Goal: Task Accomplishment & Management: Manage account settings

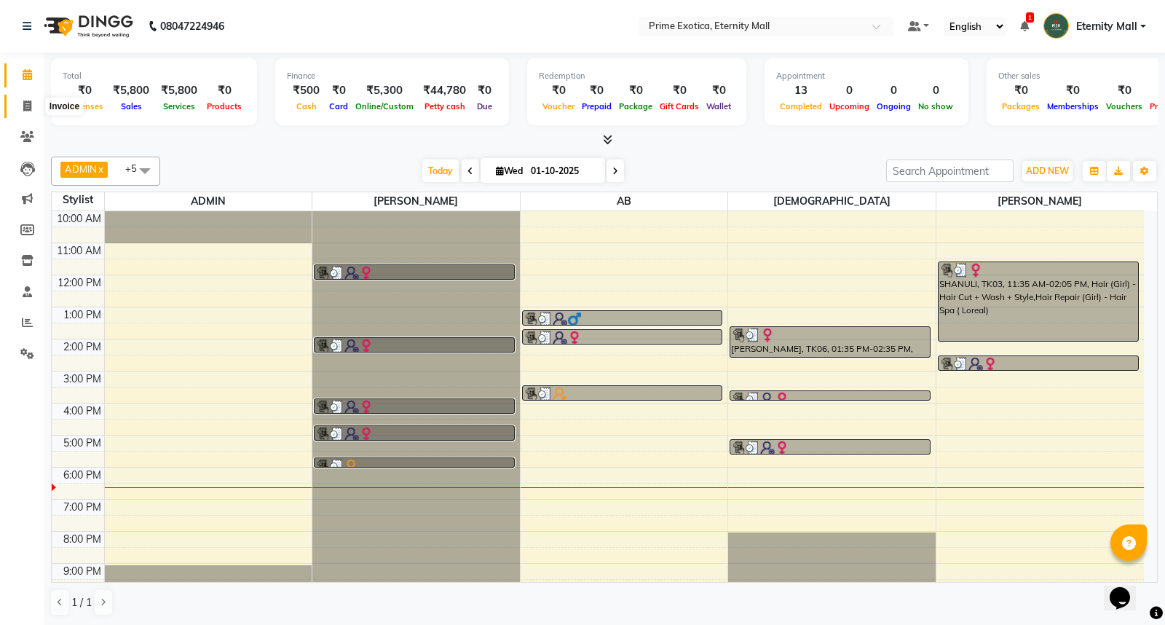
click at [10, 113] on link "Invoice" at bounding box center [21, 107] width 35 height 24
click at [25, 108] on icon at bounding box center [27, 105] width 8 height 11
select select "service"
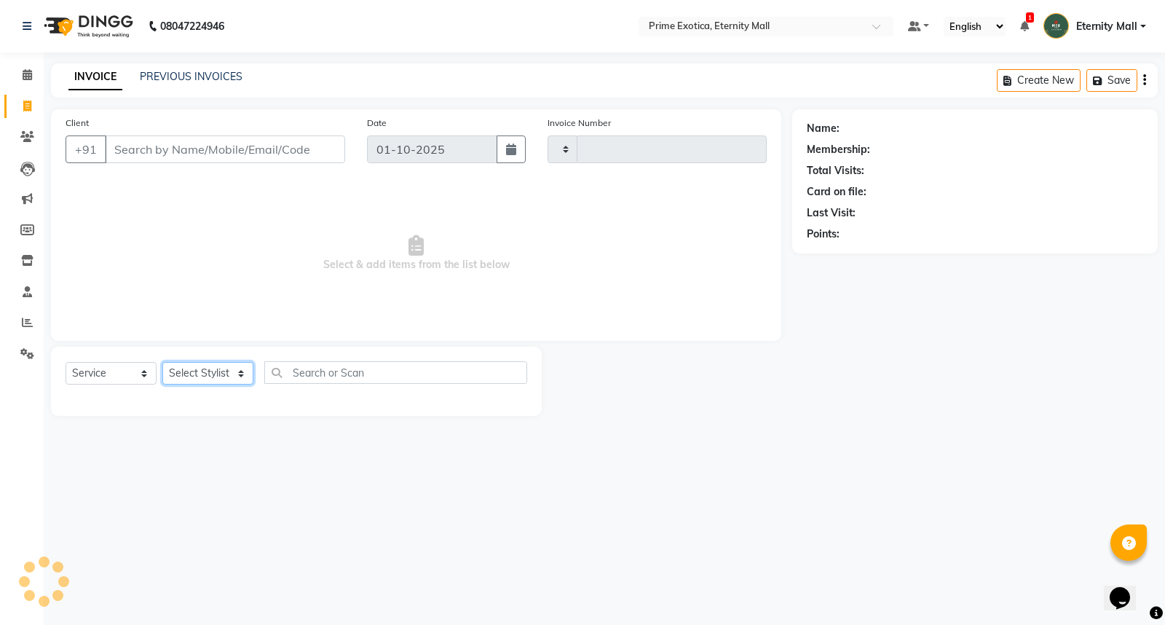
drag, startPoint x: 25, startPoint y: 108, endPoint x: 234, endPoint y: 366, distance: 332.4
click at [234, 366] on select "Select Stylist" at bounding box center [207, 373] width 91 height 23
select select "5774"
type input "3870"
click at [236, 376] on select "Select Stylist" at bounding box center [207, 373] width 91 height 23
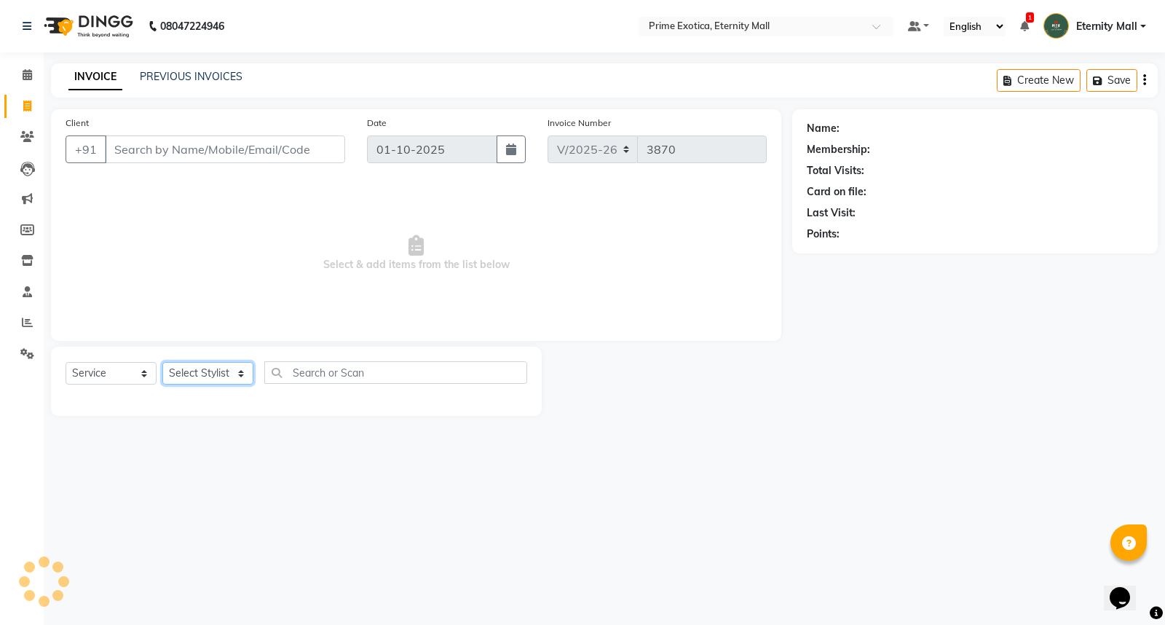
click at [229, 375] on select "Select Stylist AB ADMIN ajay vikram lakshane Isha Bahel Rajeshri shivani" at bounding box center [207, 373] width 91 height 23
select select "66509"
click at [162, 363] on select "Select Stylist AB ADMIN ajay vikram lakshane Isha Bahel Rajeshri shivani" at bounding box center [207, 373] width 91 height 23
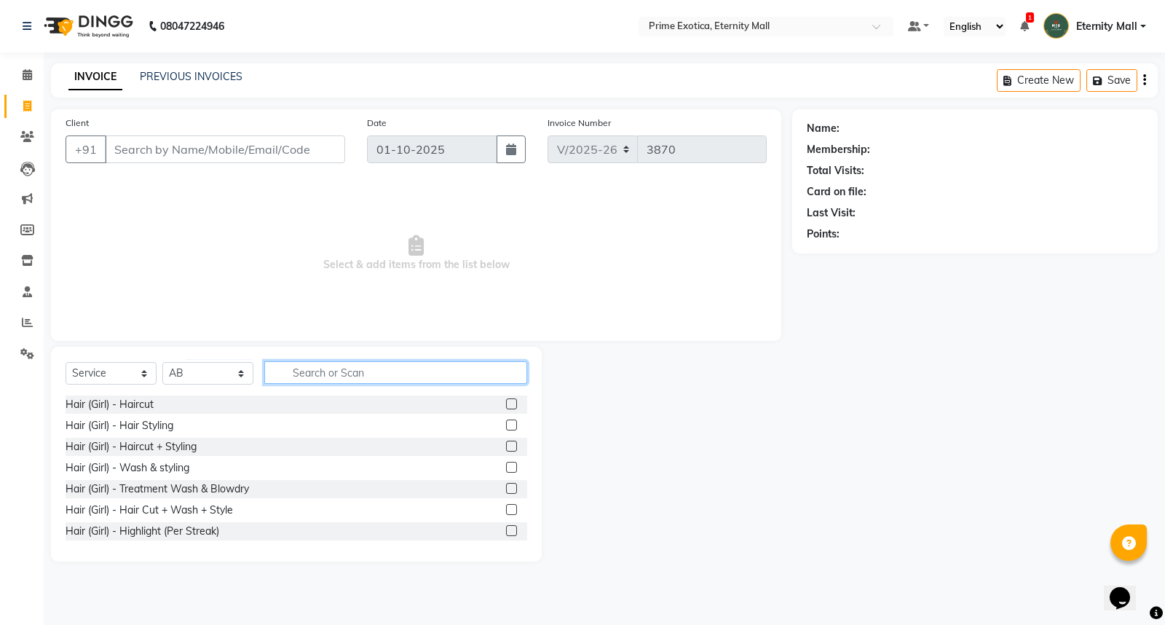
click at [324, 370] on input "text" at bounding box center [395, 372] width 263 height 23
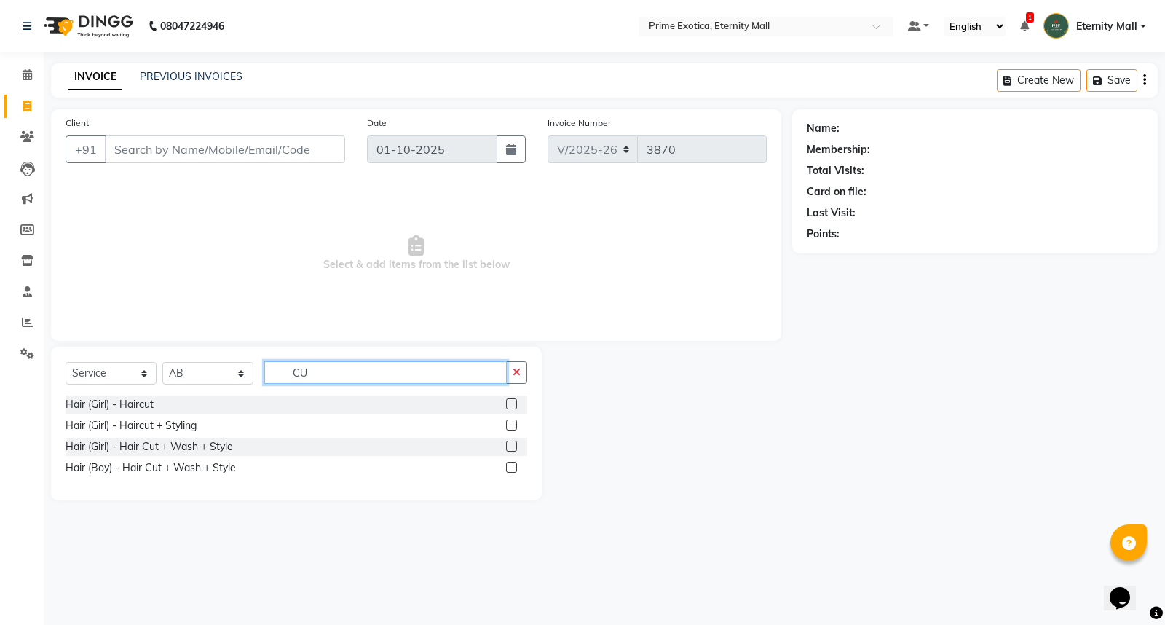
type input "CU"
click at [508, 468] on label at bounding box center [511, 467] width 11 height 11
click at [508, 468] on input "checkbox" at bounding box center [510, 467] width 9 height 9
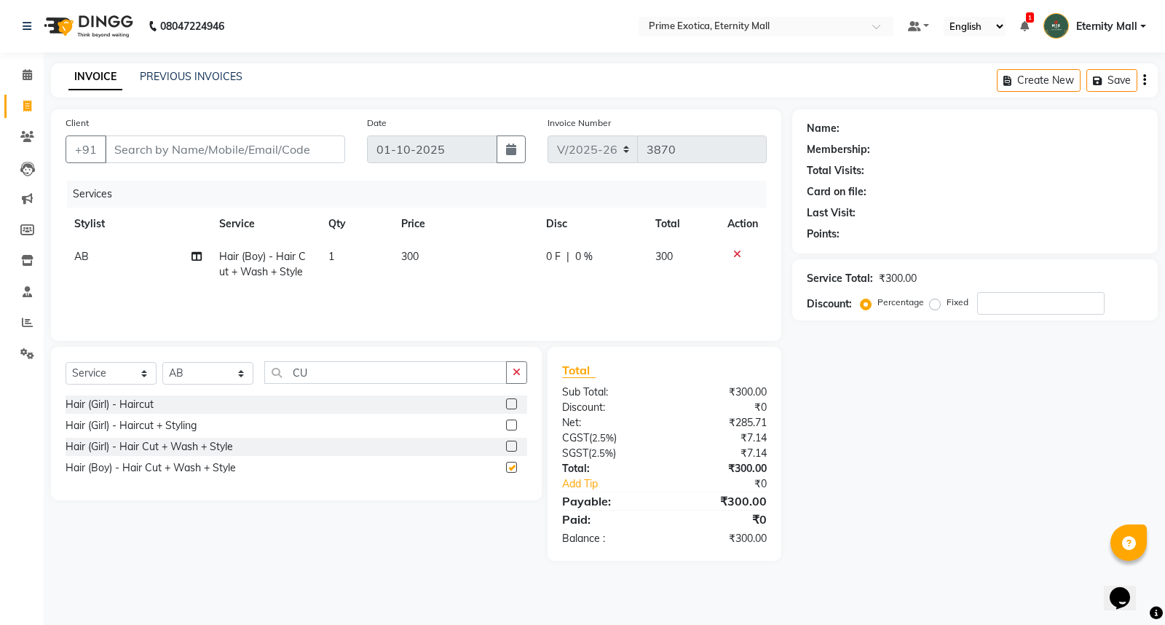
checkbox input "false"
click at [237, 143] on input "Client" at bounding box center [225, 149] width 240 height 28
type input "E"
type input "0"
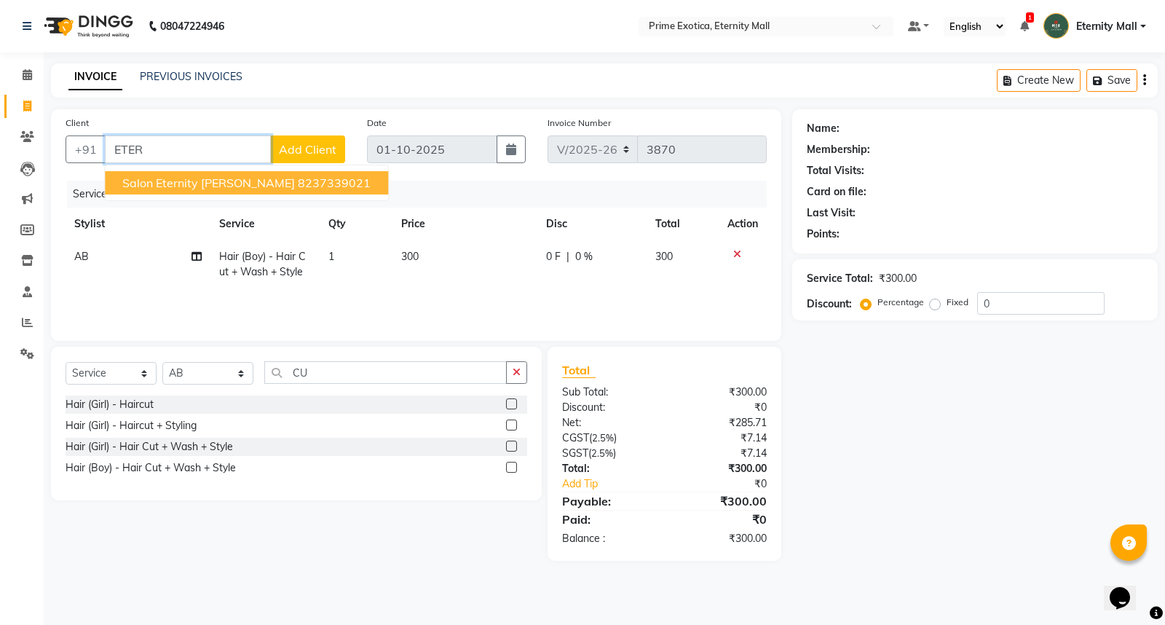
click at [298, 185] on ngb-highlight "8237339021" at bounding box center [334, 182] width 73 height 15
type input "8237339021"
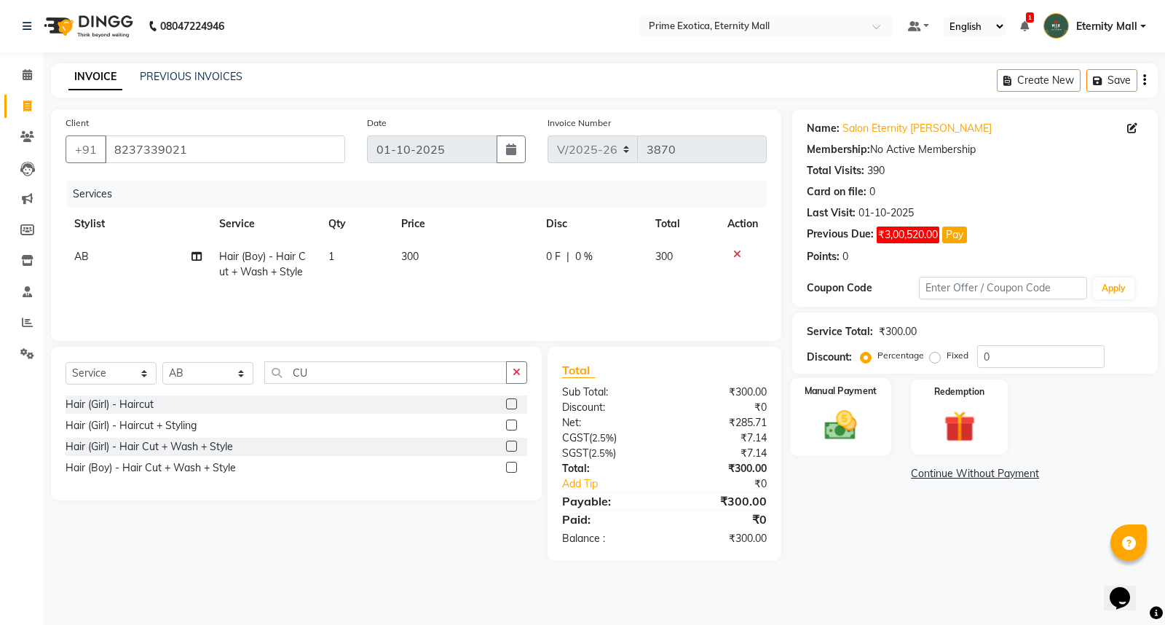
click at [849, 406] on img at bounding box center [841, 424] width 52 height 37
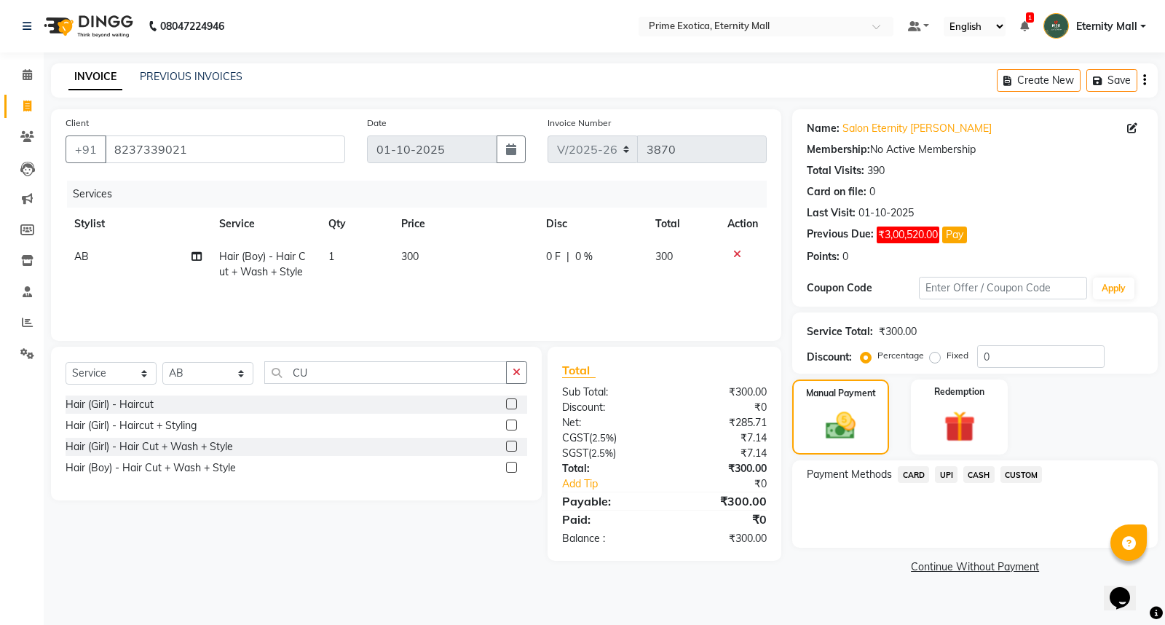
click at [979, 470] on span "CASH" at bounding box center [978, 474] width 31 height 17
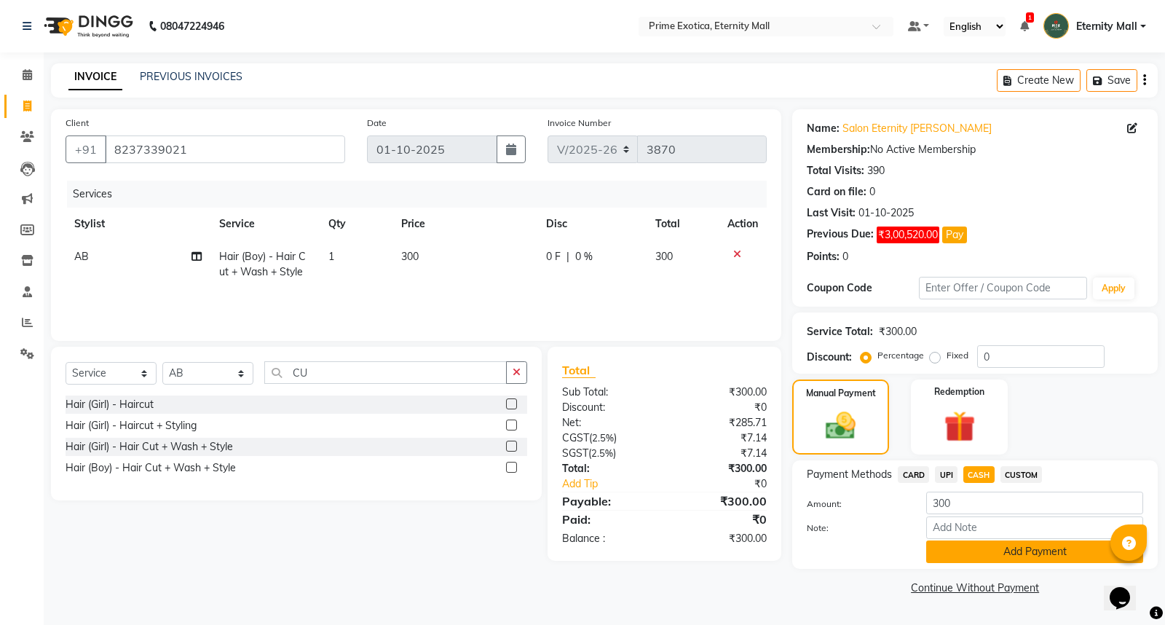
click at [982, 543] on button "Add Payment" at bounding box center [1034, 551] width 217 height 23
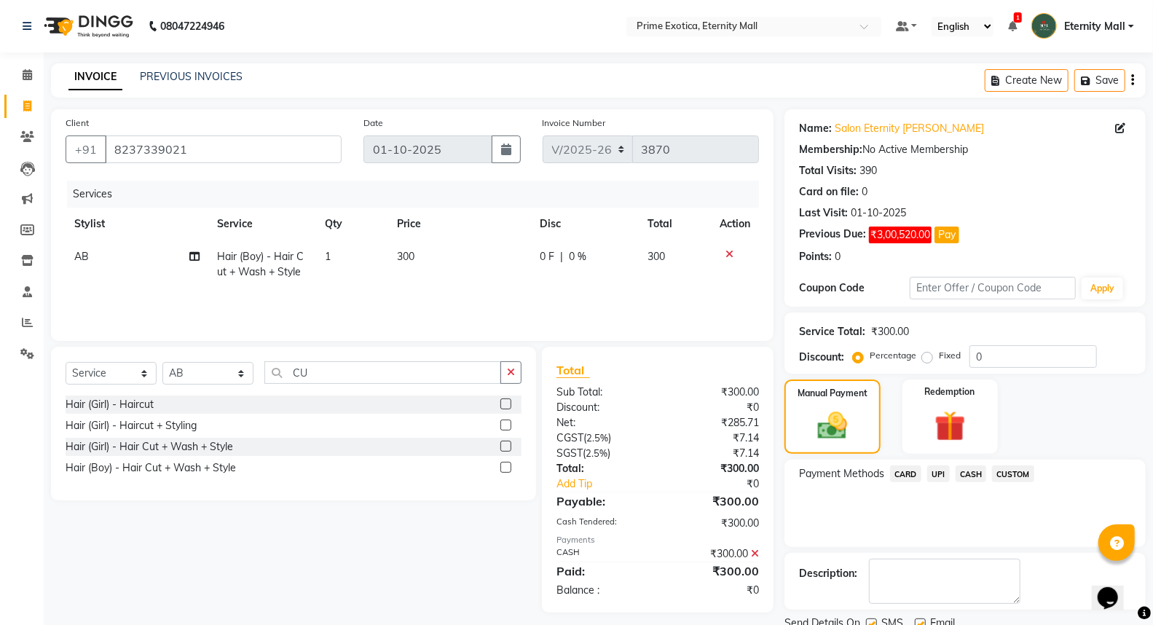
scroll to position [55, 0]
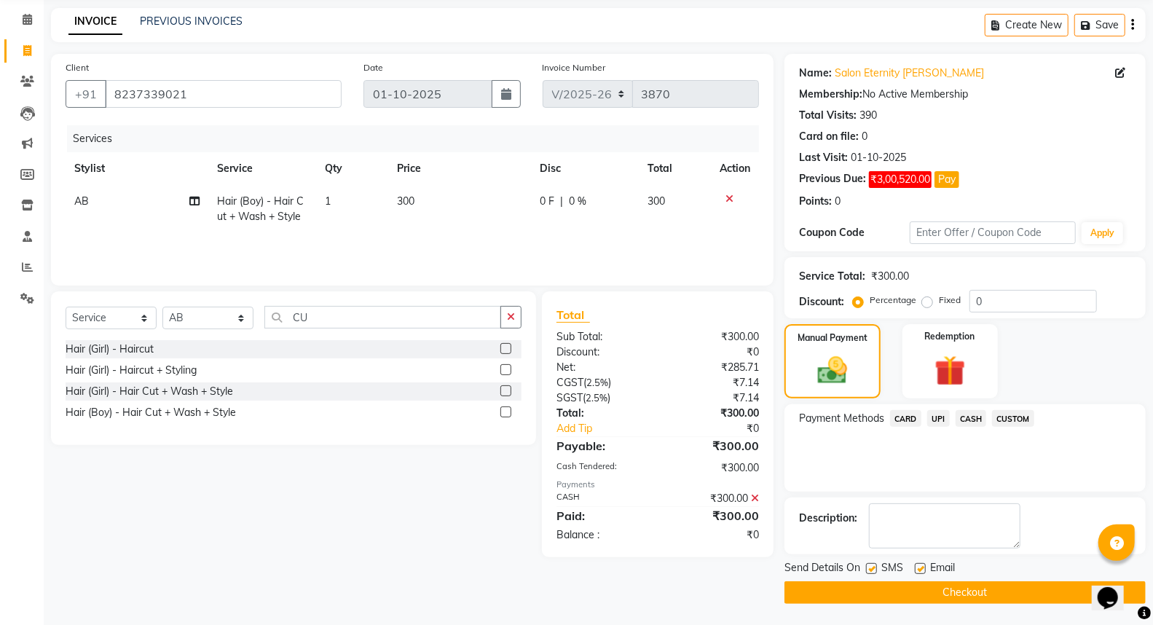
click at [870, 564] on label at bounding box center [871, 568] width 11 height 11
click at [870, 564] on input "checkbox" at bounding box center [870, 568] width 9 height 9
checkbox input "false"
click at [919, 570] on label at bounding box center [920, 568] width 11 height 11
click at [919, 570] on input "checkbox" at bounding box center [919, 568] width 9 height 9
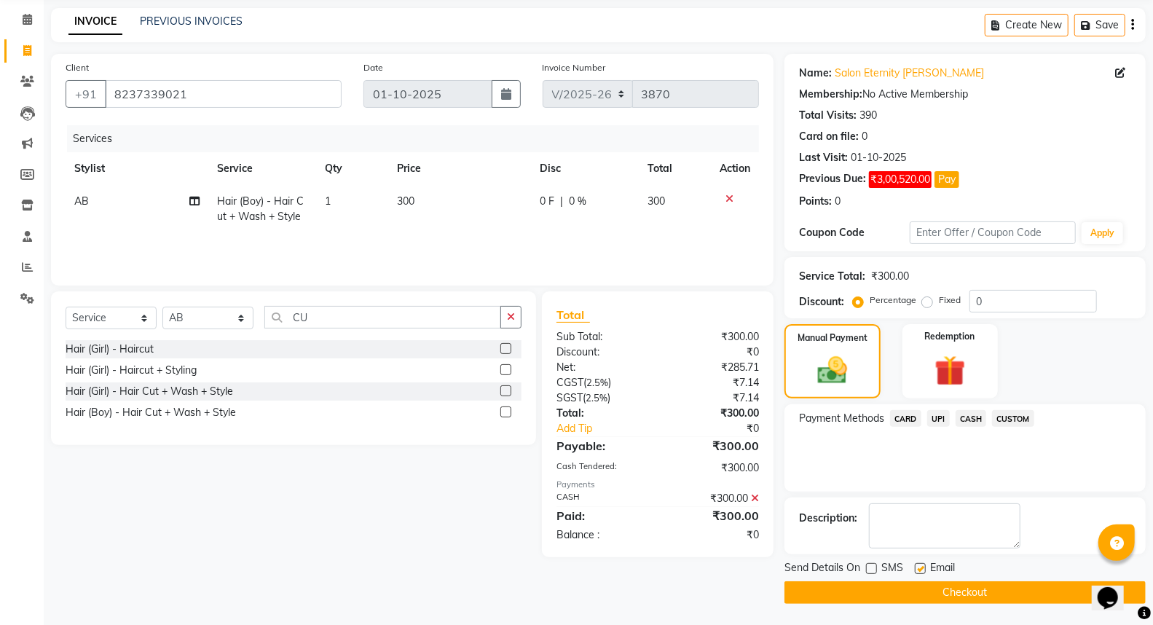
checkbox input "false"
click at [925, 583] on button "Checkout" at bounding box center [964, 592] width 361 height 23
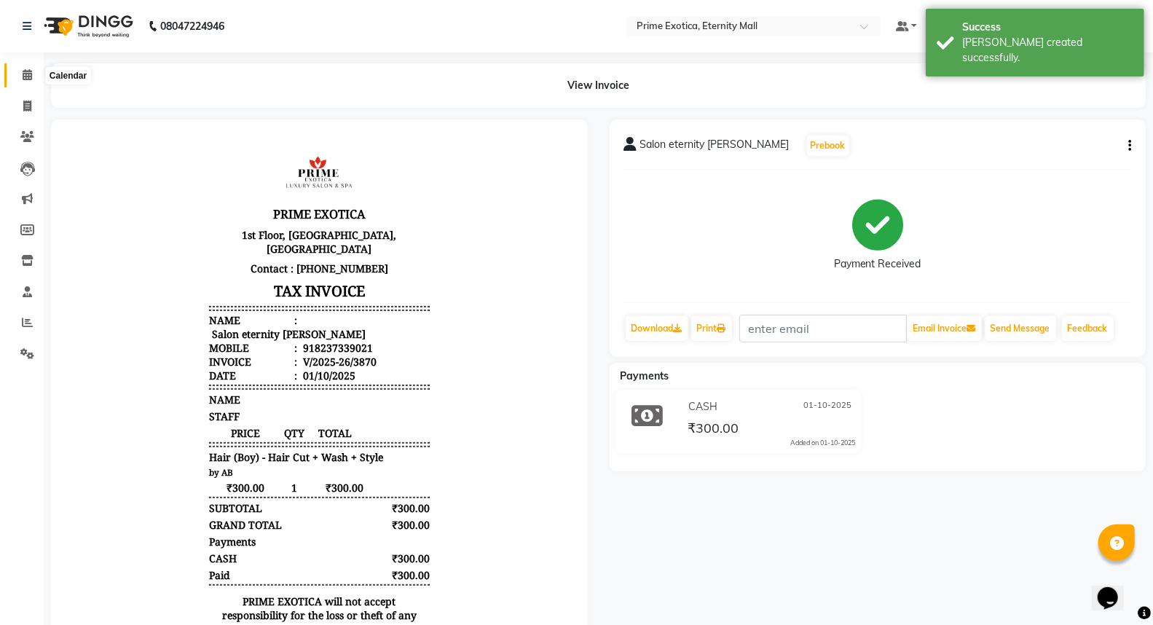
click at [30, 71] on icon at bounding box center [27, 74] width 9 height 11
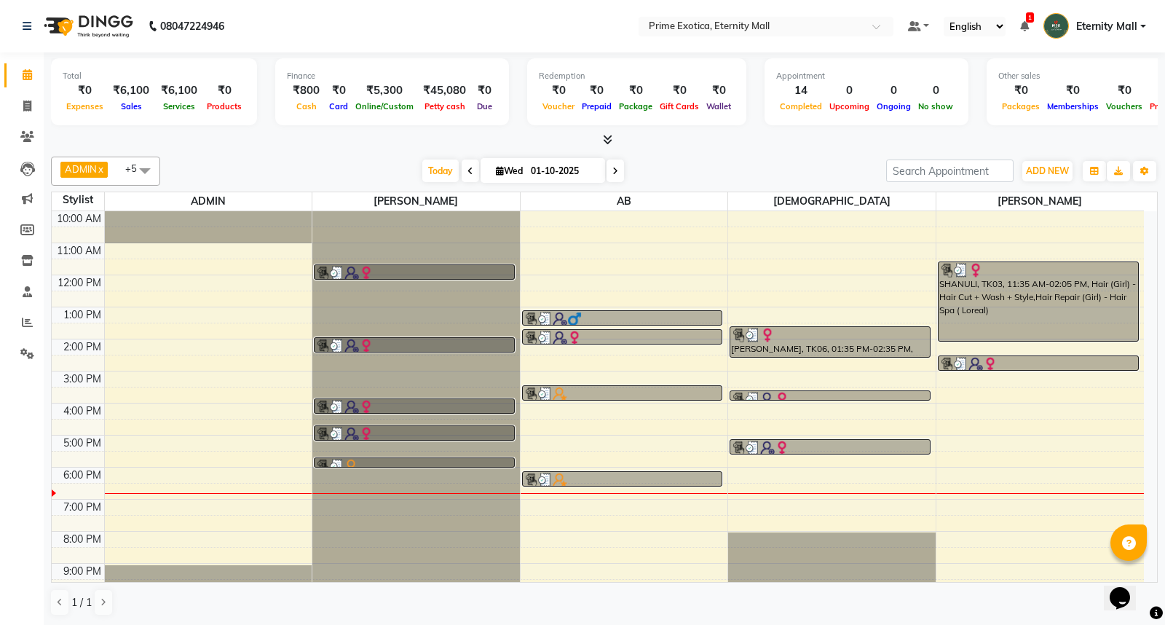
click at [30, 71] on icon at bounding box center [27, 74] width 9 height 11
click at [610, 141] on icon at bounding box center [607, 139] width 9 height 11
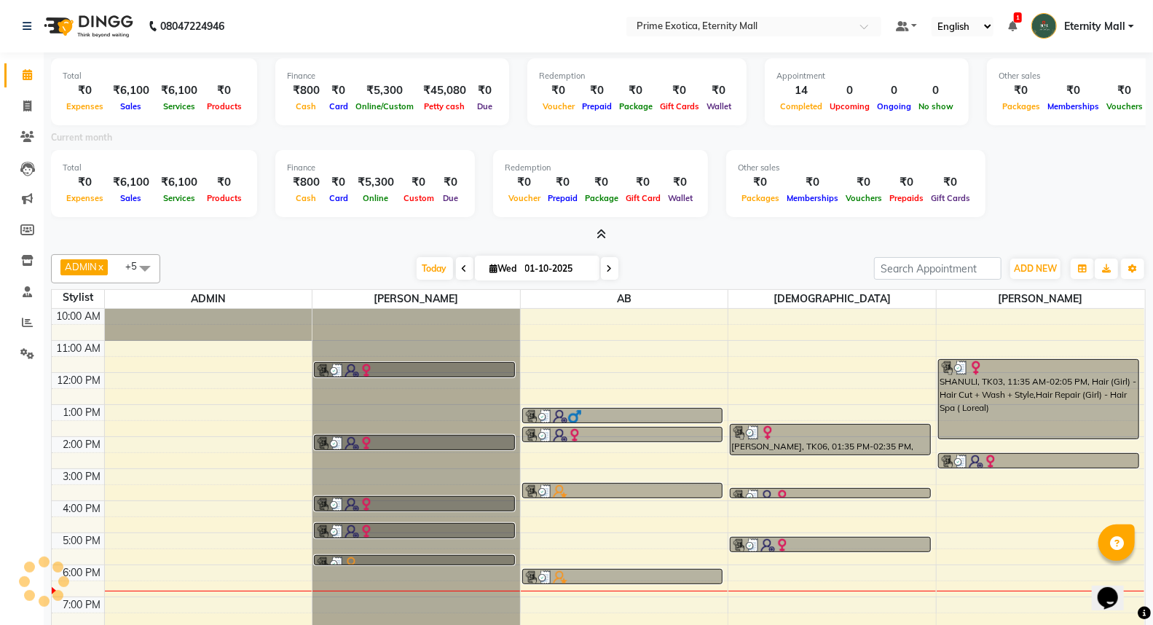
click at [598, 231] on icon at bounding box center [600, 234] width 9 height 11
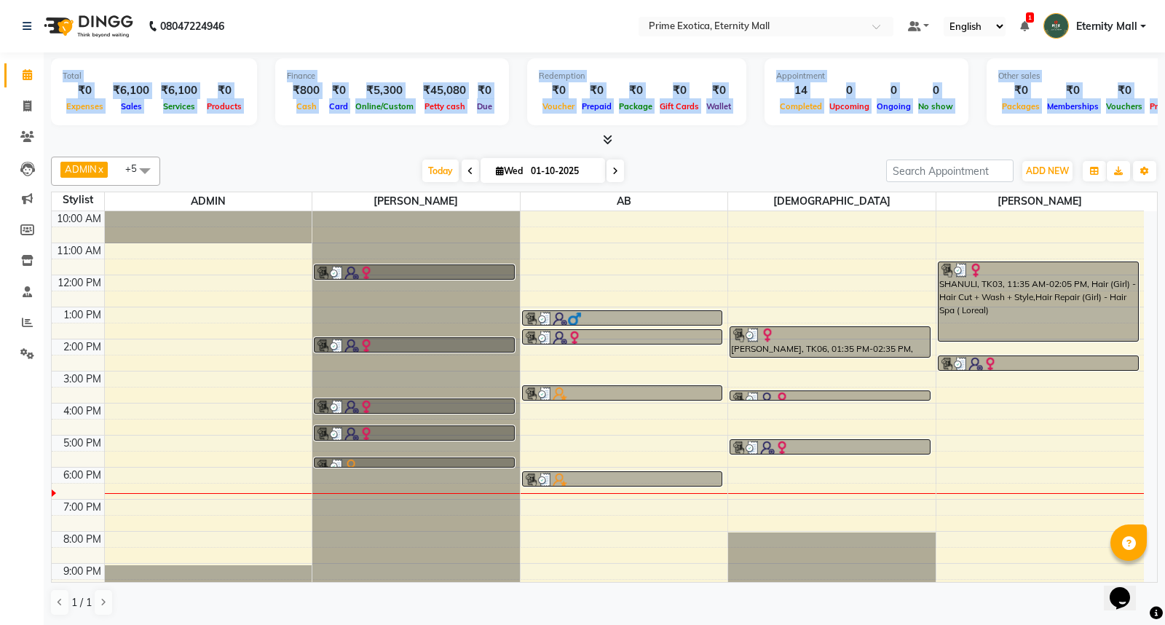
drag, startPoint x: 0, startPoint y: 71, endPoint x: 1164, endPoint y: 111, distance: 1164.4
click at [1164, 111] on app-home "08047224946 Select Location × Prime Exotica, Eternity Mall Default Panel My Pan…" at bounding box center [582, 313] width 1165 height 626
click at [1044, 122] on div "Other sales ₹0 Packages ₹0 Memberships ₹0 Vouchers ₹0 Prepaids ₹0 Gift Cards" at bounding box center [1116, 91] width 259 height 67
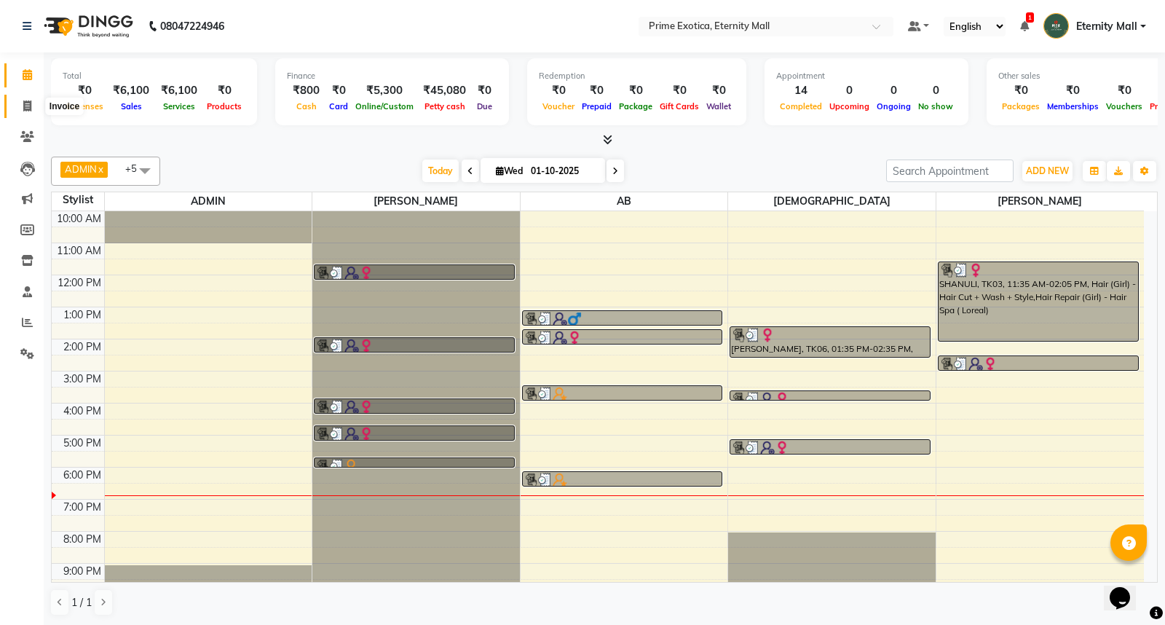
click at [18, 113] on span at bounding box center [27, 106] width 25 height 17
select select "service"
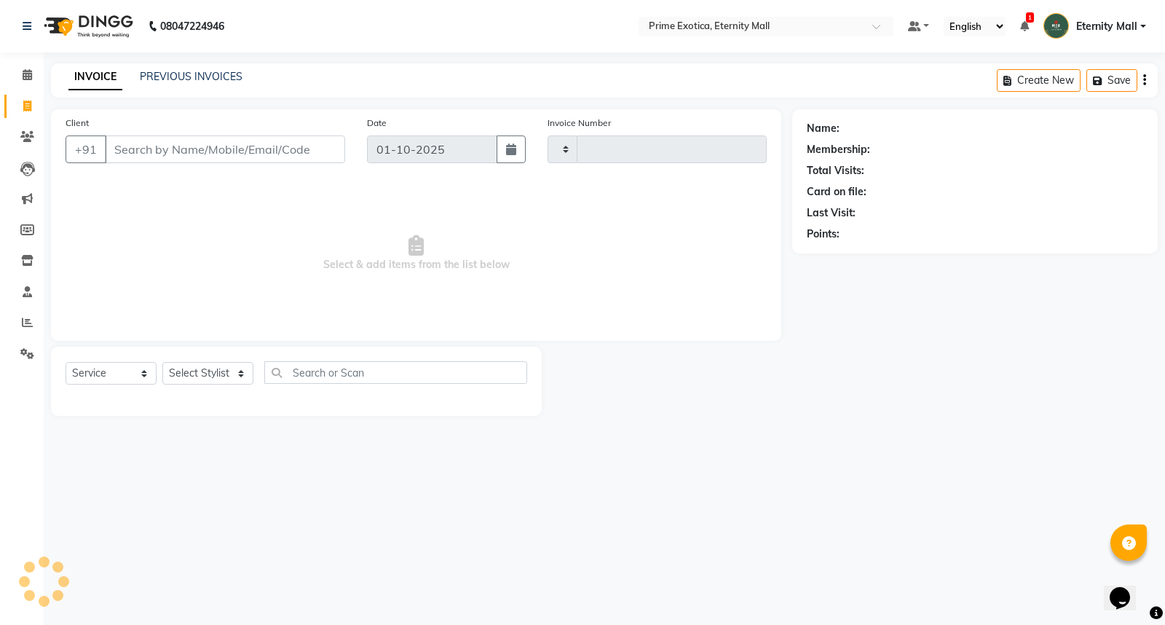
type input "3871"
select select "5774"
click at [209, 376] on select "Select Stylist" at bounding box center [207, 373] width 91 height 23
click at [415, 456] on div "08047224946 Select Location × Prime Exotica, Eternity Mall Default Panel My Pan…" at bounding box center [582, 312] width 1165 height 625
click at [221, 374] on select "Select Stylist AB ADMIN ajay vikram lakshane Isha Bahel Rajeshri shivani" at bounding box center [207, 373] width 91 height 23
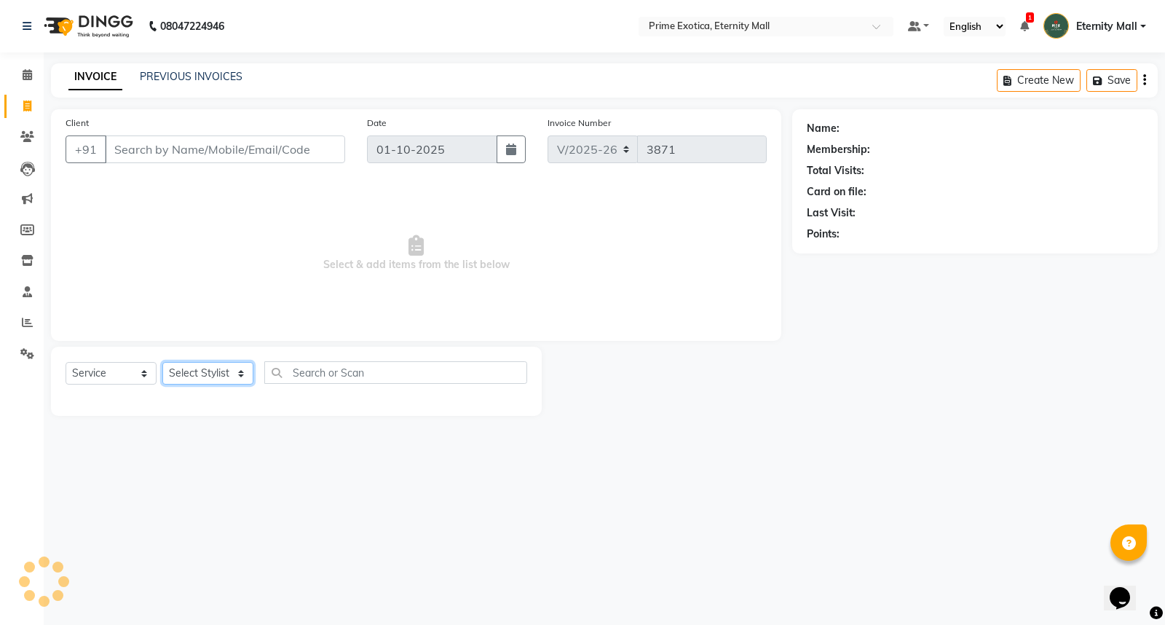
select select "66509"
click at [162, 363] on select "Select Stylist AB ADMIN ajay vikram lakshane Isha Bahel Rajeshri shivani" at bounding box center [207, 373] width 91 height 23
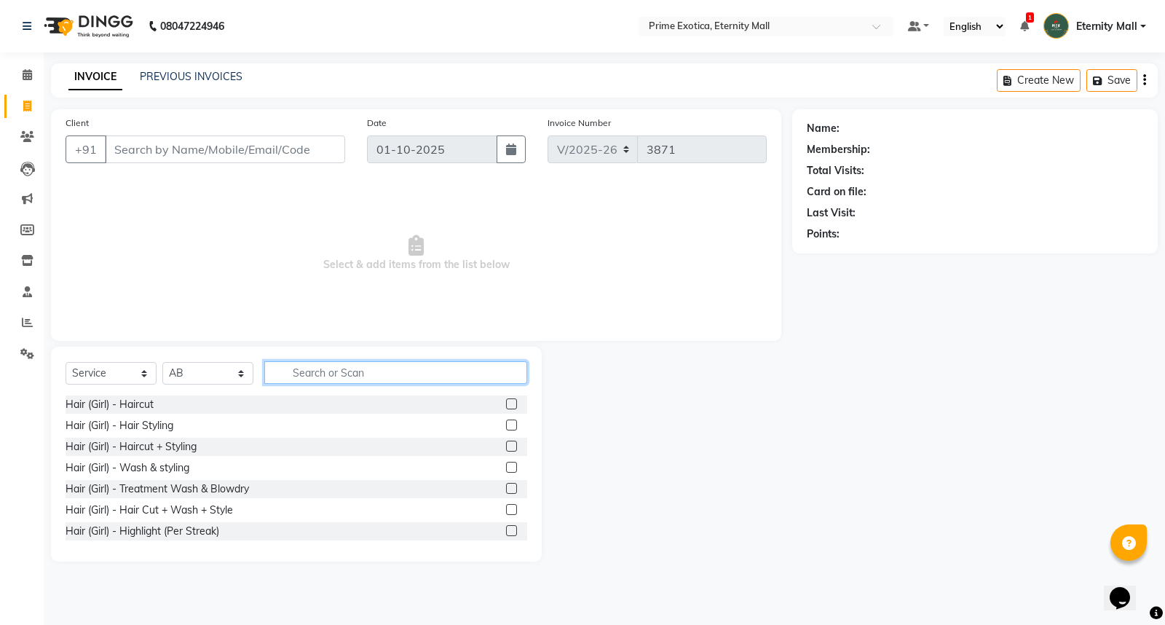
click at [334, 370] on input "text" at bounding box center [395, 372] width 263 height 23
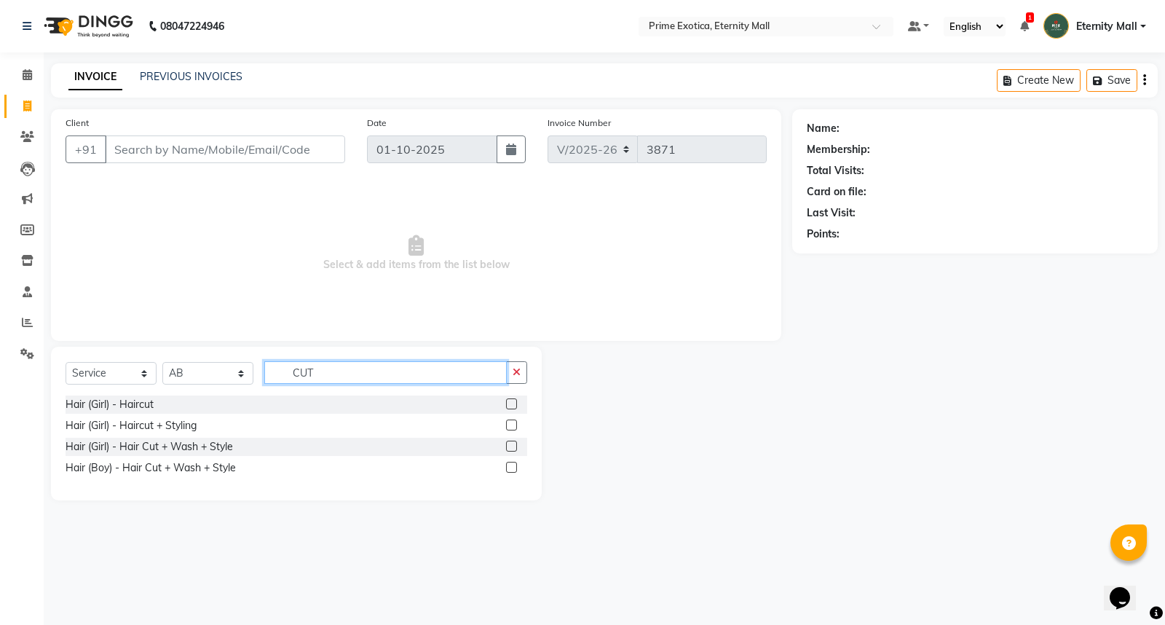
type input "CUT"
click at [513, 447] on label at bounding box center [511, 446] width 11 height 11
click at [513, 447] on input "checkbox" at bounding box center [510, 446] width 9 height 9
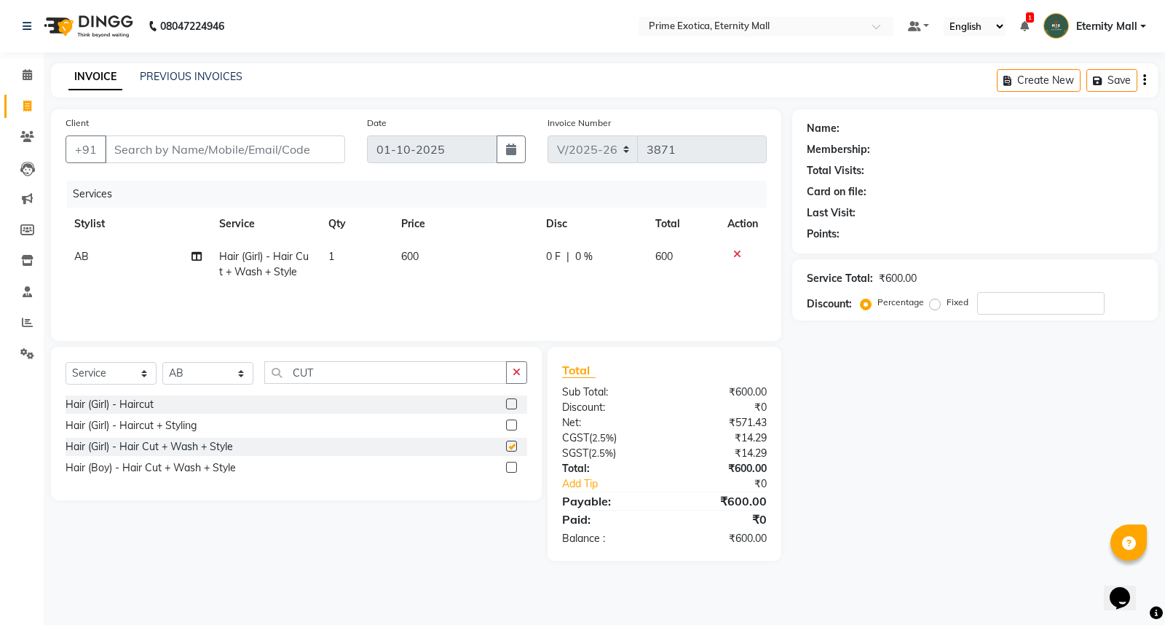
checkbox input "false"
click at [221, 154] on input "Client" at bounding box center [225, 149] width 240 height 28
type input "7"
type input "0"
type input "7806082468"
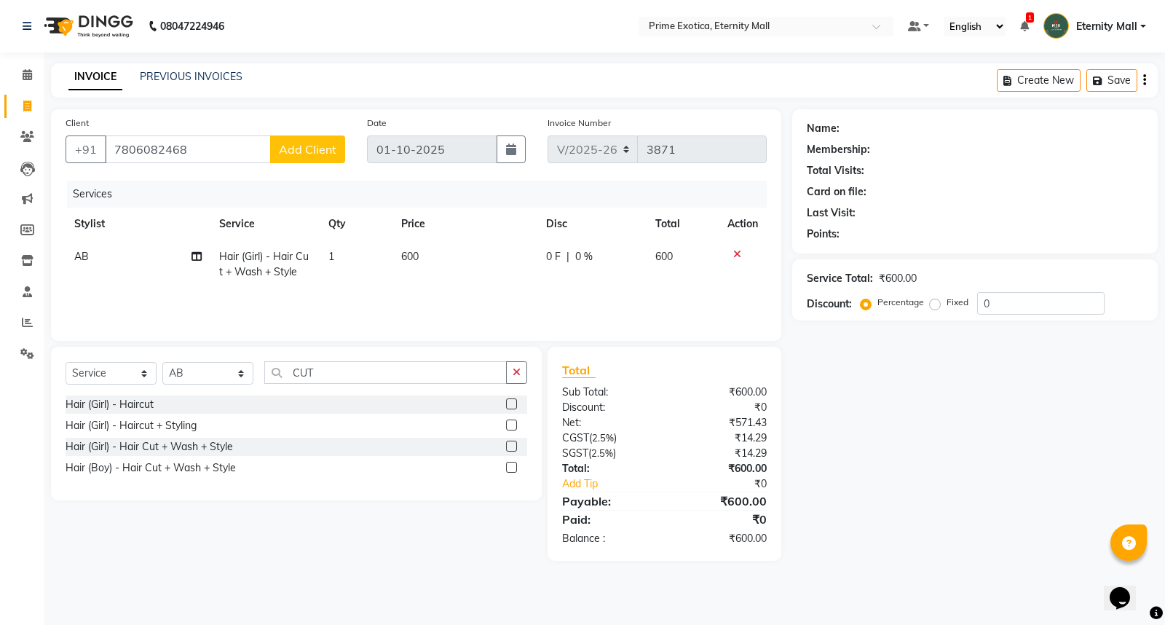
click at [293, 158] on button "Add Client" at bounding box center [307, 149] width 75 height 28
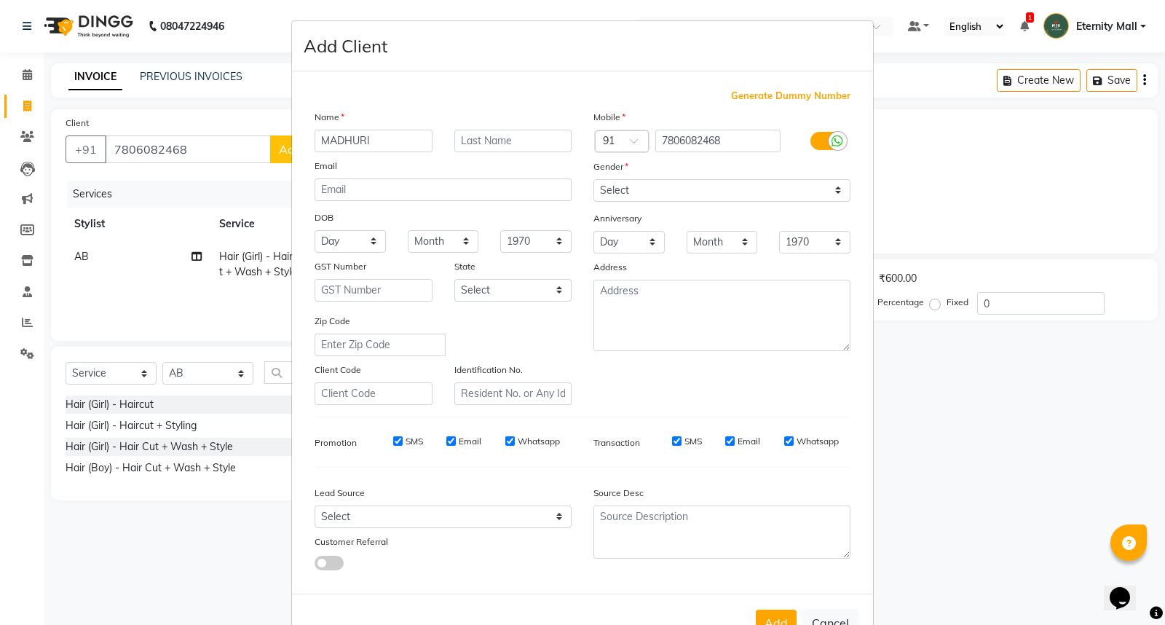
type input "MADHURI"
click at [693, 185] on select "Select Male Female Other Prefer Not To Say" at bounding box center [721, 190] width 257 height 23
select select "male"
click at [593, 179] on select "Select Male Female Other Prefer Not To Say" at bounding box center [721, 190] width 257 height 23
click at [765, 613] on button "Add" at bounding box center [776, 623] width 41 height 26
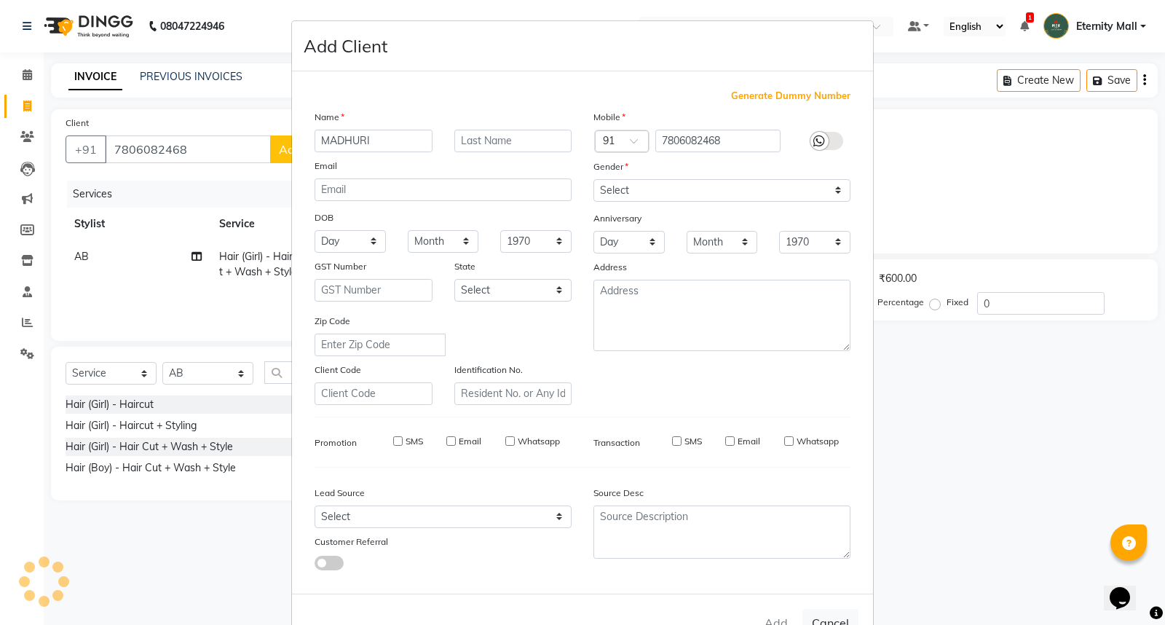
select select
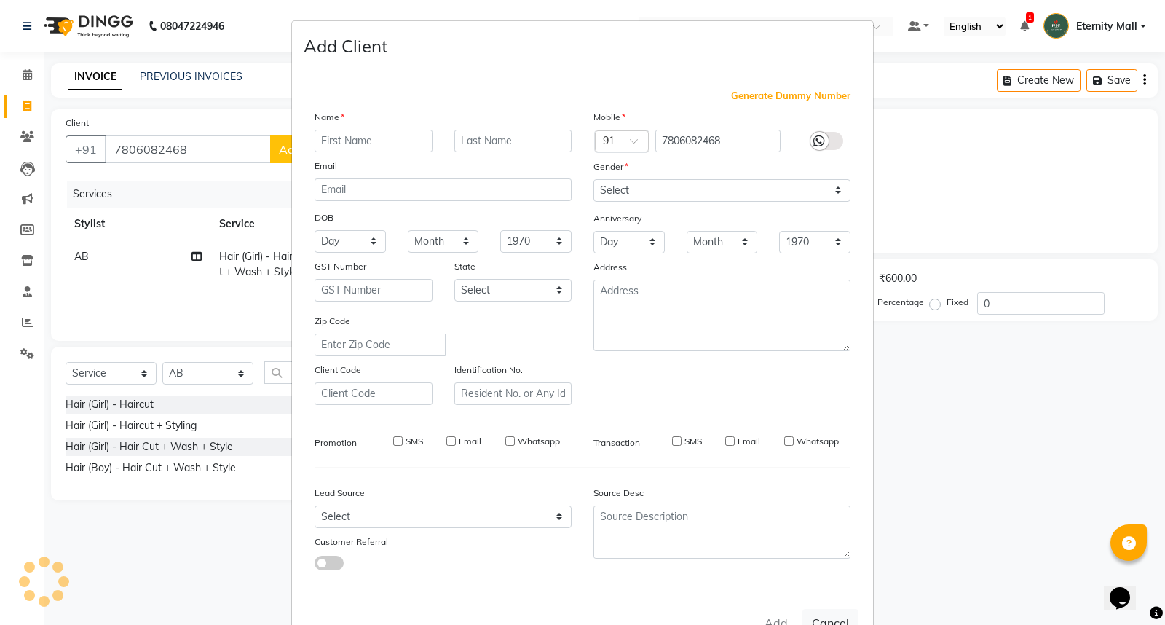
select select
checkbox input "false"
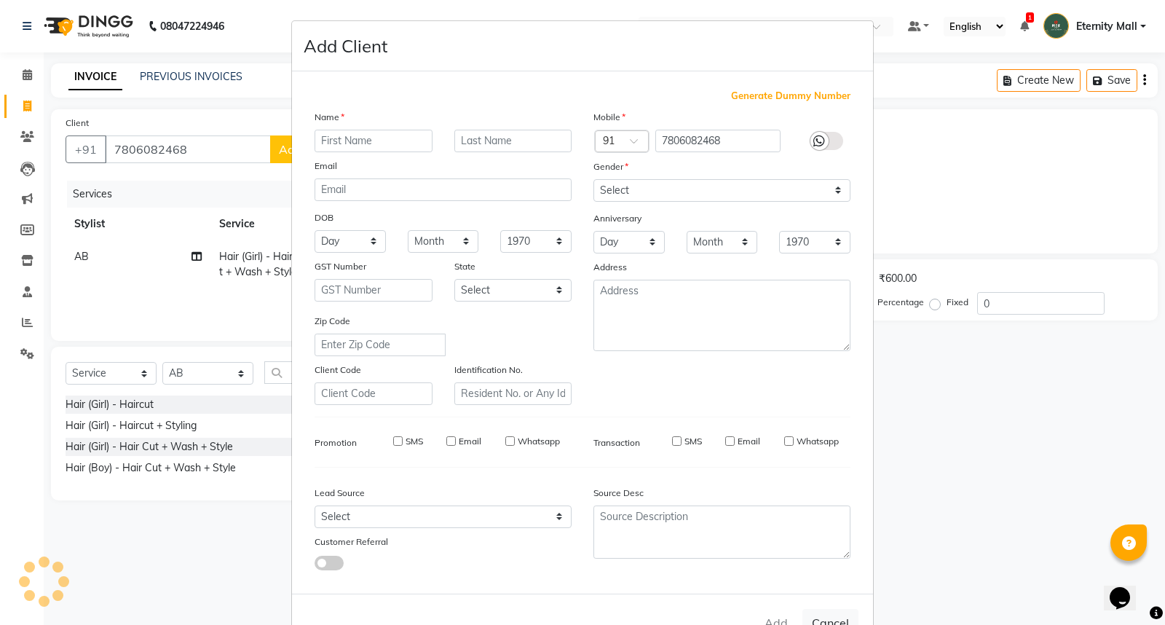
checkbox input "false"
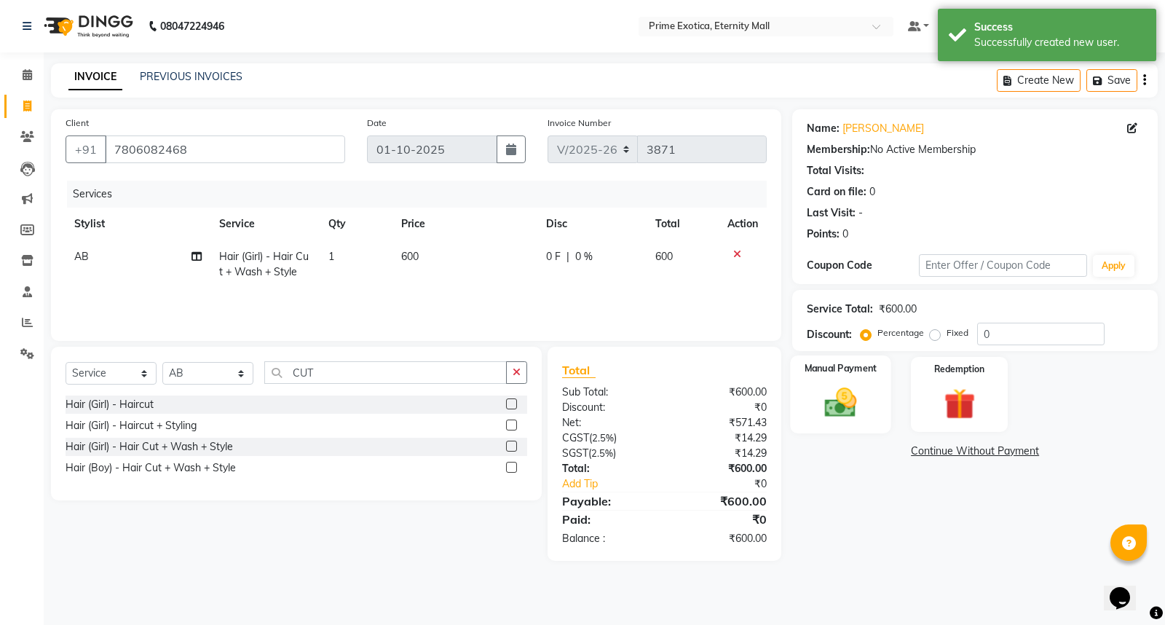
click at [846, 419] on img at bounding box center [841, 402] width 52 height 37
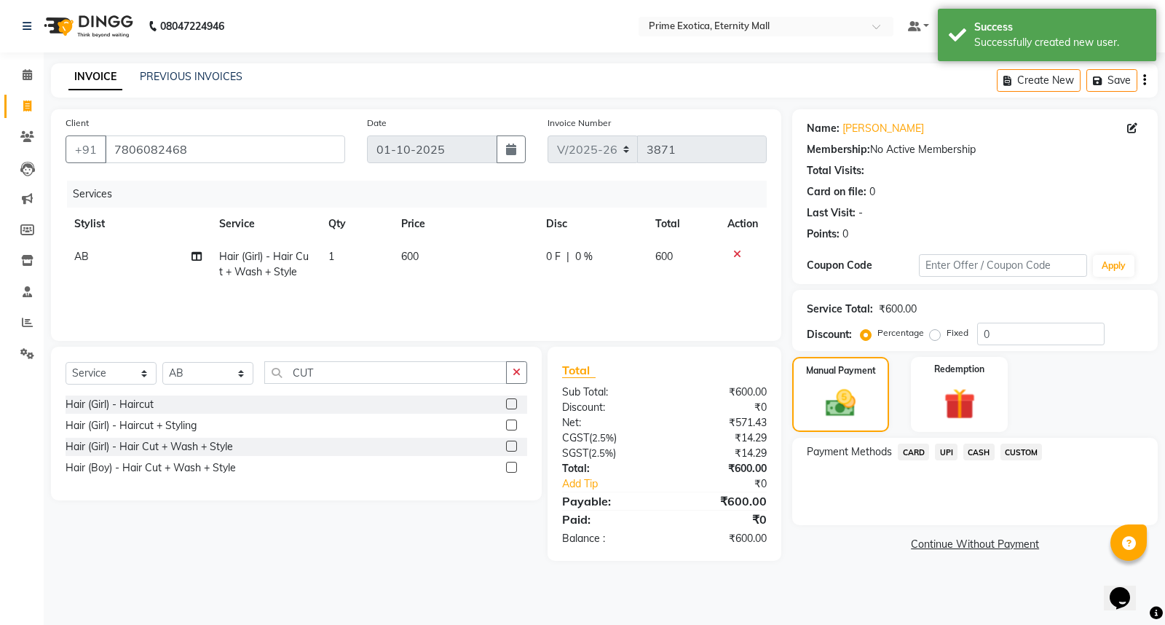
click at [947, 447] on span "UPI" at bounding box center [946, 451] width 23 height 17
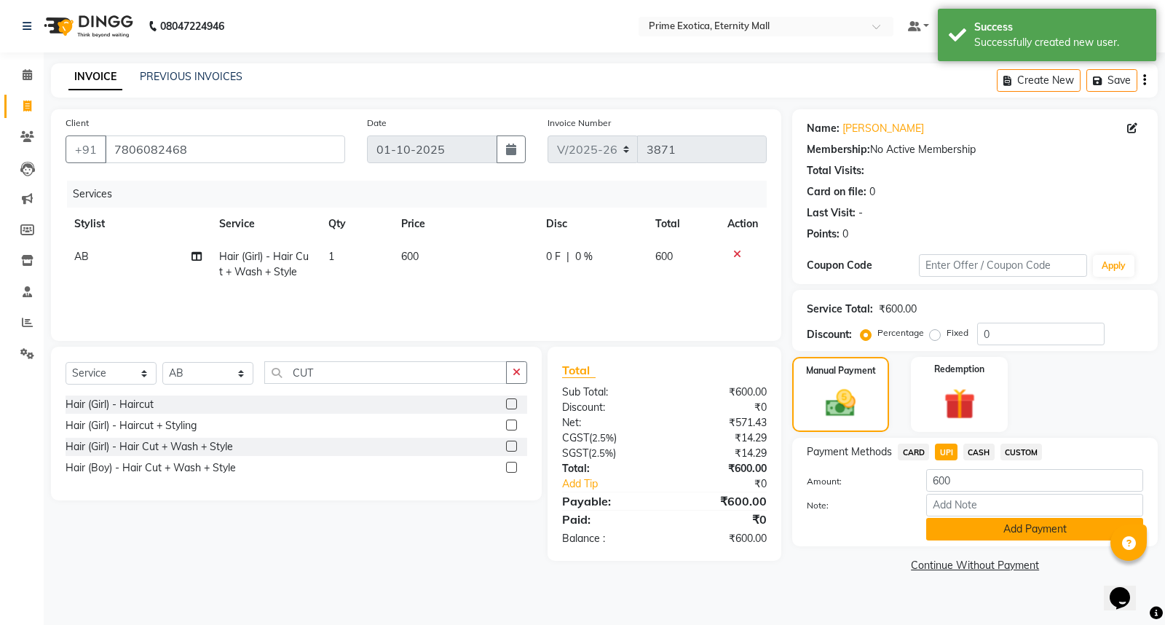
click at [1018, 530] on button "Add Payment" at bounding box center [1034, 529] width 217 height 23
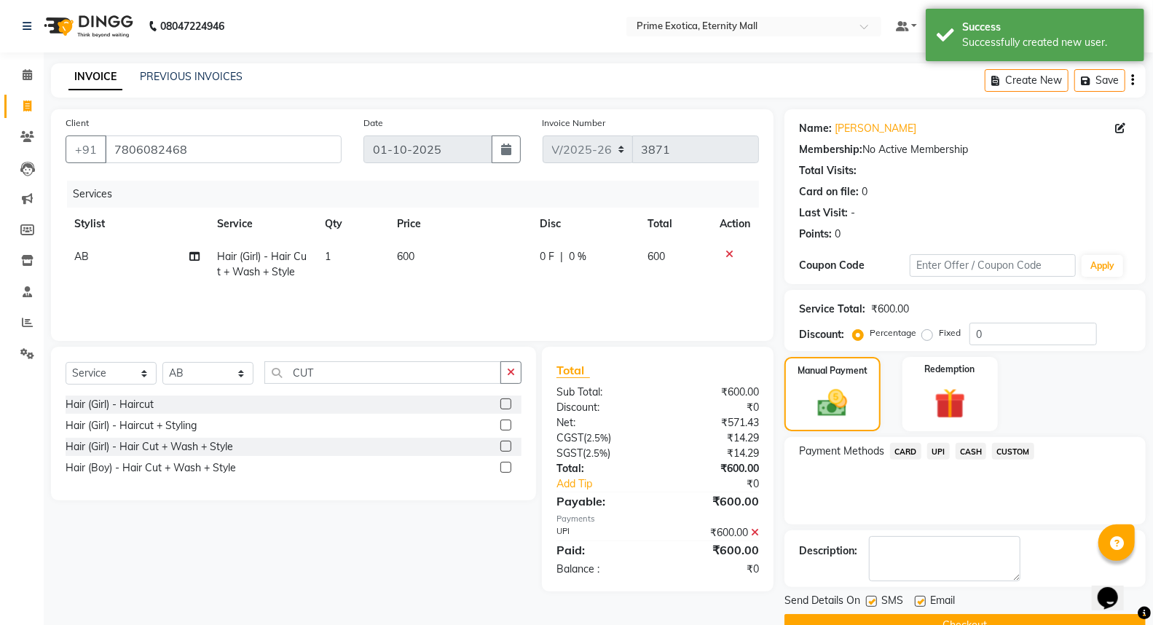
scroll to position [33, 0]
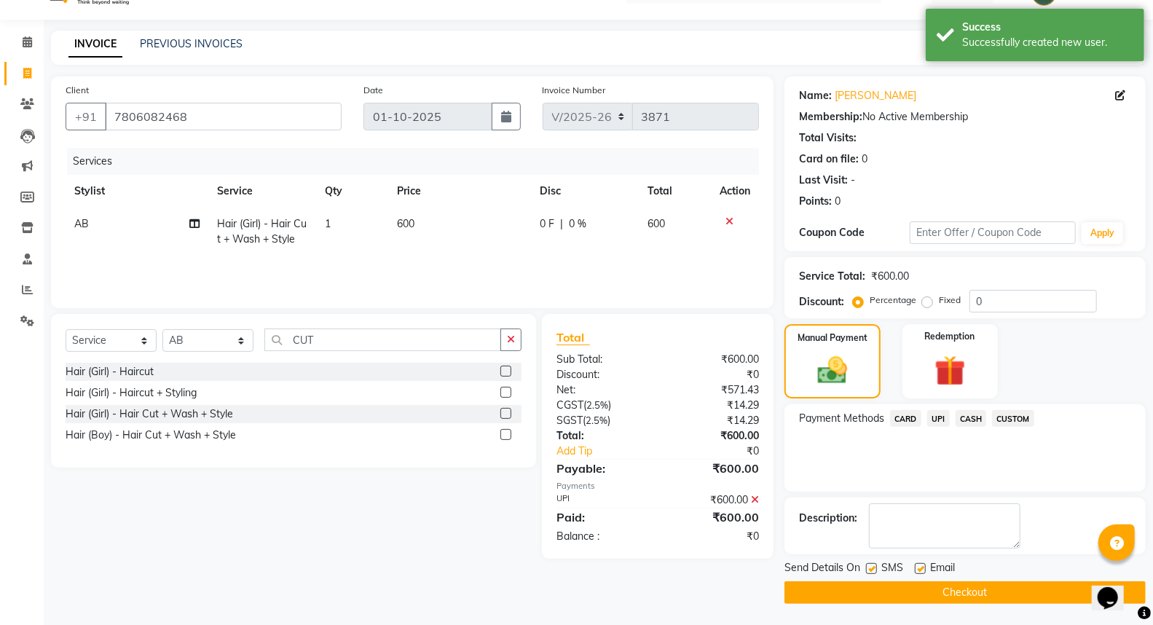
click at [899, 585] on button "Checkout" at bounding box center [964, 592] width 361 height 23
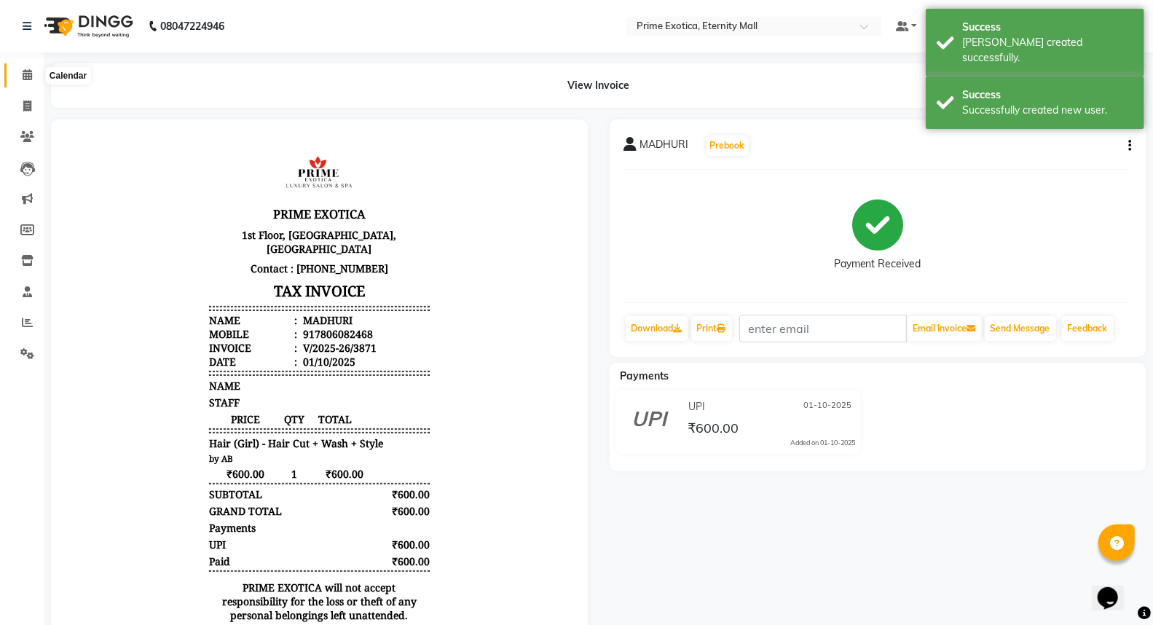
click at [29, 76] on icon at bounding box center [27, 74] width 9 height 11
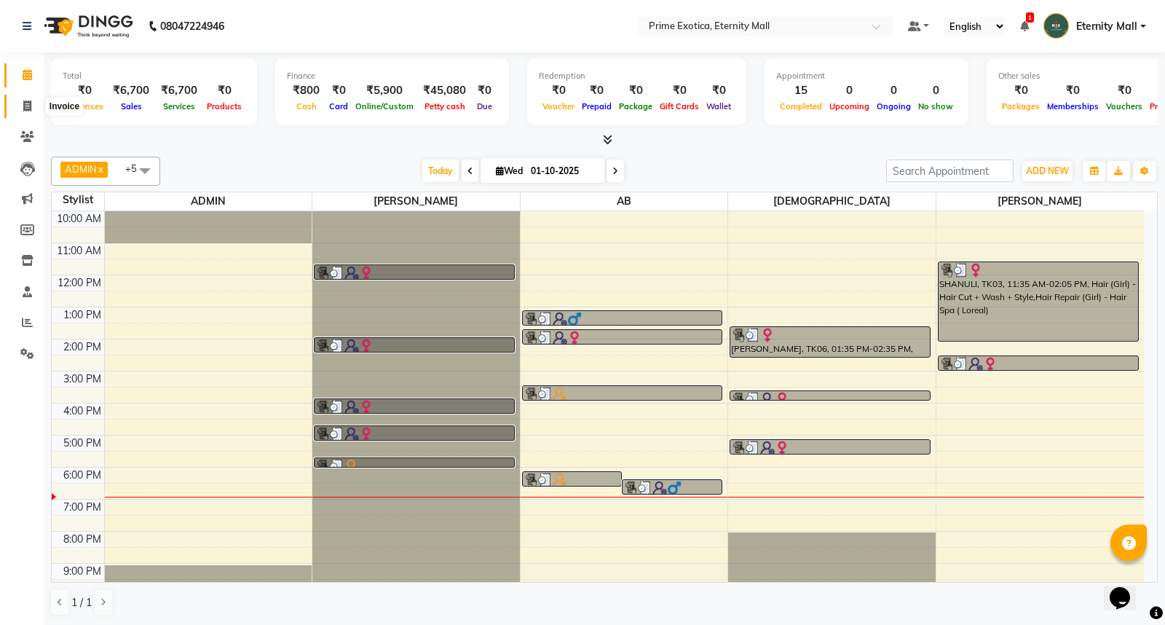
click at [20, 103] on span at bounding box center [27, 106] width 25 height 17
select select "service"
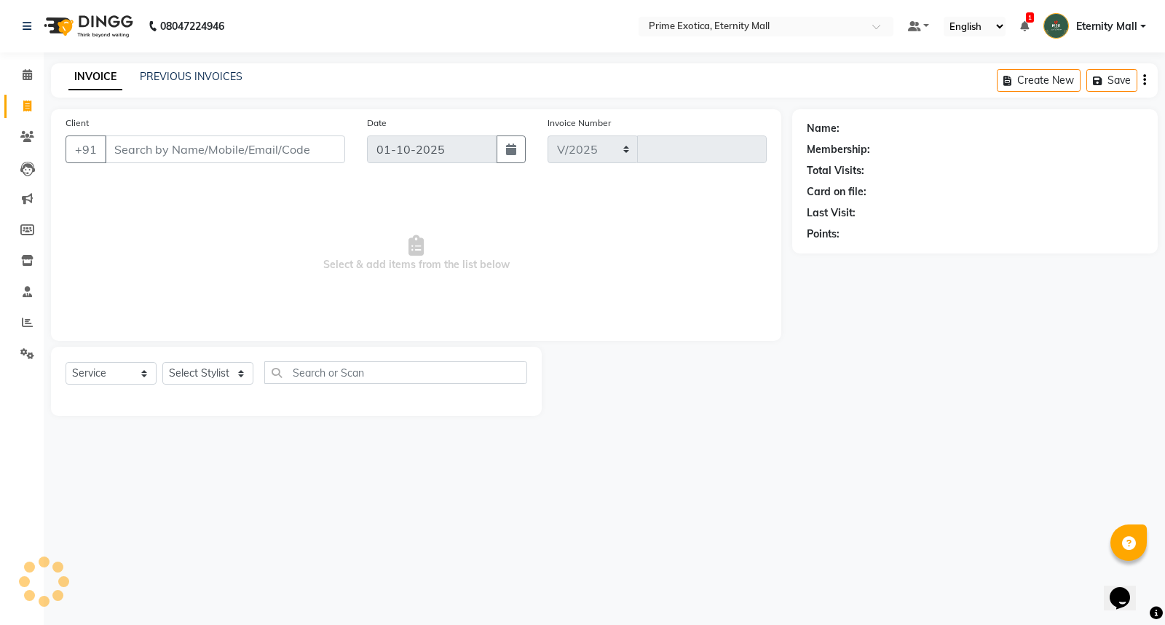
select select "5774"
type input "3872"
click at [163, 74] on link "PREVIOUS INVOICES" at bounding box center [191, 76] width 103 height 13
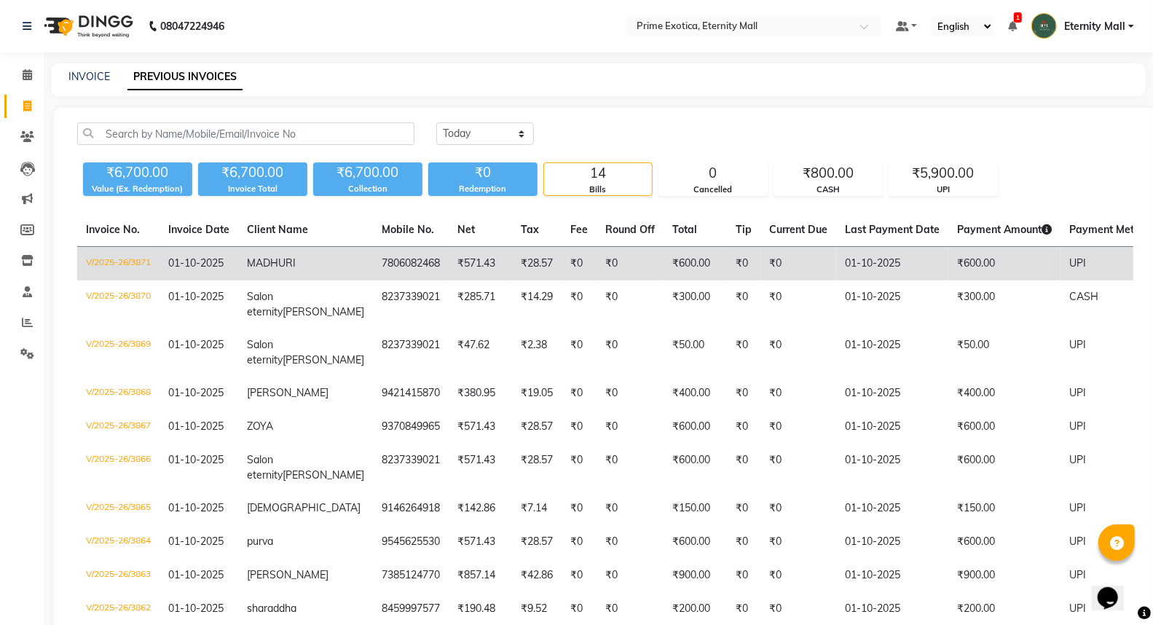
click at [289, 257] on span "MADHURI" at bounding box center [271, 262] width 49 height 13
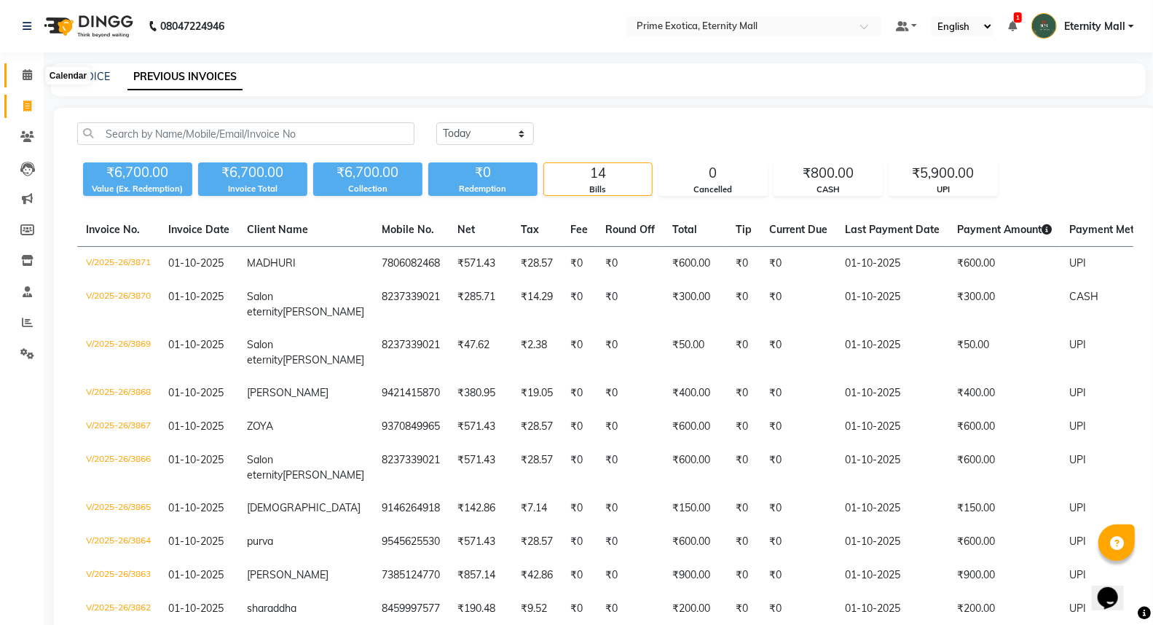
click at [33, 74] on span at bounding box center [27, 75] width 25 height 17
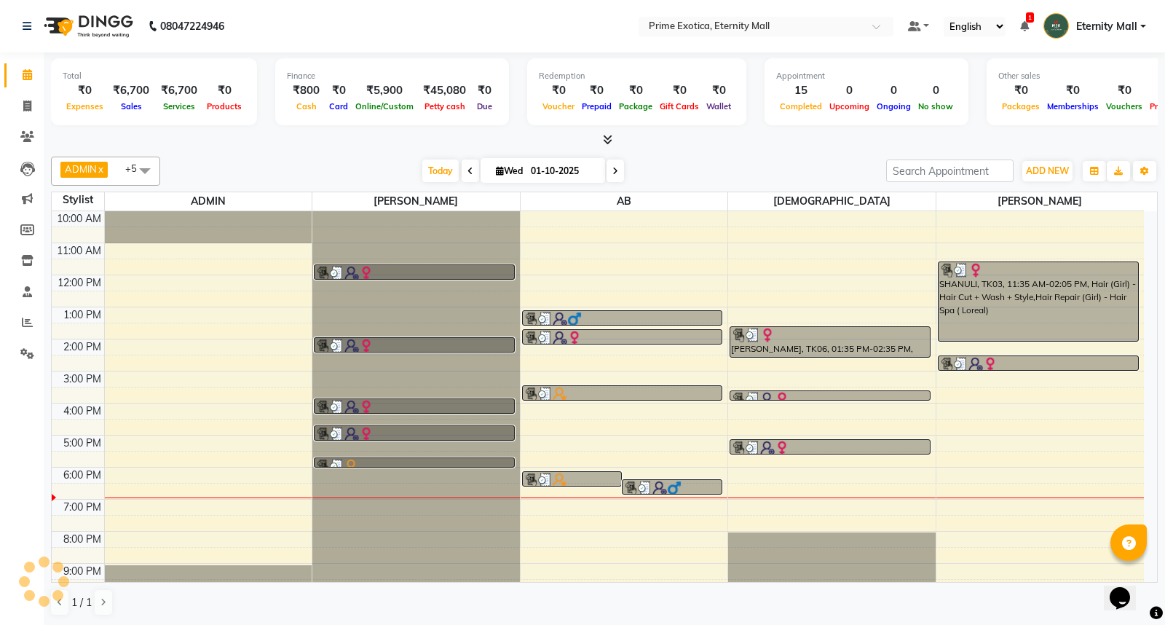
click at [609, 140] on icon at bounding box center [607, 139] width 9 height 11
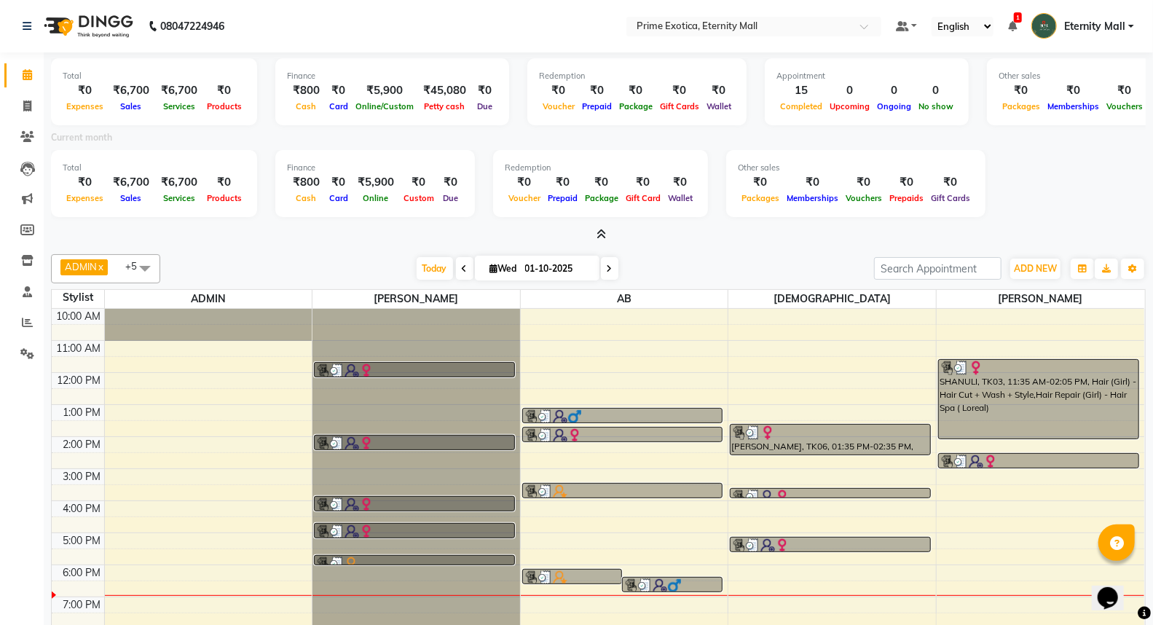
click at [594, 234] on span at bounding box center [598, 234] width 15 height 15
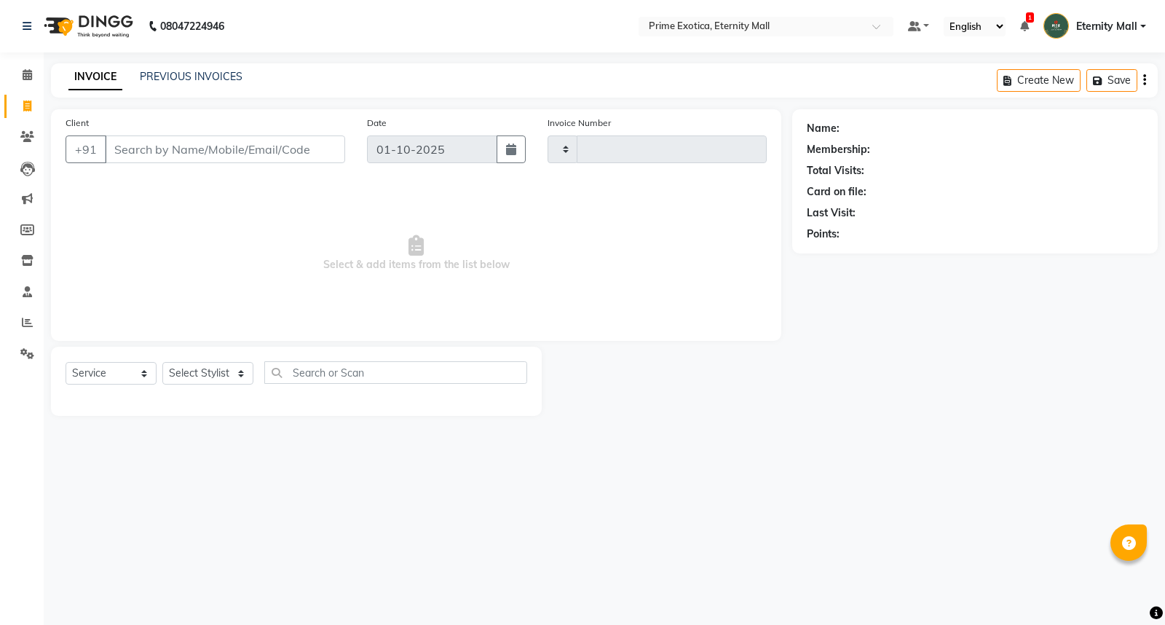
select select "service"
type input "3872"
click at [242, 368] on select "Select Stylist" at bounding box center [207, 373] width 91 height 23
select select "5774"
select select "66179"
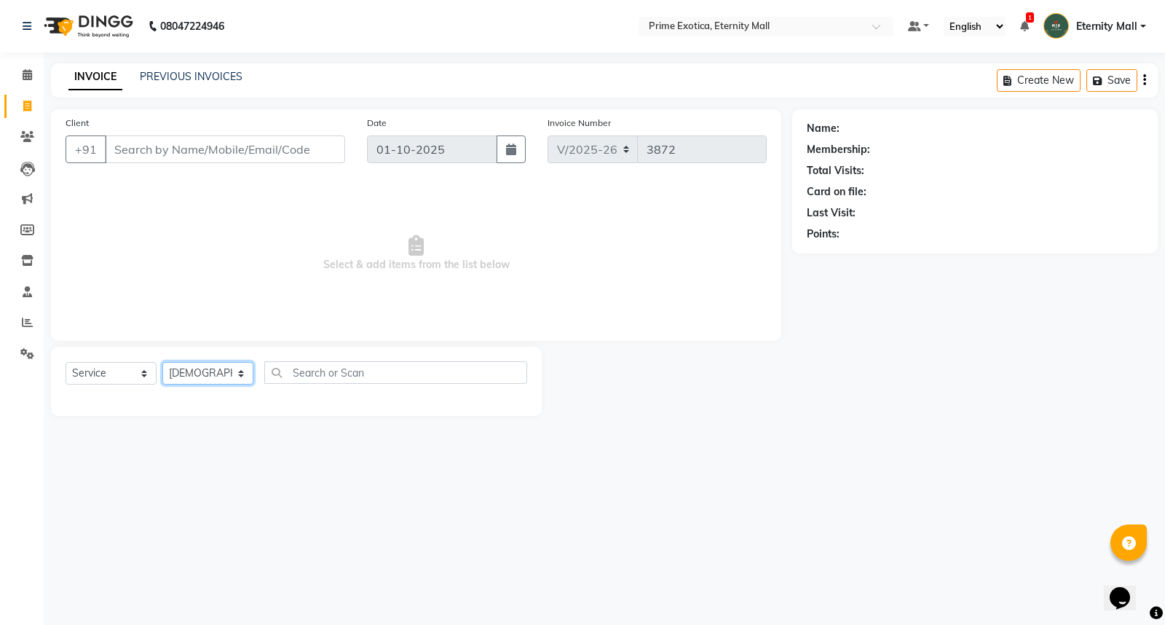
click at [162, 363] on select "Select Stylist AB ADMIN ajay vikram lakshane Isha Bahel Rajeshri shivani" at bounding box center [207, 373] width 91 height 23
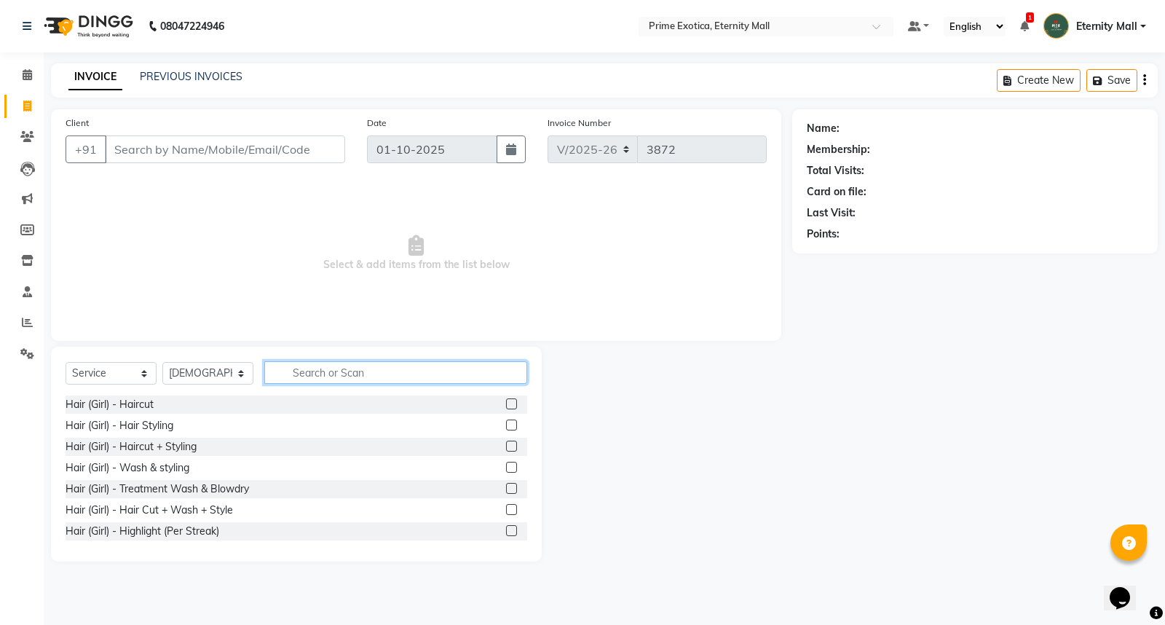
click at [368, 372] on input "text" at bounding box center [395, 372] width 263 height 23
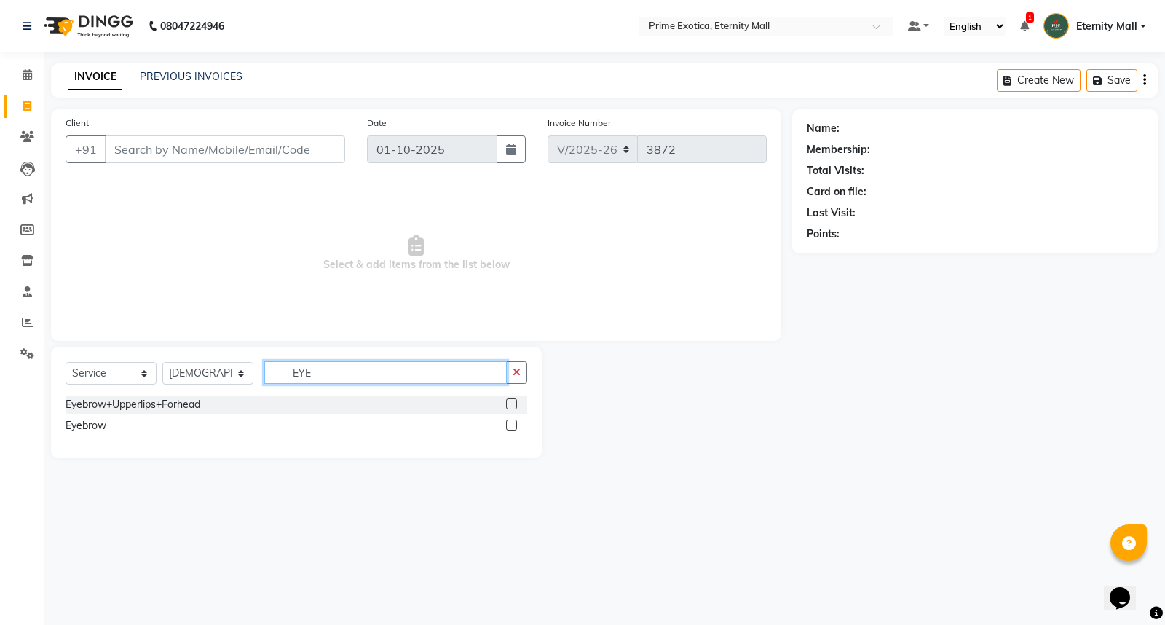
type input "EYE"
click at [512, 430] on label at bounding box center [511, 424] width 11 height 11
click at [512, 430] on input "checkbox" at bounding box center [510, 425] width 9 height 9
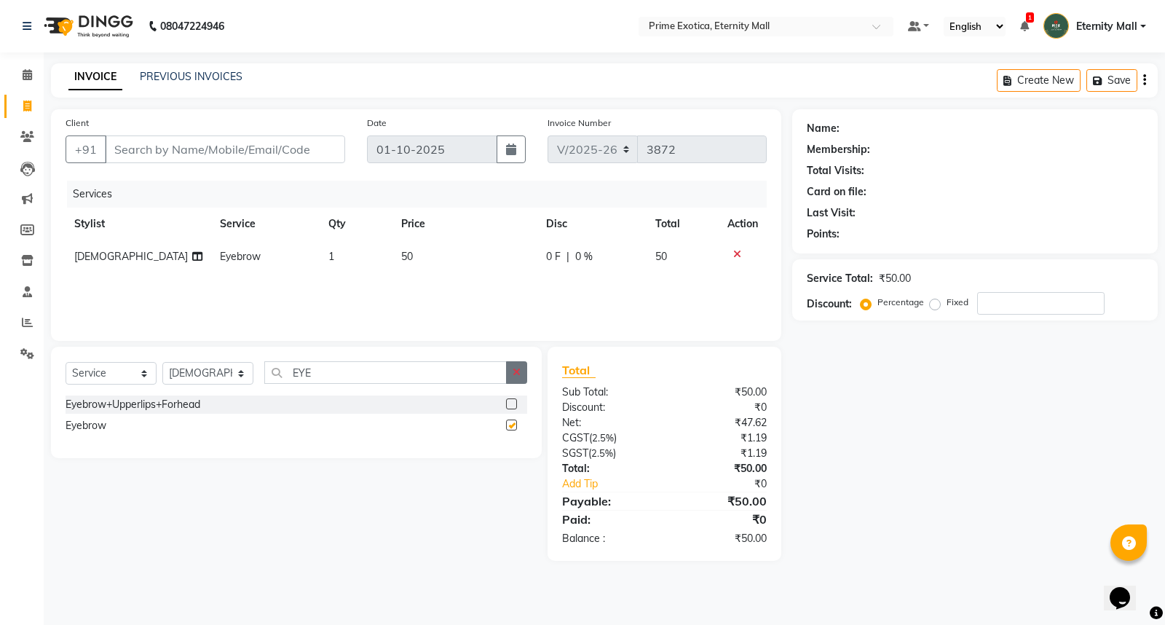
checkbox input "false"
click at [513, 368] on icon "button" at bounding box center [517, 372] width 8 height 10
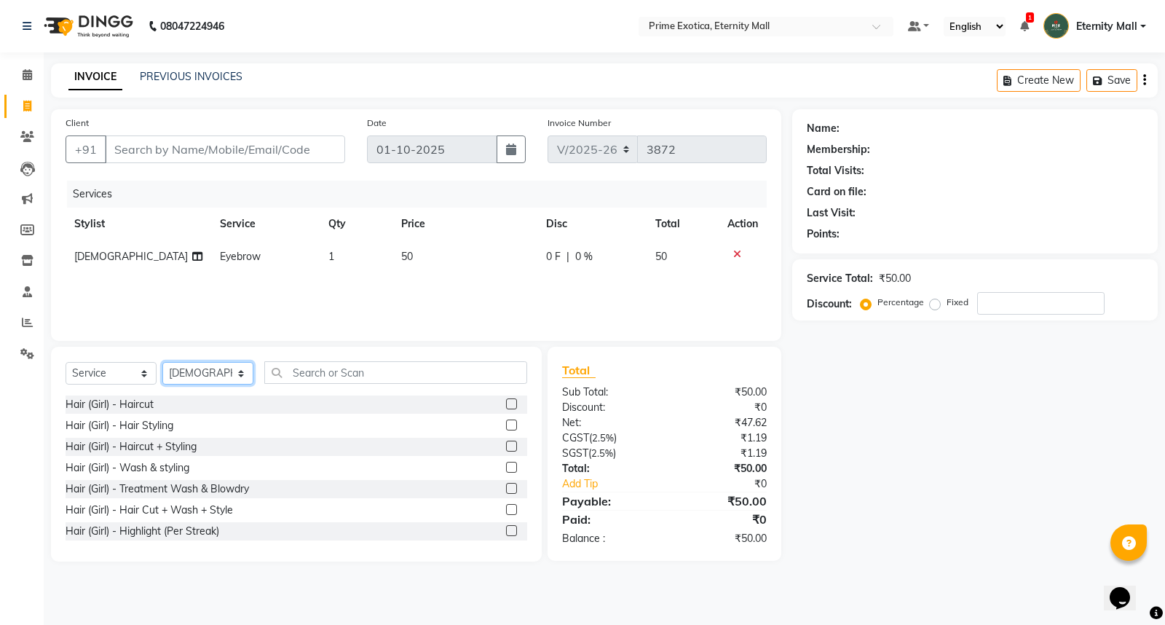
click at [222, 374] on select "Select Stylist AB ADMIN ajay vikram lakshane Isha Bahel Rajeshri shivani" at bounding box center [207, 373] width 91 height 23
select select "36457"
click at [162, 363] on select "Select Stylist AB ADMIN ajay vikram lakshane Isha Bahel Rajeshri shivani" at bounding box center [207, 373] width 91 height 23
click at [359, 374] on input "text" at bounding box center [395, 372] width 263 height 23
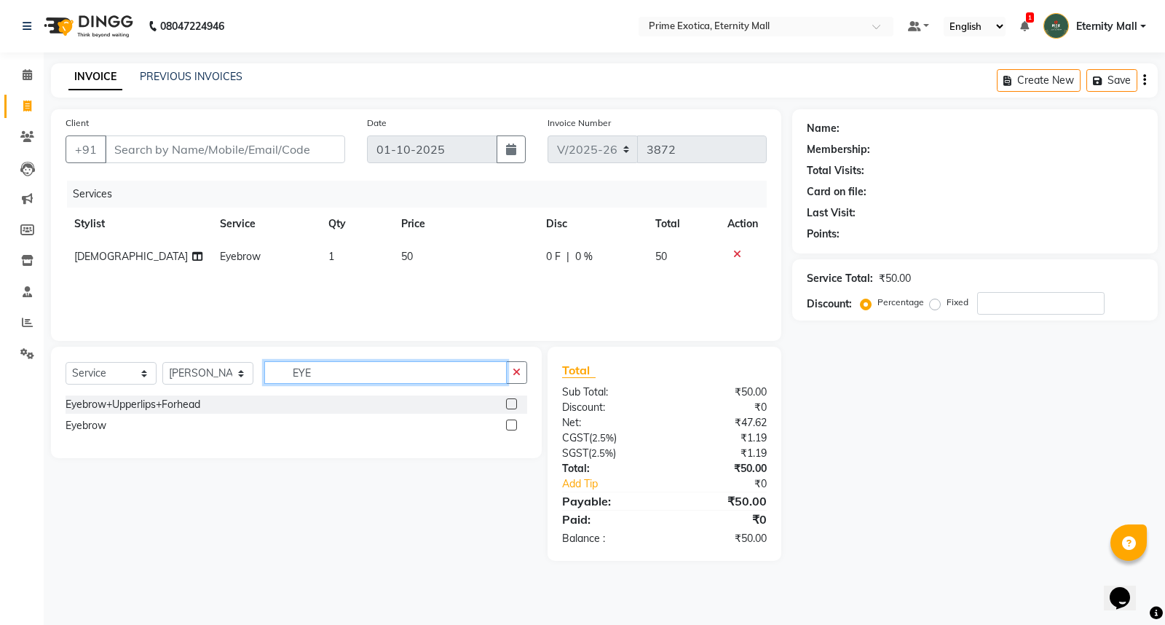
type input "EYE"
click at [516, 430] on label at bounding box center [511, 424] width 11 height 11
click at [516, 430] on input "checkbox" at bounding box center [510, 425] width 9 height 9
checkbox input "false"
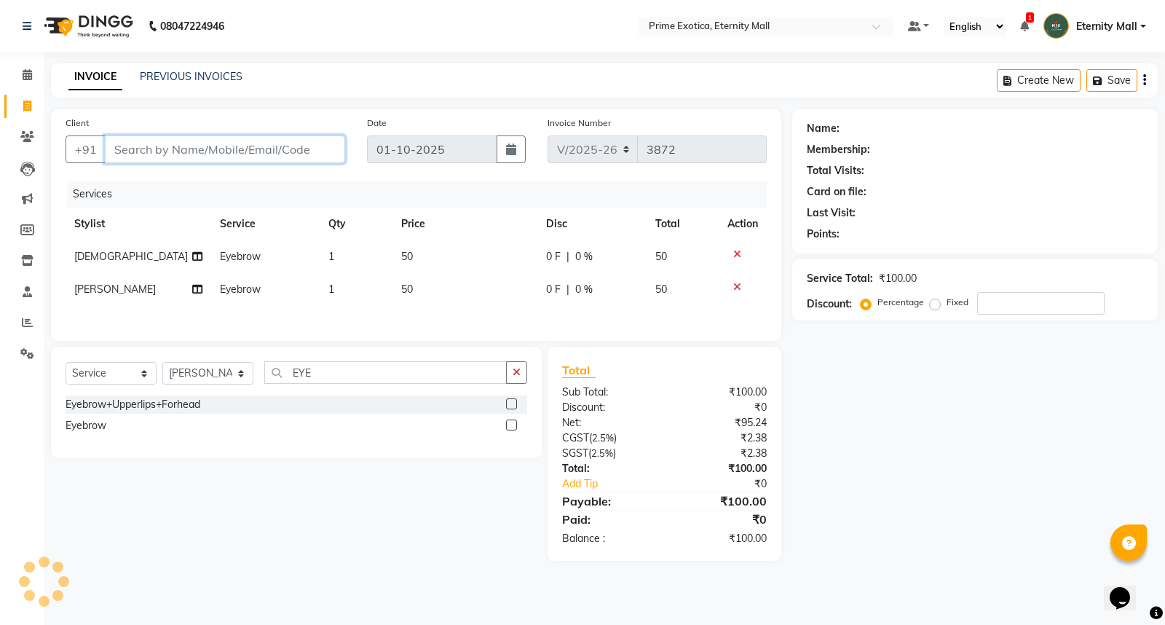
click at [215, 150] on input "Client" at bounding box center [225, 149] width 240 height 28
type input "7"
type input "0"
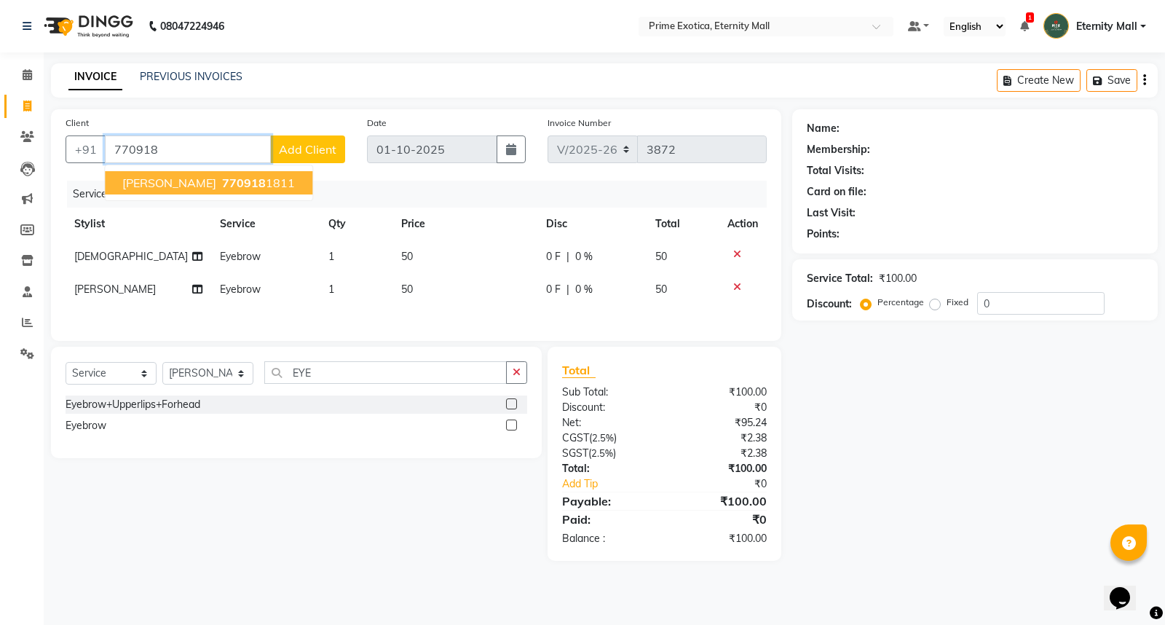
click at [216, 172] on button "nehal 770918 1811" at bounding box center [209, 182] width 208 height 23
type input "7709181811"
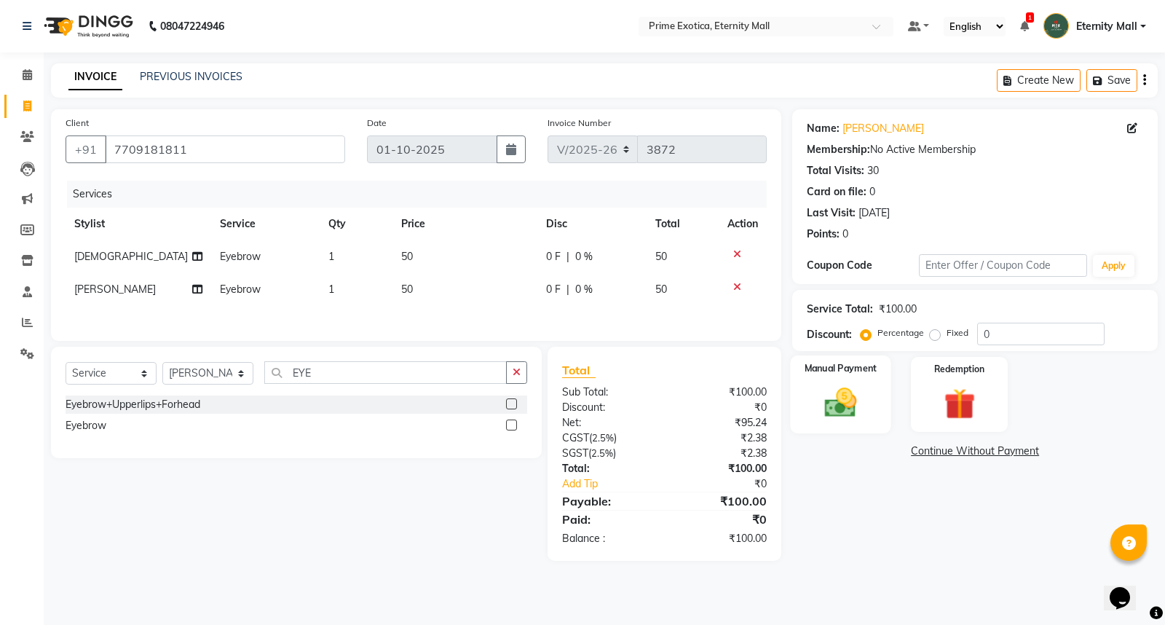
click at [851, 390] on img at bounding box center [841, 402] width 52 height 37
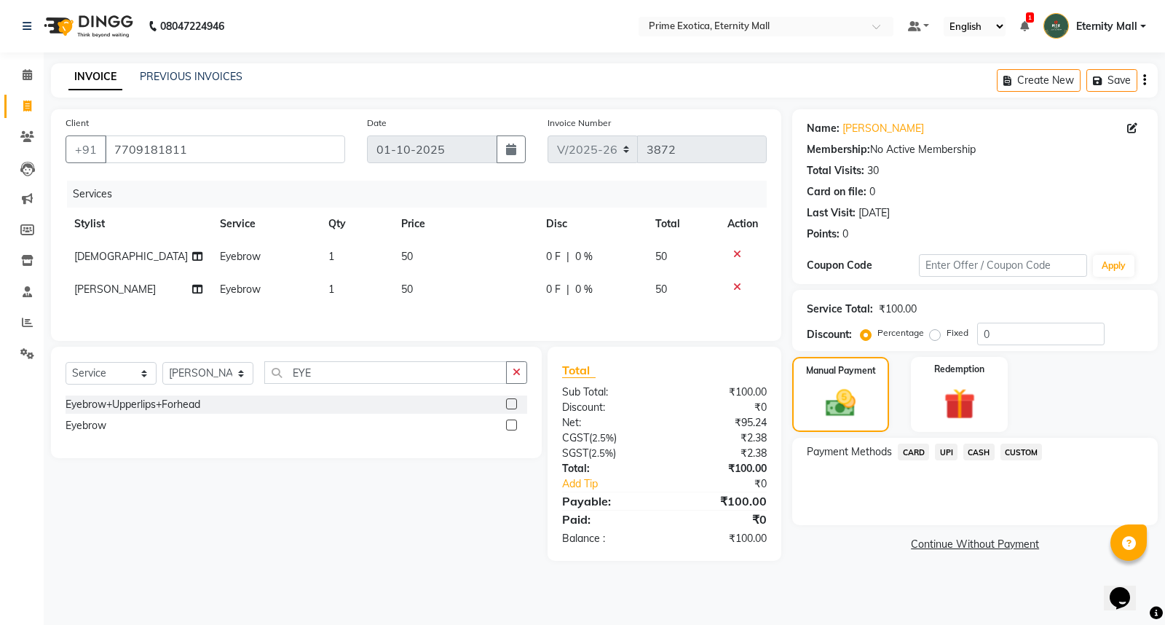
click at [947, 452] on span "UPI" at bounding box center [946, 451] width 23 height 17
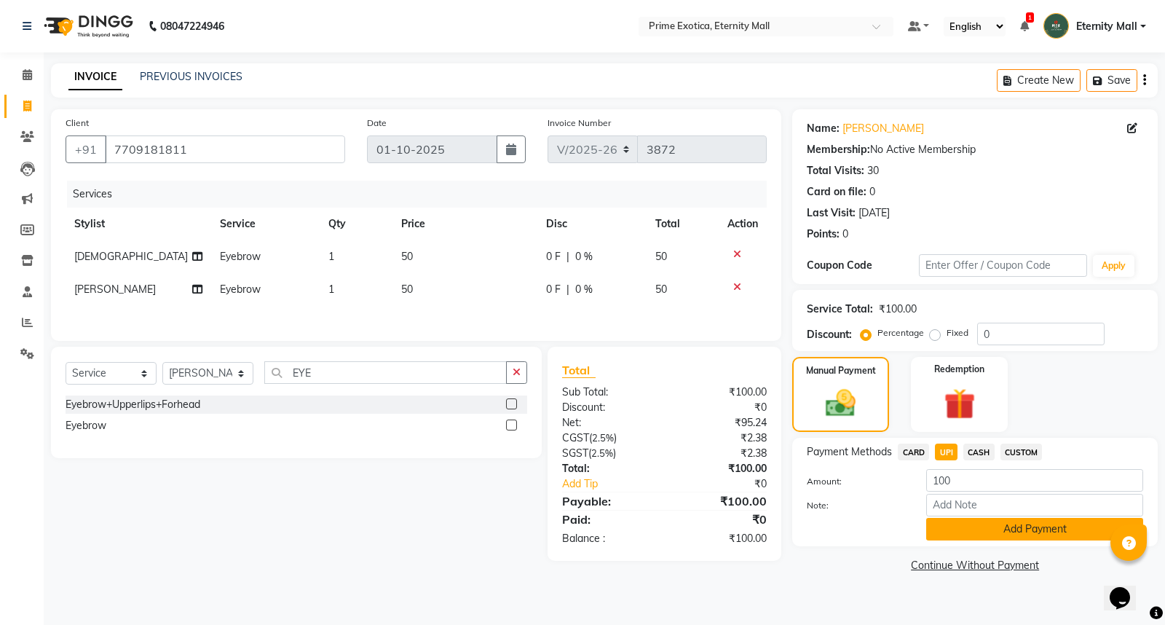
click at [1024, 537] on button "Add Payment" at bounding box center [1034, 529] width 217 height 23
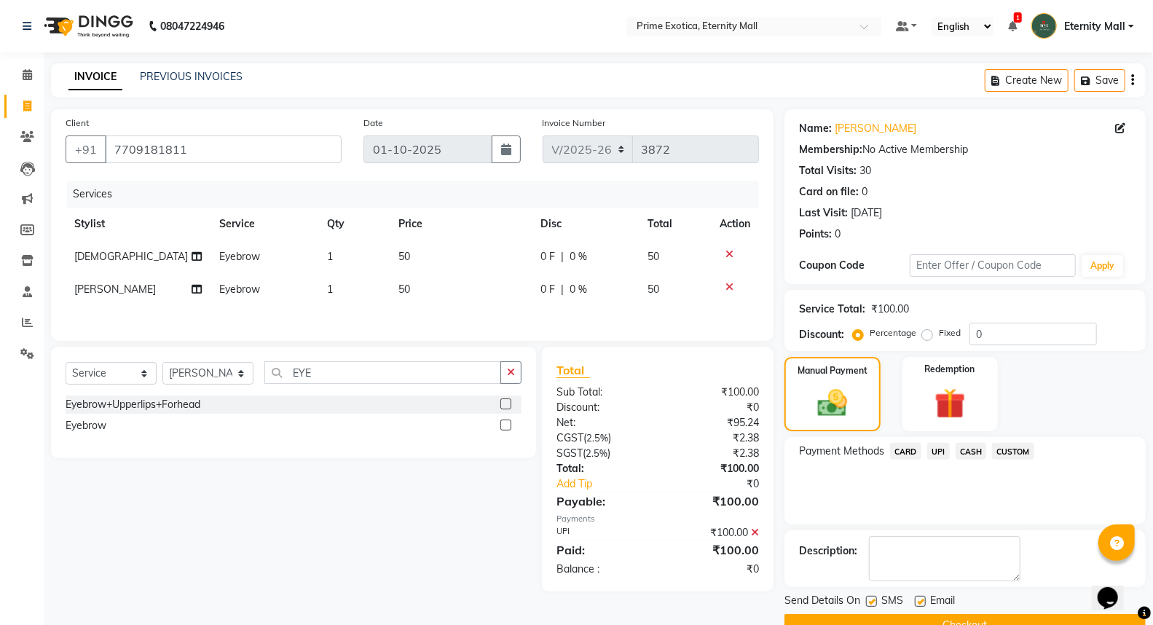
click at [869, 601] on label at bounding box center [871, 601] width 11 height 11
click at [869, 601] on input "checkbox" at bounding box center [870, 601] width 9 height 9
checkbox input "false"
click at [916, 598] on label at bounding box center [920, 601] width 11 height 11
click at [916, 598] on input "checkbox" at bounding box center [919, 601] width 9 height 9
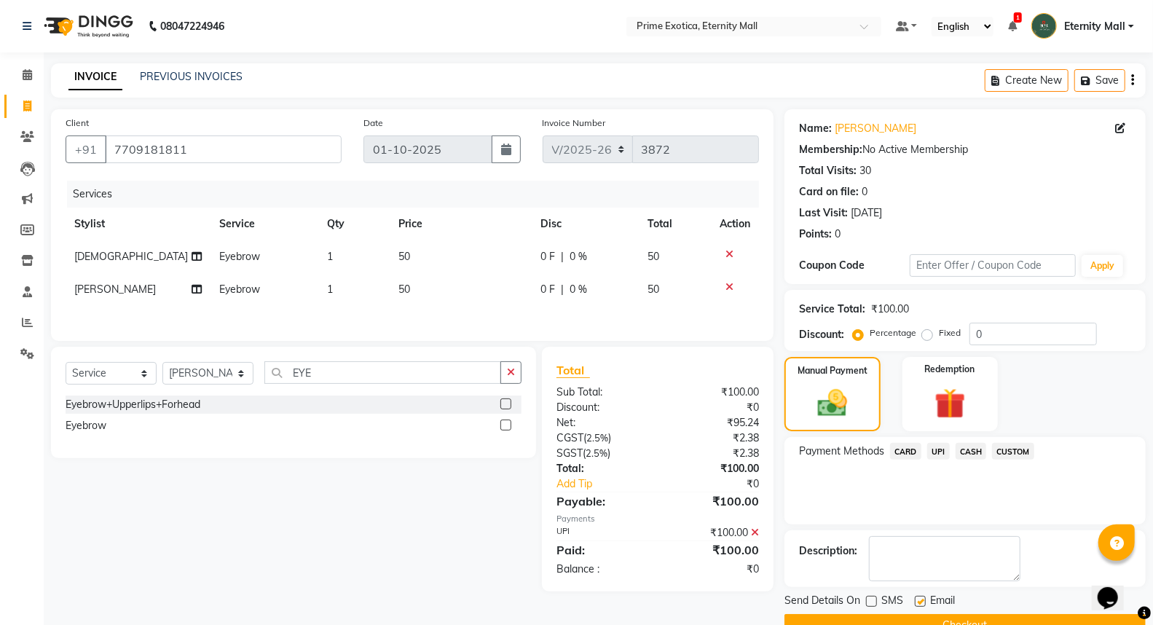
checkbox input "false"
click at [1101, 416] on div "Manual Payment Redemption" at bounding box center [964, 394] width 383 height 74
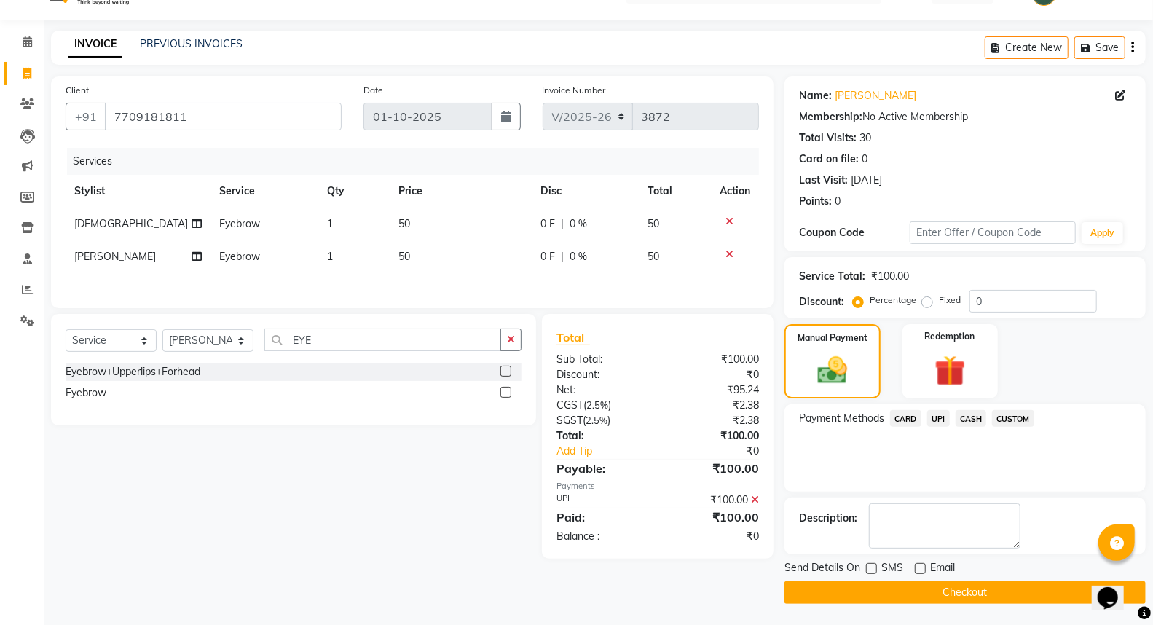
click at [971, 588] on button "Checkout" at bounding box center [964, 592] width 361 height 23
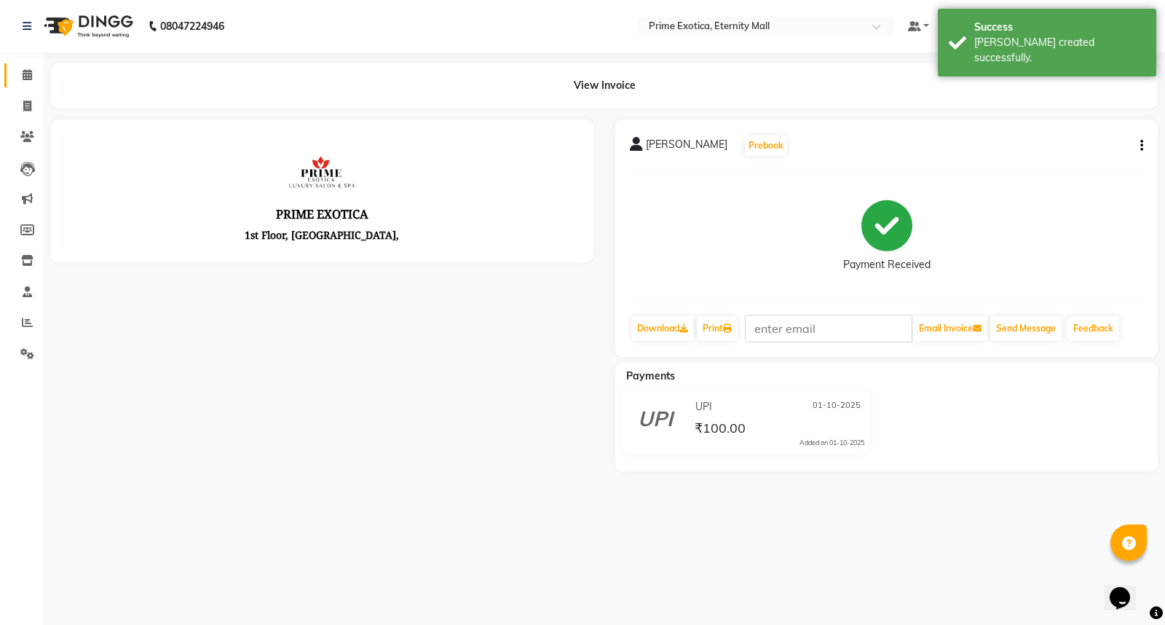
click at [27, 71] on icon at bounding box center [27, 74] width 9 height 11
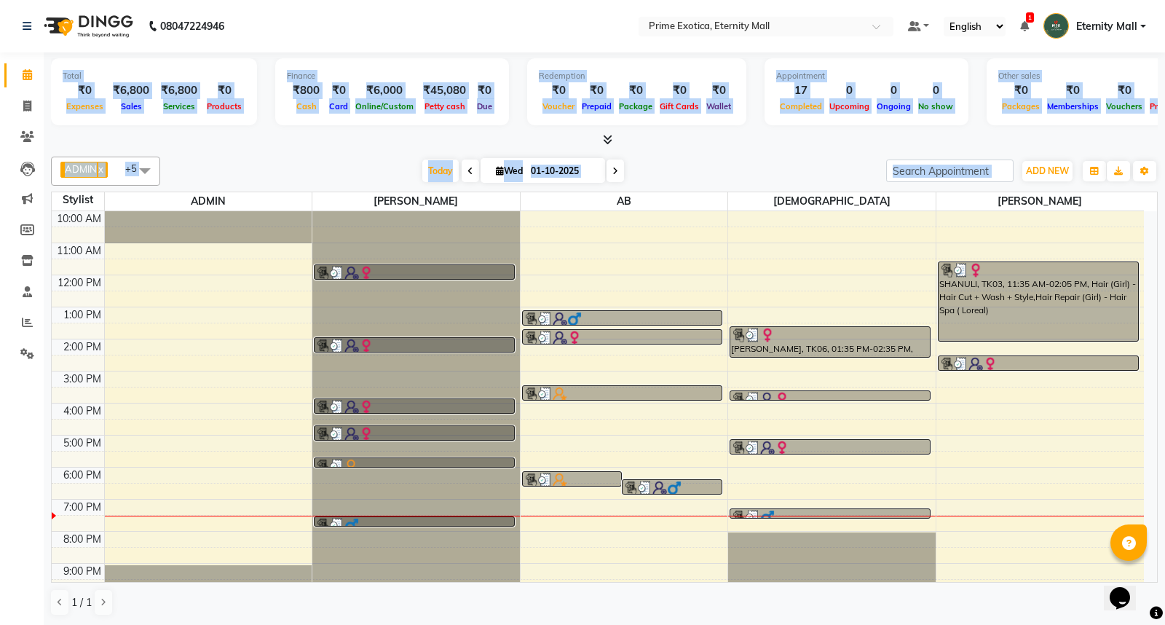
scroll to position [0, 84]
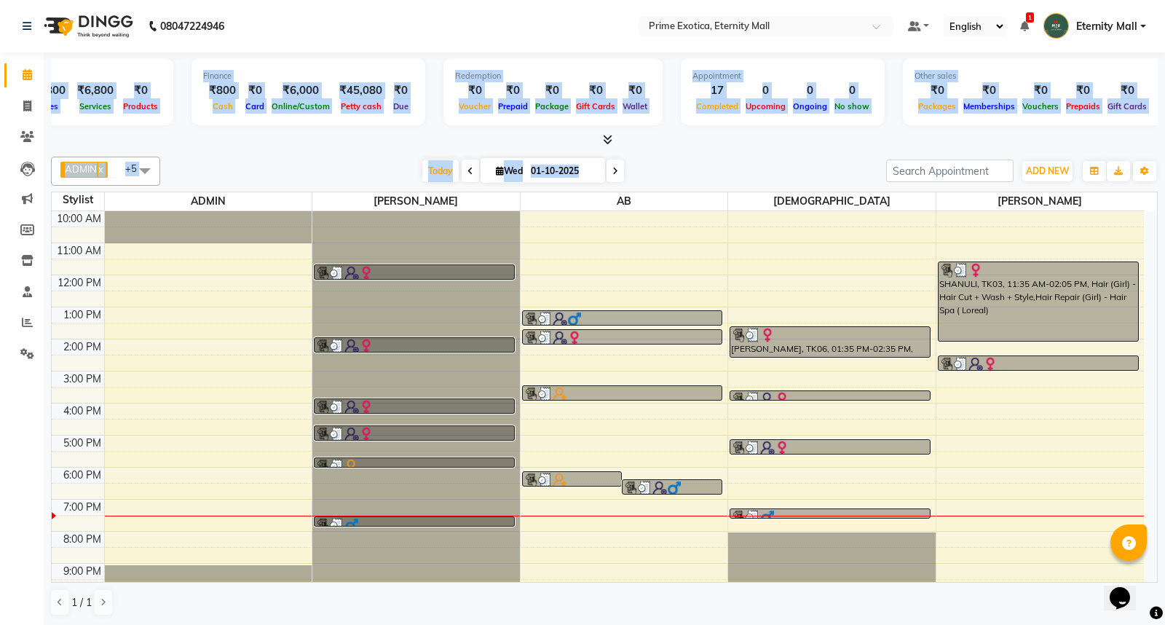
drag, startPoint x: 61, startPoint y: 76, endPoint x: 970, endPoint y: 148, distance: 911.7
click at [970, 148] on div "Total ₹0 Expenses ₹6,800 Sales ₹6,800 Services ₹0 Products Finance ₹800 Cash ₹0…" at bounding box center [604, 338] width 1121 height 573
click at [869, 119] on div "Total ₹0 Expenses ₹6,800 Sales ₹6,800 Services ₹0 Products Finance ₹800 Cash ₹0…" at bounding box center [604, 93] width 1107 height 71
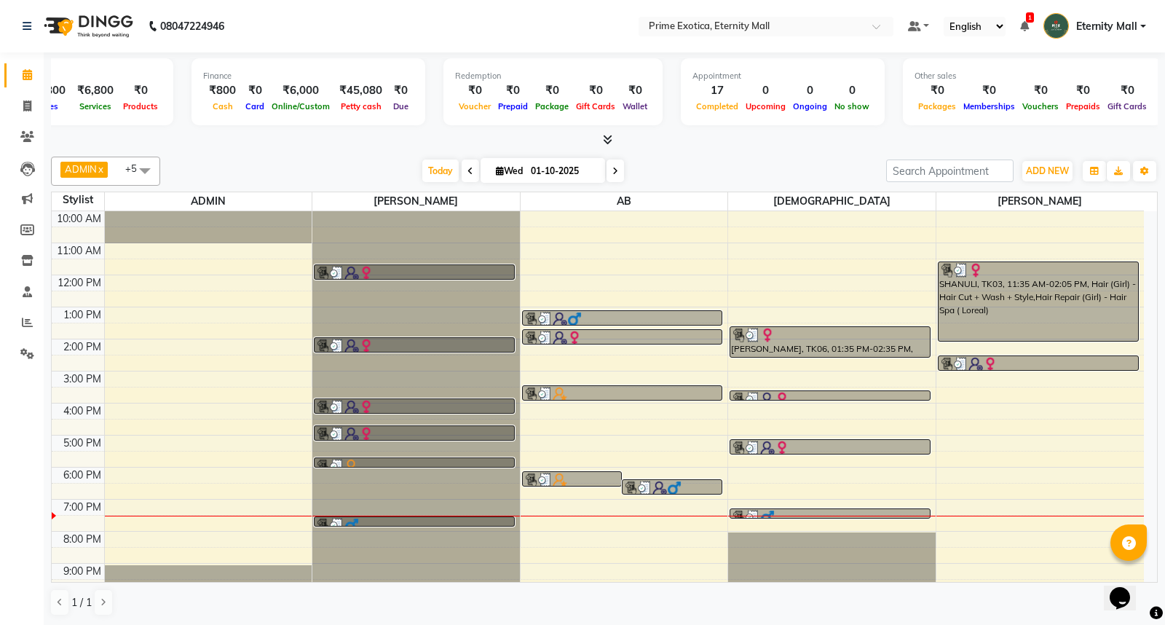
drag, startPoint x: 1117, startPoint y: 112, endPoint x: 0, endPoint y: 64, distance: 1118.1
click at [0, 64] on app-home "08047224946 Select Location × Prime Exotica, Eternity Mall Default Panel My Pan…" at bounding box center [582, 313] width 1165 height 626
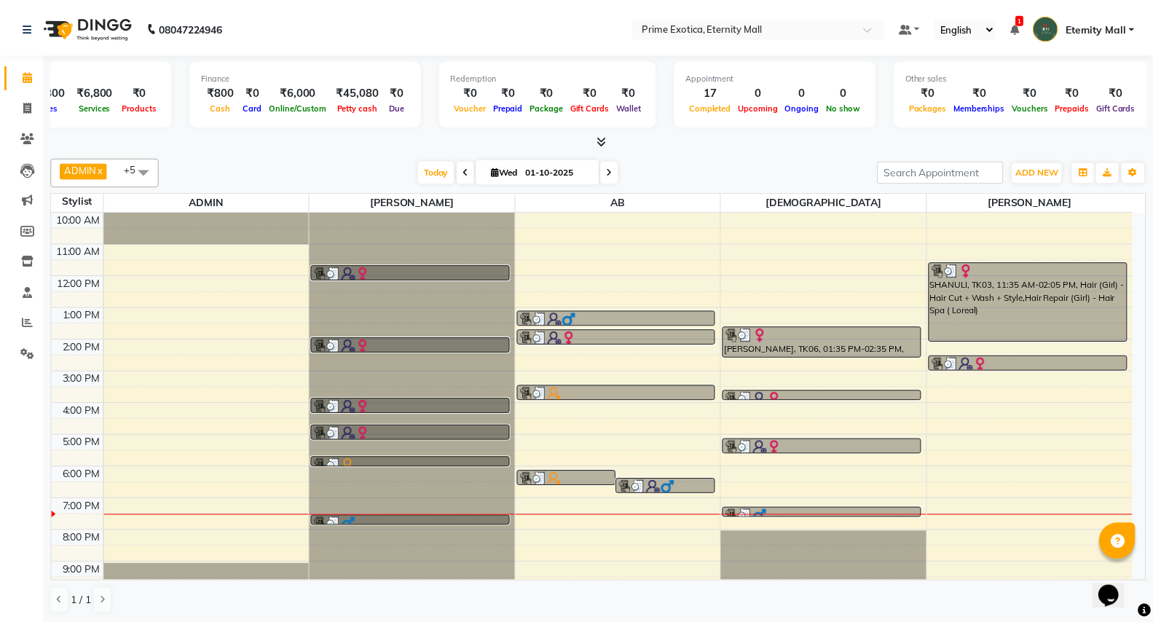
scroll to position [0, 0]
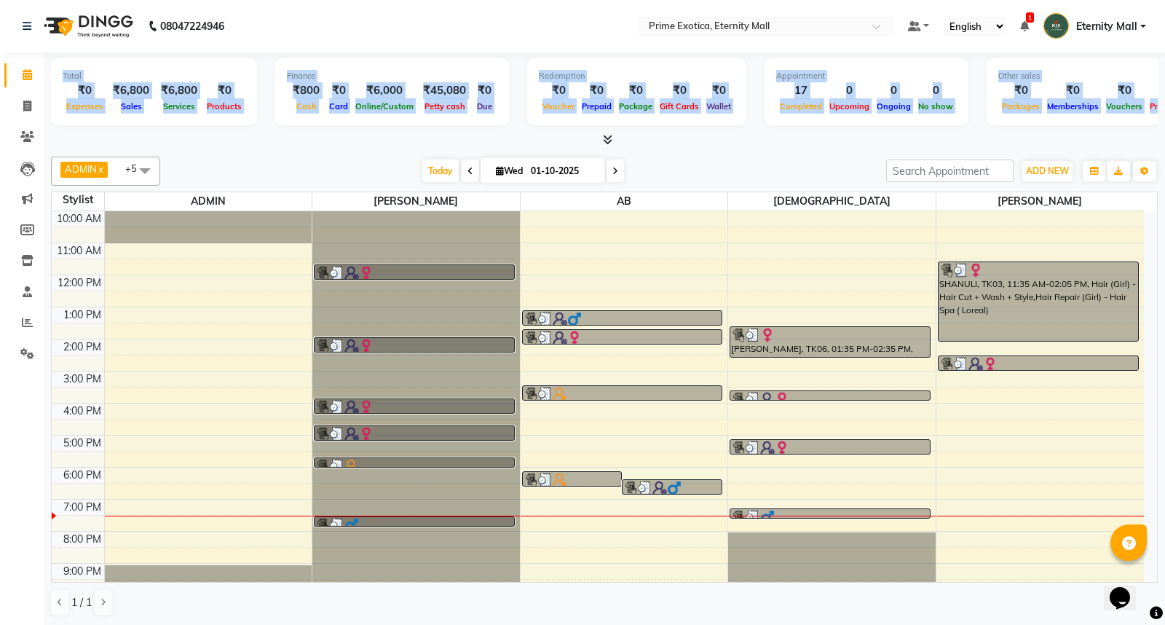
click at [381, 125] on div "Total ₹0 Expenses ₹6,800 Sales ₹6,800 Services ₹0 Products Finance ₹800 Cash ₹0…" at bounding box center [604, 93] width 1107 height 71
drag, startPoint x: 63, startPoint y: 74, endPoint x: 666, endPoint y: 153, distance: 608.8
click at [666, 153] on div "Total ₹0 Expenses ₹6,800 Sales ₹6,800 Services ₹0 Products Finance ₹800 Cash ₹0…" at bounding box center [604, 338] width 1121 height 573
click at [674, 149] on div "Total ₹0 Expenses ₹6,800 Sales ₹6,800 Services ₹0 Products Finance ₹800 Cash ₹0…" at bounding box center [604, 338] width 1121 height 573
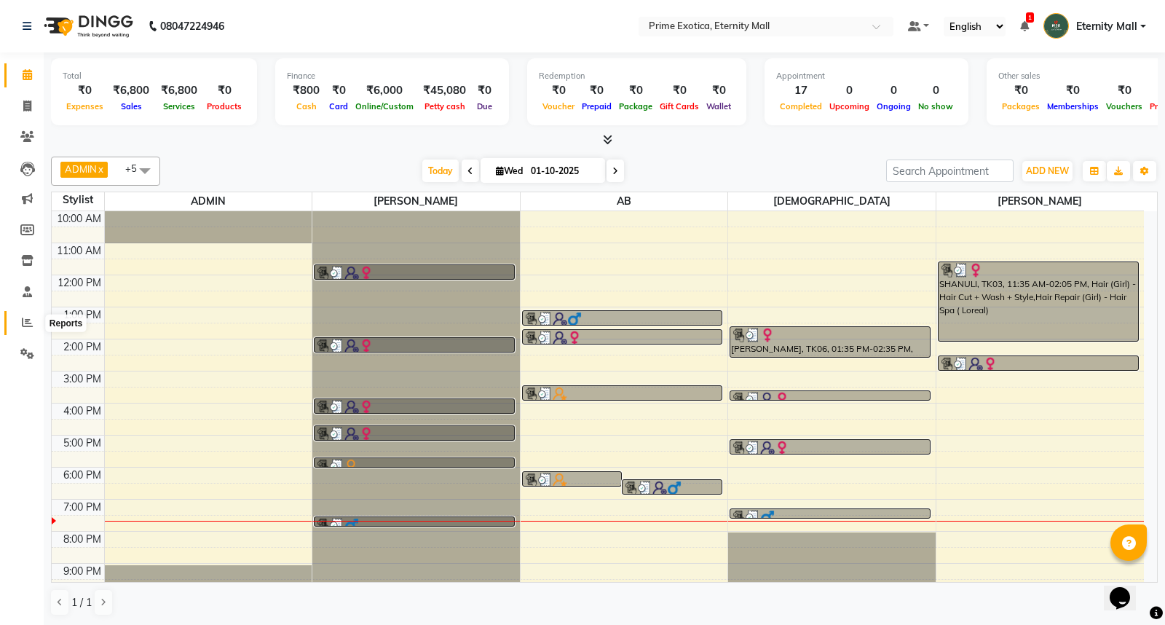
click at [23, 316] on span at bounding box center [27, 323] width 25 height 17
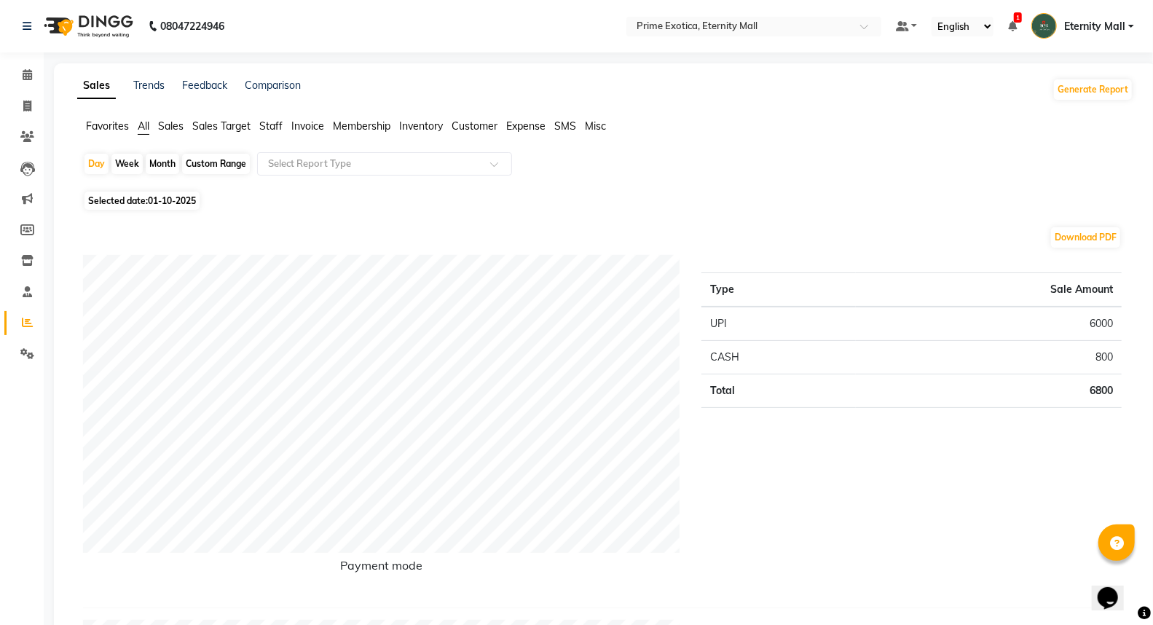
click at [169, 166] on div "Month" at bounding box center [162, 164] width 33 height 20
select select "10"
select select "2025"
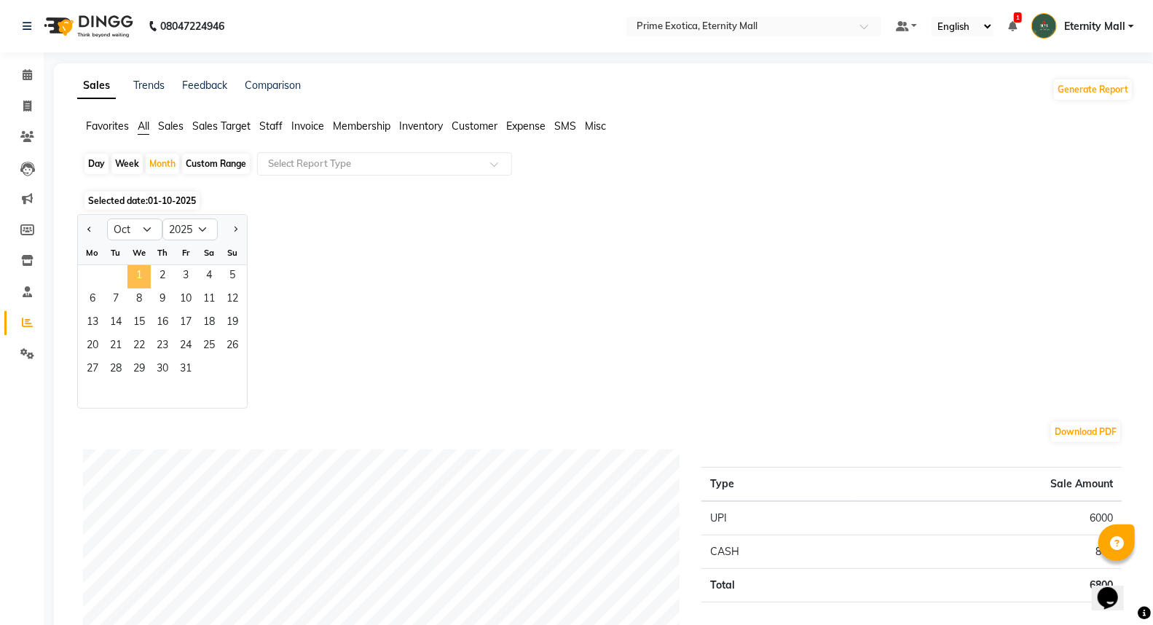
click at [133, 271] on span "1" at bounding box center [138, 276] width 23 height 23
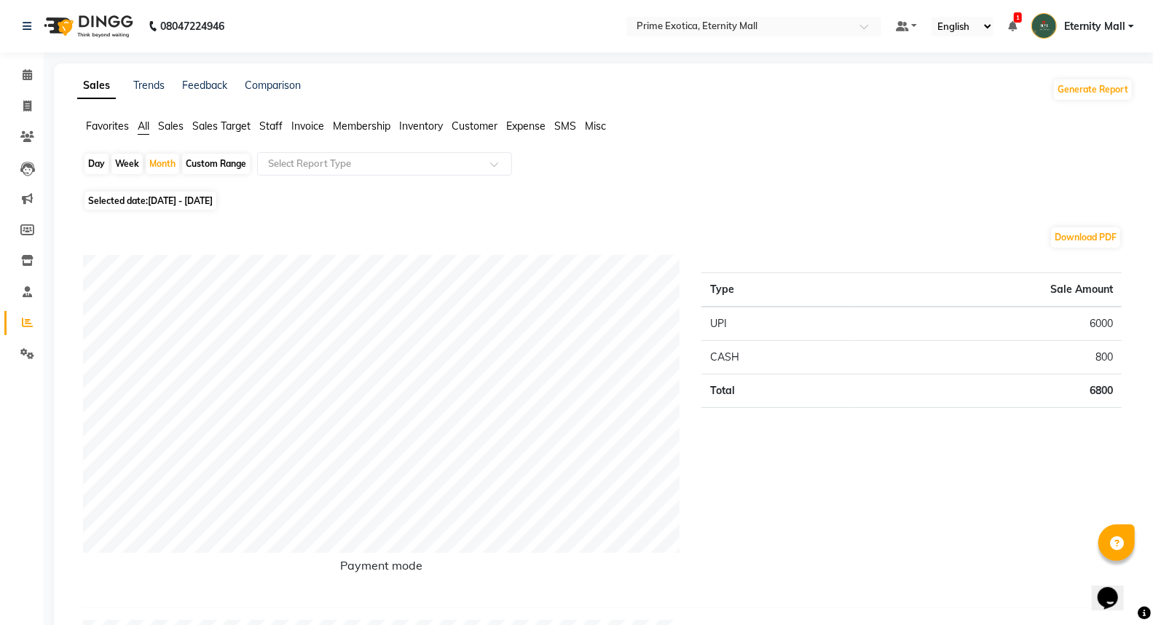
click at [160, 201] on span "01-10-2025 - 31-10-2025" at bounding box center [180, 200] width 65 height 11
select select "10"
select select "2025"
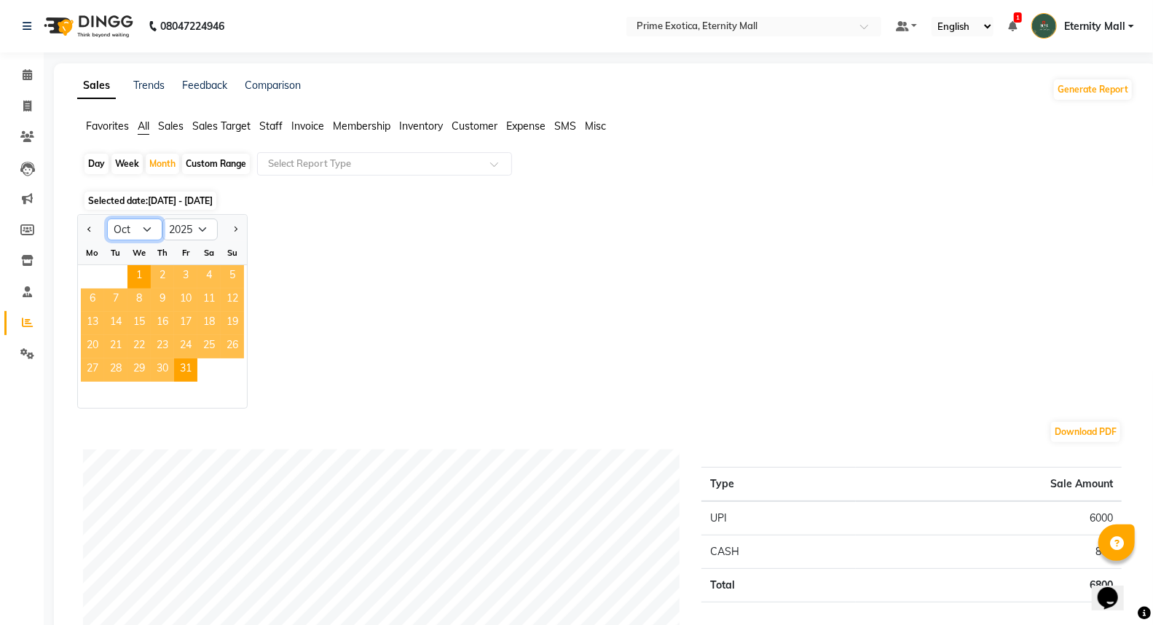
click at [146, 228] on select "Jan Feb Mar Apr May Jun Jul Aug Sep Oct Nov Dec" at bounding box center [134, 229] width 55 height 22
select select "9"
click at [107, 218] on select "Jan Feb Mar Apr May Jun Jul Aug Sep Oct Nov Dec" at bounding box center [134, 229] width 55 height 22
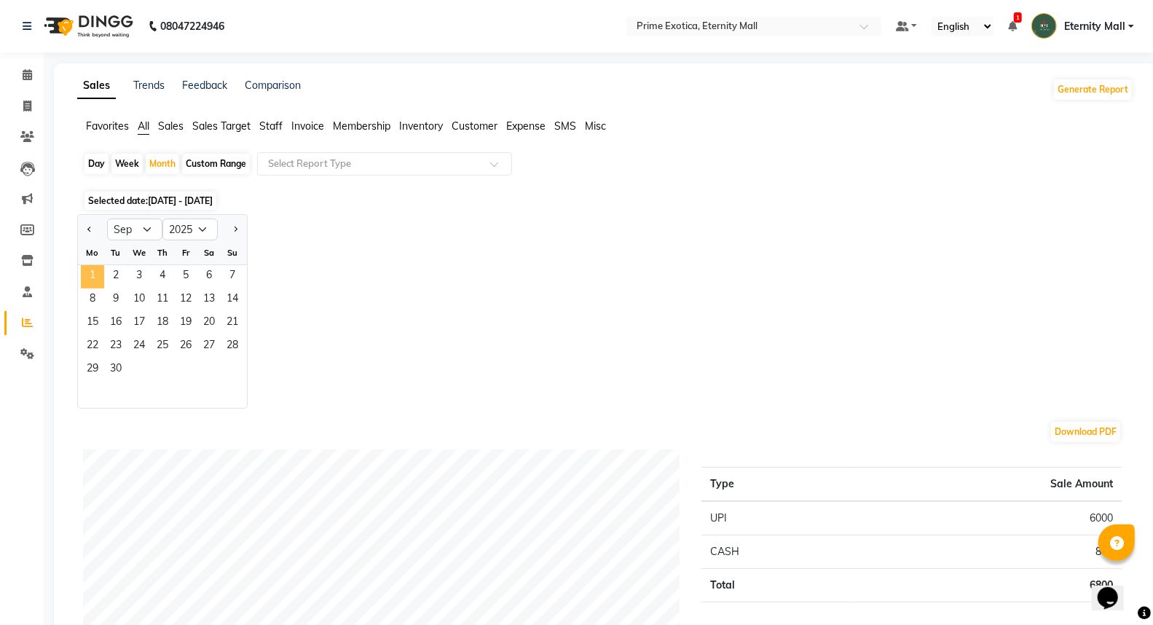
click at [103, 275] on span "1" at bounding box center [92, 276] width 23 height 23
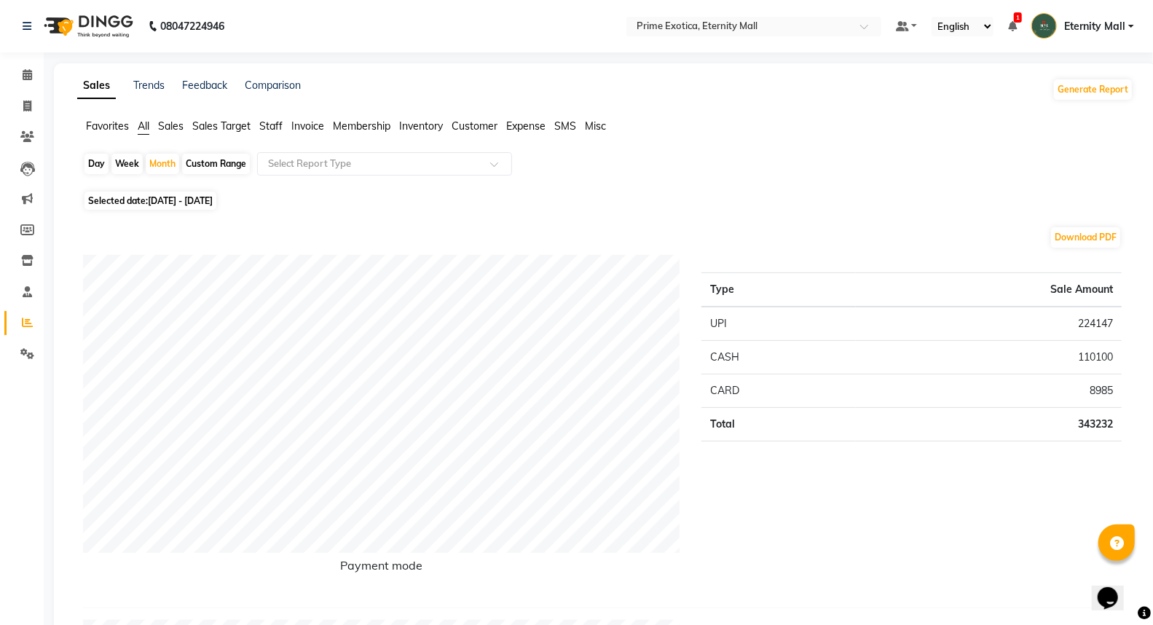
click at [97, 26] on img at bounding box center [87, 26] width 100 height 41
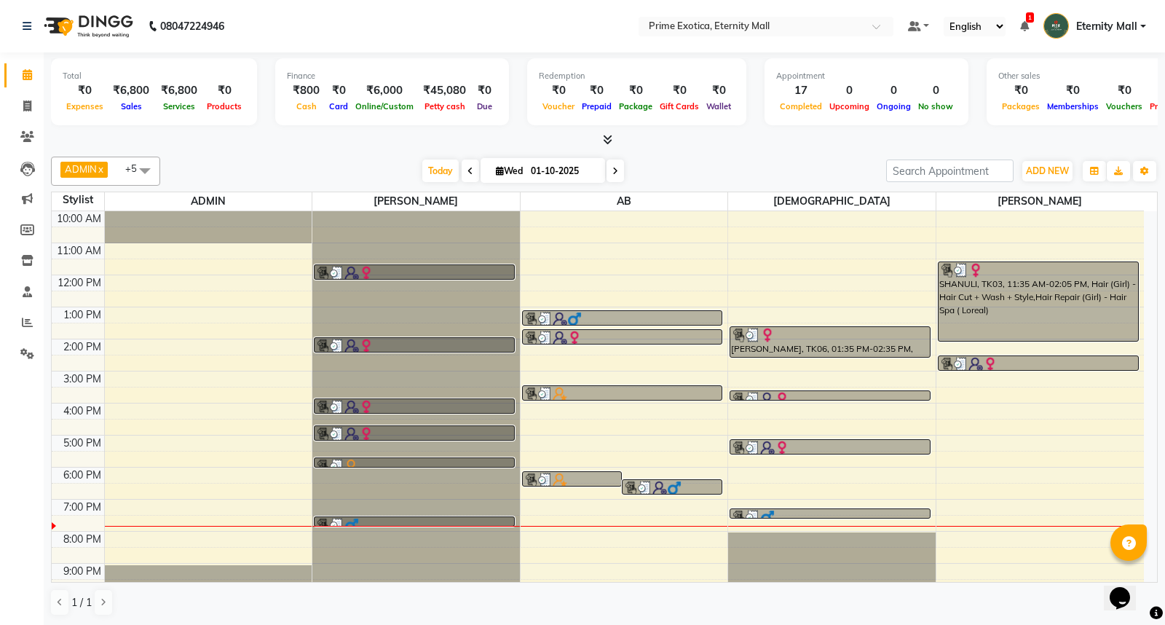
click at [103, 12] on img at bounding box center [87, 26] width 100 height 41
click at [20, 111] on span at bounding box center [27, 106] width 25 height 17
select select "service"
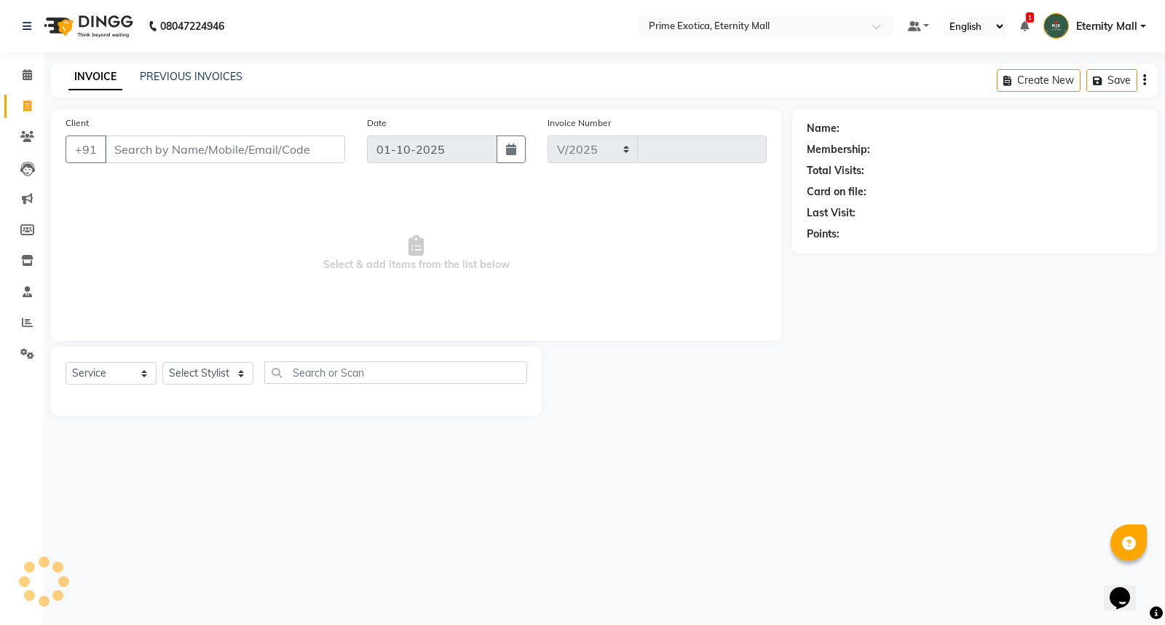
select select "5774"
type input "3873"
click at [224, 380] on select "Select Stylist" at bounding box center [207, 373] width 91 height 23
select select "46181"
click at [162, 363] on select "Select Stylist AB ADMIN ajay vikram lakshane Isha Bahel Rajeshri shivani" at bounding box center [207, 373] width 91 height 23
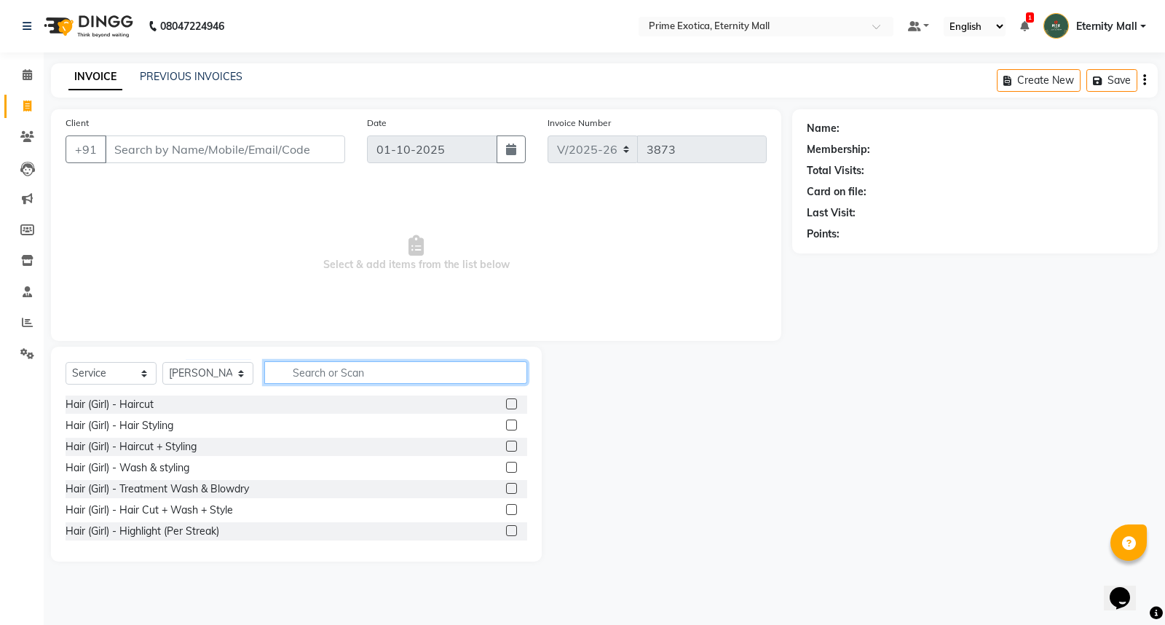
click at [351, 379] on input "text" at bounding box center [395, 372] width 263 height 23
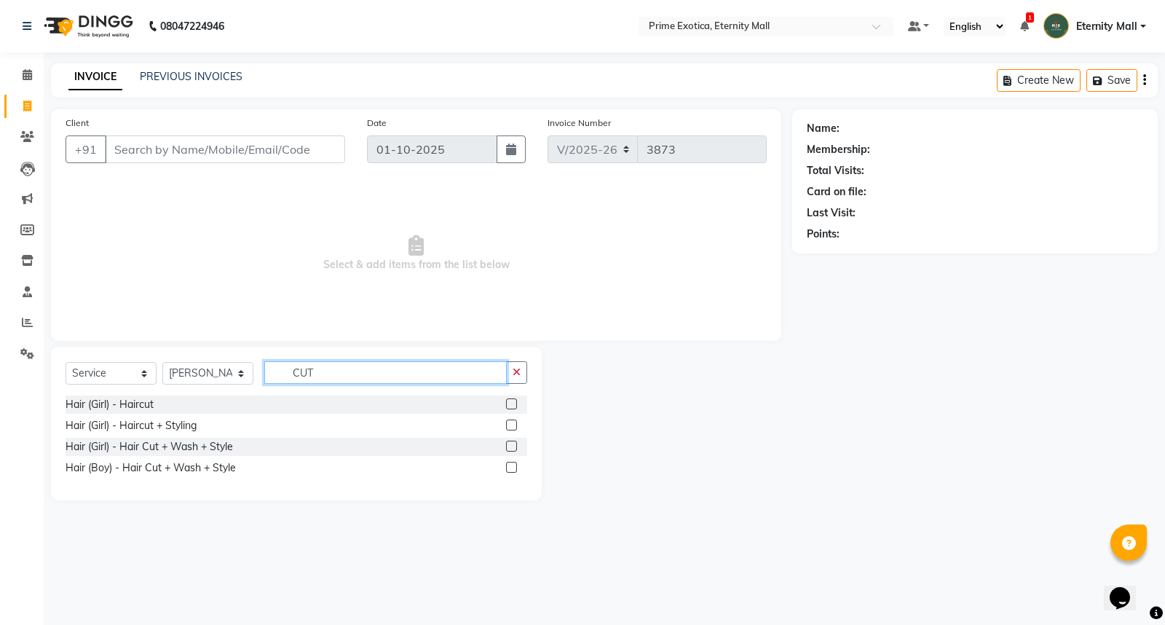
type input "CUT"
click at [513, 447] on label at bounding box center [511, 446] width 11 height 11
click at [513, 447] on input "checkbox" at bounding box center [510, 446] width 9 height 9
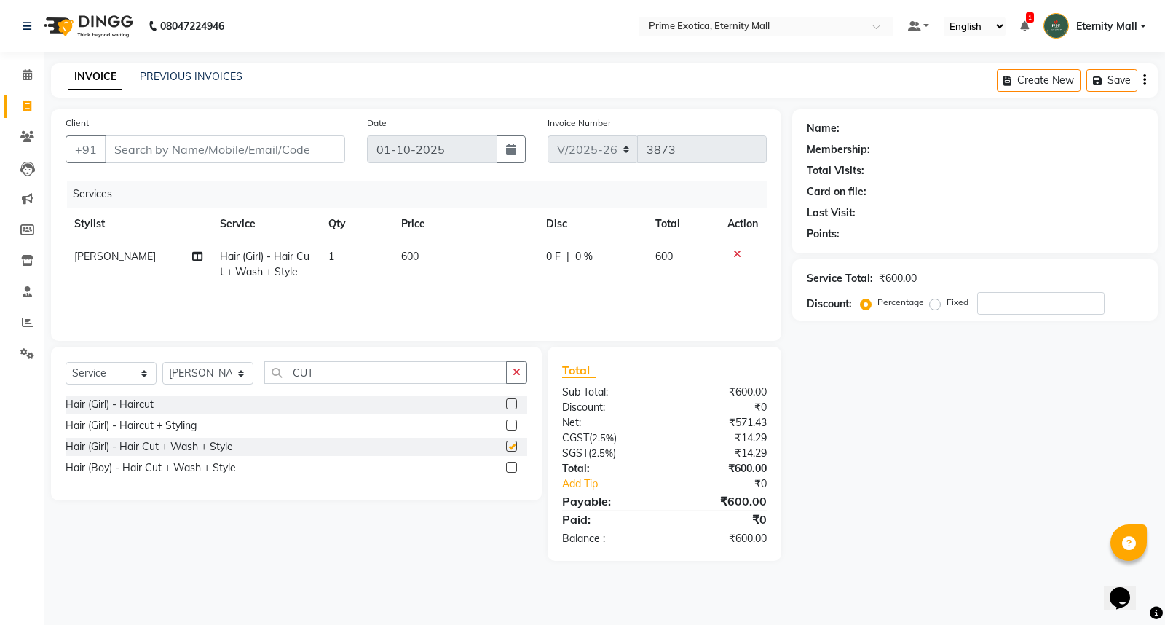
checkbox input "false"
click at [425, 259] on td "600" at bounding box center [465, 264] width 145 height 48
select select "46181"
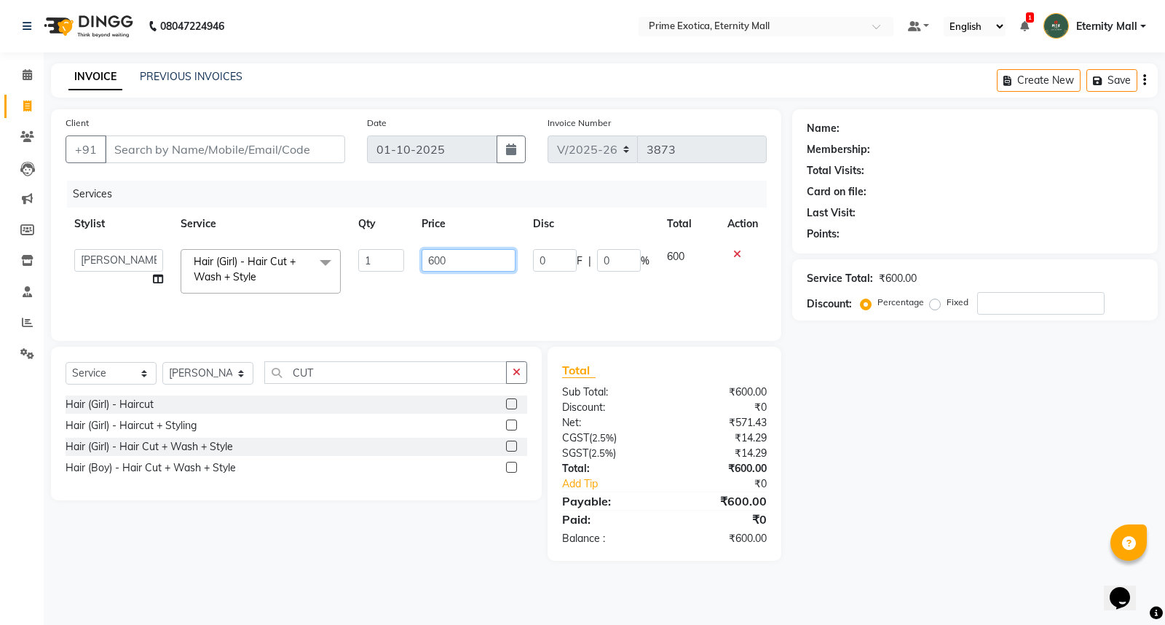
click at [443, 253] on input "600" at bounding box center [469, 260] width 94 height 23
click at [470, 262] on input "600" at bounding box center [469, 260] width 94 height 23
type input "6"
type input "500"
click at [939, 449] on div "Name: Membership: Total Visits: Card on file: Last Visit: Points: Service Total…" at bounding box center [980, 334] width 376 height 451
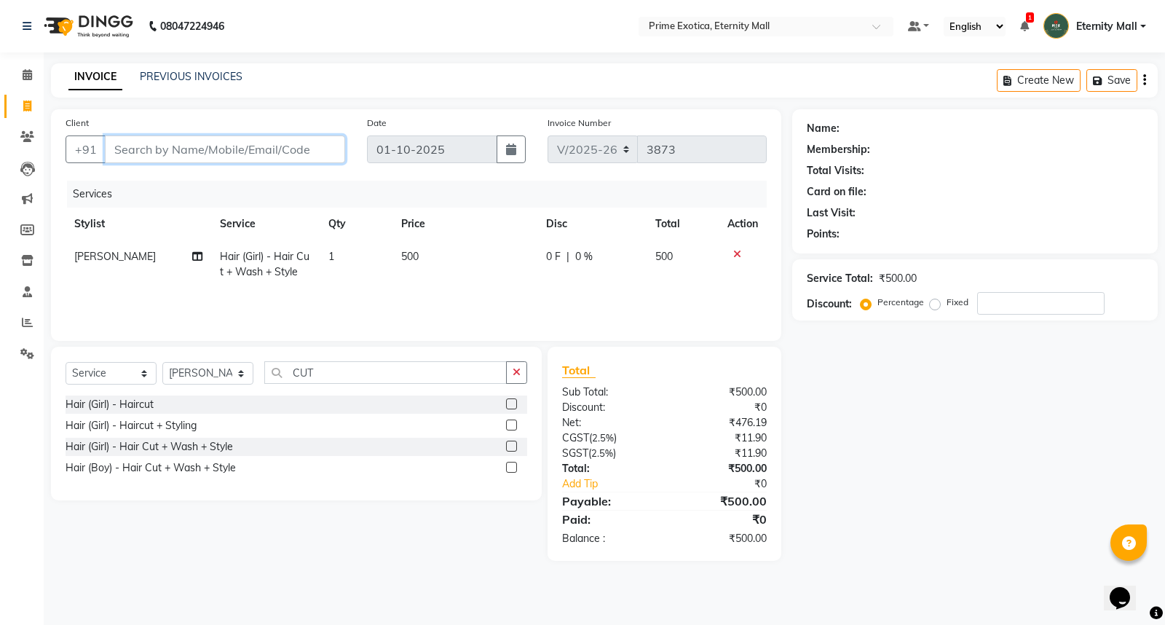
click at [125, 149] on input "Client" at bounding box center [225, 149] width 240 height 28
click at [162, 146] on input "Client" at bounding box center [225, 149] width 240 height 28
type input "9"
type input "0"
type input "9325947849"
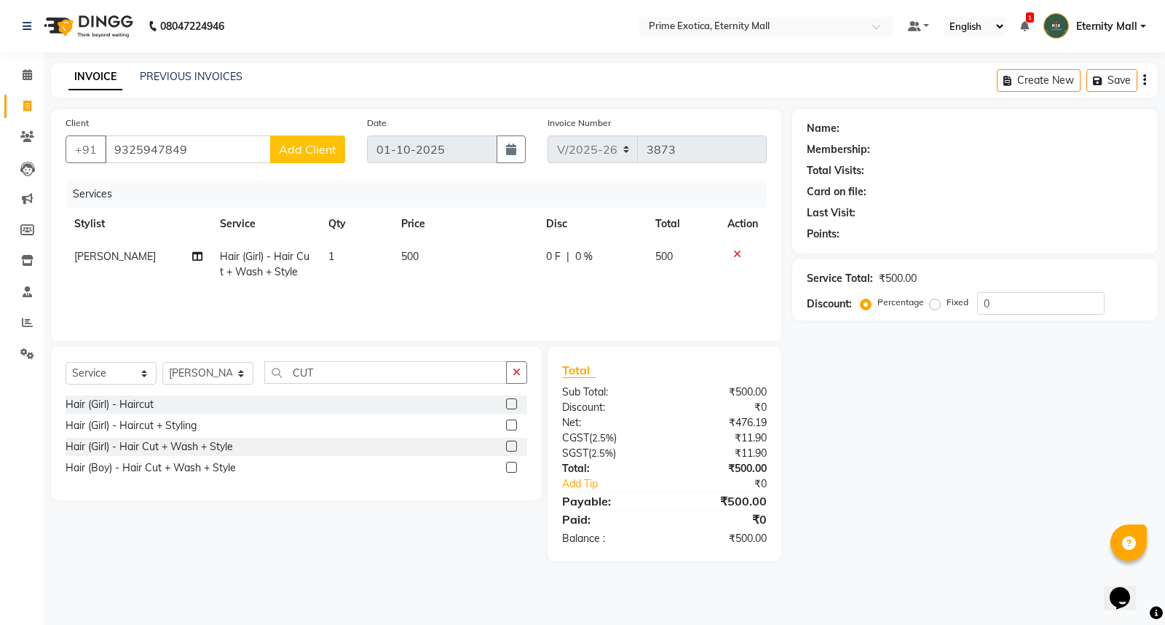
click at [336, 149] on span "Add Client" at bounding box center [308, 149] width 58 height 15
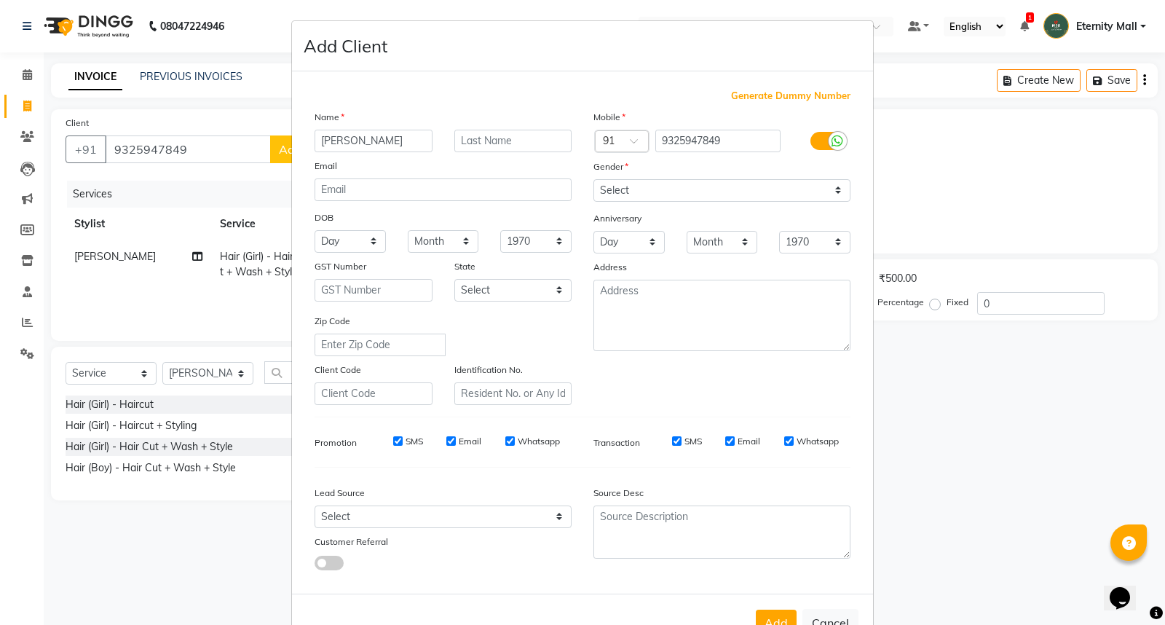
type input "PRANAY"
click at [644, 193] on select "Select Male Female Other Prefer Not To Say" at bounding box center [721, 190] width 257 height 23
select select "male"
click at [593, 179] on select "Select Male Female Other Prefer Not To Say" at bounding box center [721, 190] width 257 height 23
click at [780, 618] on button "Add" at bounding box center [776, 623] width 41 height 26
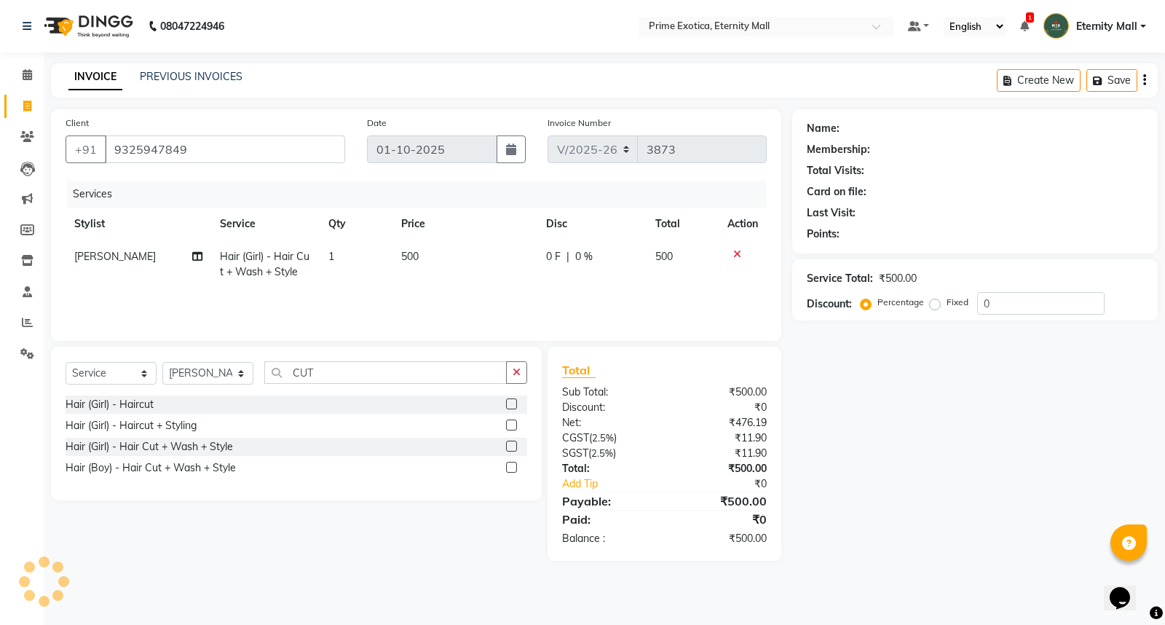
select select
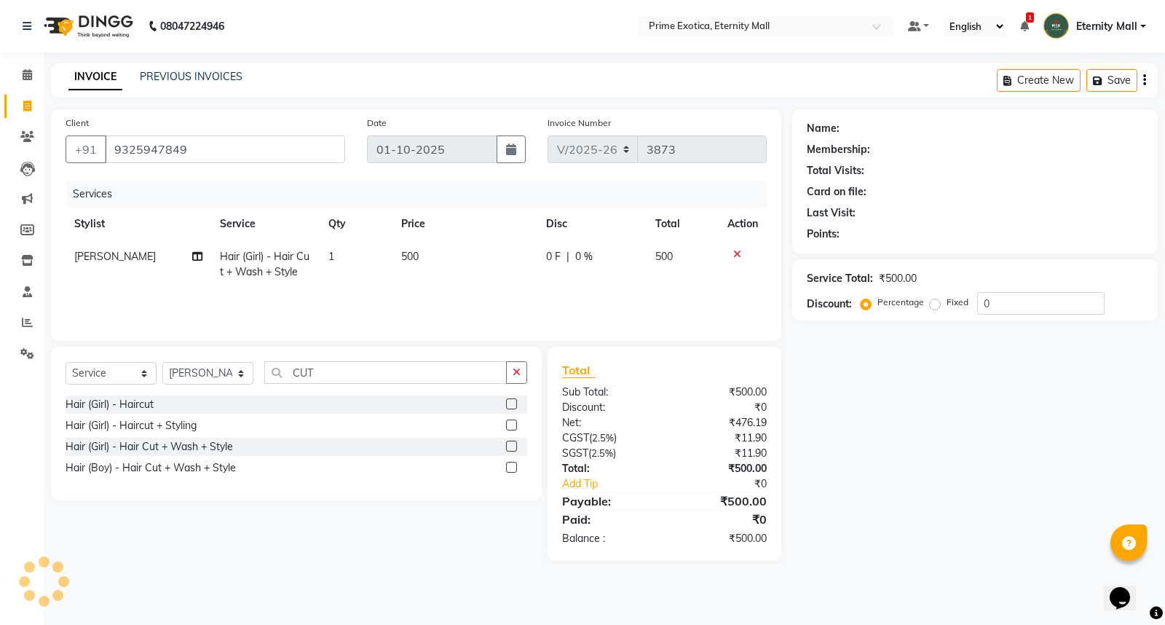
select select
checkbox input "false"
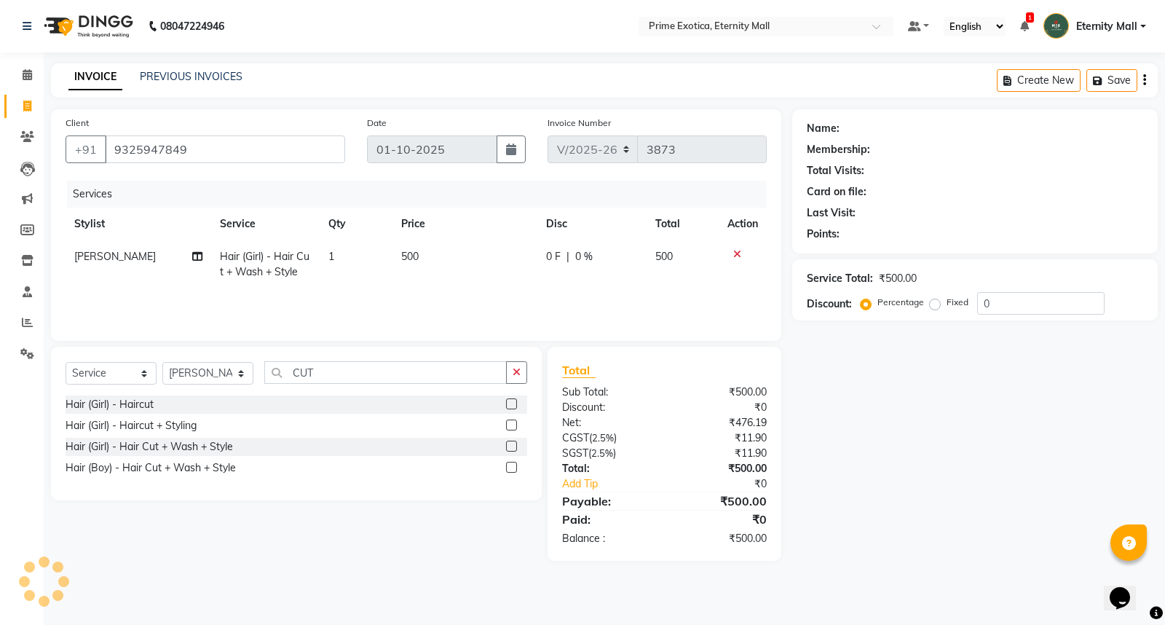
checkbox input "false"
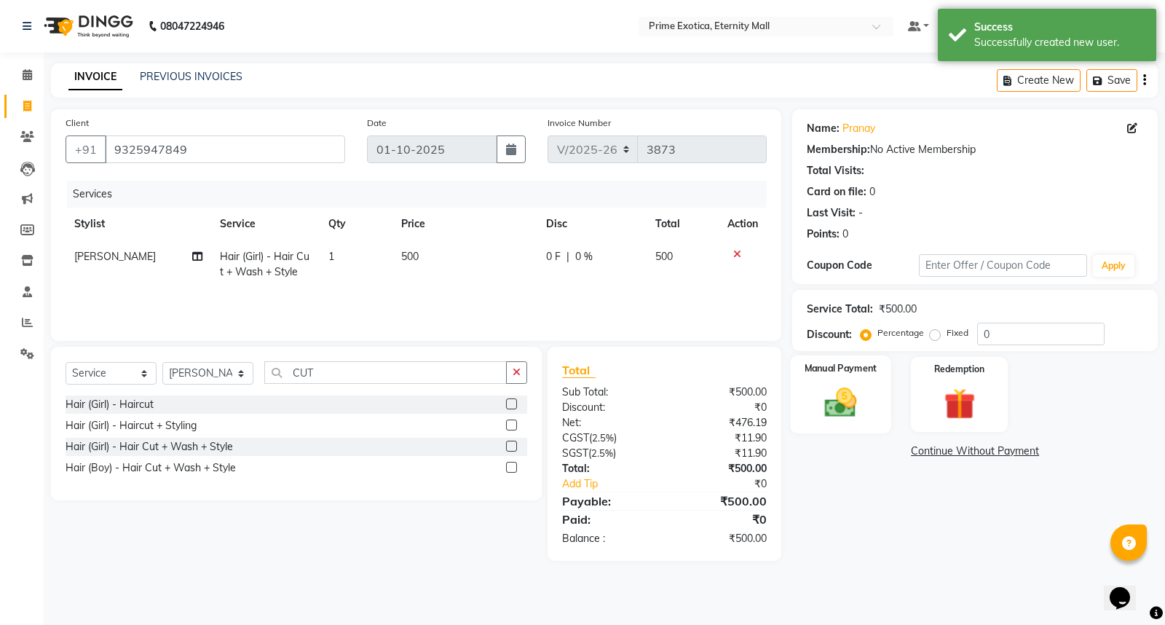
click at [842, 387] on img at bounding box center [841, 402] width 52 height 37
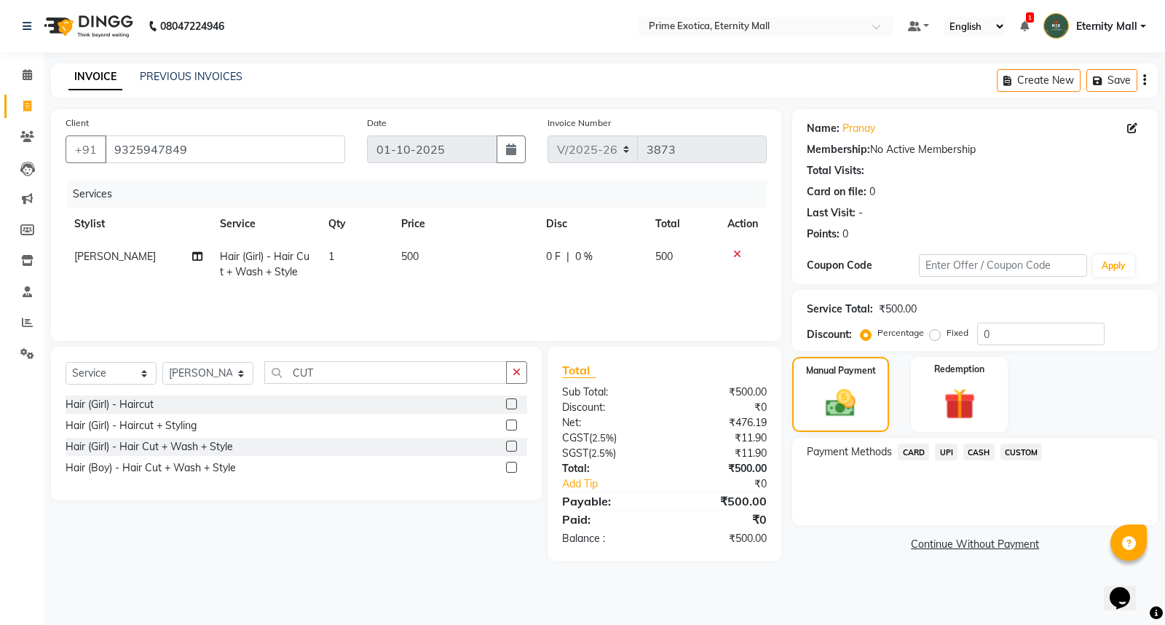
click at [943, 454] on span "UPI" at bounding box center [946, 451] width 23 height 17
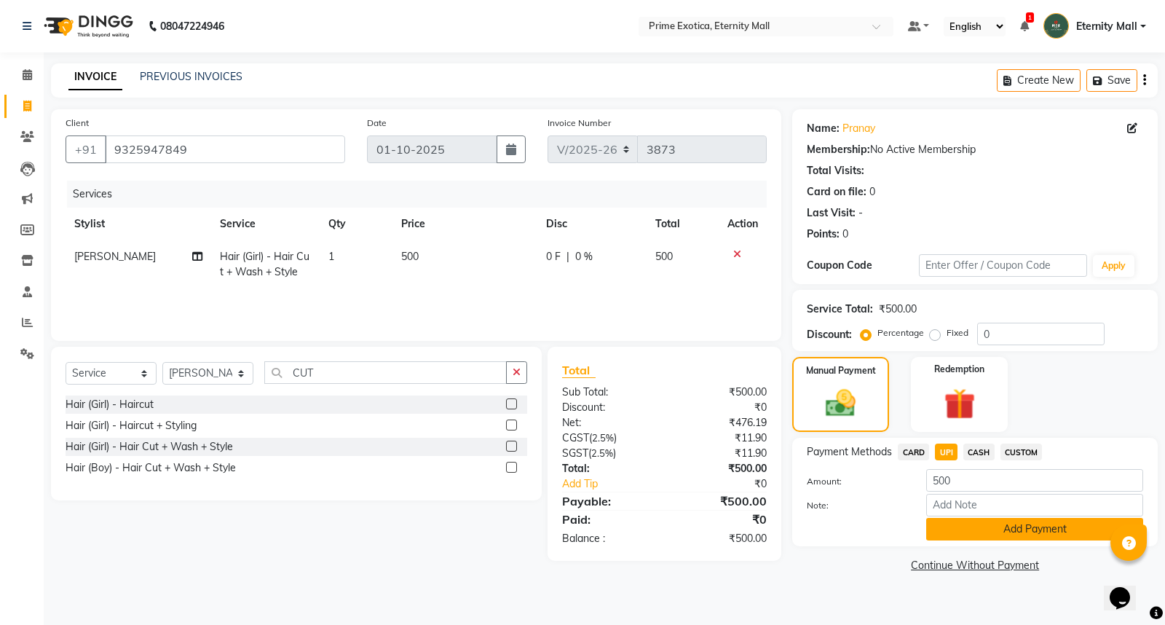
click at [995, 533] on button "Add Payment" at bounding box center [1034, 529] width 217 height 23
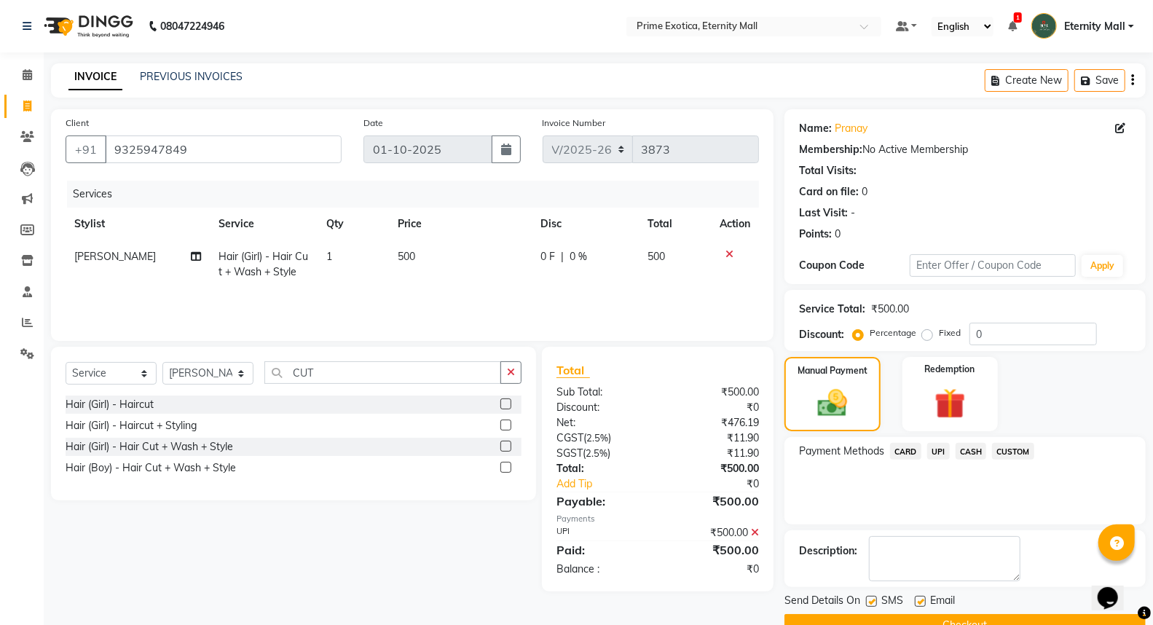
scroll to position [33, 0]
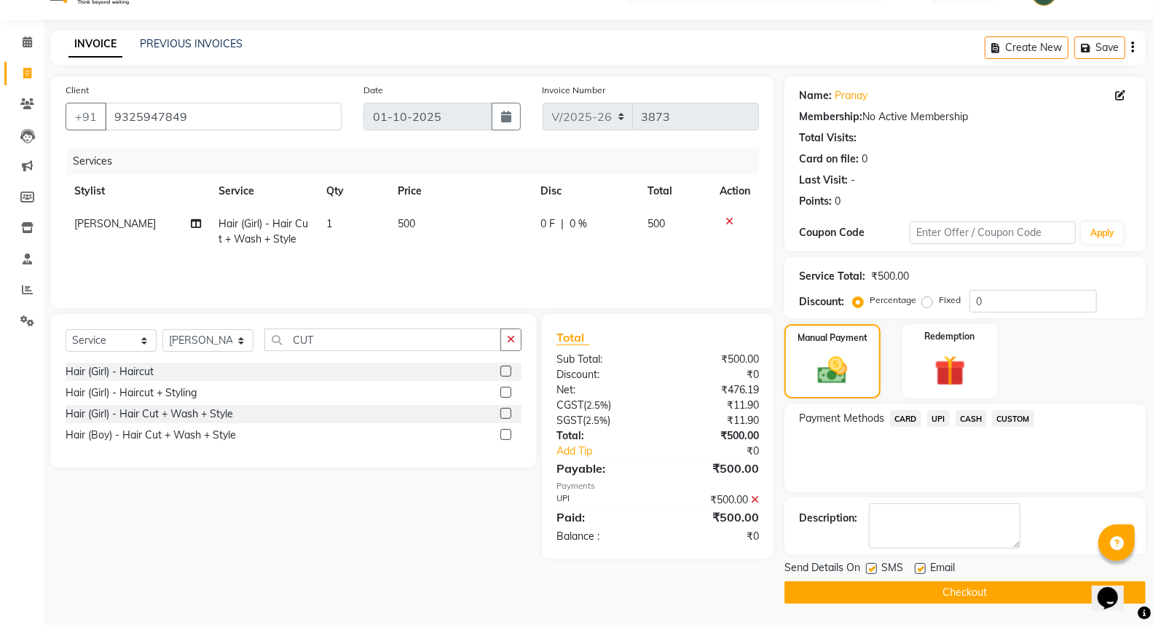
click at [1007, 593] on button "Checkout" at bounding box center [964, 592] width 361 height 23
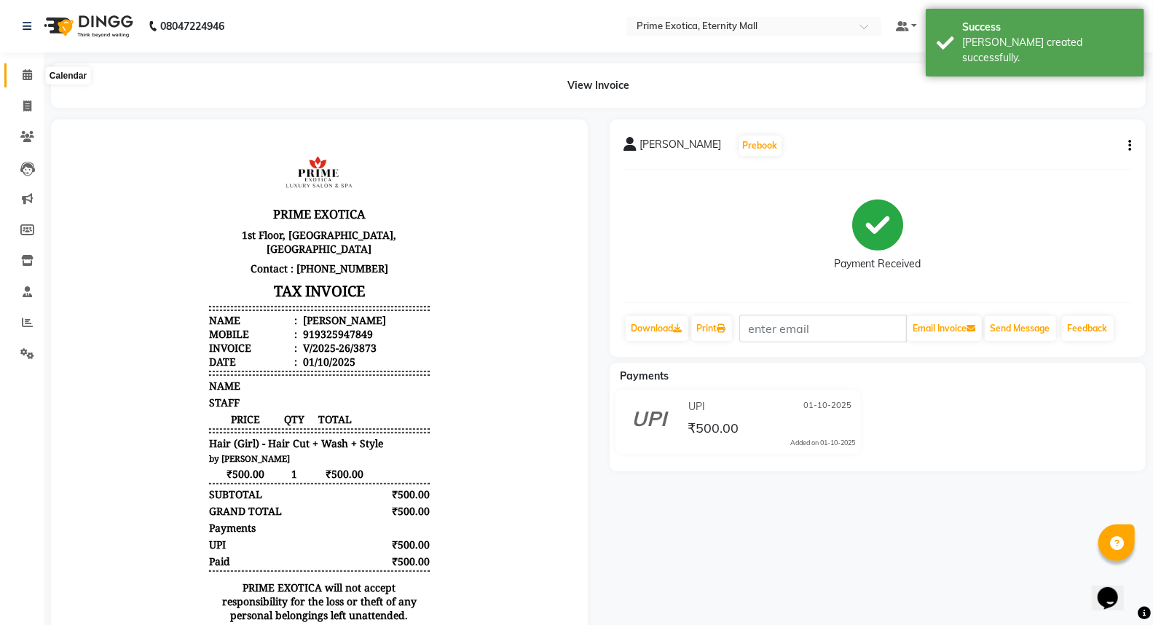
click at [20, 71] on span at bounding box center [27, 75] width 25 height 17
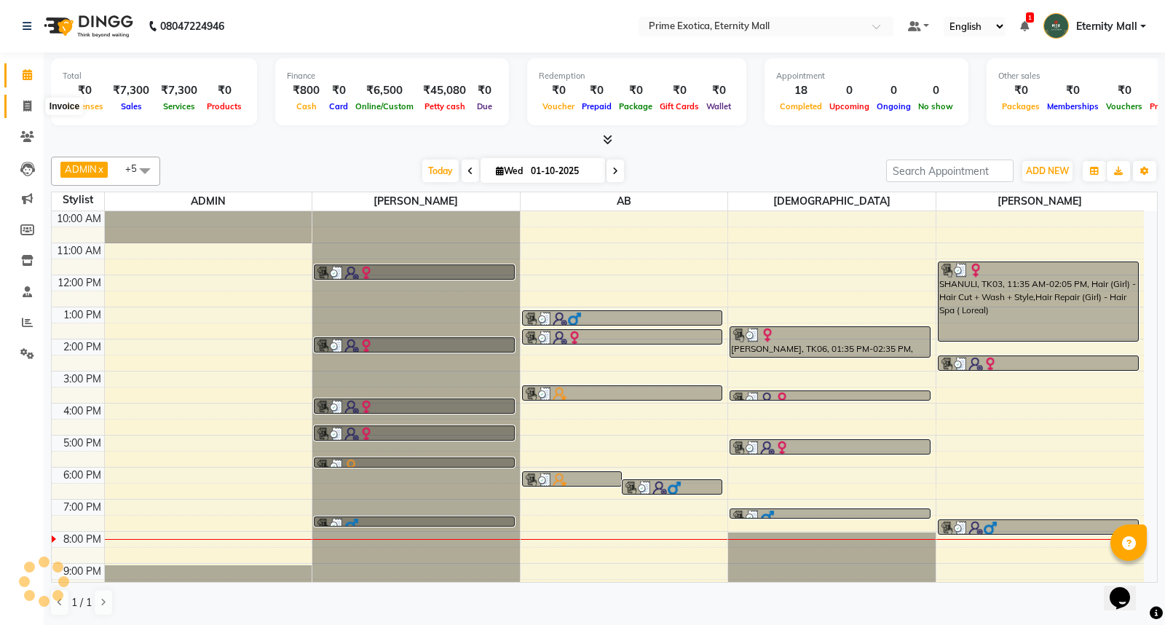
click at [26, 99] on span at bounding box center [27, 106] width 25 height 17
select select "service"
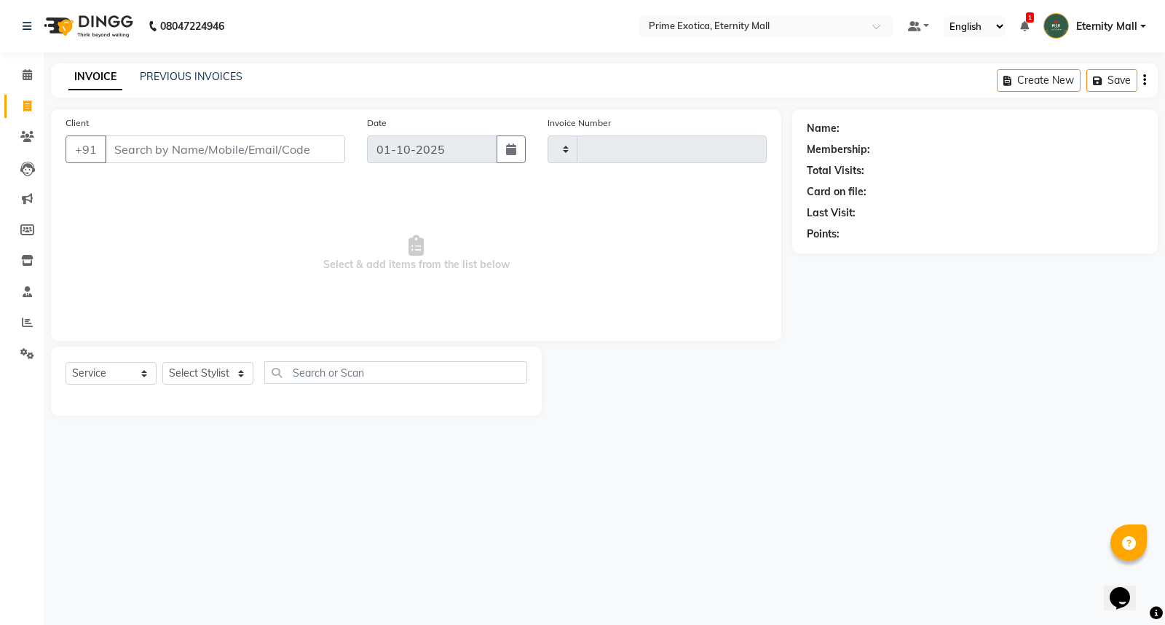
type input "3874"
select select "5774"
click at [202, 370] on select "Select Stylist" at bounding box center [207, 373] width 91 height 23
select select "66509"
click at [162, 363] on select "Select Stylist AB ADMIN ajay vikram lakshane Isha Bahel Rajeshri shivani" at bounding box center [207, 373] width 91 height 23
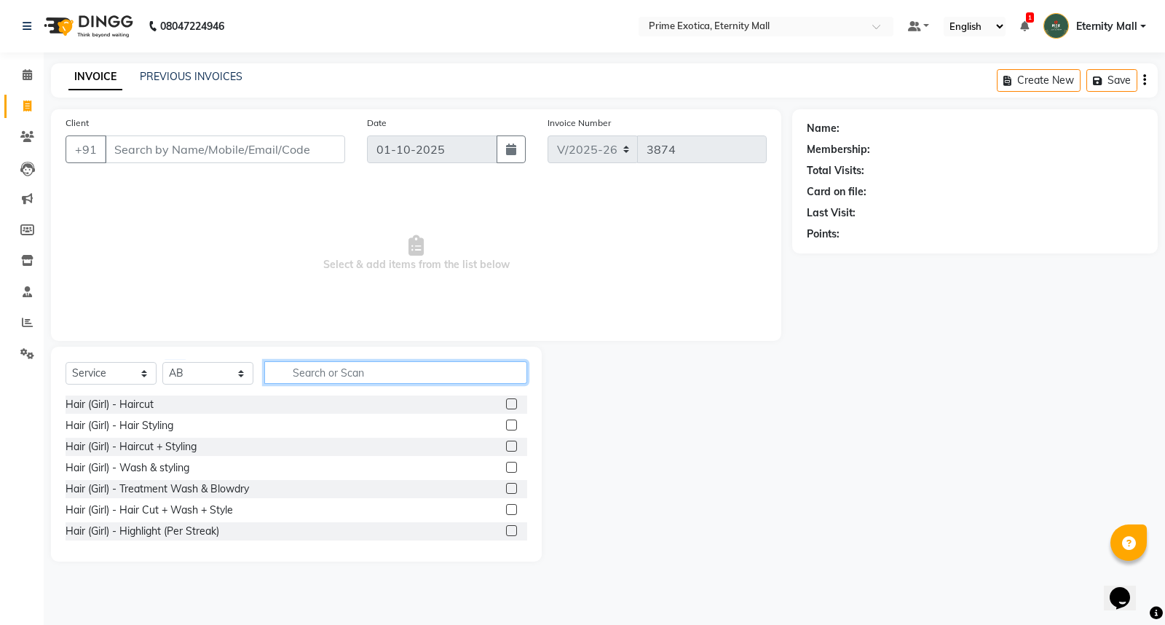
click at [345, 376] on input "text" at bounding box center [395, 372] width 263 height 23
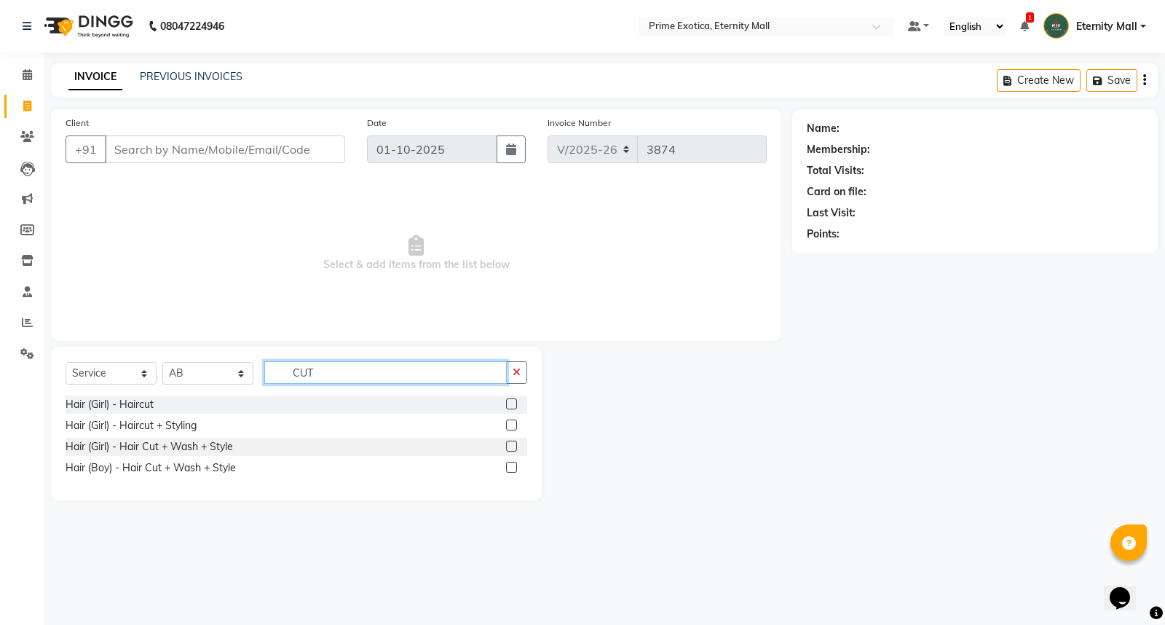
type input "CUT"
click at [510, 468] on label at bounding box center [511, 467] width 11 height 11
click at [510, 468] on input "checkbox" at bounding box center [510, 467] width 9 height 9
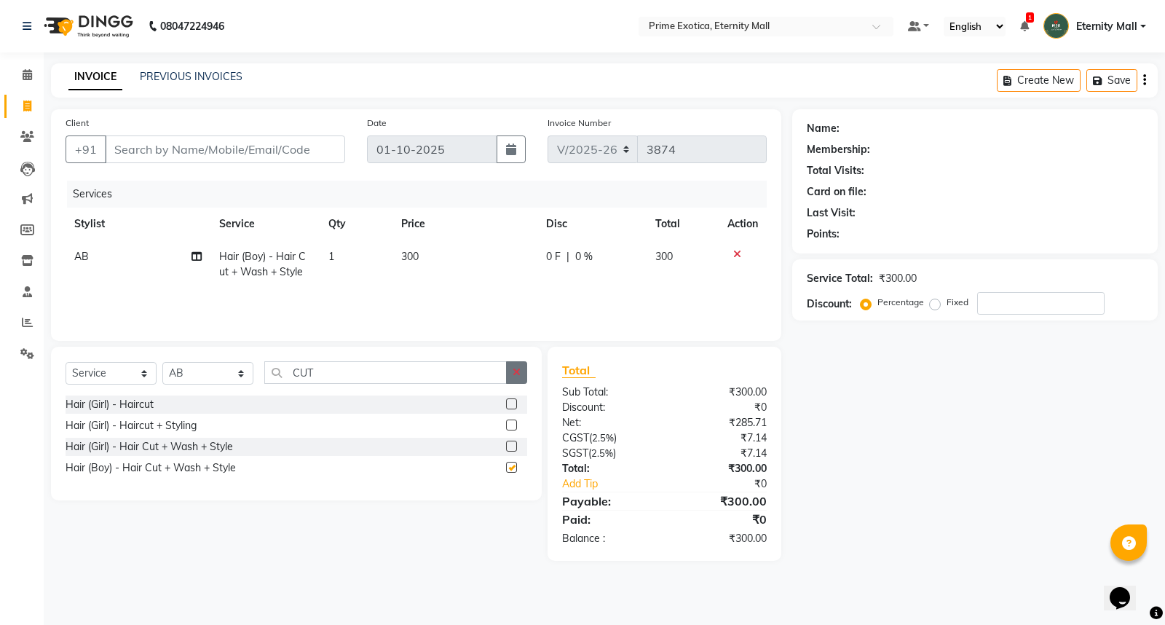
checkbox input "false"
click at [515, 366] on button "button" at bounding box center [516, 372] width 21 height 23
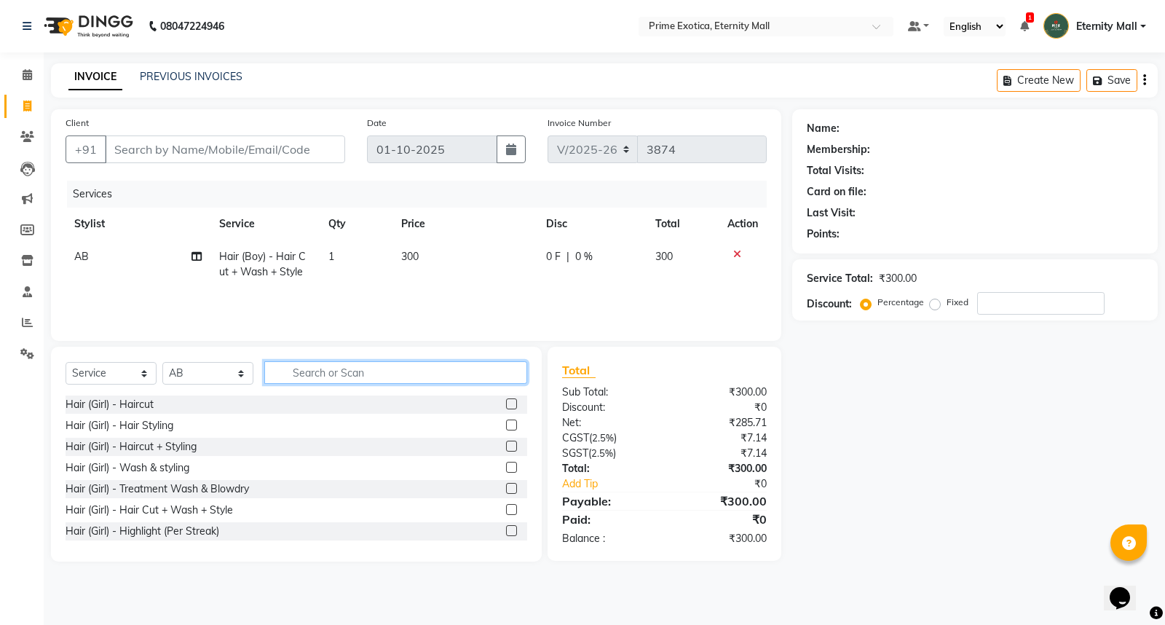
click at [500, 371] on input "text" at bounding box center [395, 372] width 263 height 23
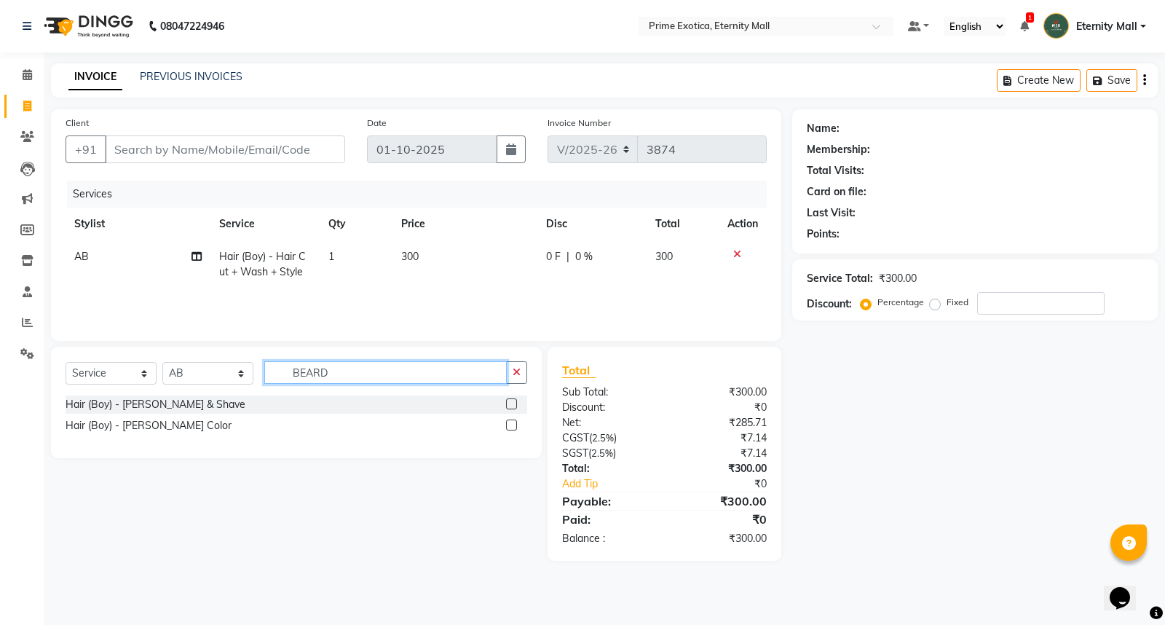
type input "BEARD"
click at [734, 255] on icon at bounding box center [737, 254] width 8 height 10
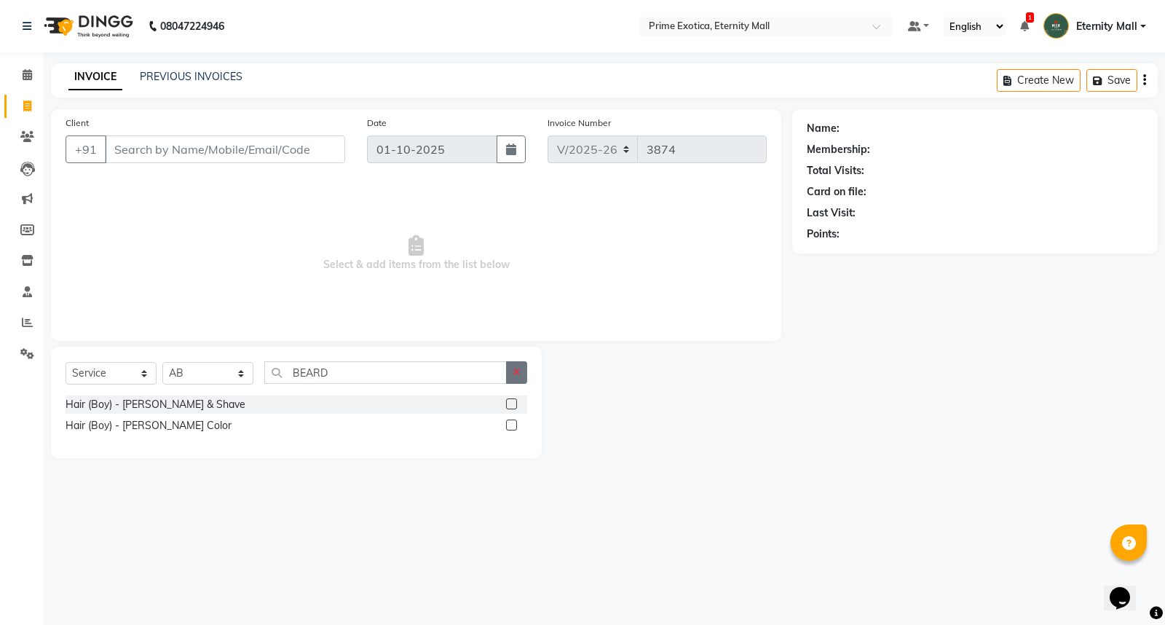
click at [519, 373] on icon "button" at bounding box center [517, 372] width 8 height 10
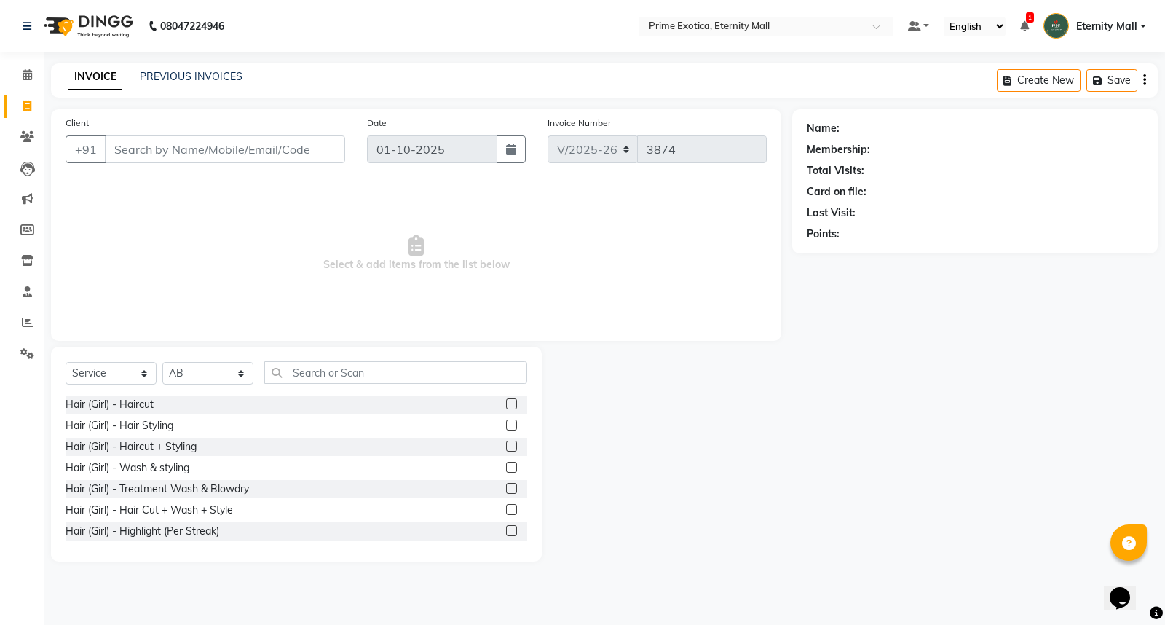
click at [958, 359] on div "Name: Membership: Total Visits: Card on file: Last Visit: Points:" at bounding box center [980, 335] width 376 height 452
drag, startPoint x: 181, startPoint y: 379, endPoint x: 195, endPoint y: 383, distance: 15.0
click at [181, 379] on select "Select Stylist AB ADMIN ajay vikram lakshane Isha Bahel Rajeshri shivani" at bounding box center [207, 373] width 91 height 23
select select "66179"
click at [162, 363] on select "Select Stylist AB ADMIN ajay vikram lakshane Isha Bahel Rajeshri shivani" at bounding box center [207, 373] width 91 height 23
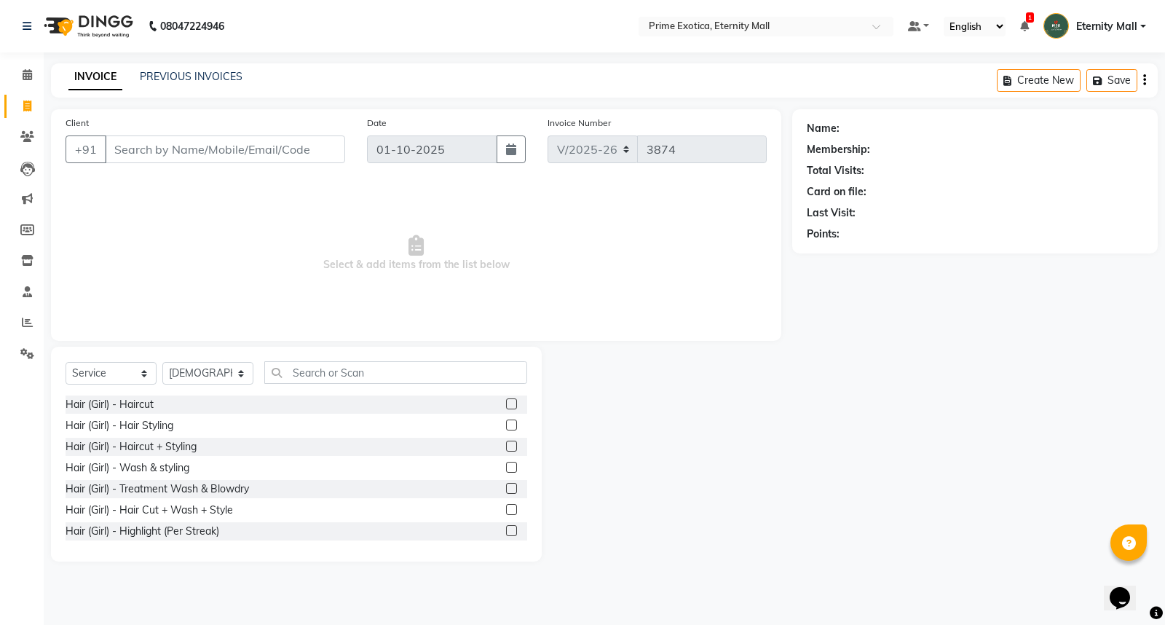
click at [653, 409] on div at bounding box center [667, 454] width 251 height 215
click at [337, 375] on input "text" at bounding box center [395, 372] width 263 height 23
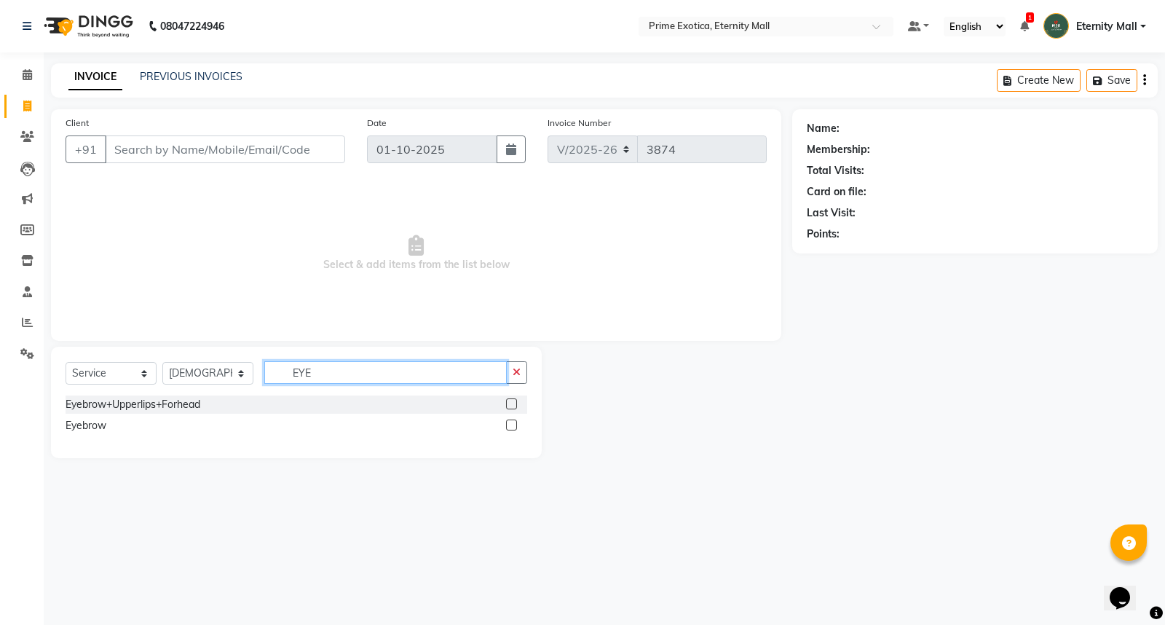
type input "EYE"
click at [513, 425] on label at bounding box center [511, 424] width 11 height 11
click at [513, 425] on input "checkbox" at bounding box center [510, 425] width 9 height 9
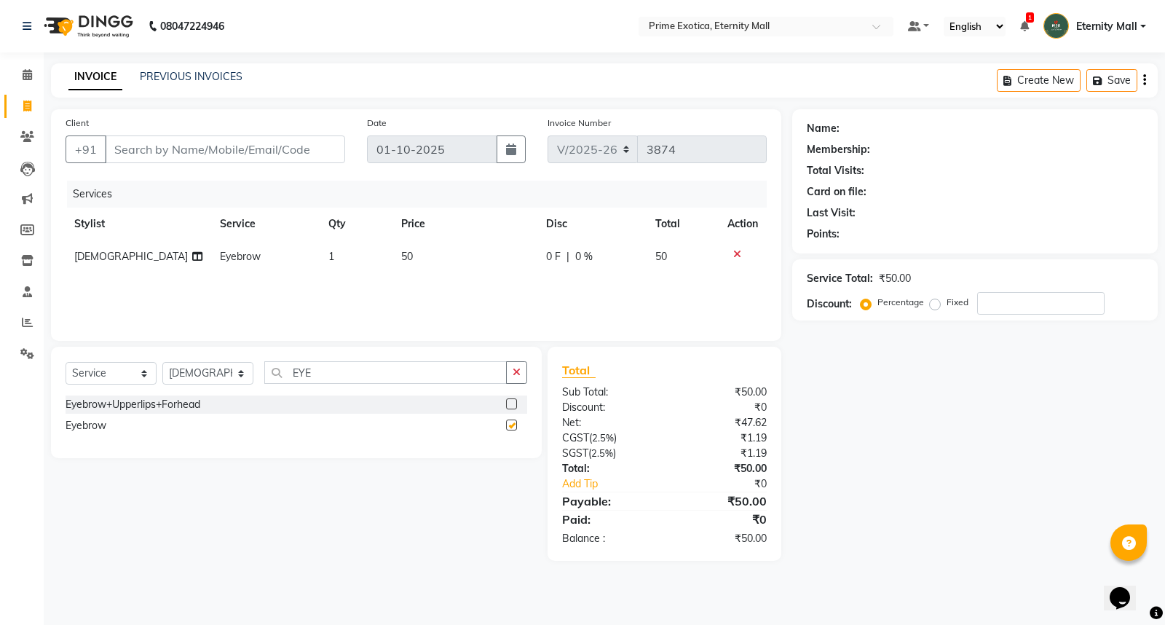
checkbox input "false"
click at [733, 253] on icon at bounding box center [737, 254] width 8 height 10
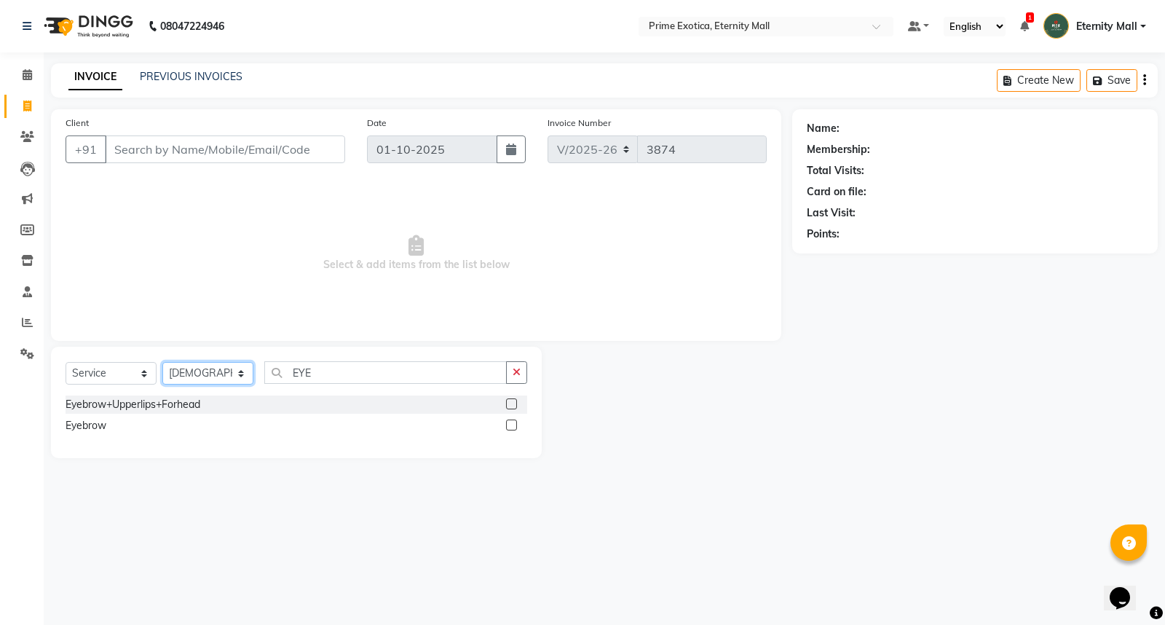
click at [234, 373] on select "Select Stylist AB ADMIN ajay vikram lakshane Isha Bahel Rajeshri shivani" at bounding box center [207, 373] width 91 height 23
select select "66509"
click at [162, 363] on select "Select Stylist AB ADMIN ajay vikram lakshane Isha Bahel Rajeshri shivani" at bounding box center [207, 373] width 91 height 23
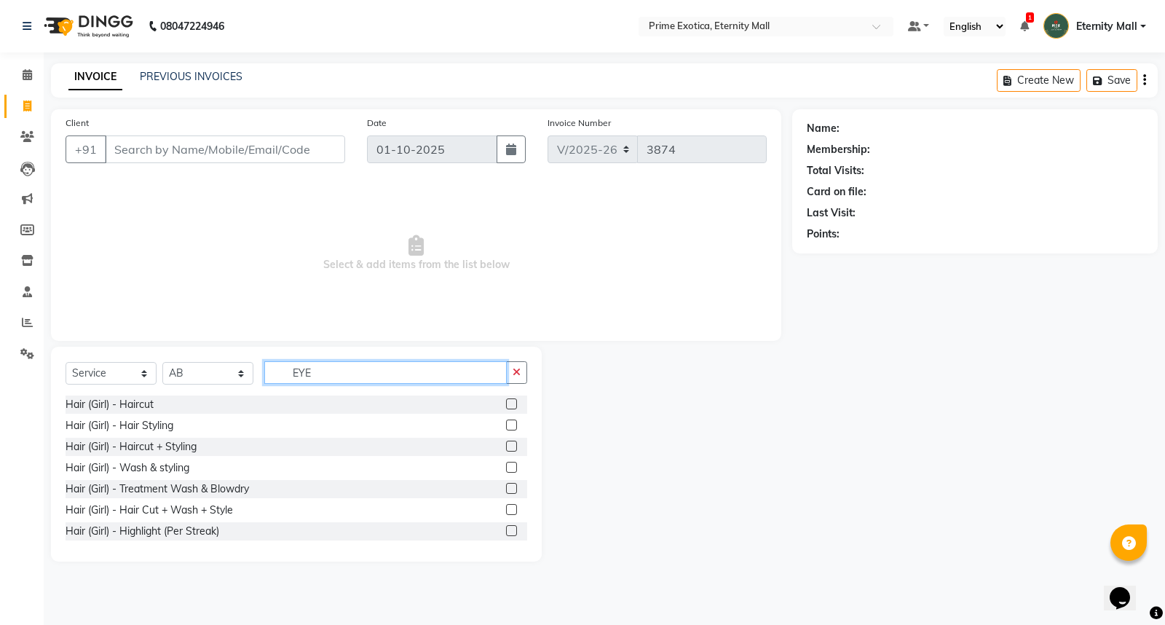
click at [331, 372] on input "EYE" at bounding box center [385, 372] width 242 height 23
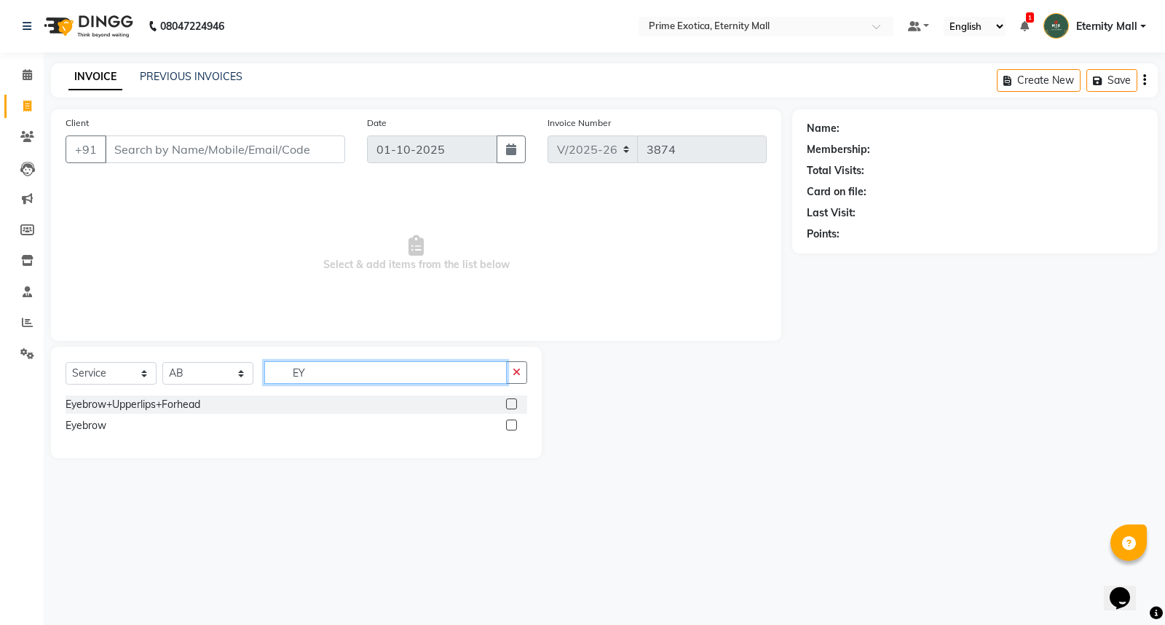
type input "E"
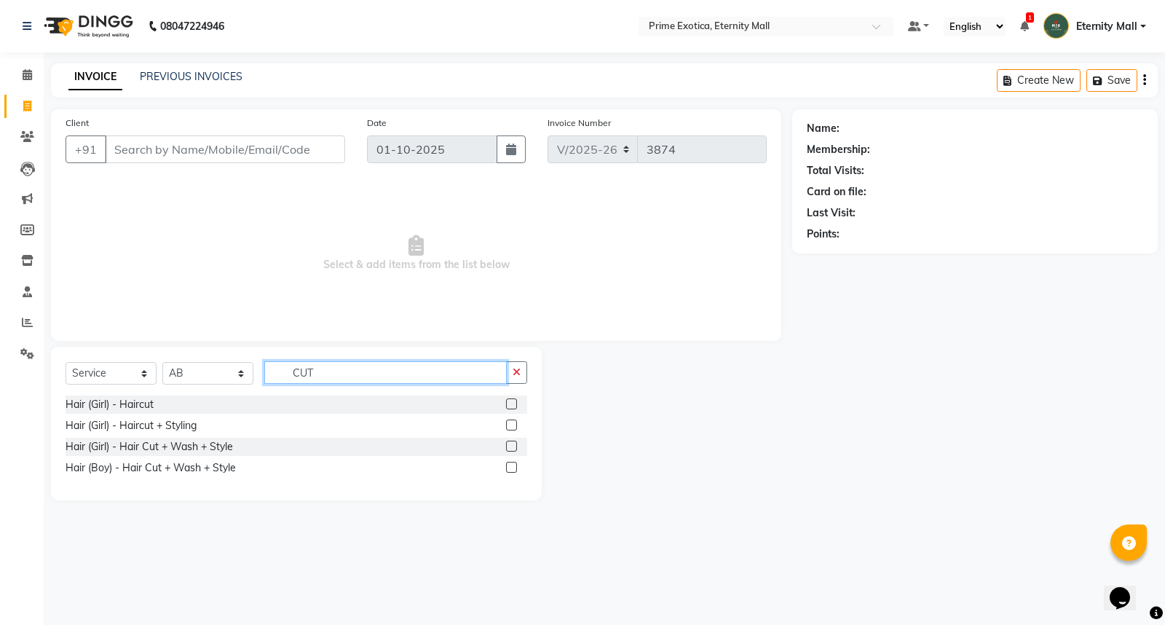
type input "CUT"
click at [510, 465] on label at bounding box center [511, 467] width 11 height 11
click at [510, 465] on input "checkbox" at bounding box center [510, 467] width 9 height 9
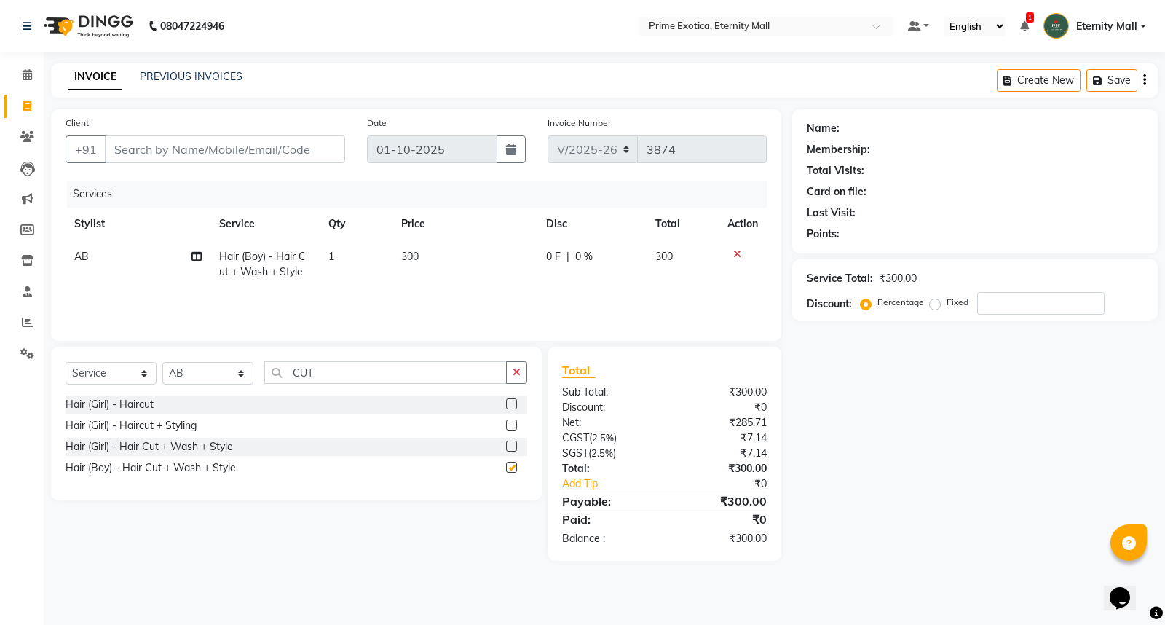
checkbox input "false"
click at [511, 371] on button "button" at bounding box center [516, 372] width 21 height 23
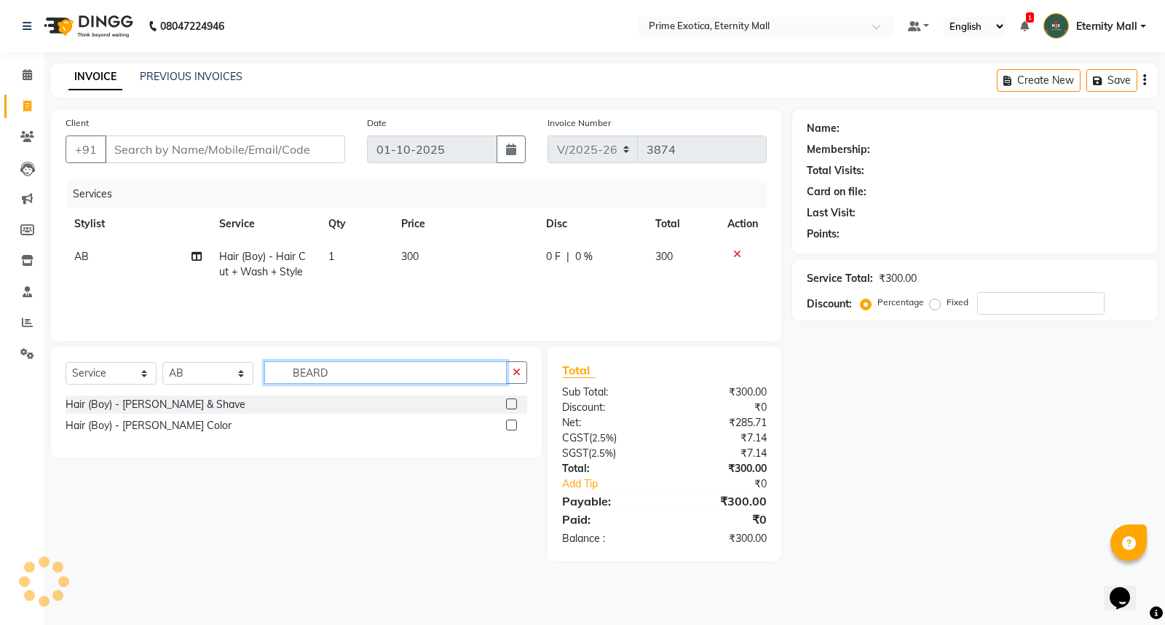
type input "BEARD"
click at [512, 399] on label at bounding box center [511, 403] width 11 height 11
click at [512, 400] on input "checkbox" at bounding box center [510, 404] width 9 height 9
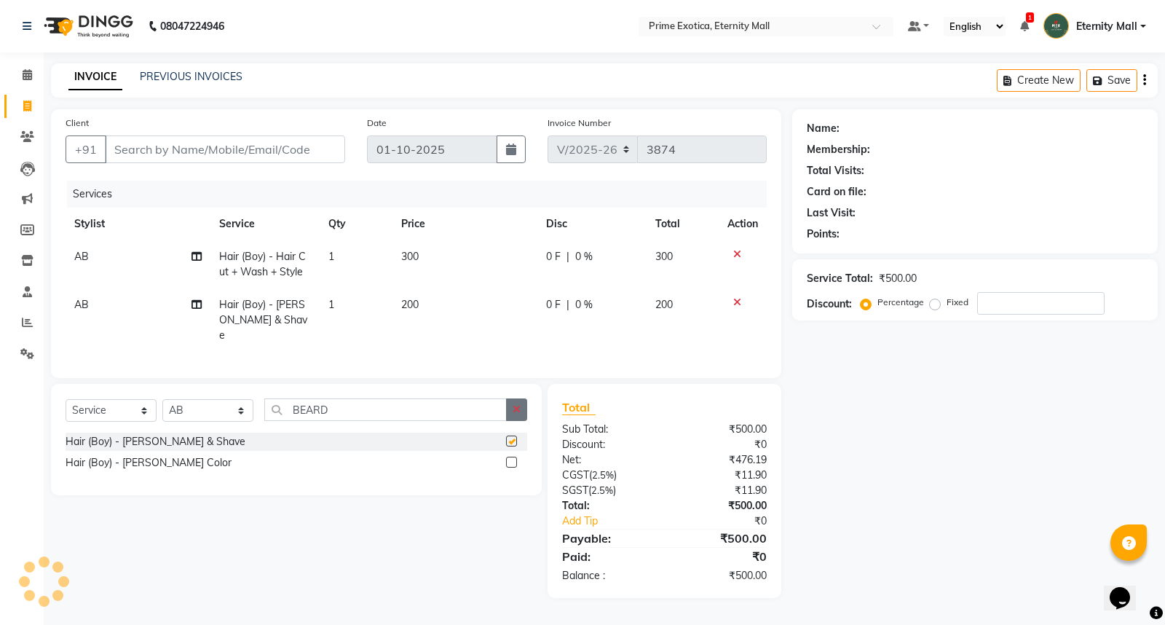
checkbox input "false"
click at [512, 399] on button "button" at bounding box center [516, 409] width 21 height 23
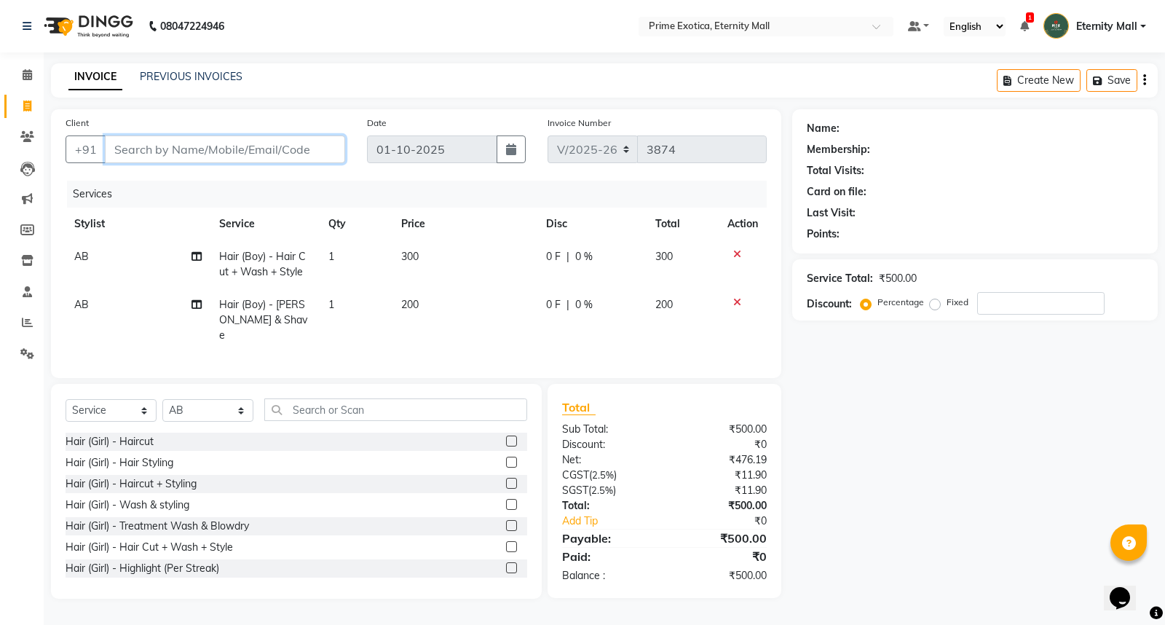
click at [185, 150] on input "Client" at bounding box center [225, 149] width 240 height 28
type input "9"
type input "0"
type input "9748161658"
click at [324, 151] on span "Add Client" at bounding box center [308, 149] width 58 height 15
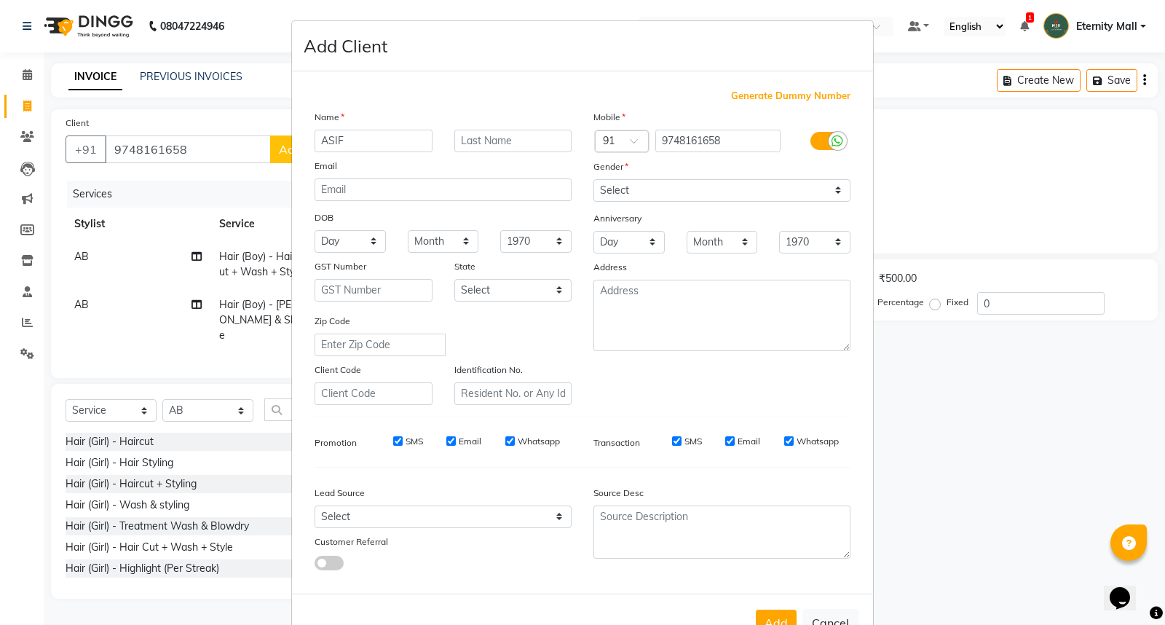
type input "ASIF"
click at [510, 139] on input "text" at bounding box center [513, 141] width 118 height 23
type input "KHAN"
click at [631, 194] on select "Select Male Female Other Prefer Not To Say" at bounding box center [721, 190] width 257 height 23
select select "male"
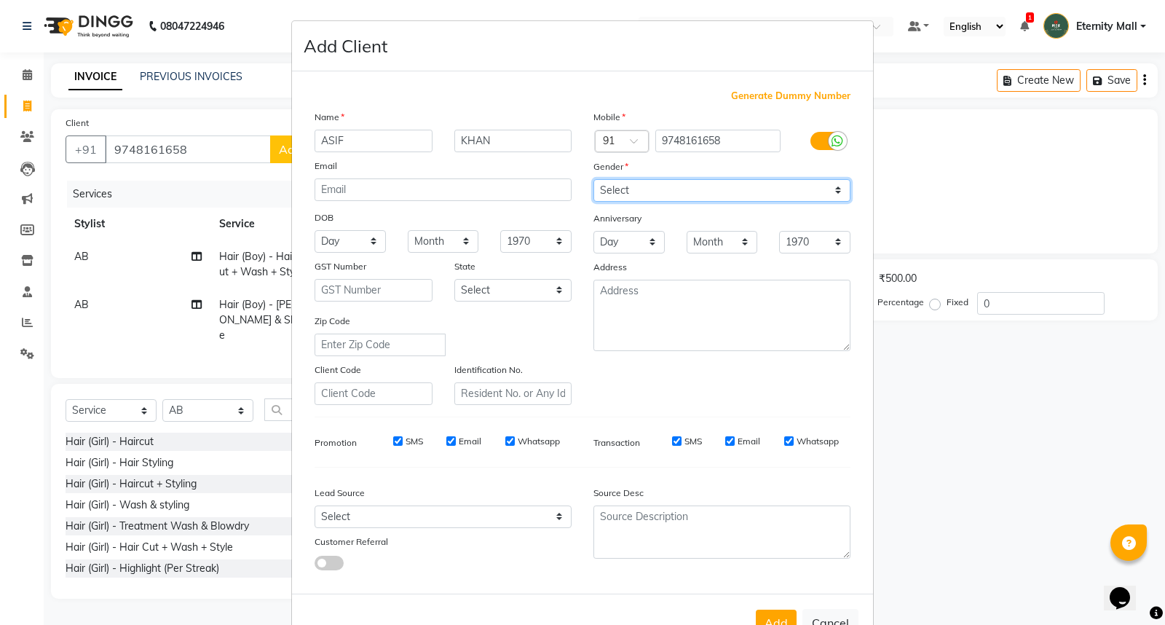
click at [593, 179] on select "Select Male Female Other Prefer Not To Say" at bounding box center [721, 190] width 257 height 23
click at [775, 618] on button "Add" at bounding box center [776, 623] width 41 height 26
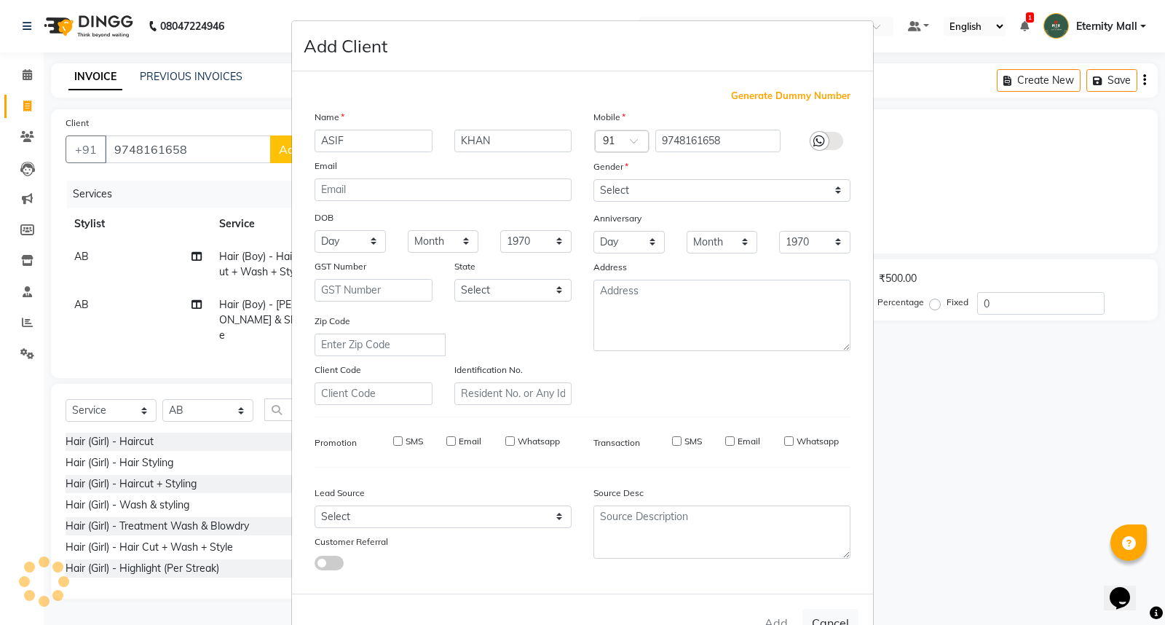
select select
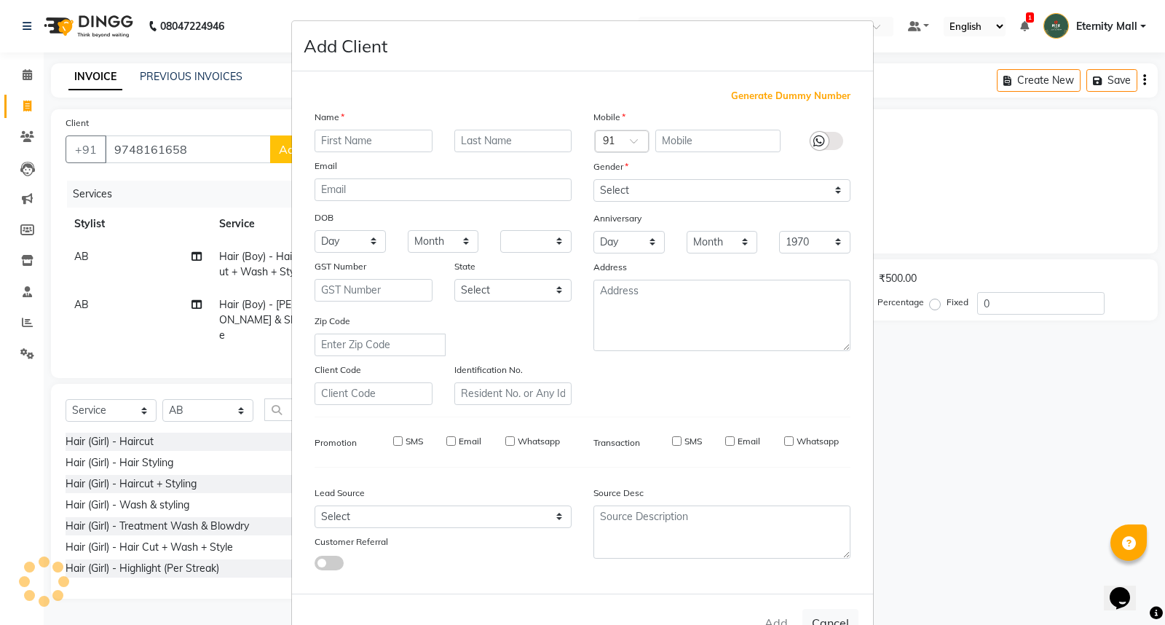
select select
checkbox input "false"
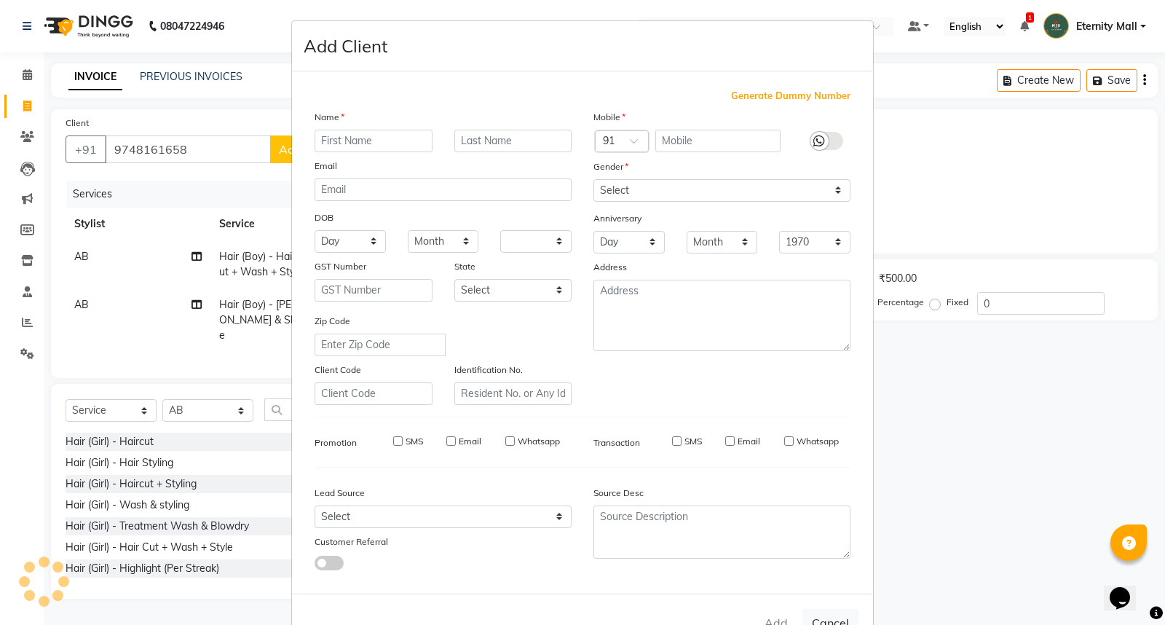
checkbox input "false"
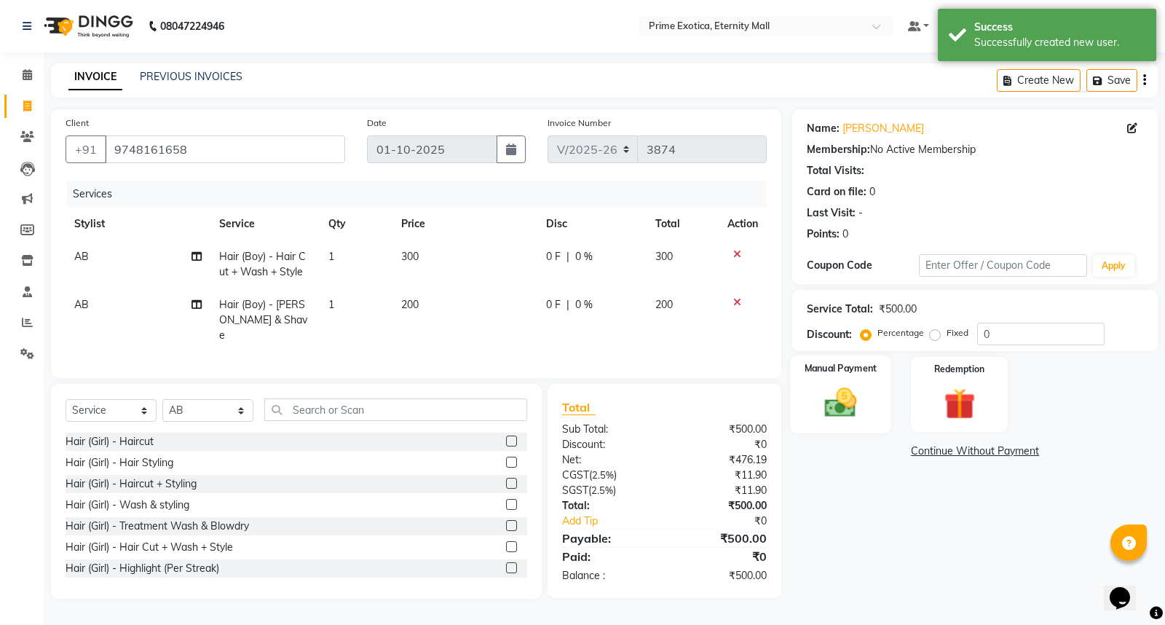
click at [854, 401] on img at bounding box center [841, 402] width 52 height 37
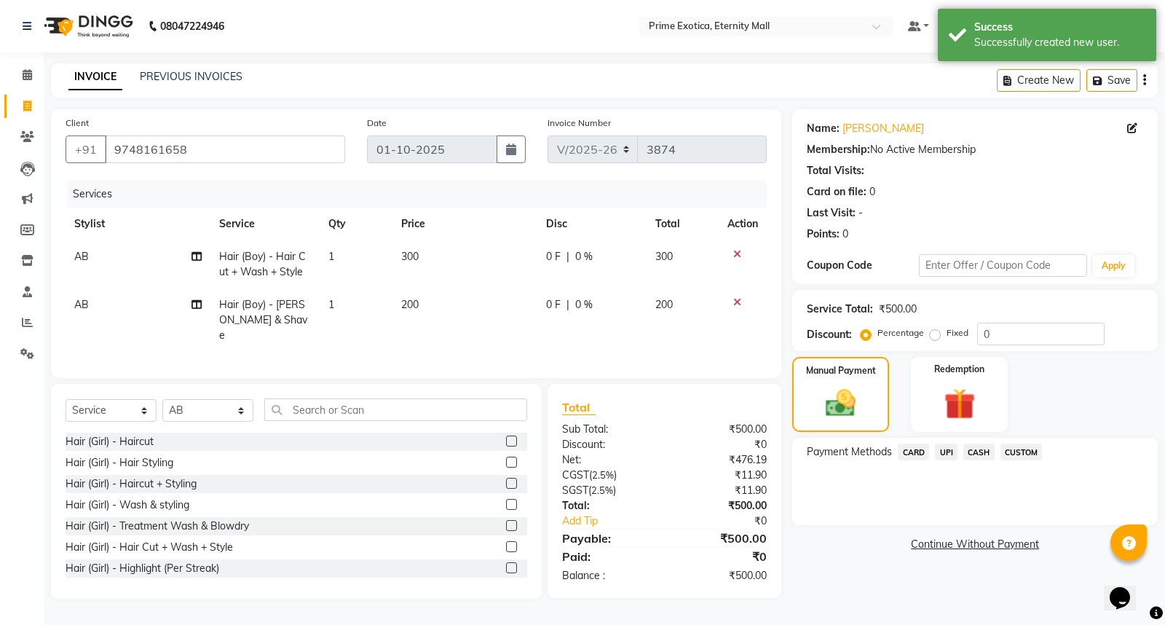
click at [945, 450] on span "UPI" at bounding box center [946, 451] width 23 height 17
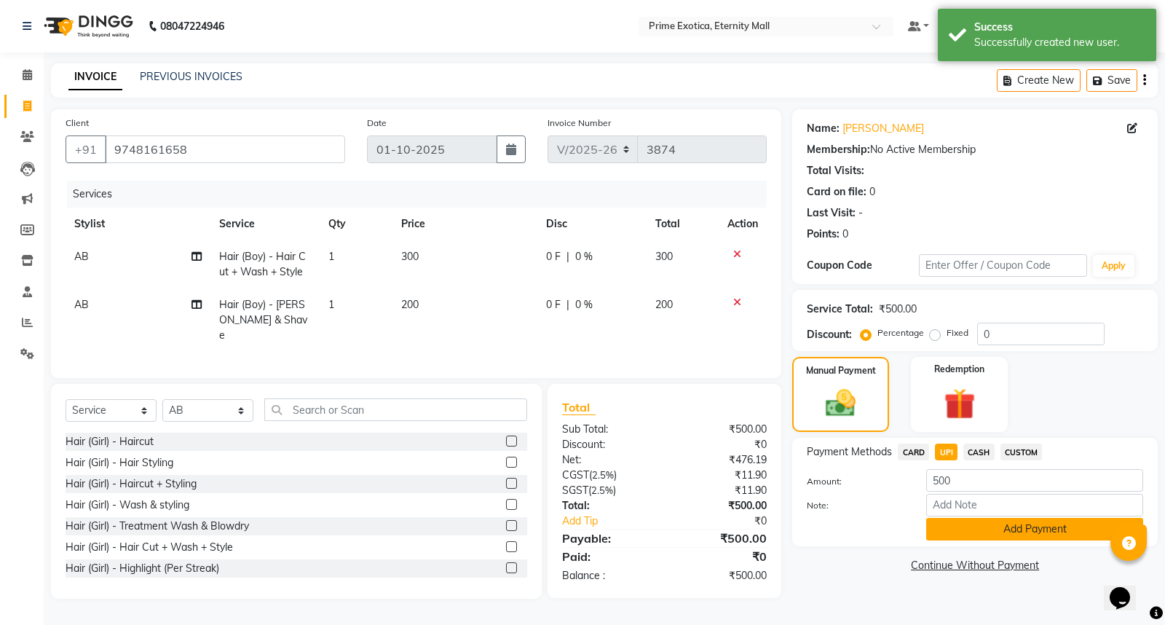
click at [1001, 526] on button "Add Payment" at bounding box center [1034, 529] width 217 height 23
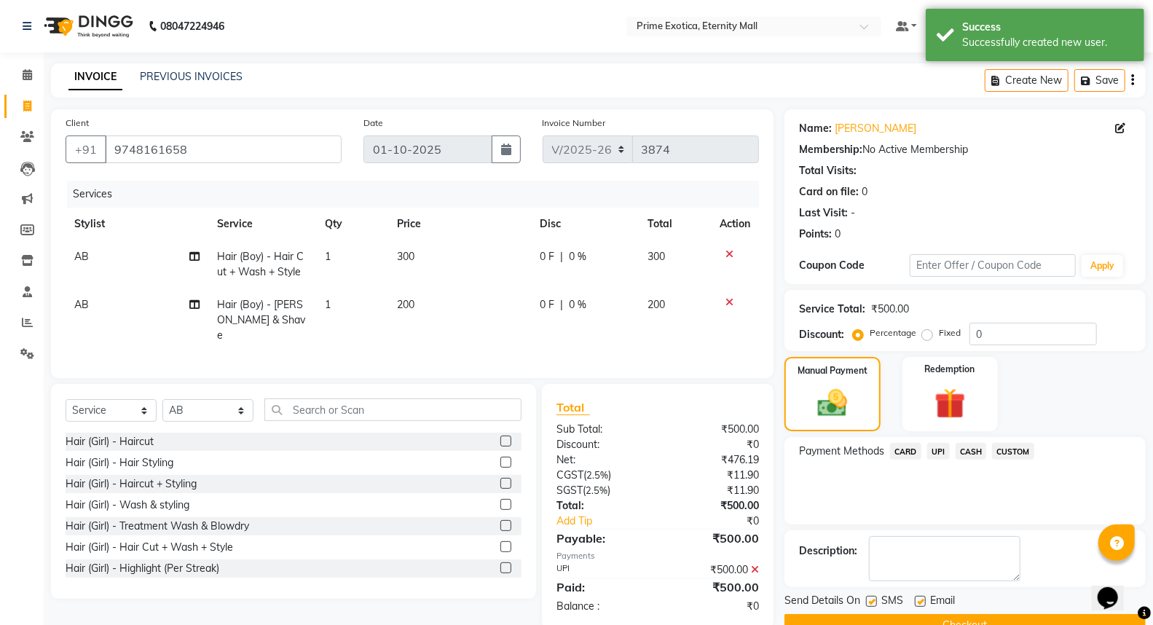
scroll to position [33, 0]
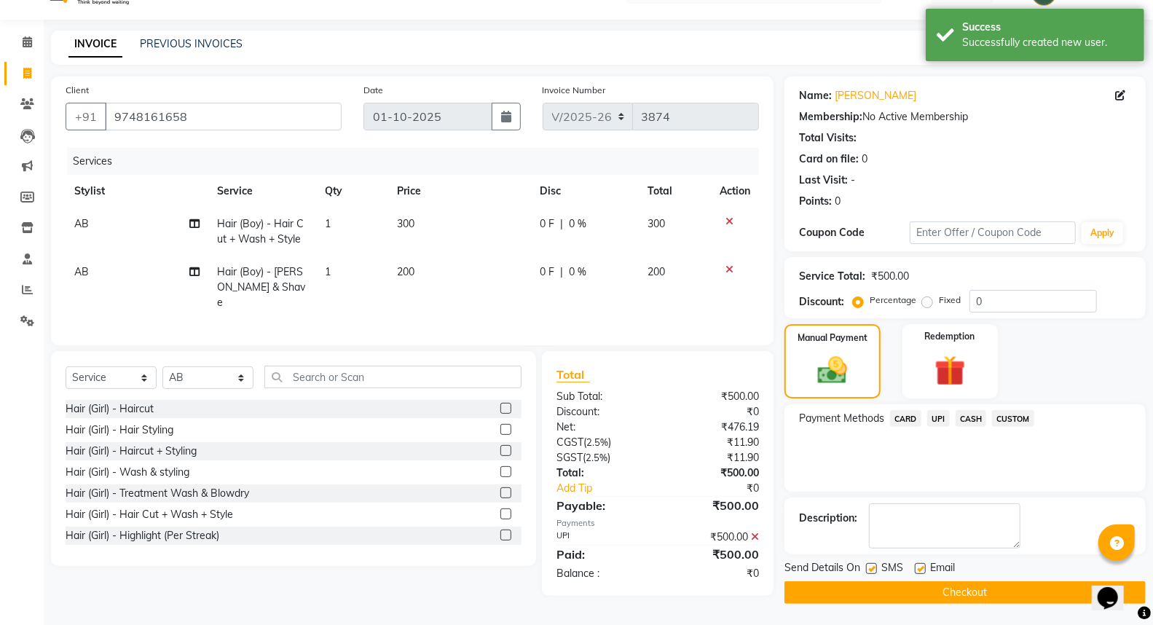
click at [969, 593] on button "Checkout" at bounding box center [964, 592] width 361 height 23
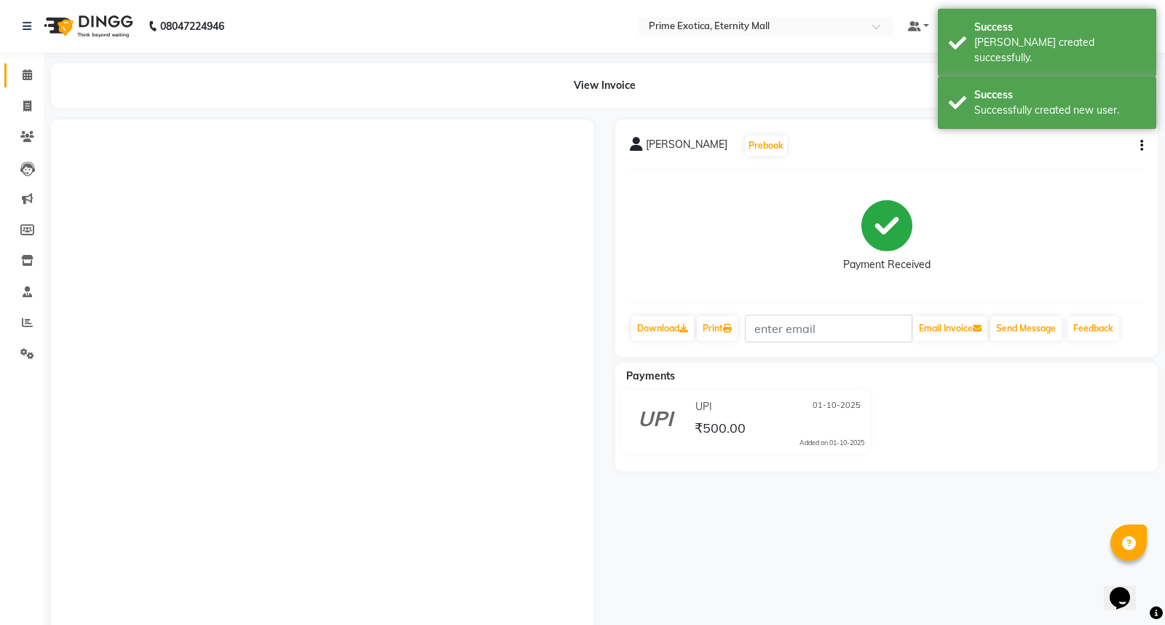
click at [31, 75] on span at bounding box center [27, 75] width 25 height 17
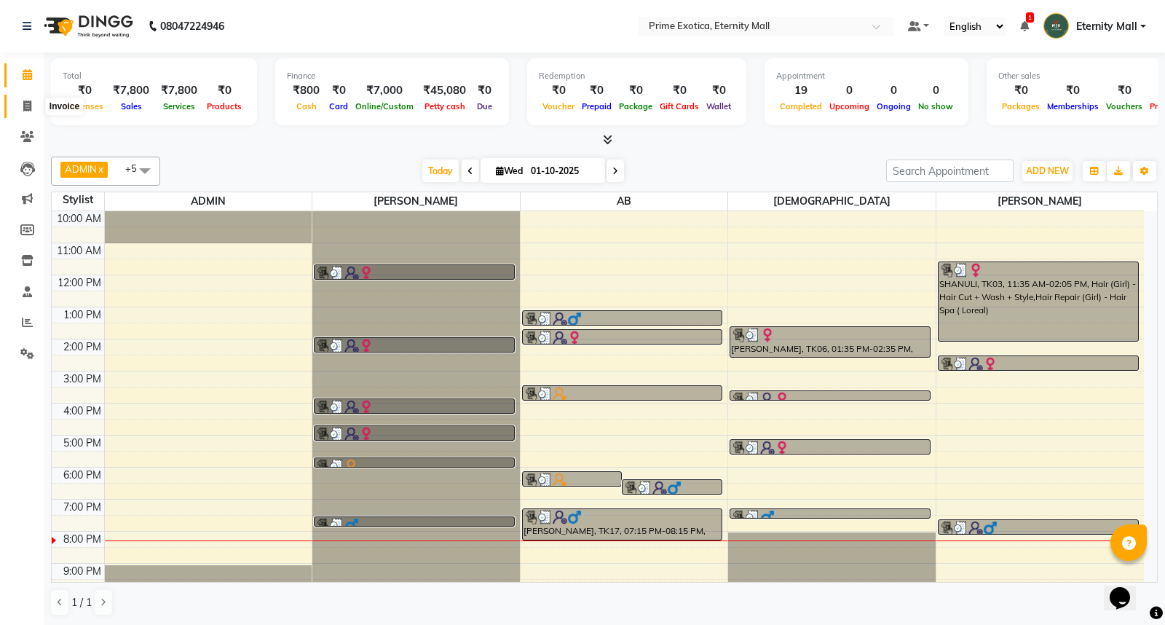
click at [24, 109] on icon at bounding box center [27, 105] width 8 height 11
select select "service"
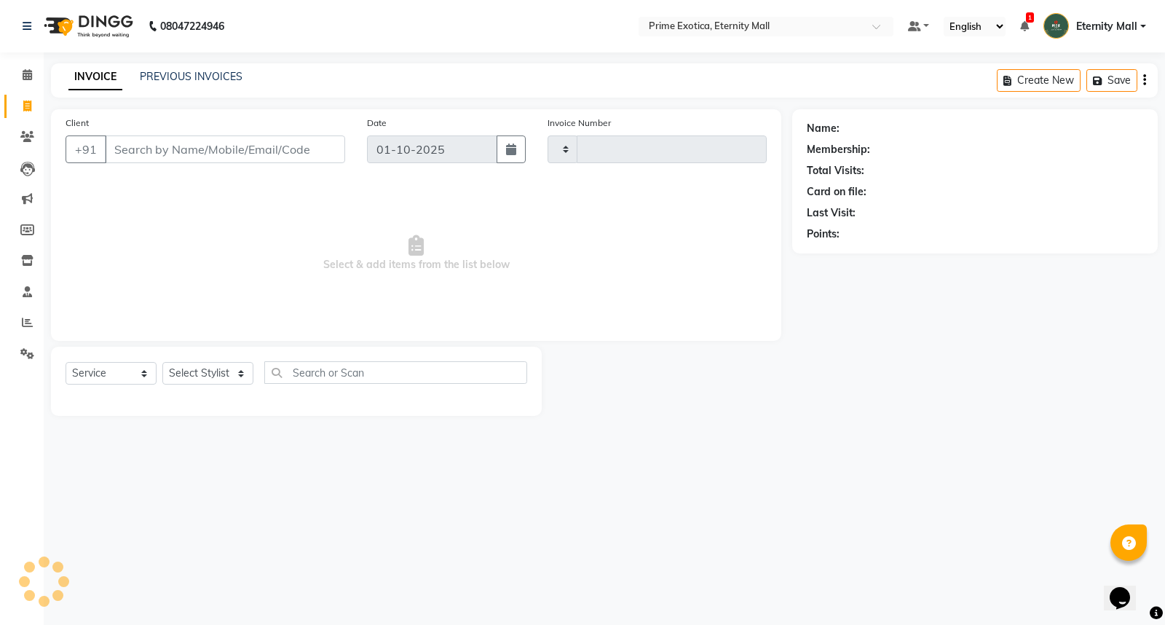
type input "3875"
select select "5774"
click at [209, 375] on select "Select Stylist" at bounding box center [207, 373] width 91 height 23
select select "66179"
click at [162, 363] on select "Select Stylist AB ADMIN ajay vikram lakshane Isha Bahel Rajeshri shivani" at bounding box center [207, 373] width 91 height 23
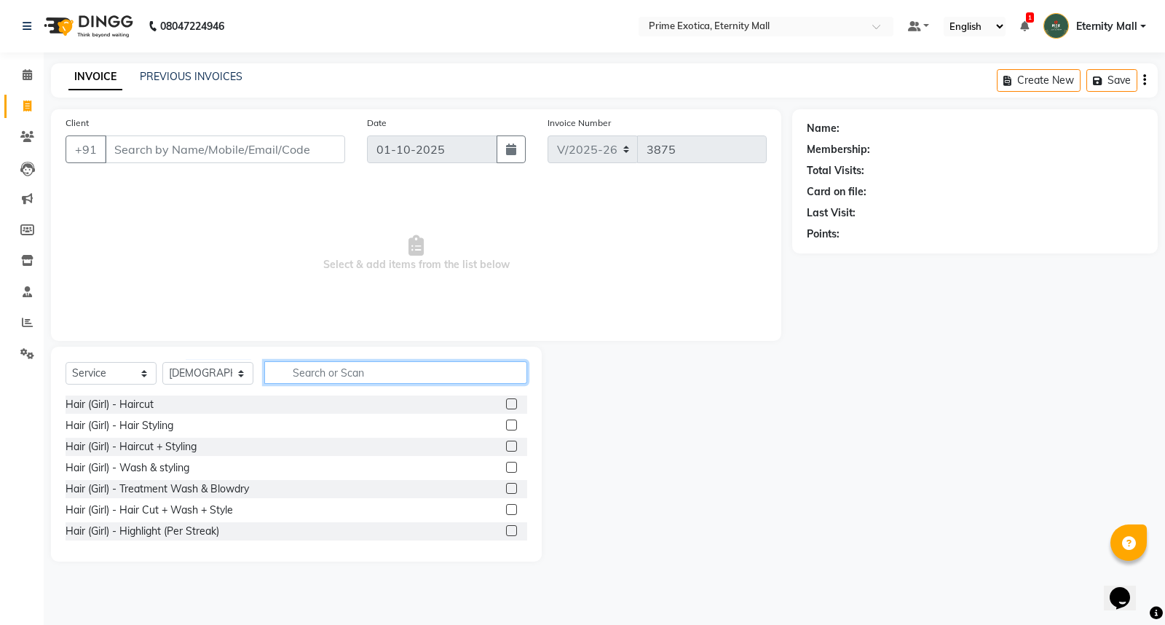
click at [336, 374] on input "text" at bounding box center [395, 372] width 263 height 23
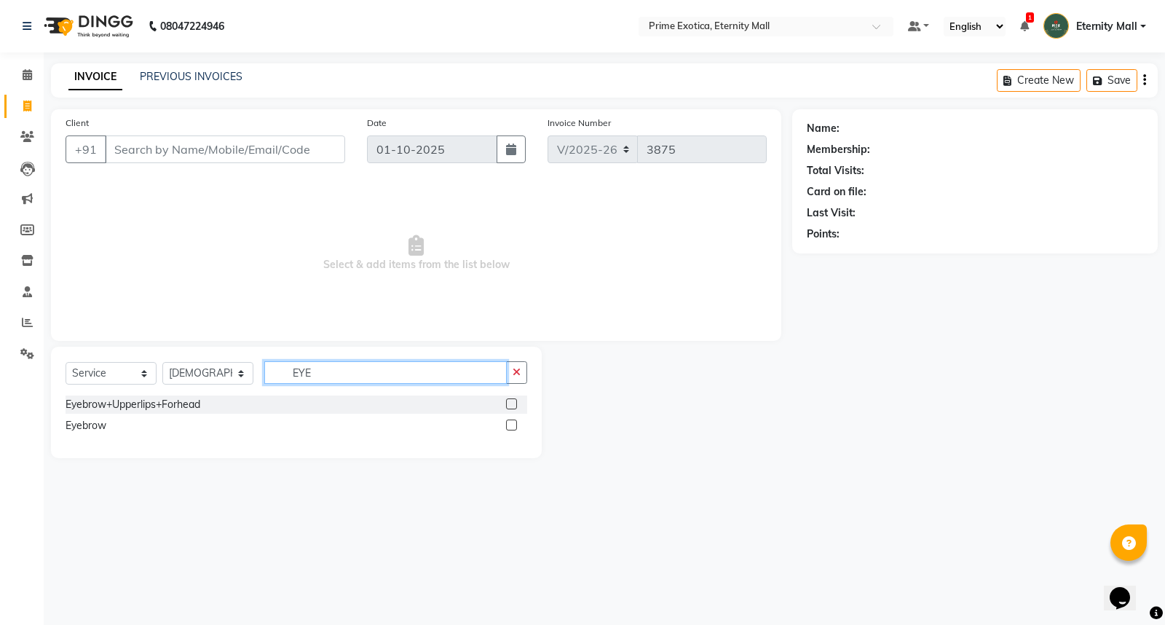
type input "EYE"
click at [511, 426] on label at bounding box center [511, 424] width 11 height 11
click at [511, 426] on input "checkbox" at bounding box center [510, 425] width 9 height 9
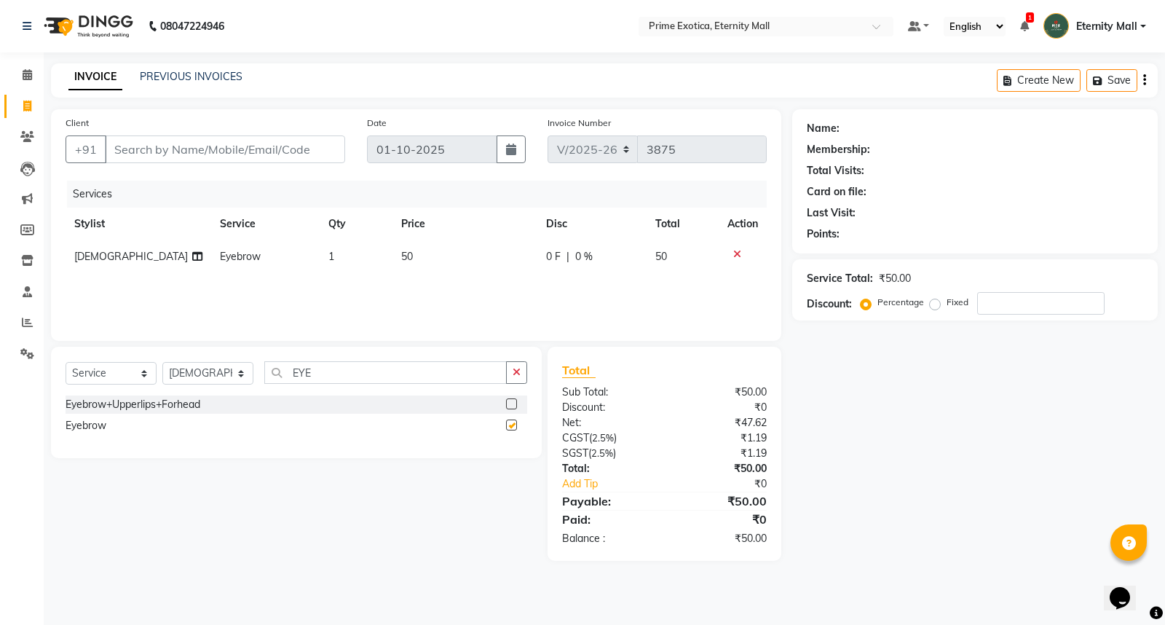
checkbox input "false"
click at [519, 368] on icon "button" at bounding box center [517, 372] width 8 height 10
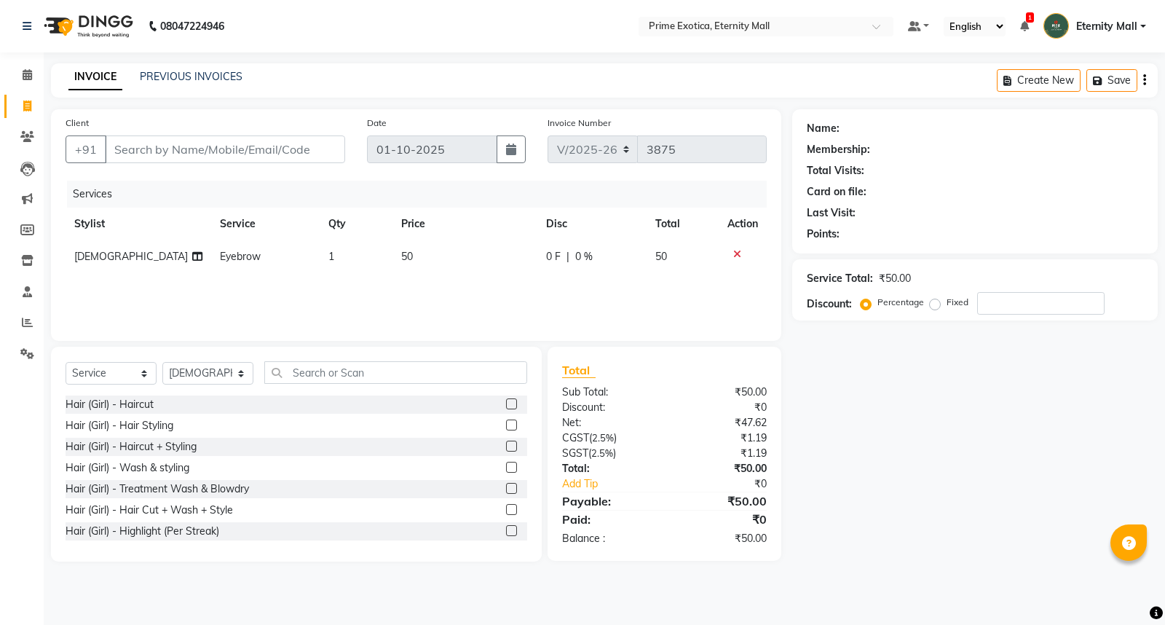
click at [331, 248] on td "1" at bounding box center [356, 256] width 73 height 33
select select "66179"
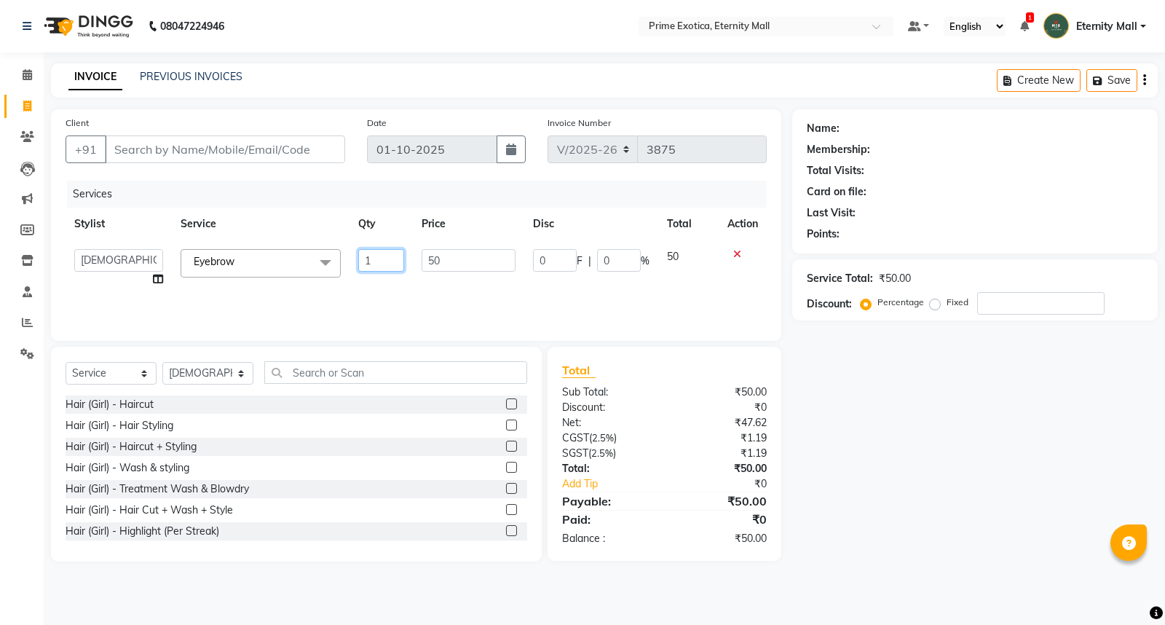
click at [387, 260] on input "1" at bounding box center [381, 260] width 46 height 23
type input "2"
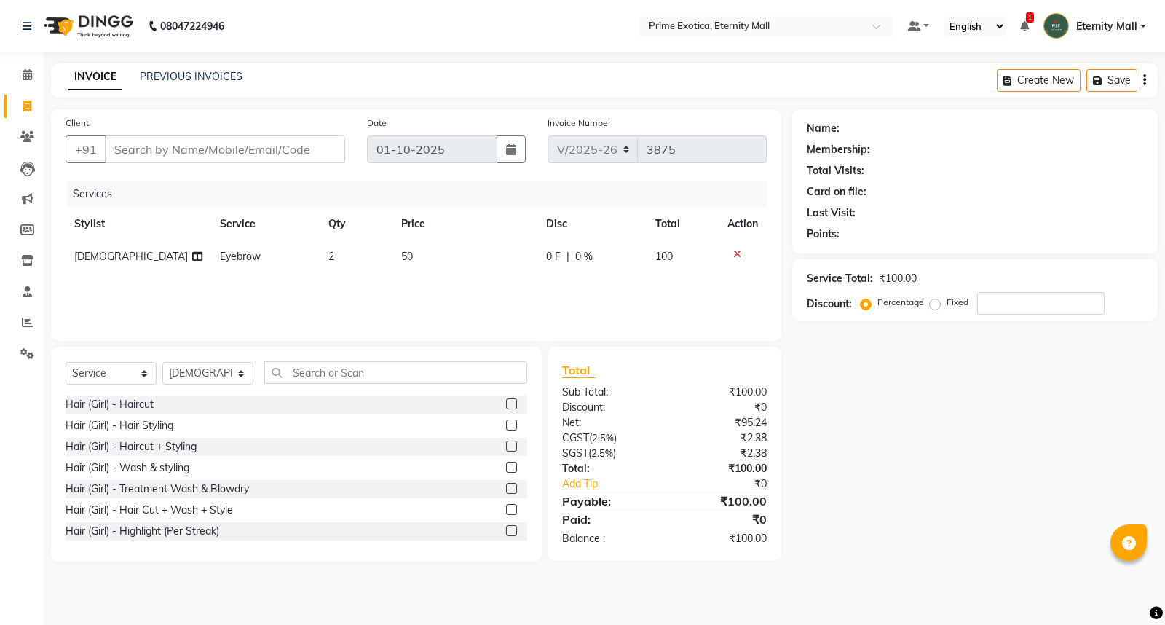
click at [877, 430] on div "Name: Membership: Total Visits: Card on file: Last Visit: Points: Service Total…" at bounding box center [980, 335] width 376 height 452
click at [213, 150] on input "Client" at bounding box center [225, 149] width 240 height 28
type input "E"
type input "0"
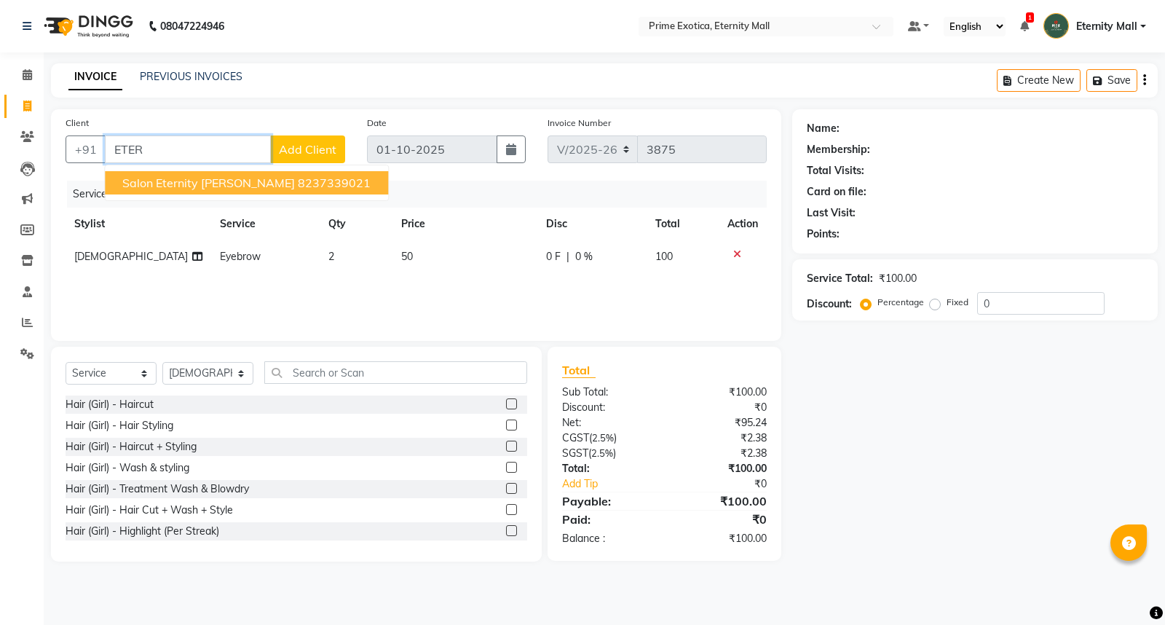
click at [205, 185] on span "Salon eternity burdi" at bounding box center [208, 182] width 173 height 15
type input "8237339021"
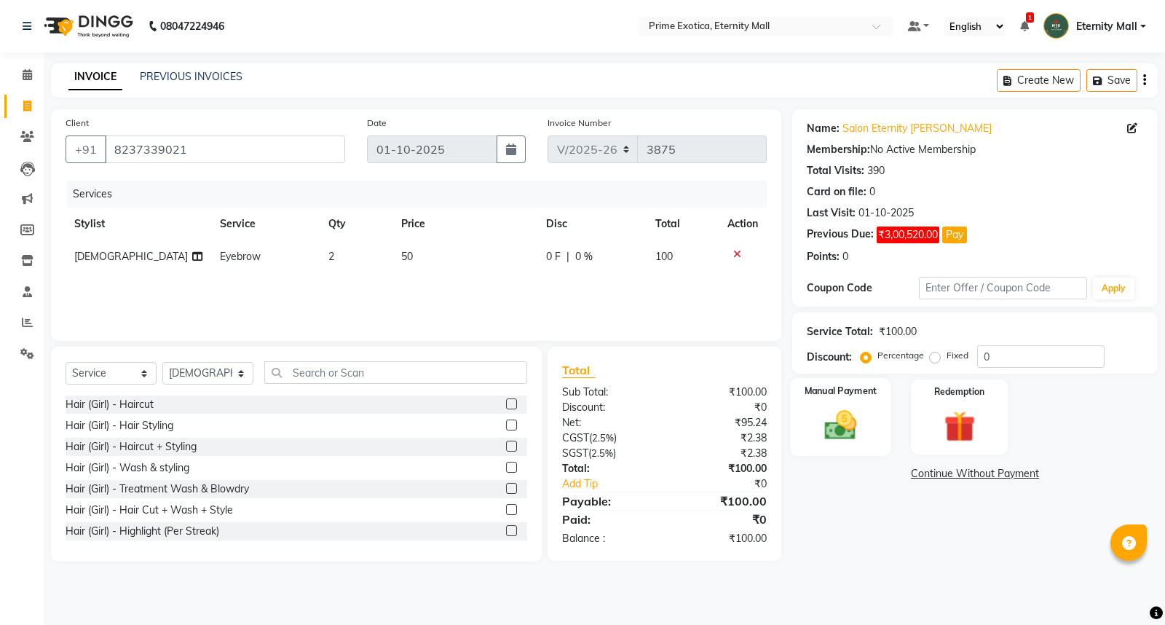
click at [871, 432] on div "Manual Payment" at bounding box center [841, 417] width 100 height 78
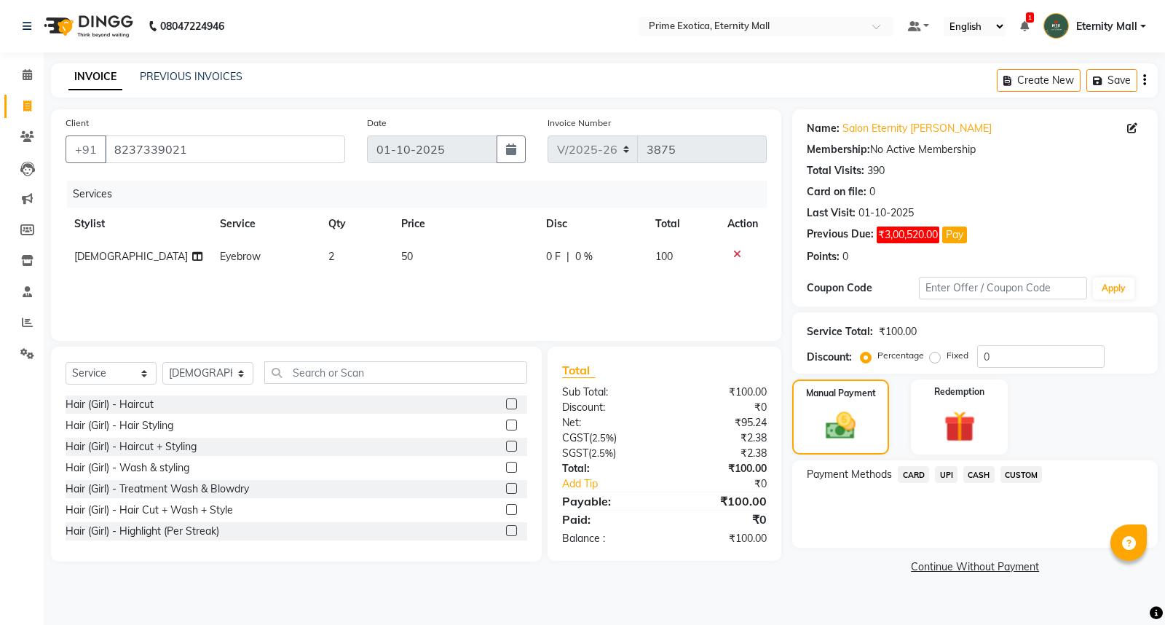
click at [942, 481] on span "UPI" at bounding box center [946, 474] width 23 height 17
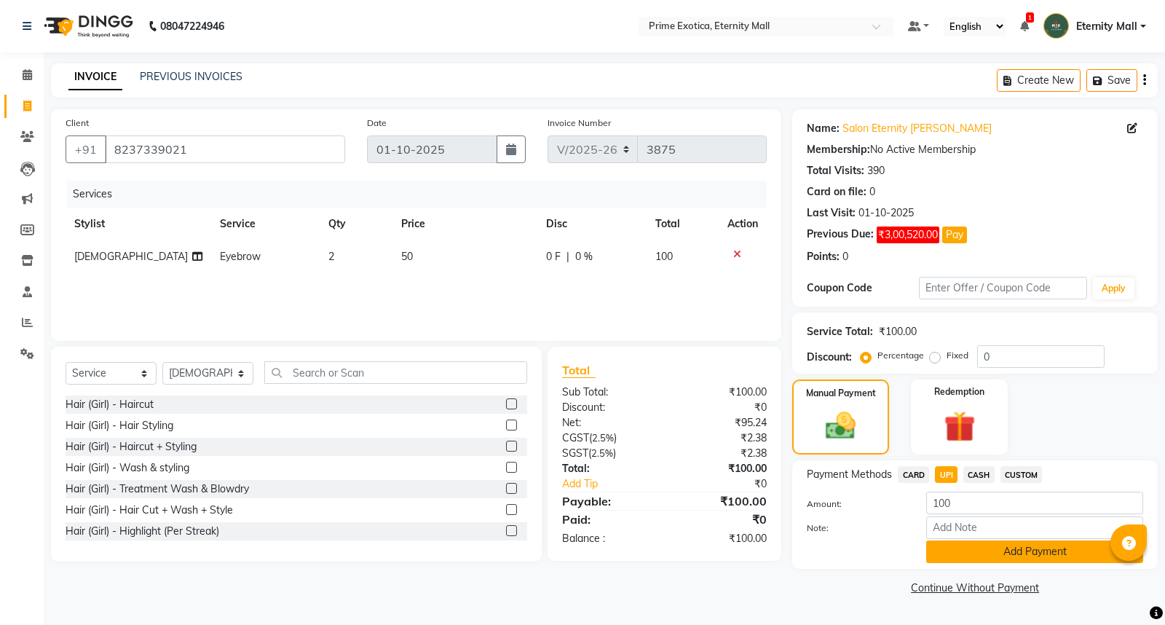
click at [981, 548] on button "Add Payment" at bounding box center [1034, 551] width 217 height 23
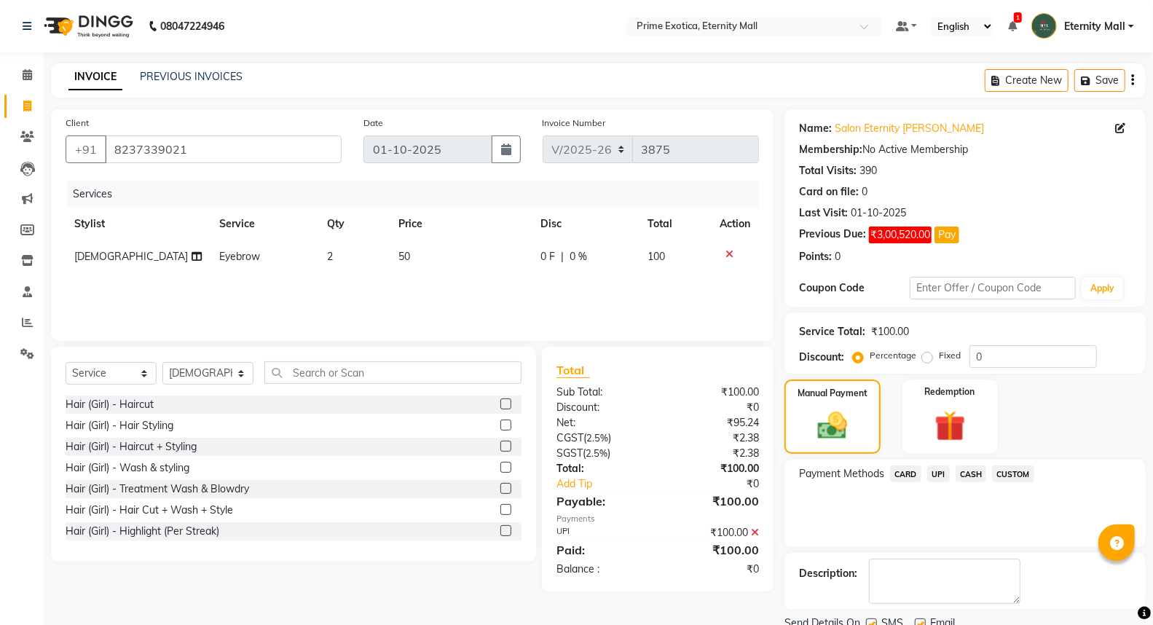
scroll to position [55, 0]
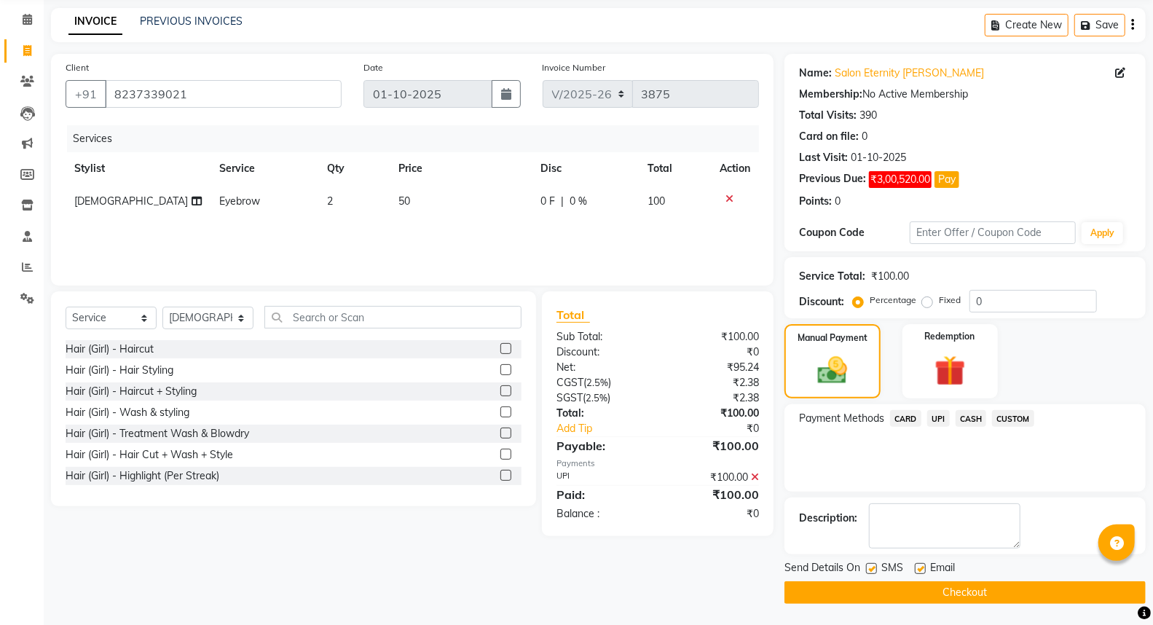
click at [969, 599] on button "Checkout" at bounding box center [964, 592] width 361 height 23
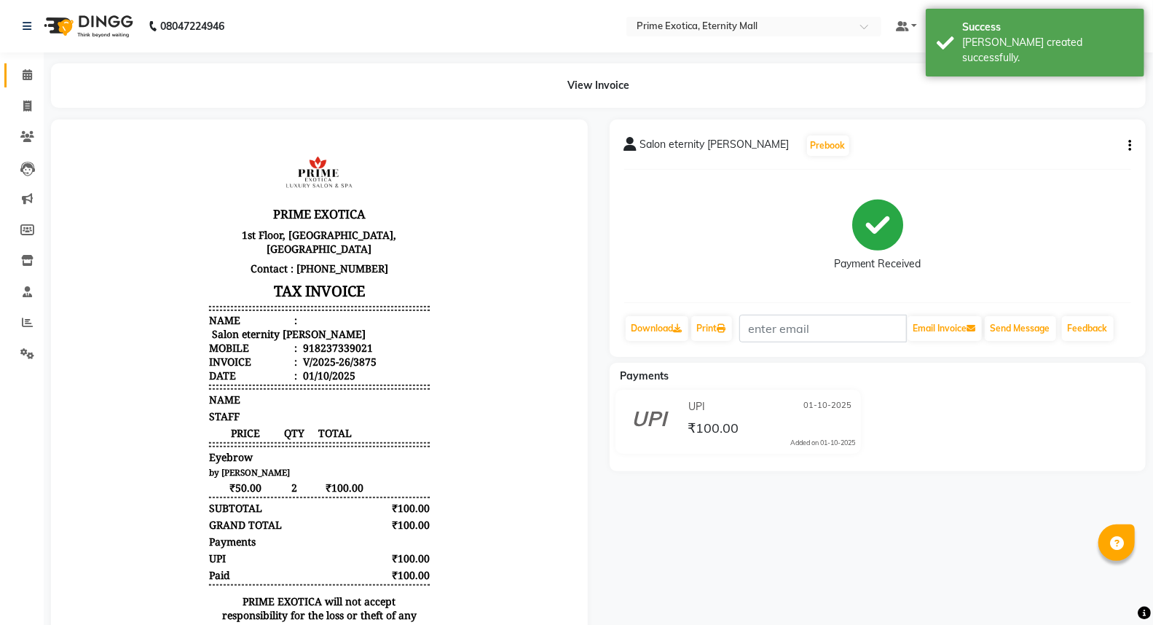
click at [26, 84] on link "Calendar" at bounding box center [21, 75] width 35 height 24
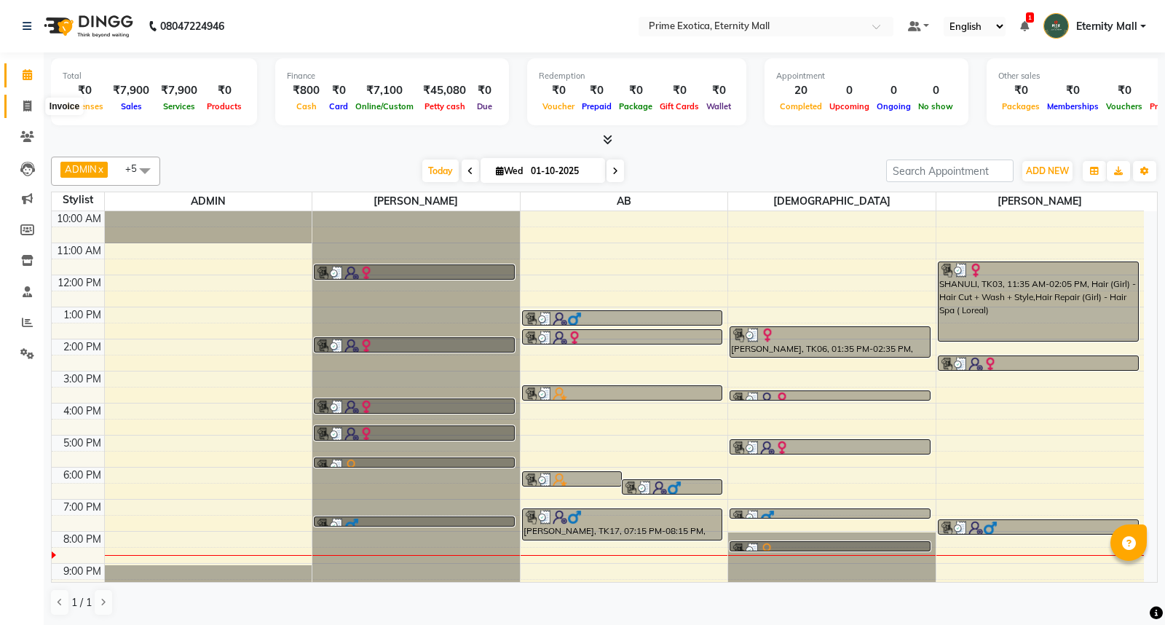
click at [28, 100] on icon at bounding box center [27, 105] width 8 height 11
select select "service"
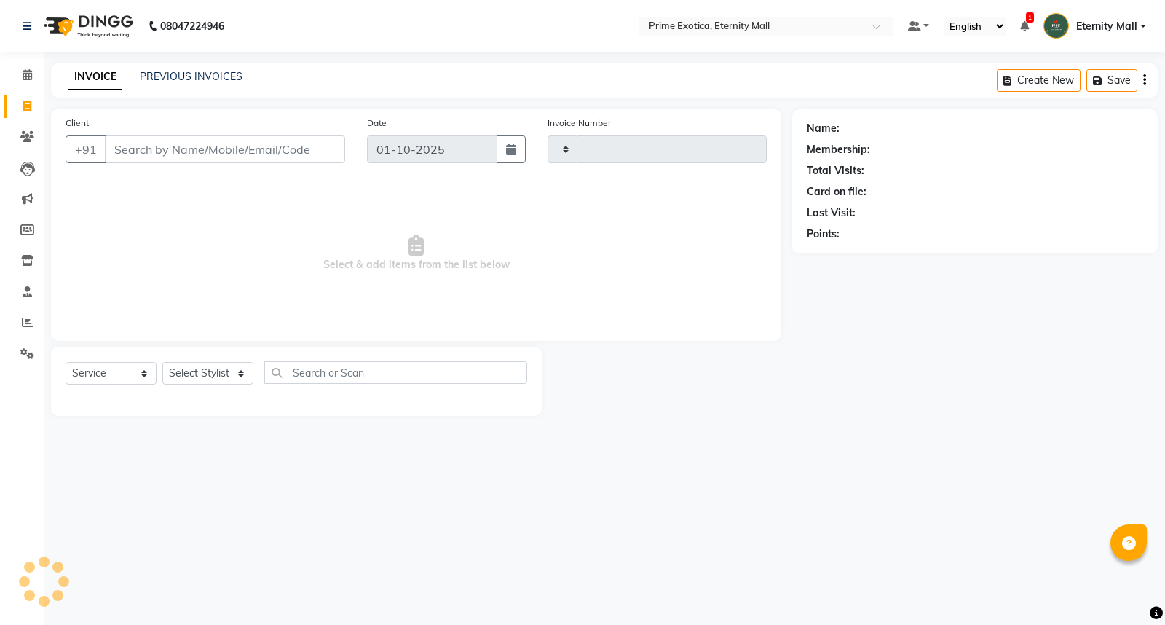
type input "3876"
select select "5774"
click at [224, 366] on select "Select Stylist" at bounding box center [207, 373] width 91 height 23
select select "36457"
click at [162, 363] on select "Select Stylist AB ADMIN ajay vikram lakshane Isha Bahel Rajeshri shivani" at bounding box center [207, 373] width 91 height 23
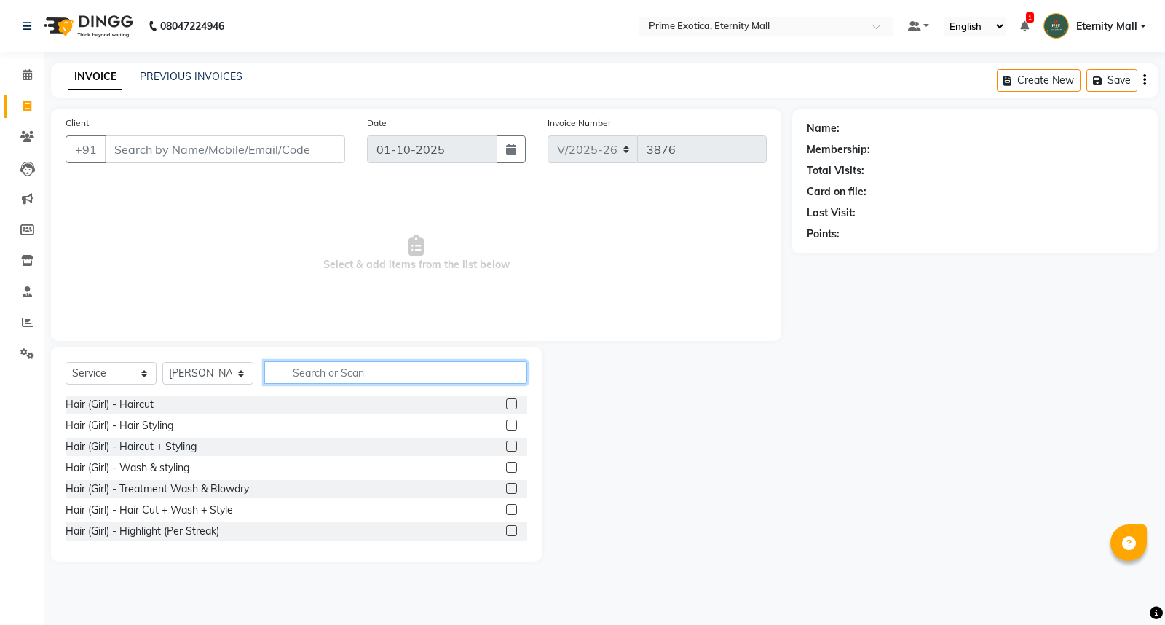
click at [320, 373] on input "text" at bounding box center [395, 372] width 263 height 23
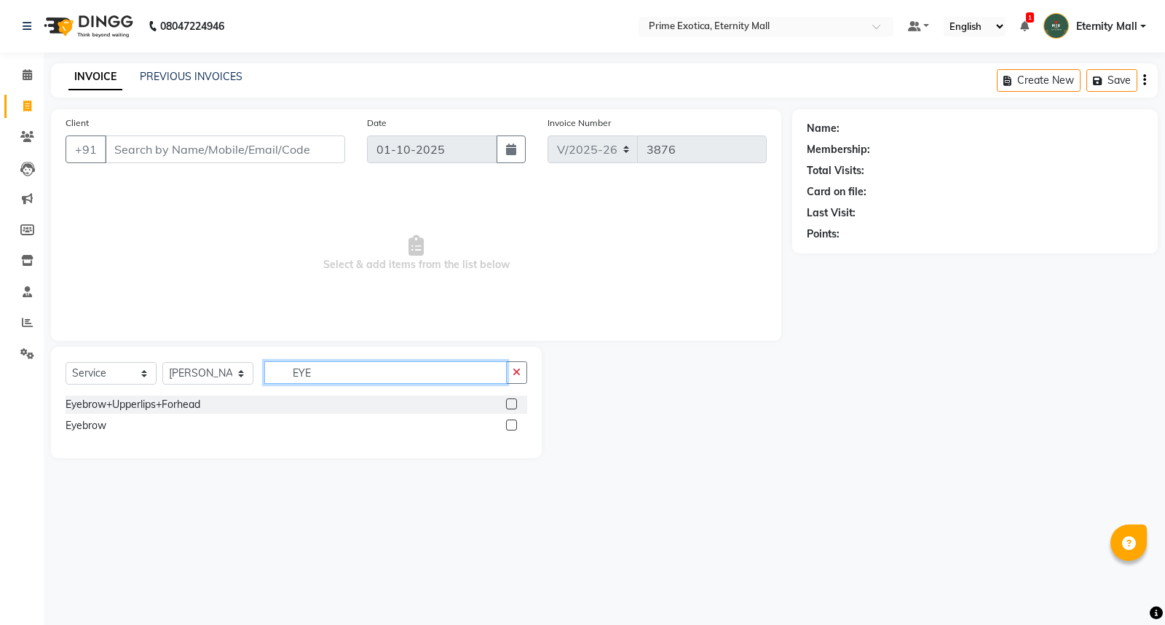
type input "EYE"
click at [515, 403] on label at bounding box center [511, 403] width 11 height 11
click at [515, 403] on input "checkbox" at bounding box center [510, 404] width 9 height 9
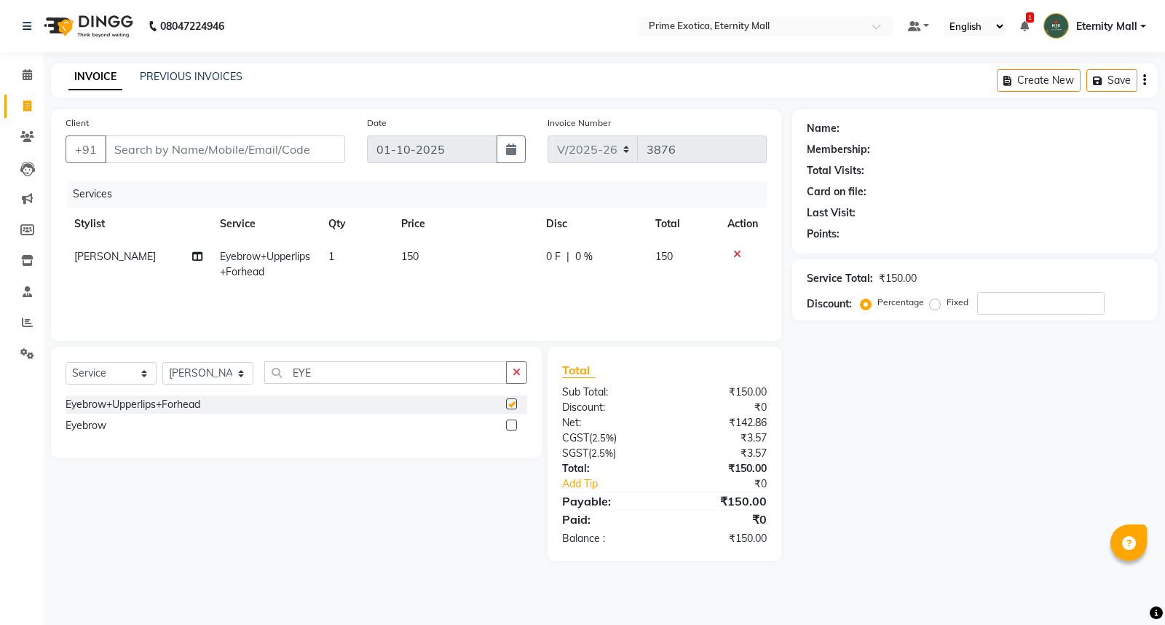
checkbox input "false"
click at [410, 263] on td "150" at bounding box center [465, 264] width 145 height 48
select select "36457"
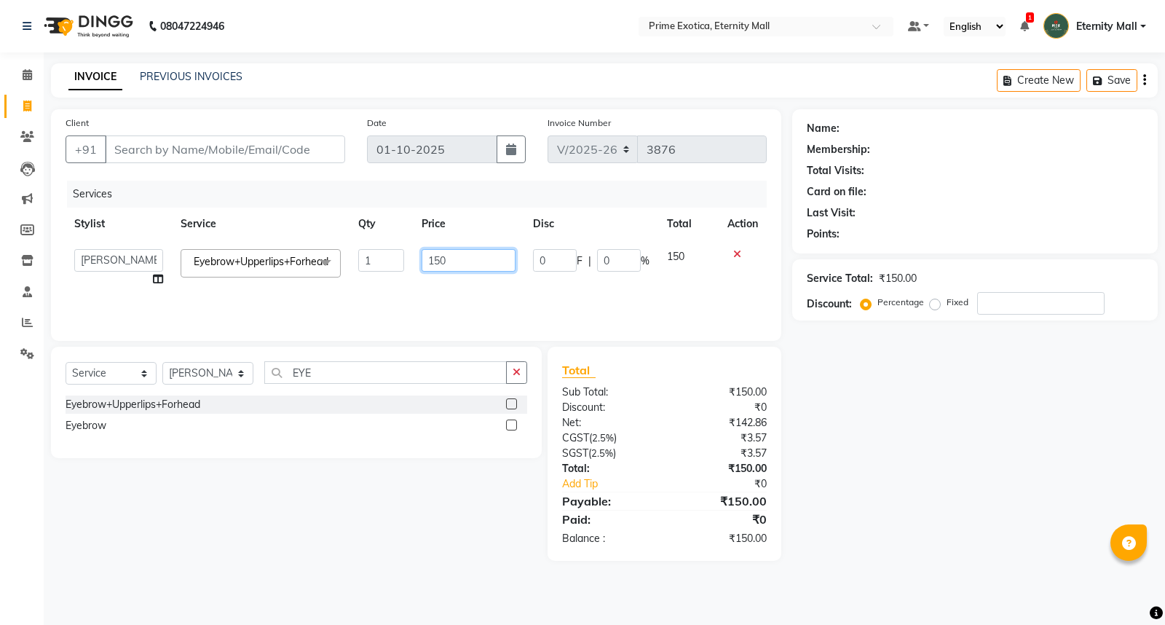
click at [470, 270] on input "150" at bounding box center [469, 260] width 94 height 23
type input "100"
click at [365, 364] on input "EYE" at bounding box center [385, 372] width 242 height 23
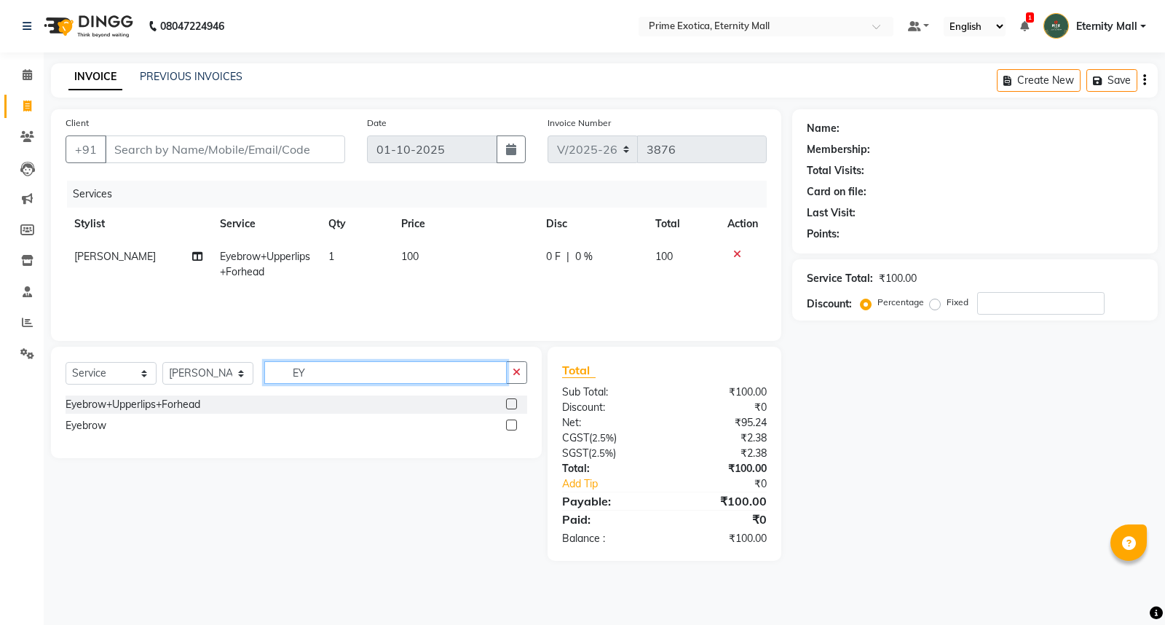
type input "E"
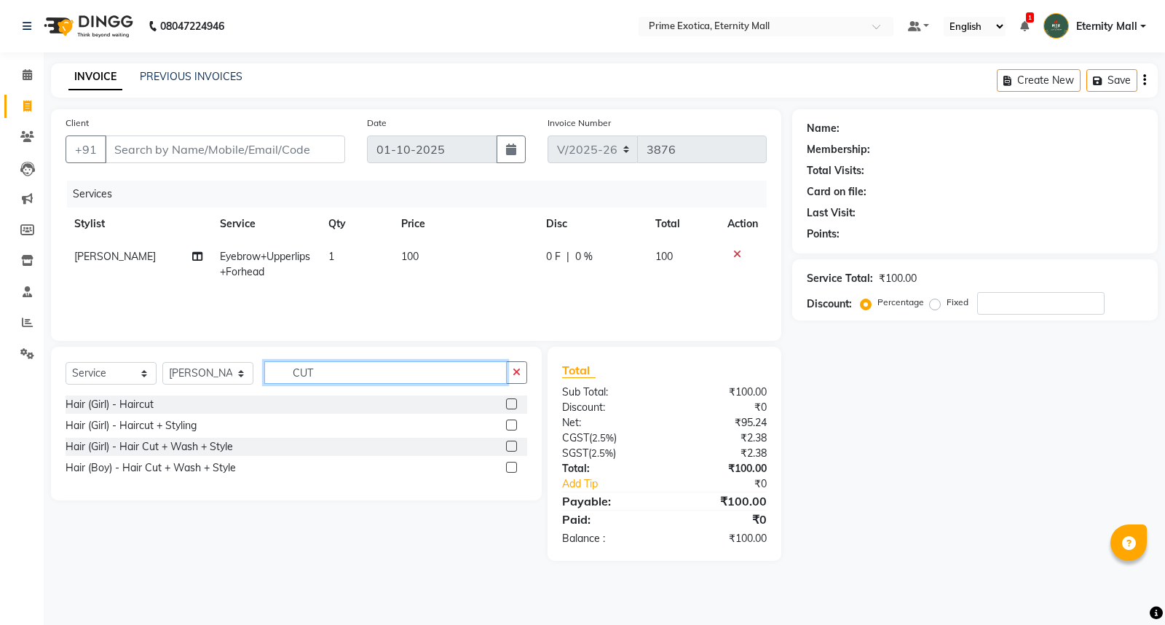
type input "CUT"
click at [513, 446] on label at bounding box center [511, 446] width 11 height 11
click at [513, 446] on input "checkbox" at bounding box center [510, 446] width 9 height 9
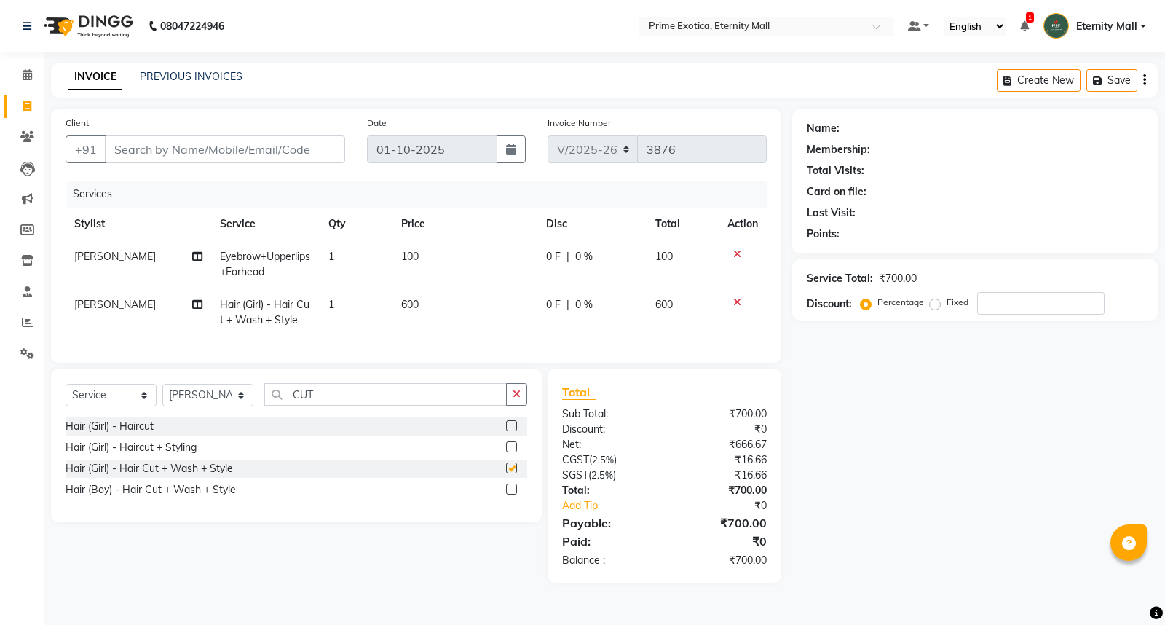
checkbox input "false"
click at [851, 484] on div "Name: Membership: Total Visits: Card on file: Last Visit: Points: Service Total…" at bounding box center [980, 345] width 376 height 473
click at [164, 143] on input "Client" at bounding box center [225, 149] width 240 height 28
type input "7"
type input "0"
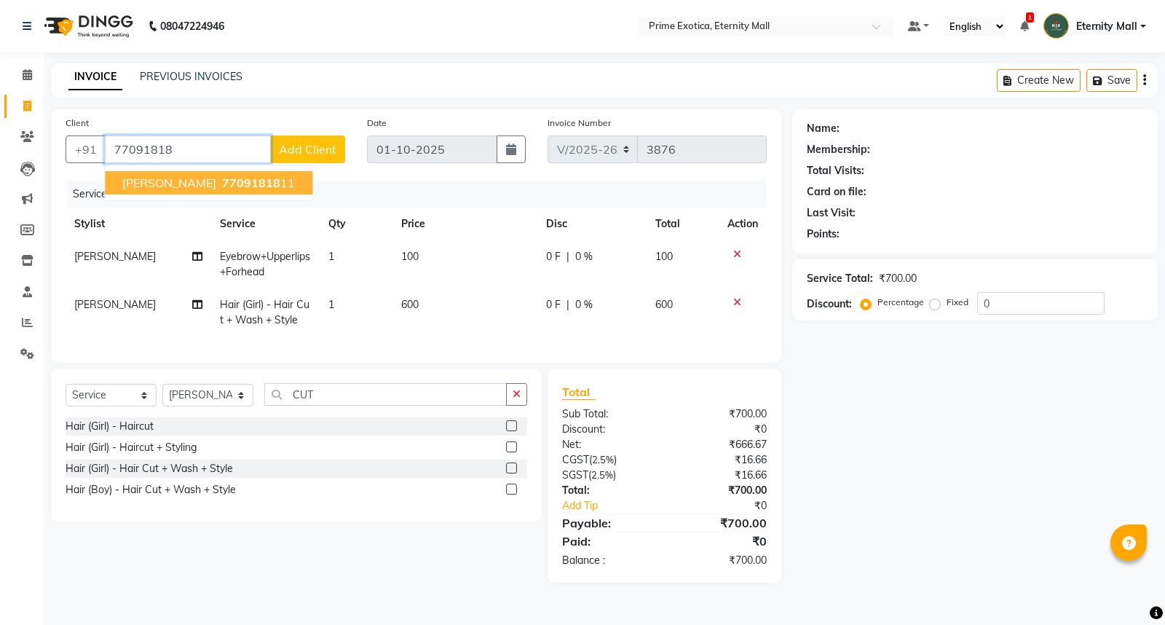
click at [146, 189] on span "[PERSON_NAME]" at bounding box center [169, 182] width 94 height 15
type input "7709181811"
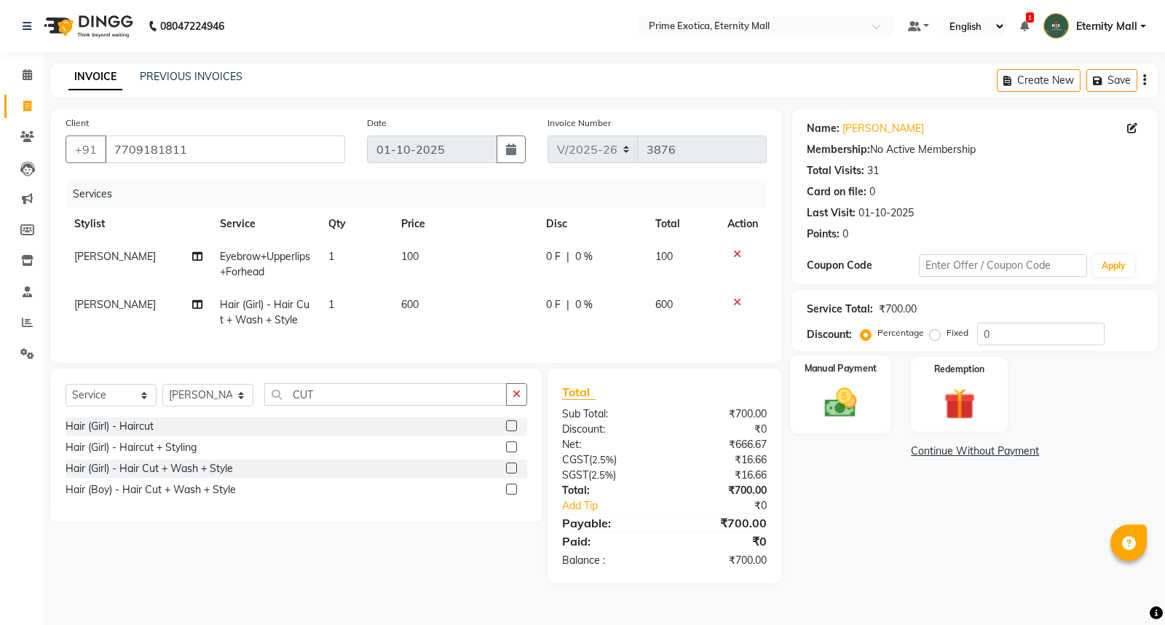
click at [826, 392] on img at bounding box center [841, 402] width 52 height 37
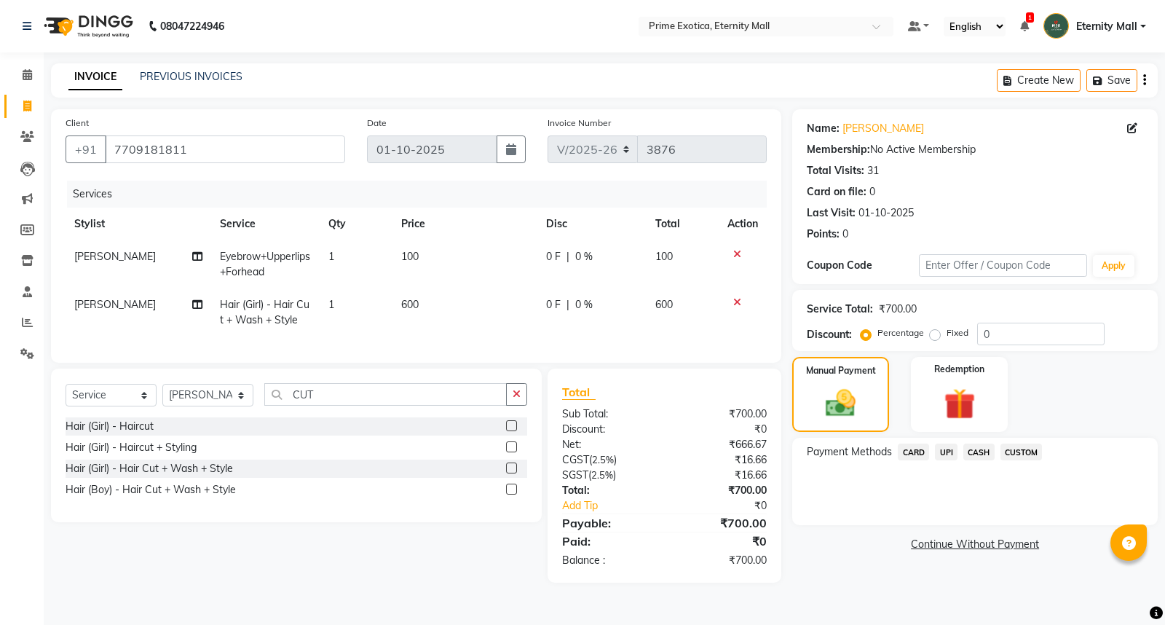
click at [963, 453] on span "CASH" at bounding box center [978, 451] width 31 height 17
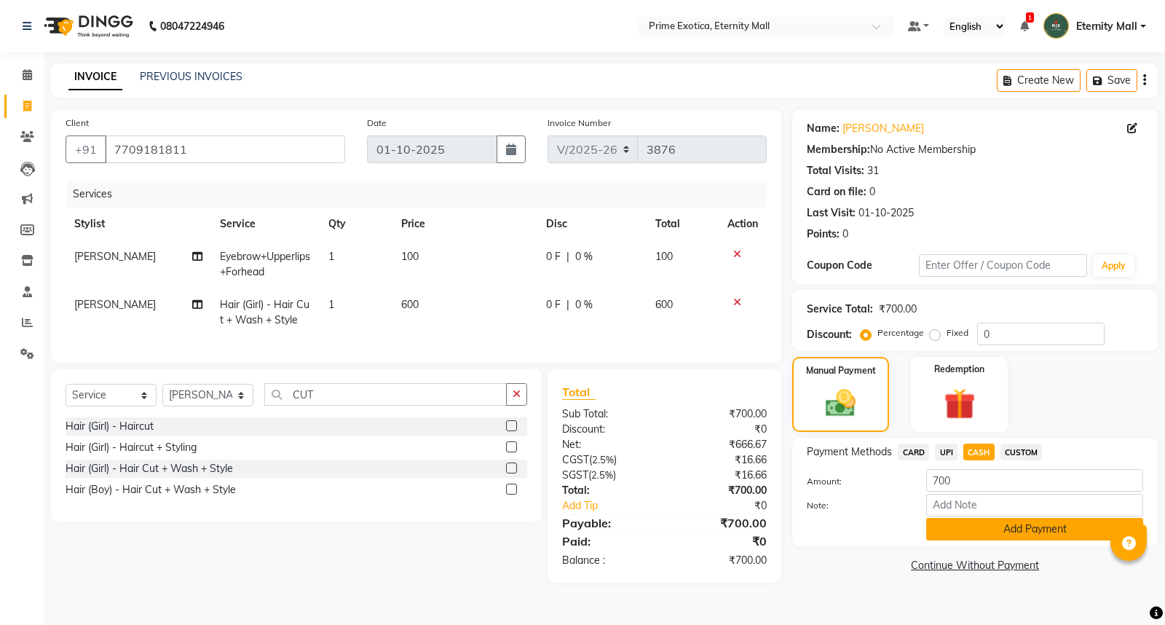
click at [996, 529] on button "Add Payment" at bounding box center [1034, 529] width 217 height 23
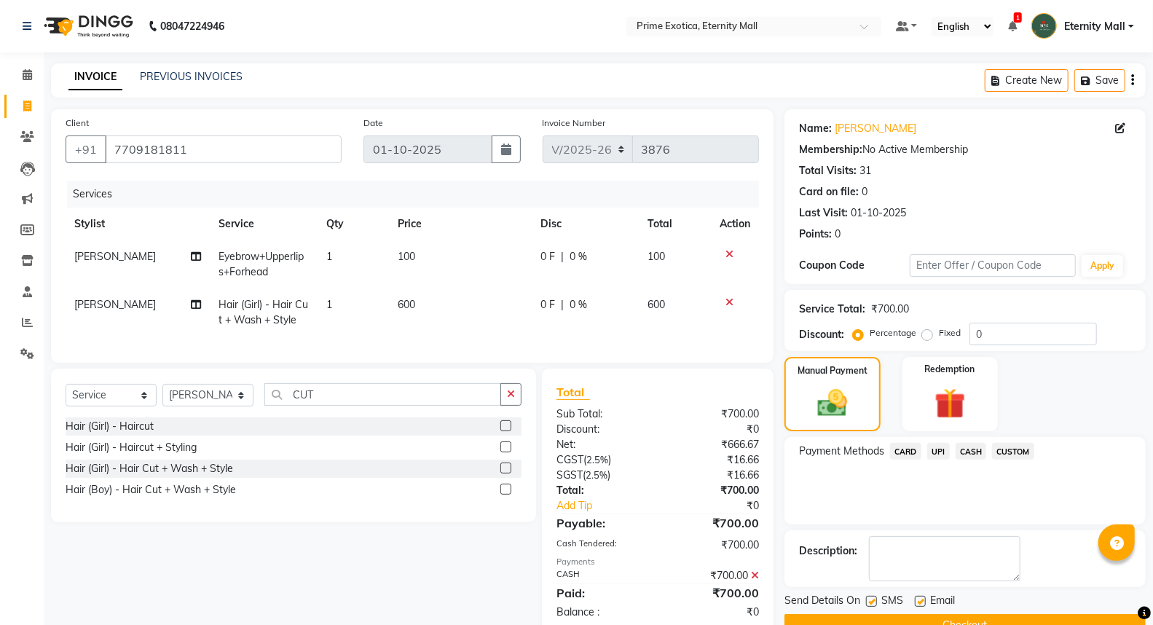
scroll to position [42, 0]
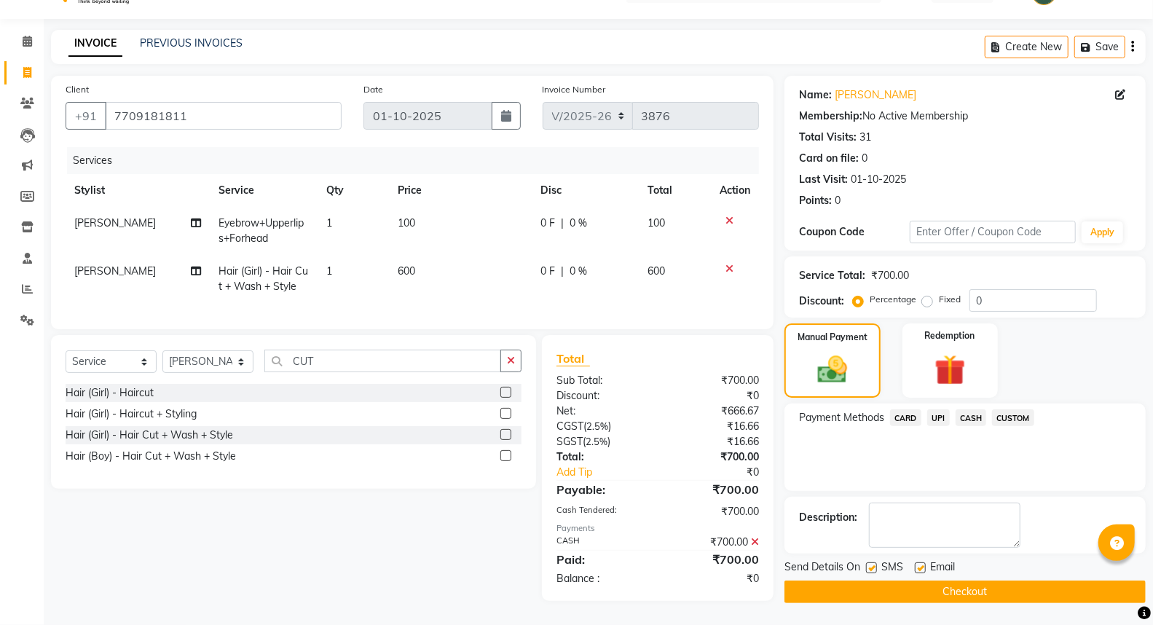
click at [993, 592] on button "Checkout" at bounding box center [964, 591] width 361 height 23
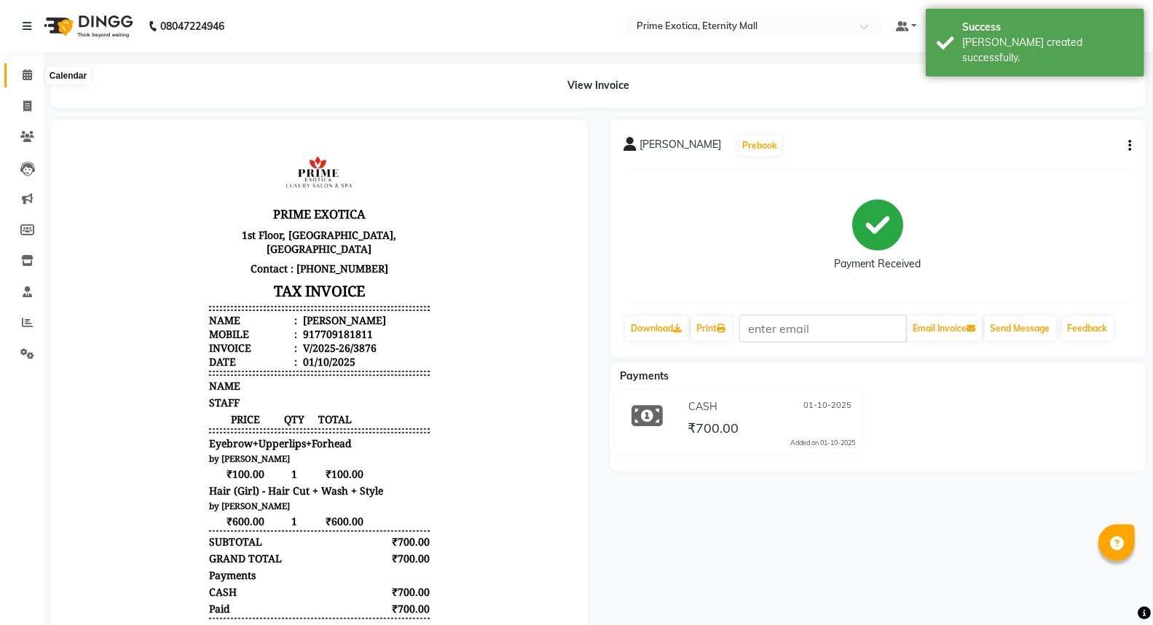
click at [31, 67] on span at bounding box center [27, 75] width 25 height 17
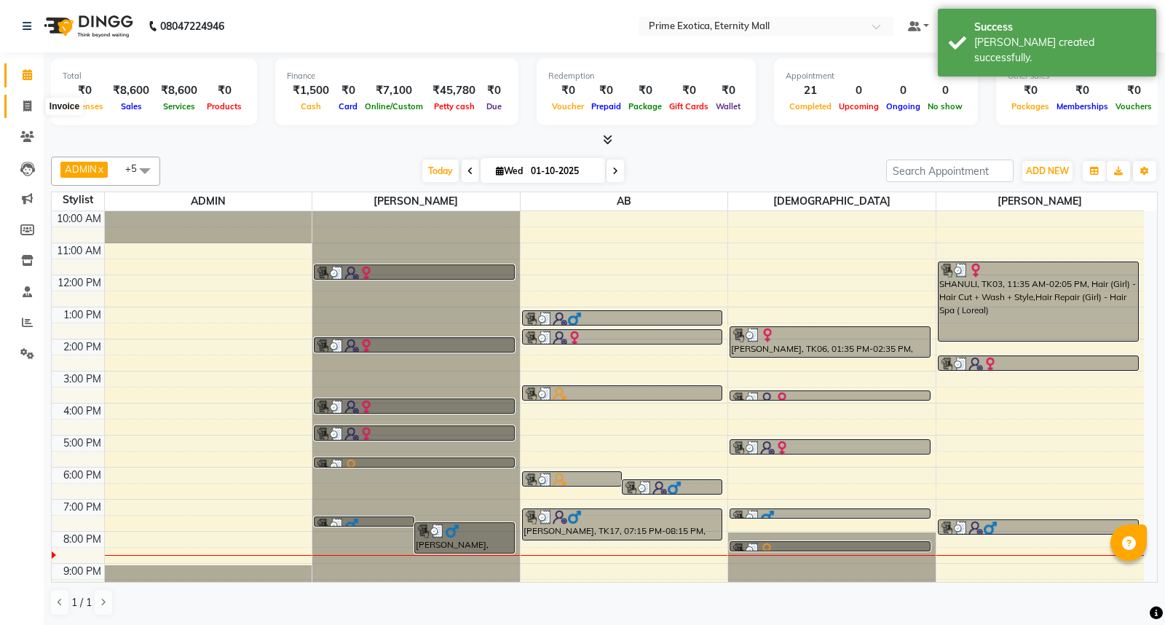
click at [26, 106] on icon at bounding box center [27, 105] width 8 height 11
select select "service"
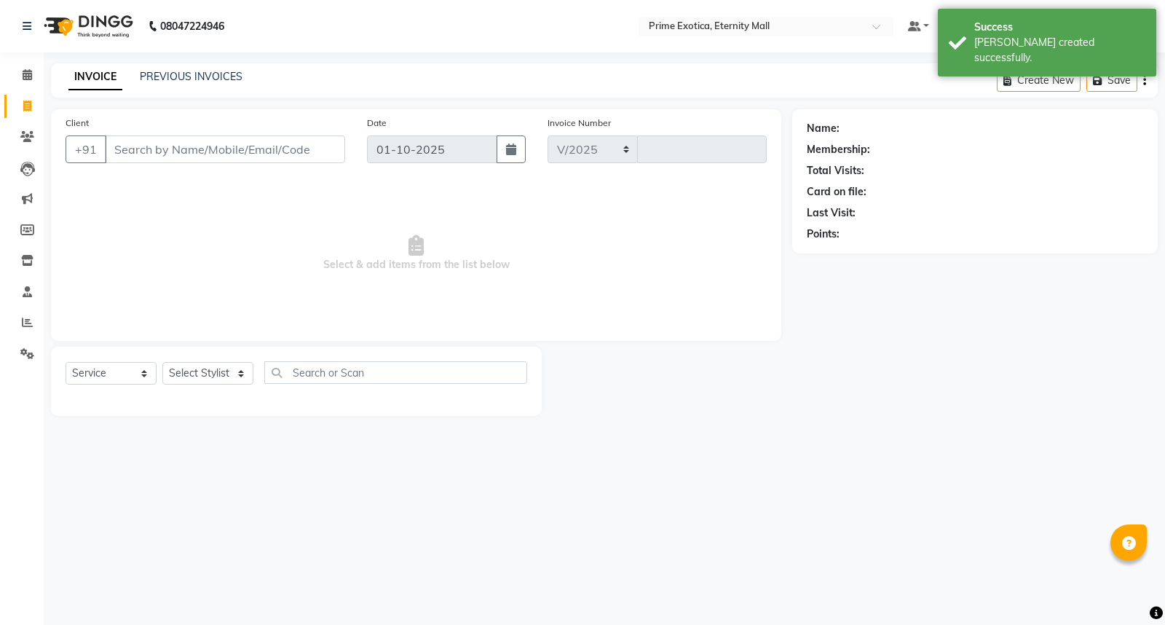
select select "5774"
type input "3877"
click at [200, 74] on link "PREVIOUS INVOICES" at bounding box center [191, 76] width 103 height 13
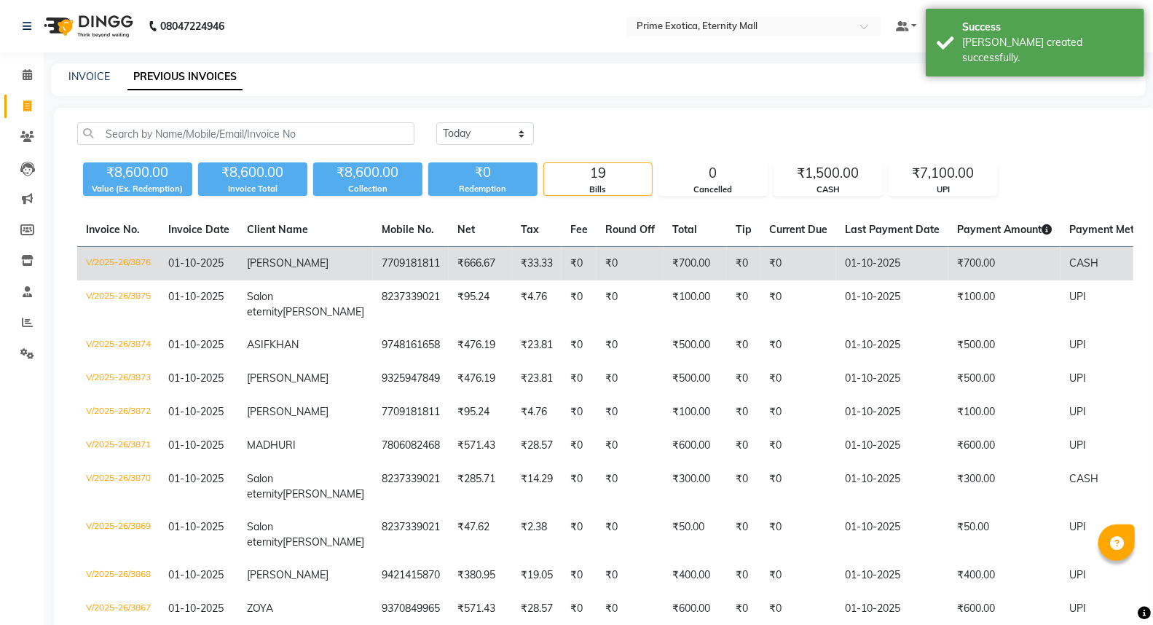
click at [288, 262] on td "[PERSON_NAME]" at bounding box center [305, 264] width 135 height 34
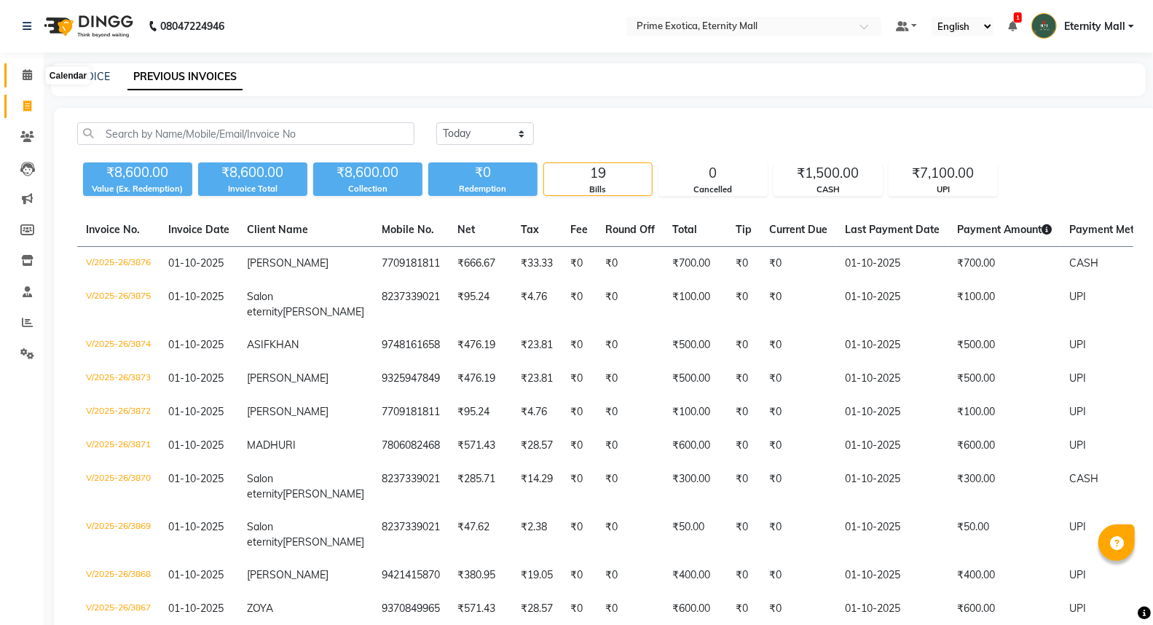
click at [23, 74] on icon at bounding box center [27, 74] width 9 height 11
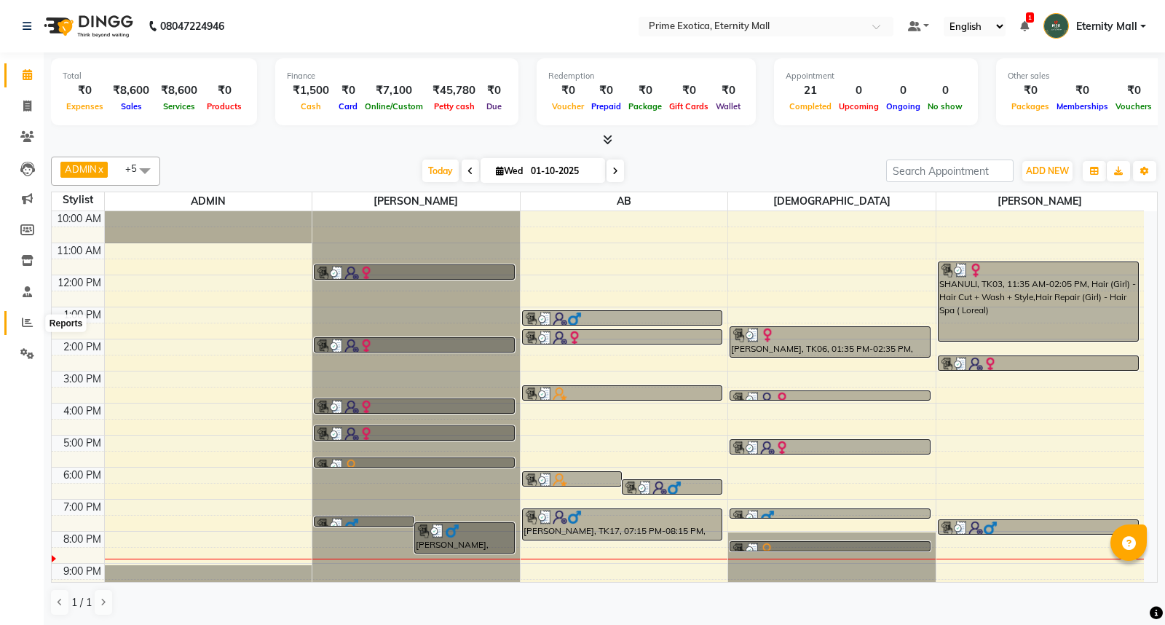
click at [30, 323] on icon at bounding box center [27, 322] width 11 height 11
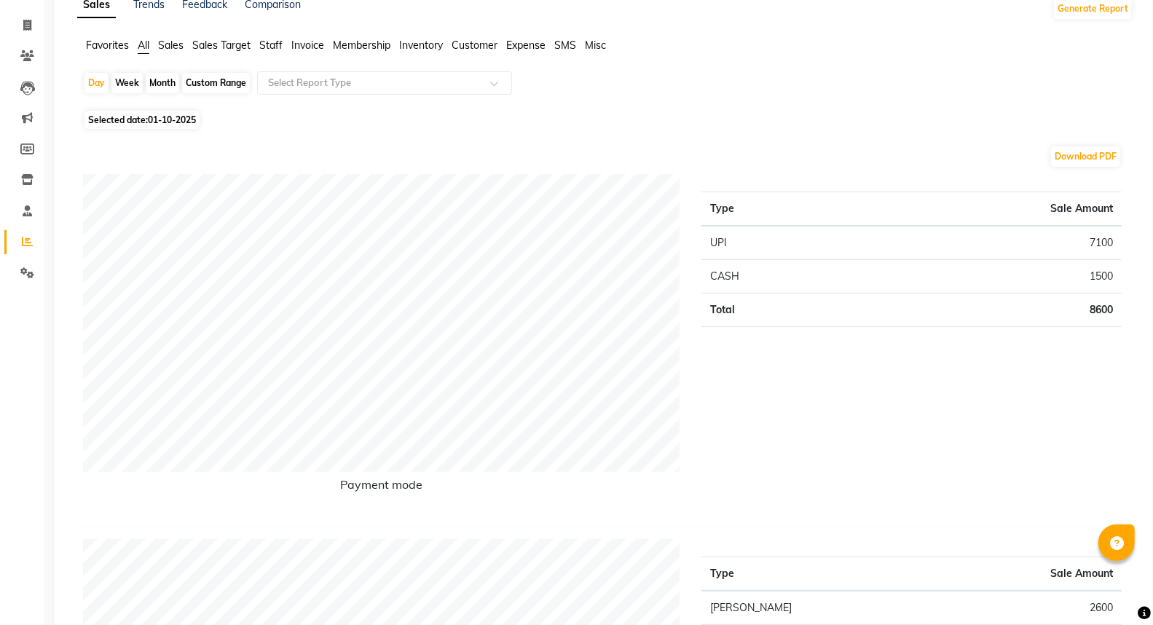
scroll to position [485, 0]
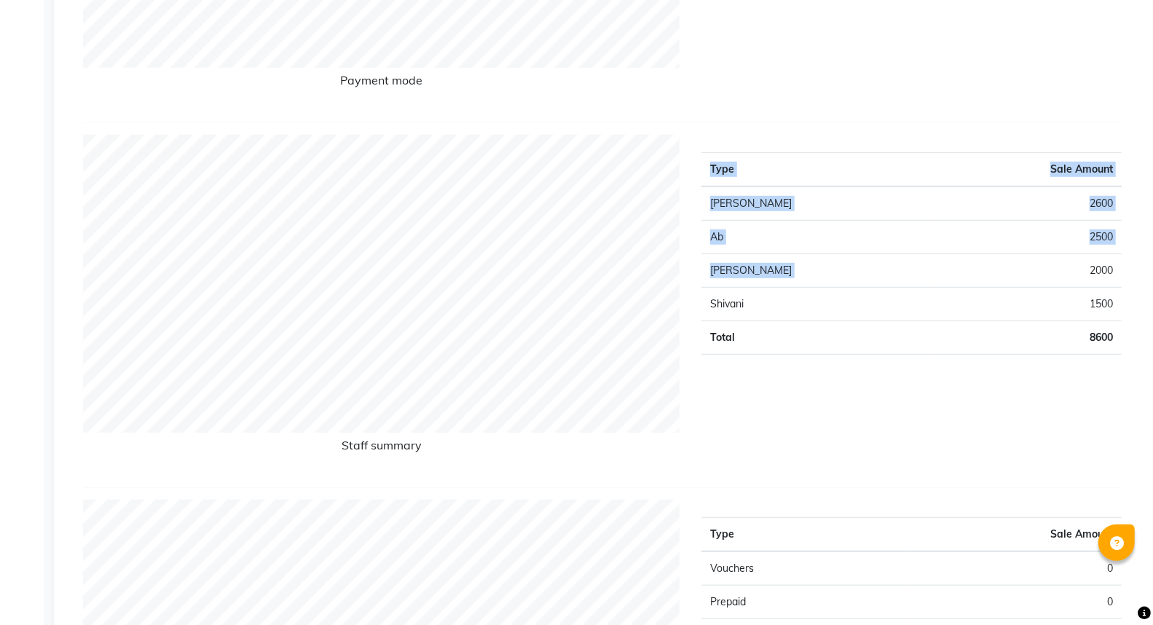
drag, startPoint x: 1087, startPoint y: 273, endPoint x: 1126, endPoint y: 274, distance: 38.6
click at [1126, 274] on div "Type Sale Amount Ajay Vikram Lakshane 2600 Ab 2500 Isha Bahel 2000 Shivani 1500…" at bounding box center [911, 305] width 442 height 341
click at [1112, 331] on td "8600" at bounding box center [1028, 337] width 188 height 33
drag, startPoint x: 1080, startPoint y: 267, endPoint x: 1131, endPoint y: 272, distance: 51.2
click at [1131, 272] on div "Type Sale Amount Ajay Vikram Lakshane 2600 Ab 2500 Isha Bahel 2000 Shivani 1500…" at bounding box center [911, 305] width 442 height 341
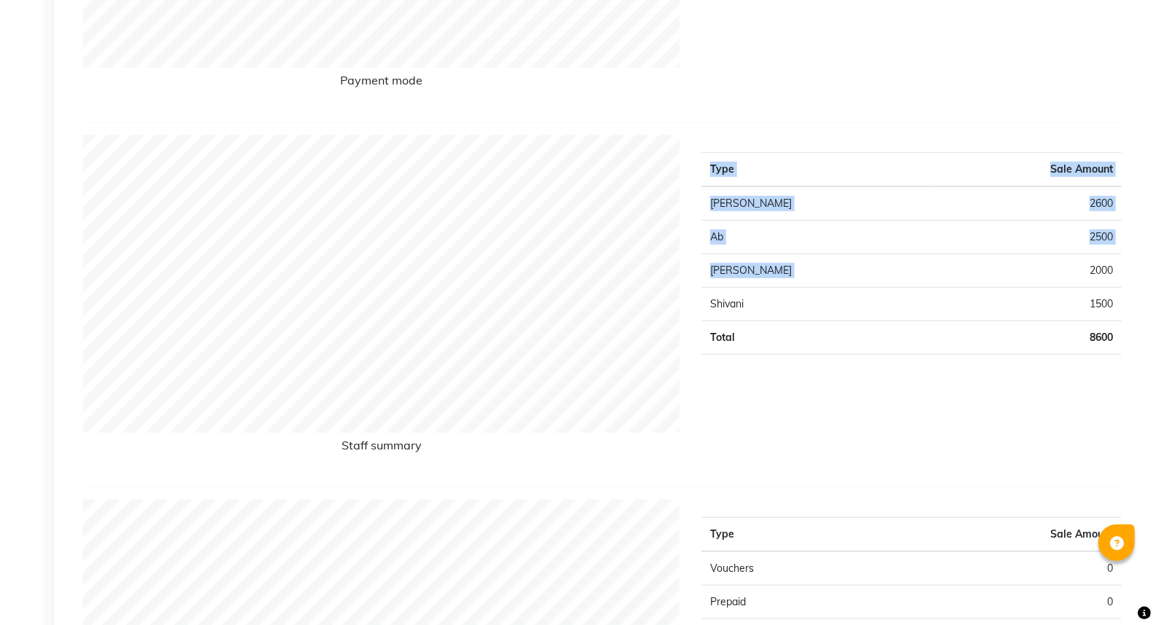
click at [1129, 274] on div "Type Sale Amount Ajay Vikram Lakshane 2600 Ab 2500 Isha Bahel 2000 Shivani 1500…" at bounding box center [911, 305] width 442 height 341
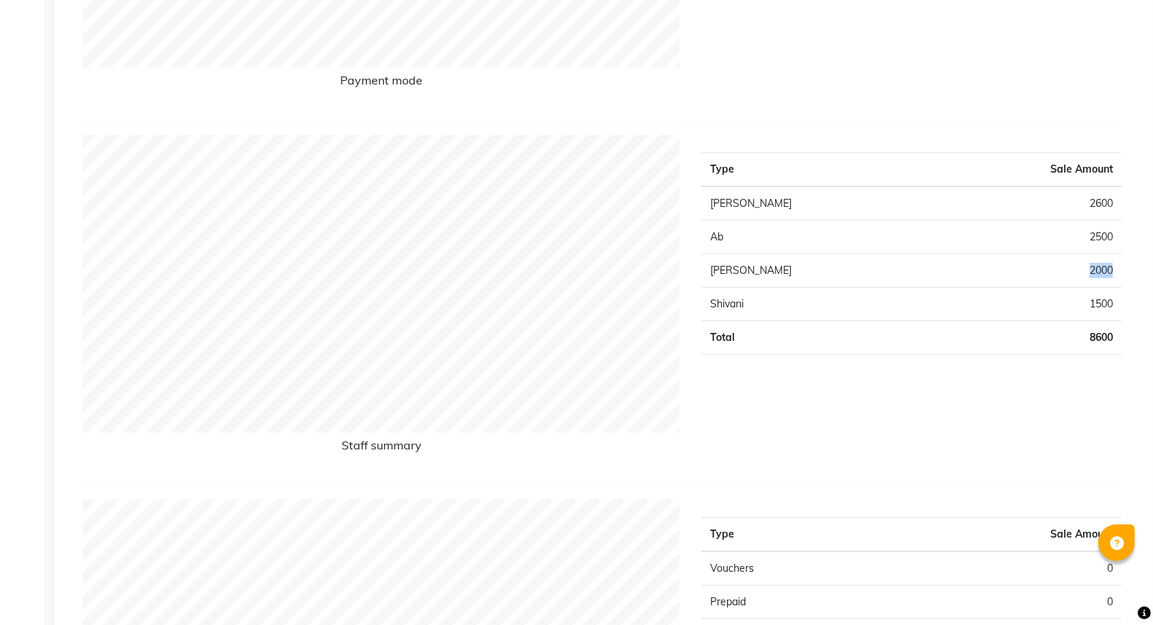
drag, startPoint x: 1069, startPoint y: 258, endPoint x: 1112, endPoint y: 259, distance: 43.0
click at [1112, 259] on td "2000" at bounding box center [1028, 270] width 188 height 33
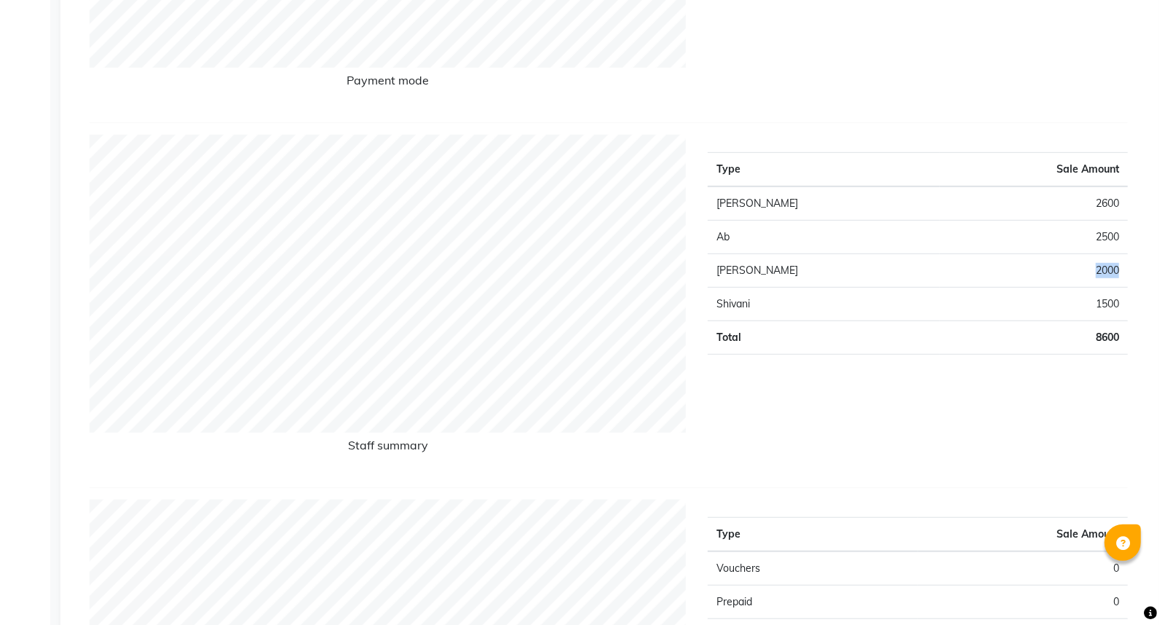
scroll to position [0, 0]
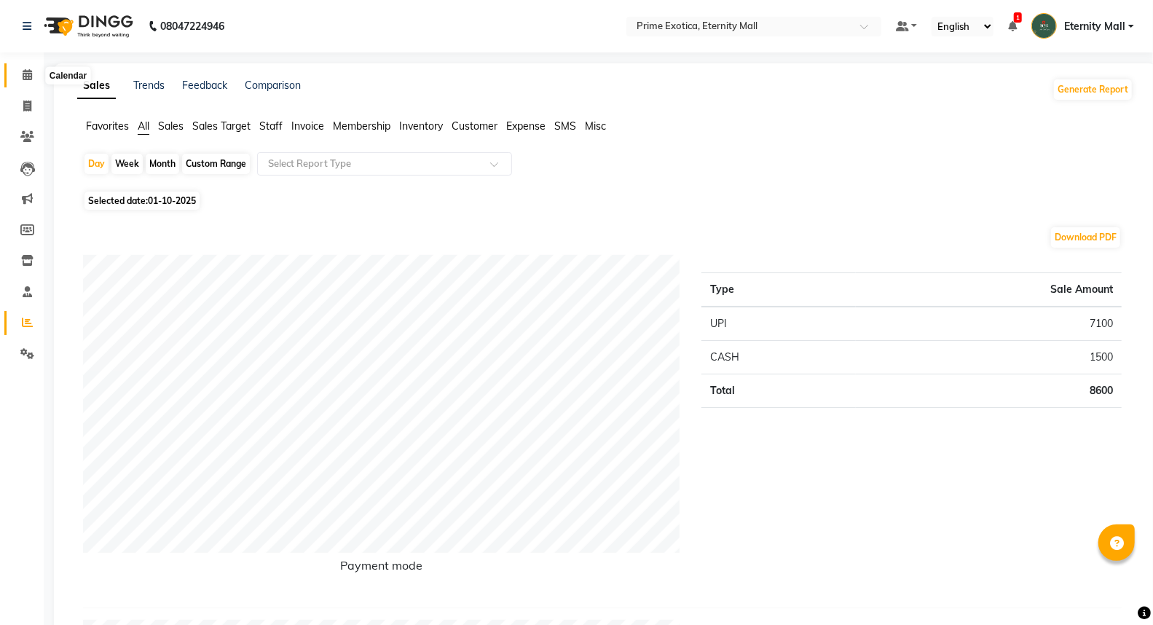
click at [22, 68] on span at bounding box center [27, 75] width 25 height 17
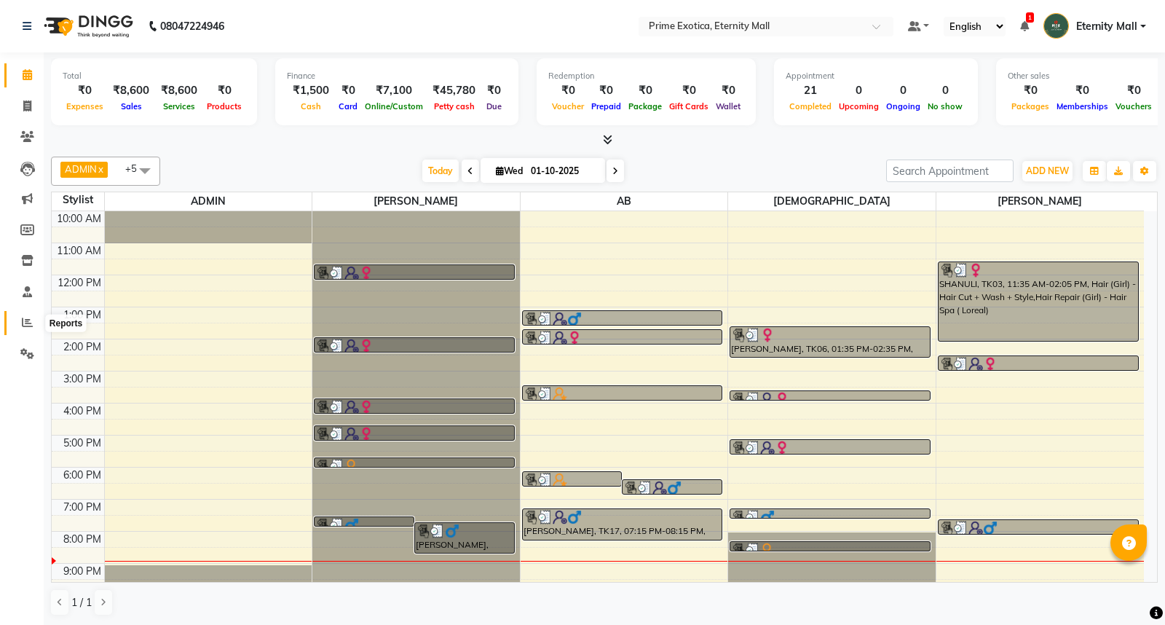
click at [29, 326] on icon at bounding box center [27, 322] width 11 height 11
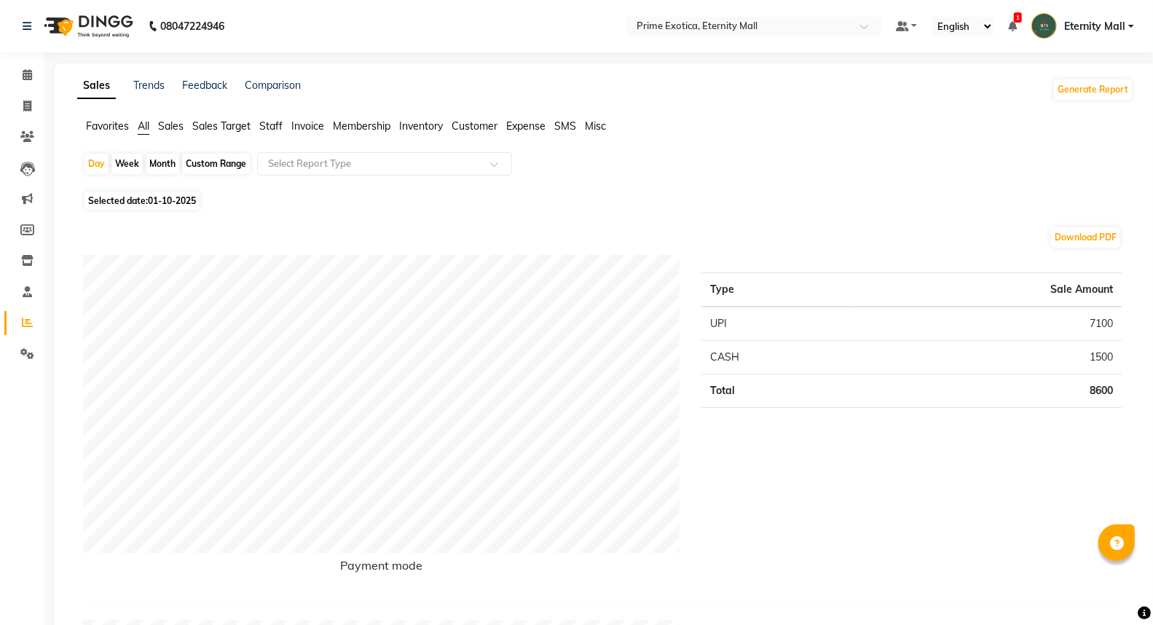
click at [112, 198] on span "Selected date: 01-10-2025" at bounding box center [141, 201] width 115 height 18
select select "10"
select select "2025"
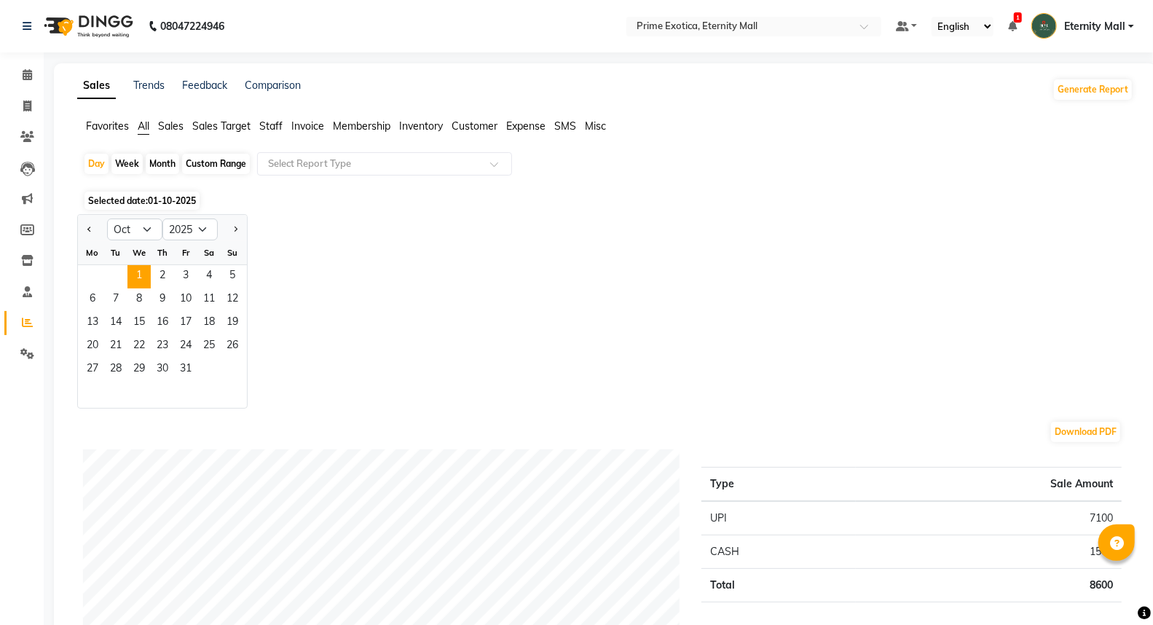
click at [164, 200] on span "01-10-2025" at bounding box center [172, 200] width 48 height 11
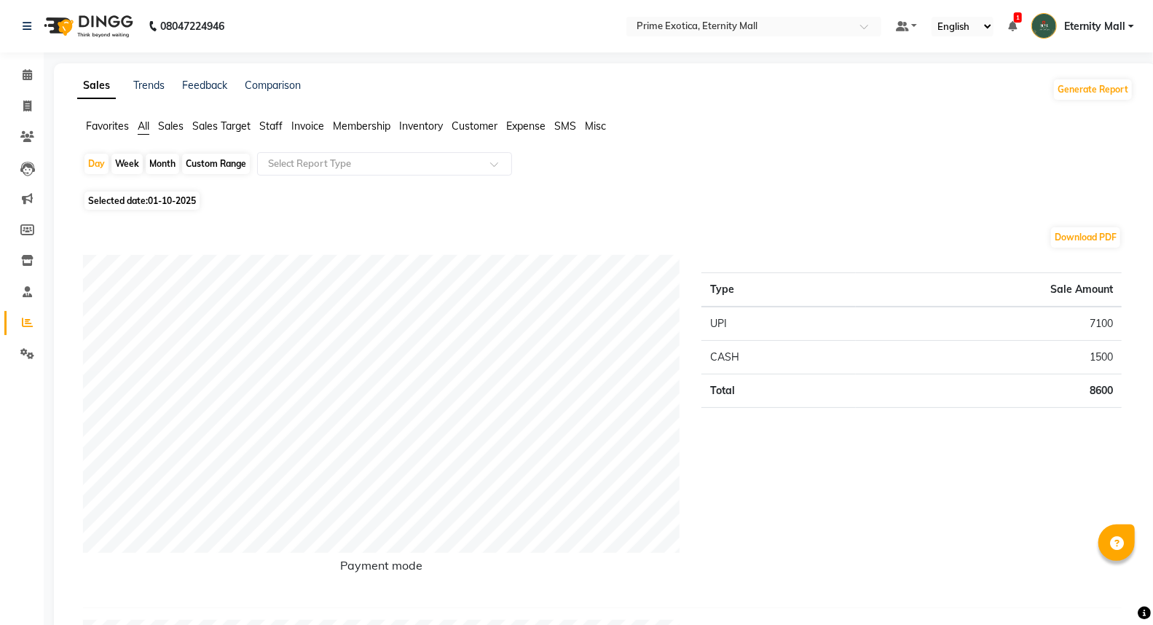
click at [164, 202] on span "01-10-2025" at bounding box center [172, 200] width 48 height 11
select select "10"
select select "2025"
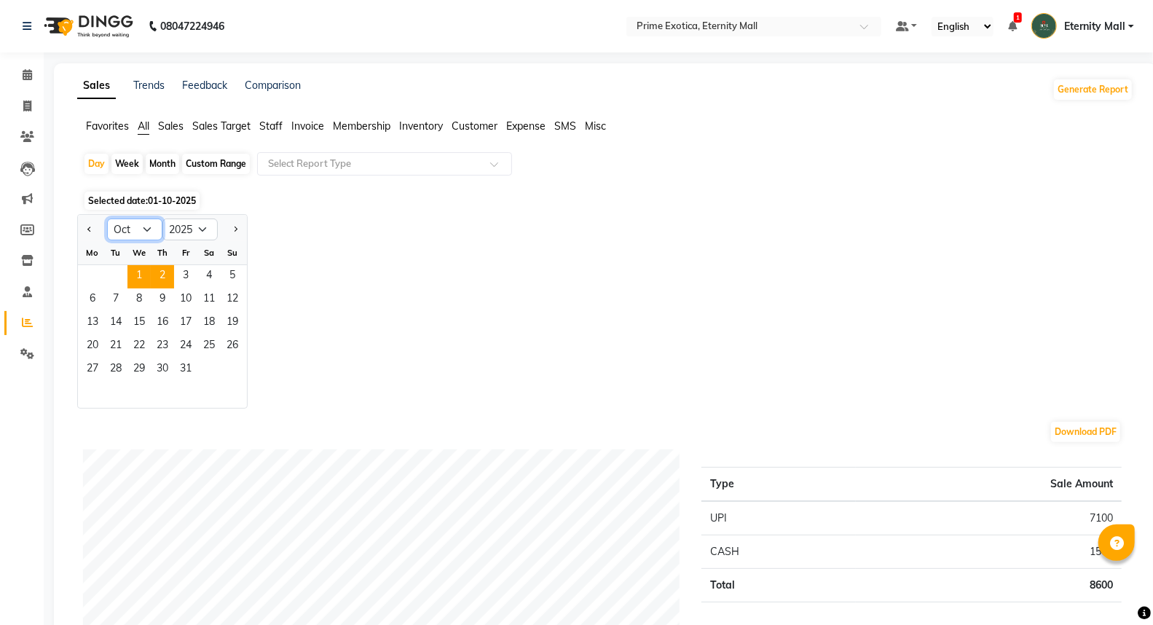
click at [140, 223] on select "Jan Feb Mar Apr May Jun Jul Aug Sep Oct Nov Dec" at bounding box center [134, 229] width 55 height 22
click at [135, 234] on select "Jan Feb Mar Apr May Jun Jul Aug Sep Oct Nov Dec" at bounding box center [134, 229] width 55 height 22
click at [290, 217] on div "Jan Feb Mar Apr May Jun Jul Aug Sep Oct Nov Dec 2015 2016 2017 2018 2019 2020 2…" at bounding box center [605, 311] width 1056 height 194
click at [16, 69] on span at bounding box center [27, 75] width 25 height 17
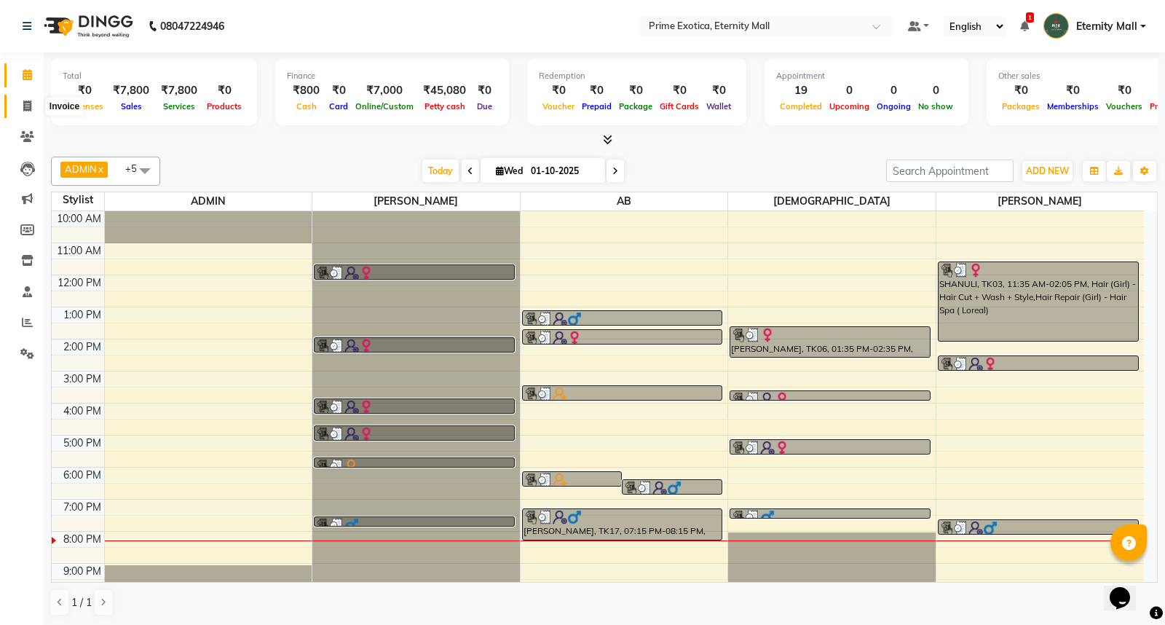
click at [17, 103] on span at bounding box center [27, 106] width 25 height 17
select select "service"
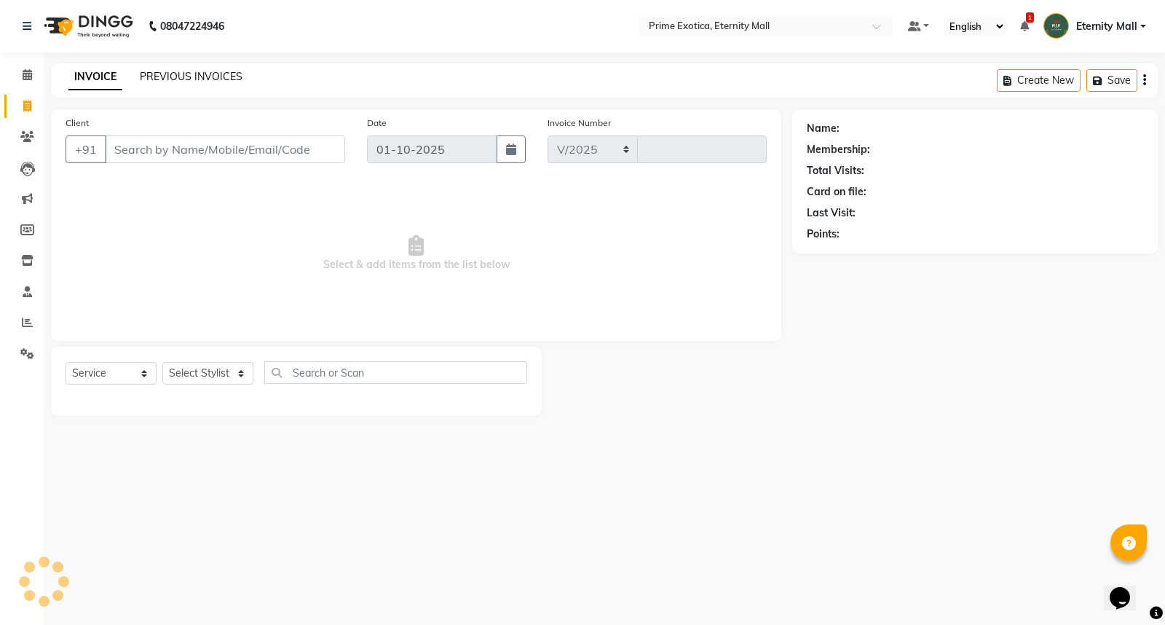
select select "5774"
type input "3875"
click at [172, 73] on link "PREVIOUS INVOICES" at bounding box center [191, 76] width 103 height 13
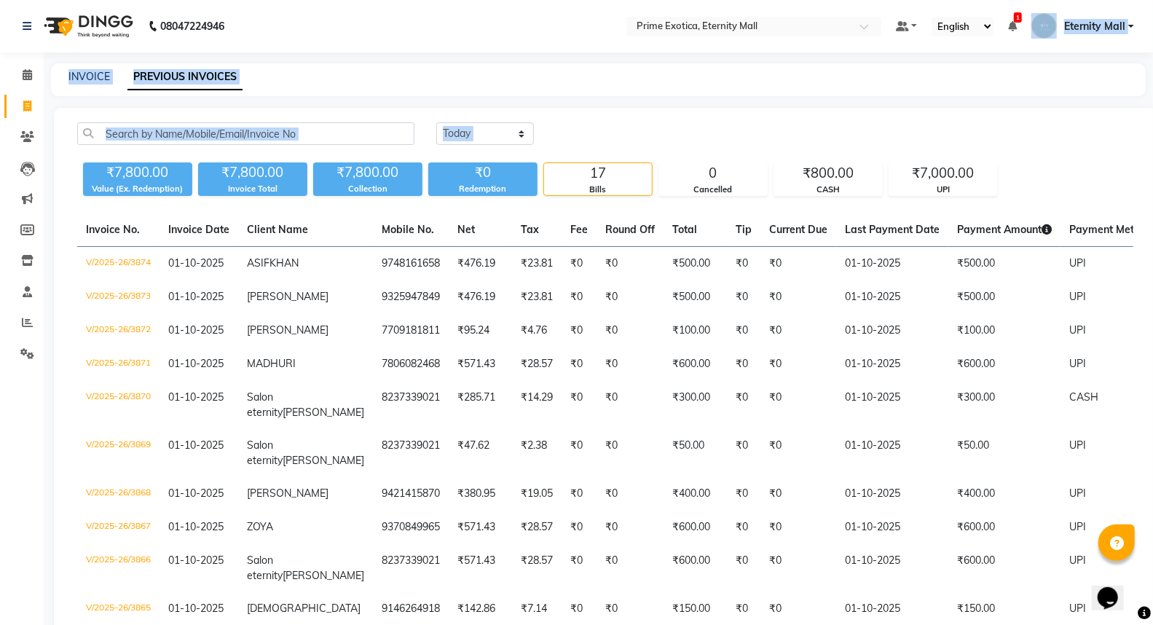
drag, startPoint x: 78, startPoint y: 167, endPoint x: 1030, endPoint y: -71, distance: 981.1
click at [1030, 0] on html "08047224946 Select Location × Prime Exotica, Eternity Mall Default Panel My Pan…" at bounding box center [576, 312] width 1153 height 625
click at [1024, 132] on div "Today Yesterday Custom Range" at bounding box center [784, 133] width 697 height 23
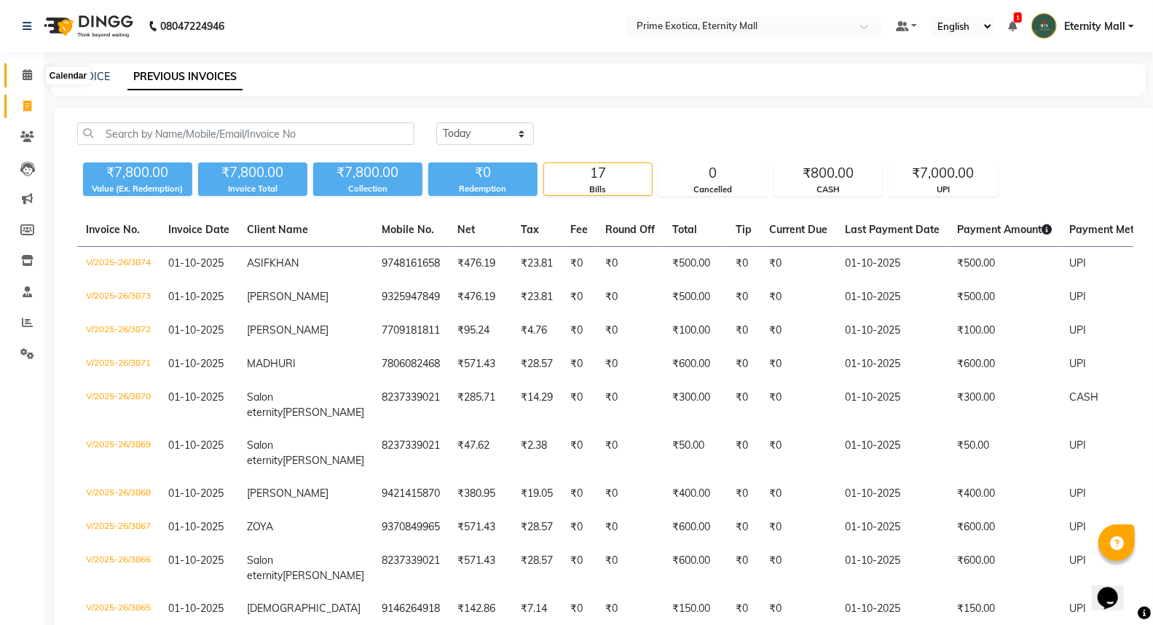
click at [19, 77] on span at bounding box center [27, 75] width 25 height 17
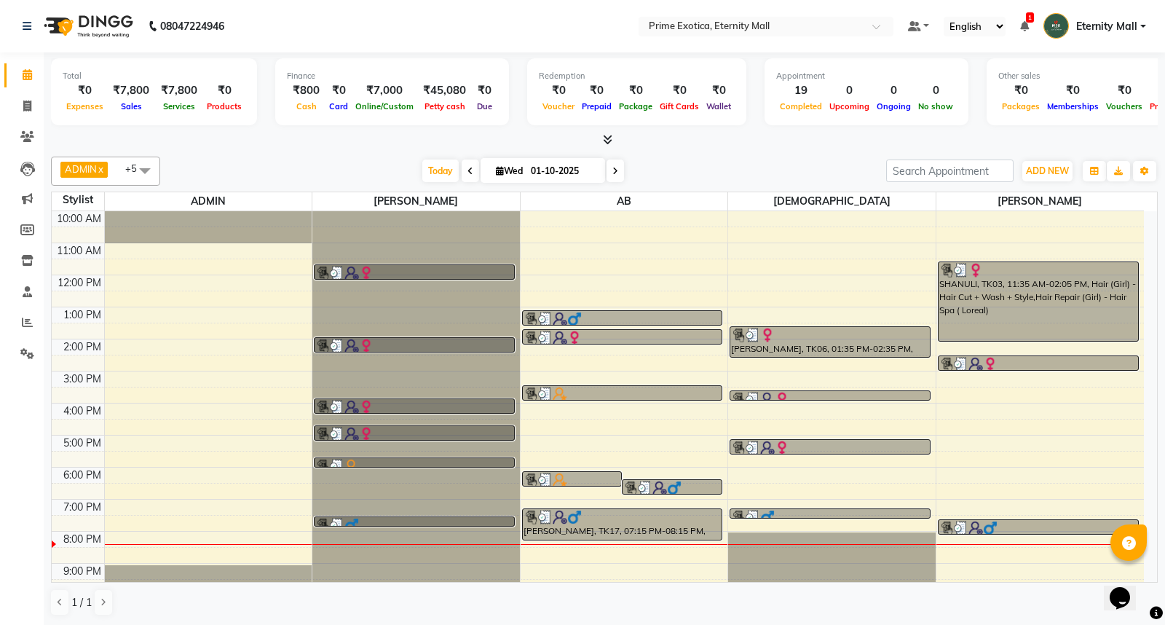
click at [606, 139] on icon at bounding box center [607, 139] width 9 height 11
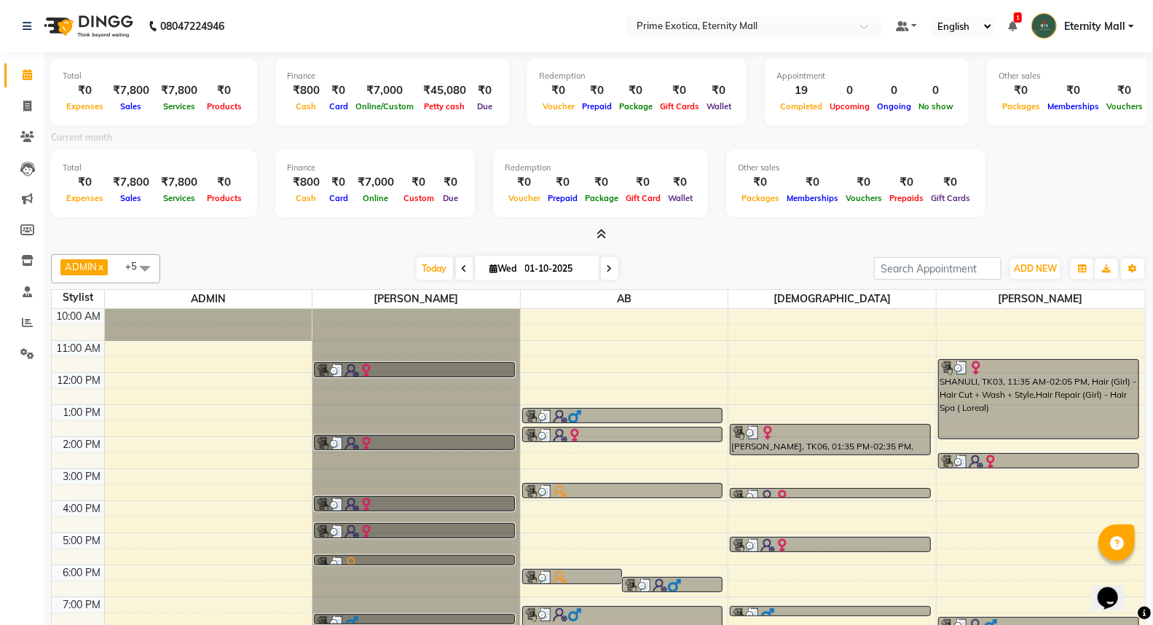
click at [597, 231] on icon at bounding box center [600, 234] width 9 height 11
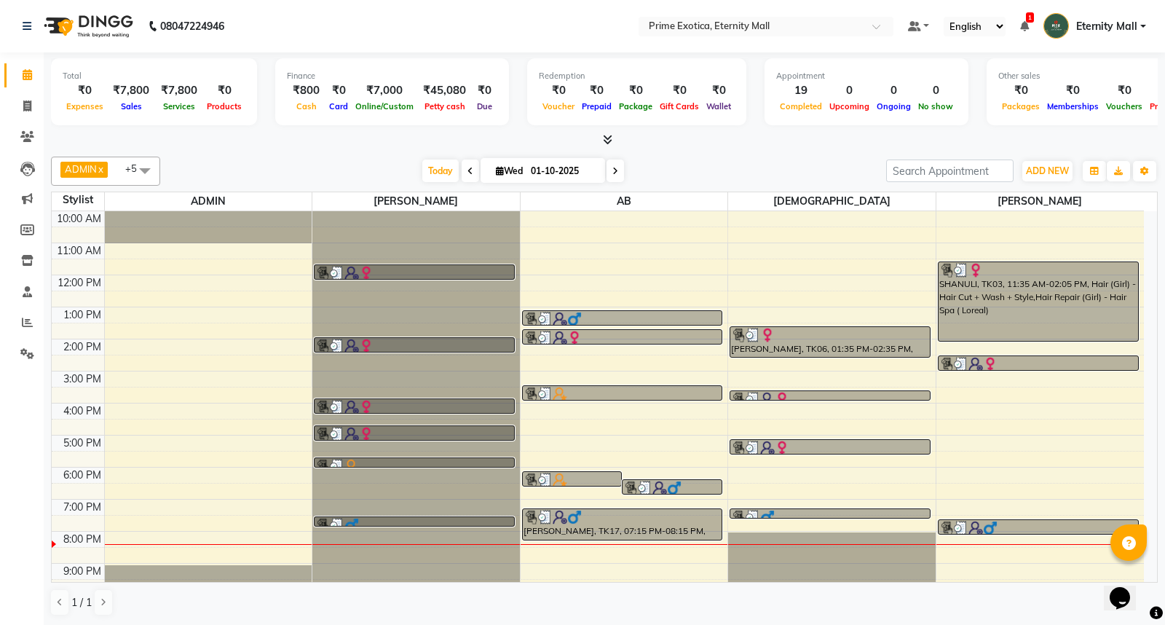
click at [607, 135] on icon at bounding box center [607, 139] width 9 height 11
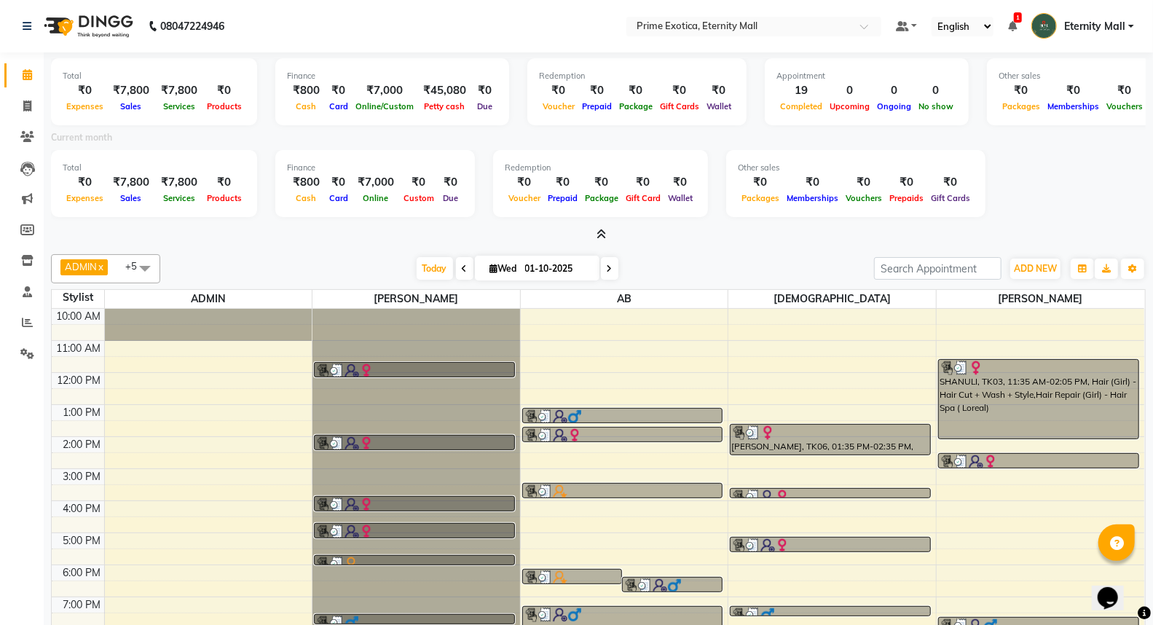
click at [597, 229] on icon at bounding box center [600, 234] width 9 height 11
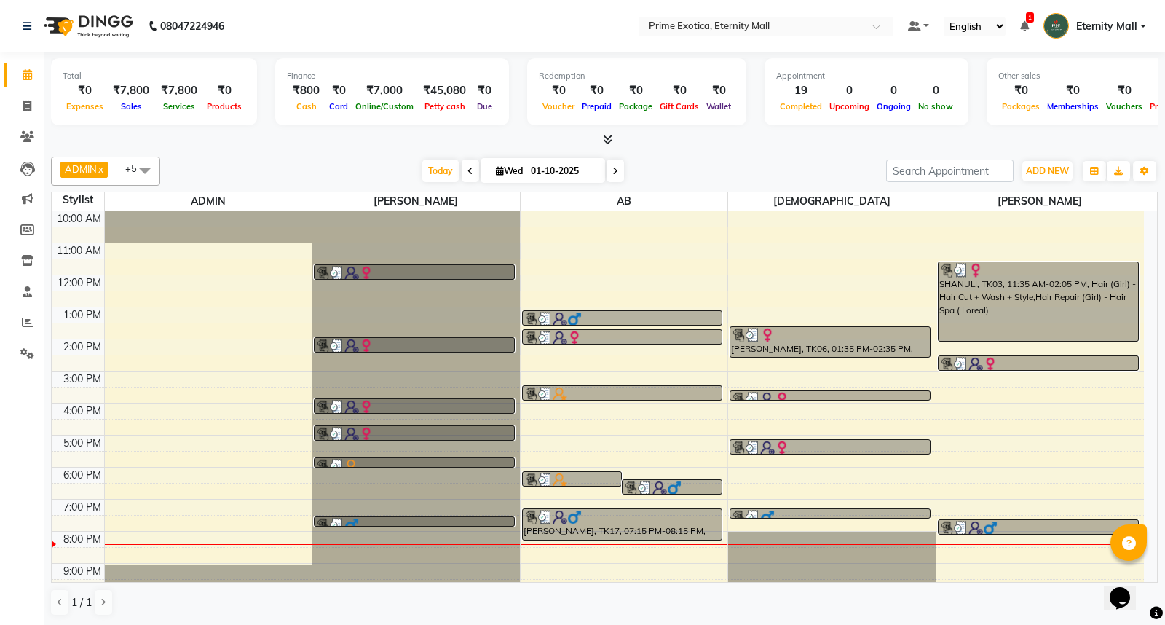
click at [612, 140] on div at bounding box center [604, 140] width 1107 height 15
click at [603, 143] on icon at bounding box center [607, 139] width 9 height 11
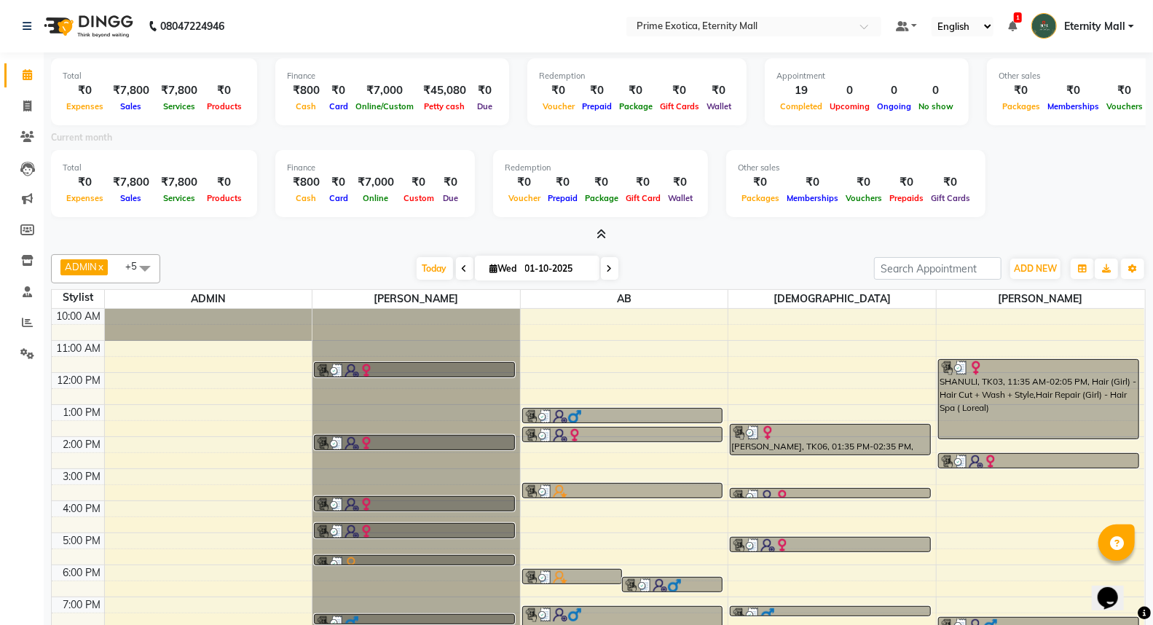
click at [604, 229] on icon at bounding box center [600, 234] width 9 height 11
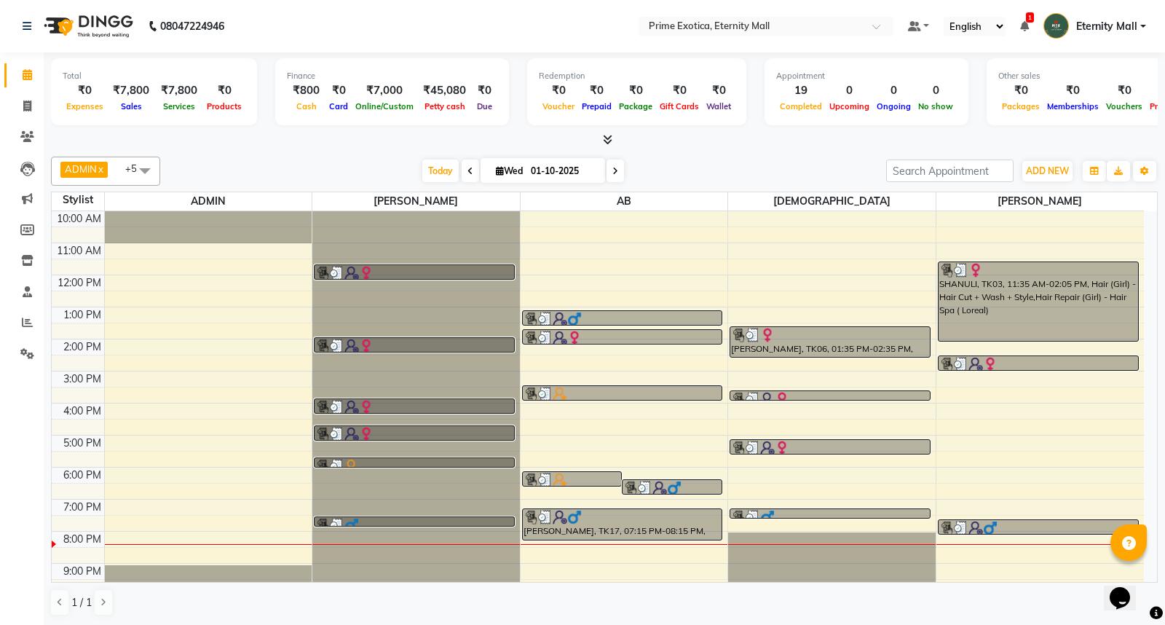
drag, startPoint x: 62, startPoint y: 71, endPoint x: 0, endPoint y: 91, distance: 65.2
click at [0, 91] on app-home "08047224946 Select Location × Prime Exotica, Eternity Mall Default Panel My Pan…" at bounding box center [582, 313] width 1165 height 626
click at [603, 137] on icon at bounding box center [607, 139] width 9 height 11
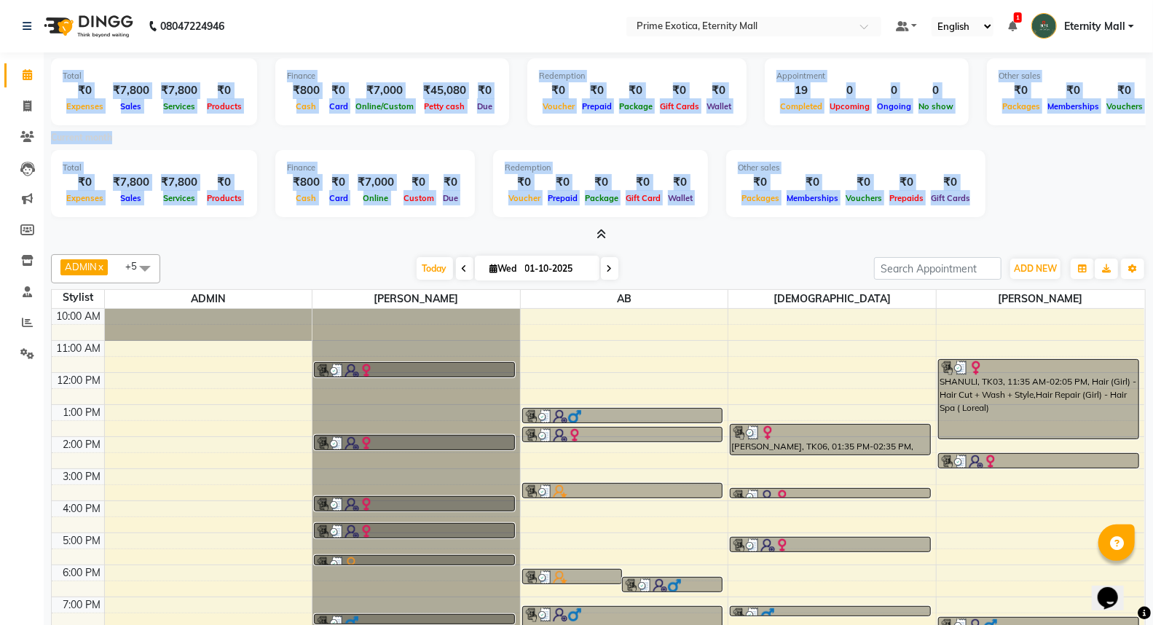
drag, startPoint x: 49, startPoint y: 71, endPoint x: 999, endPoint y: 226, distance: 962.9
click at [999, 226] on div "Total ₹0 Expenses ₹7,800 Sales ₹7,800 Services ₹0 Products Finance ₹800 Cash ₹0…" at bounding box center [598, 387] width 1109 height 671
click at [999, 227] on div at bounding box center [598, 234] width 1094 height 15
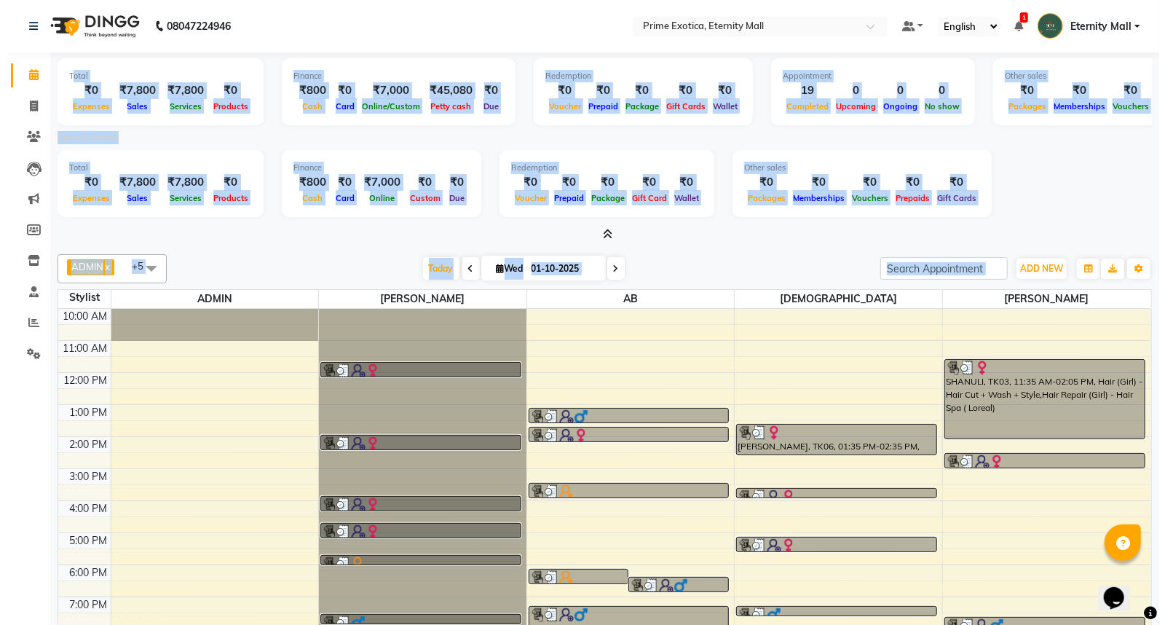
scroll to position [0, 96]
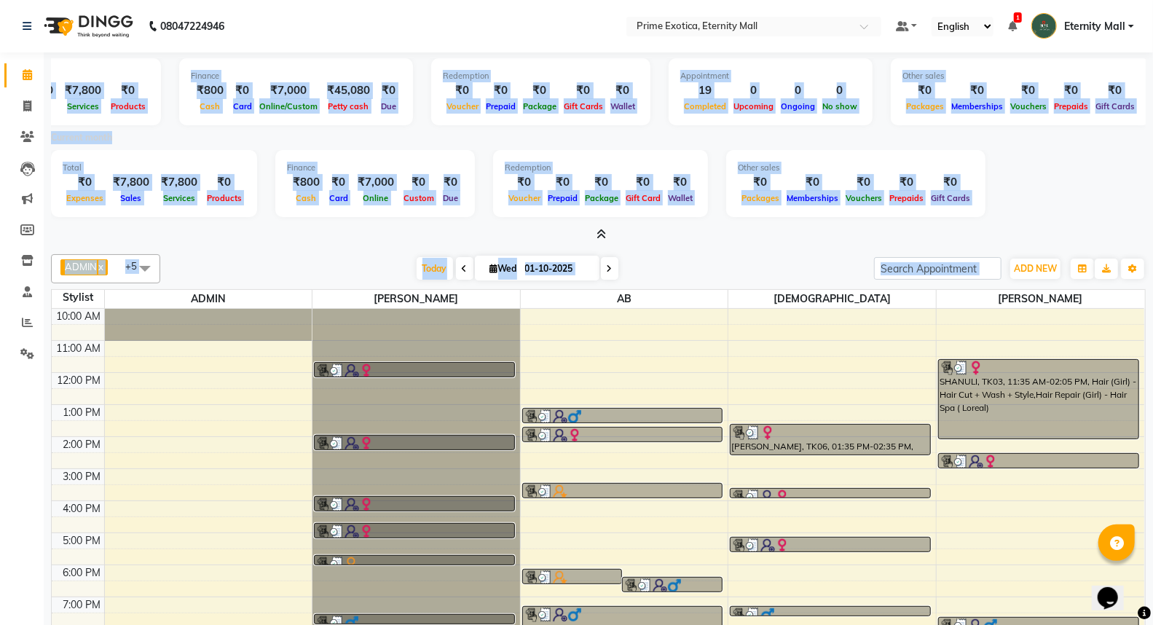
drag, startPoint x: 64, startPoint y: 69, endPoint x: 1164, endPoint y: 273, distance: 1118.3
click at [1153, 273] on html "08047224946 Select Location × Prime Exotica, Eternity Mall Default Panel My Pan…" at bounding box center [576, 312] width 1153 height 625
click at [1067, 193] on div "Total ₹0 Expenses ₹7,800 Sales ₹7,800 Services ₹0 Products Finance ₹800 Cash ₹0…" at bounding box center [598, 185] width 1094 height 71
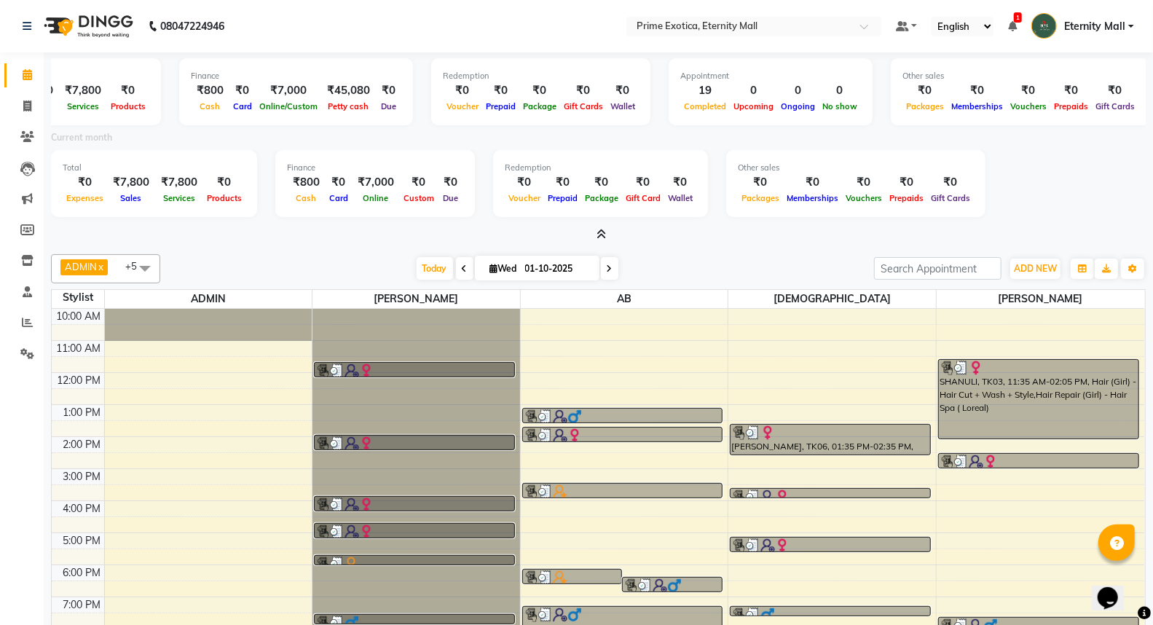
click at [598, 231] on icon at bounding box center [600, 234] width 9 height 11
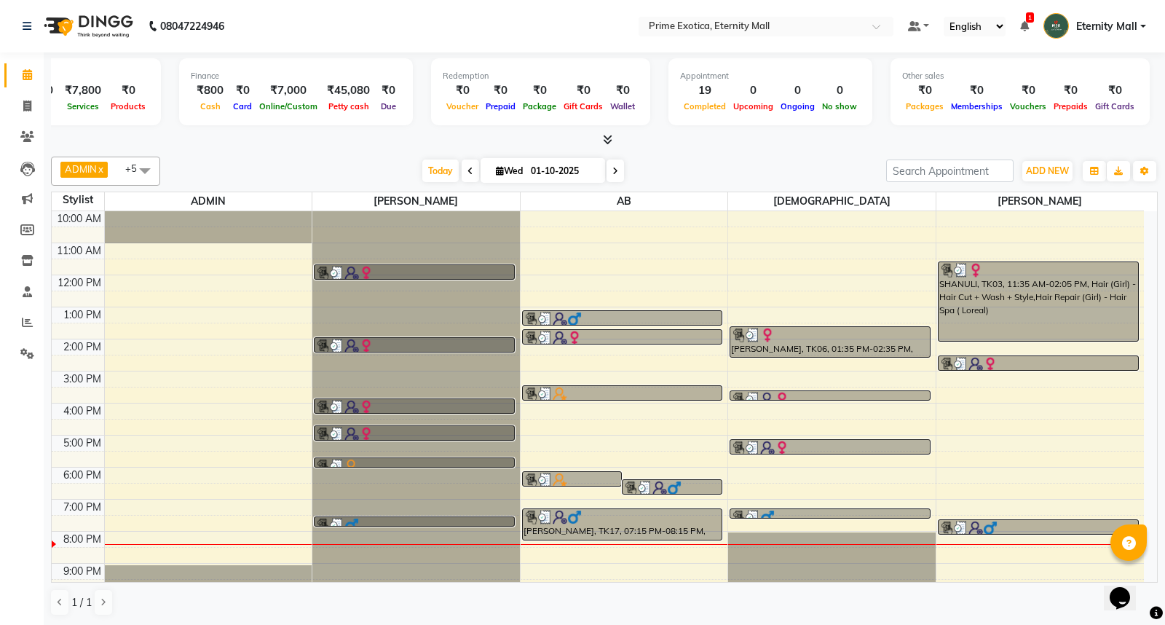
scroll to position [0, 84]
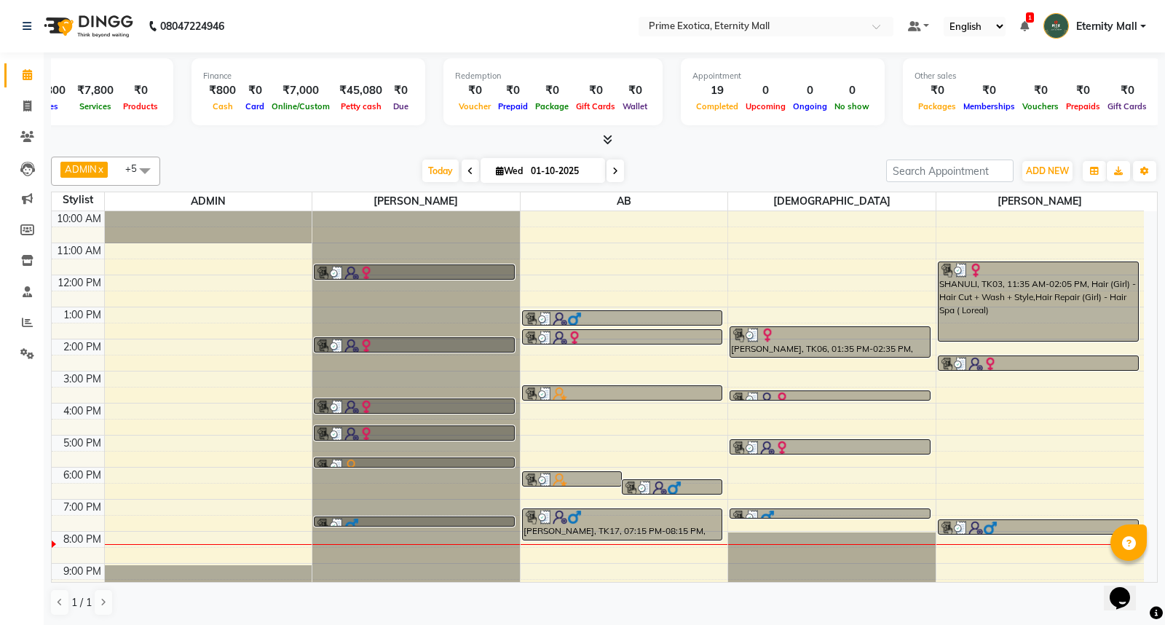
click at [609, 143] on icon at bounding box center [607, 139] width 9 height 11
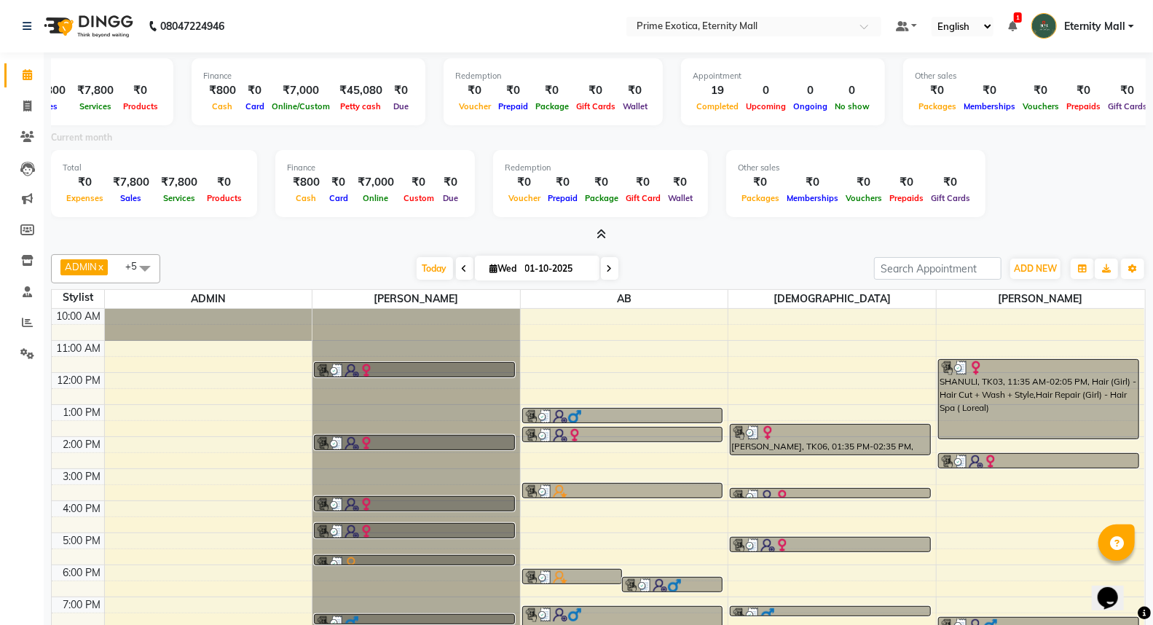
click at [599, 235] on icon at bounding box center [600, 234] width 9 height 11
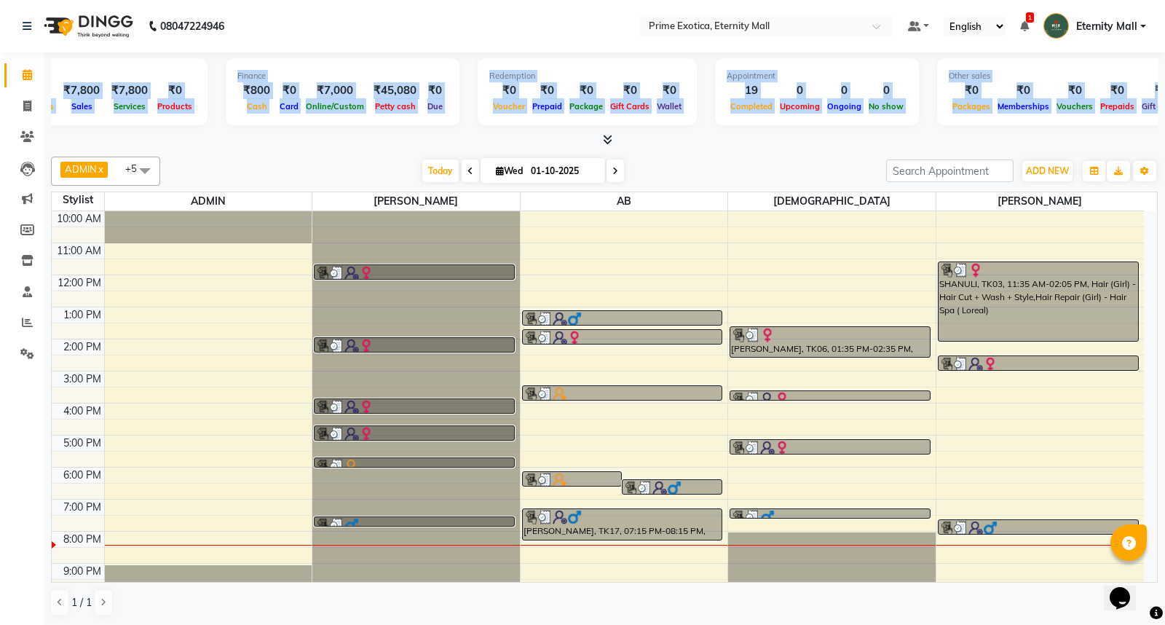
scroll to position [0, 84]
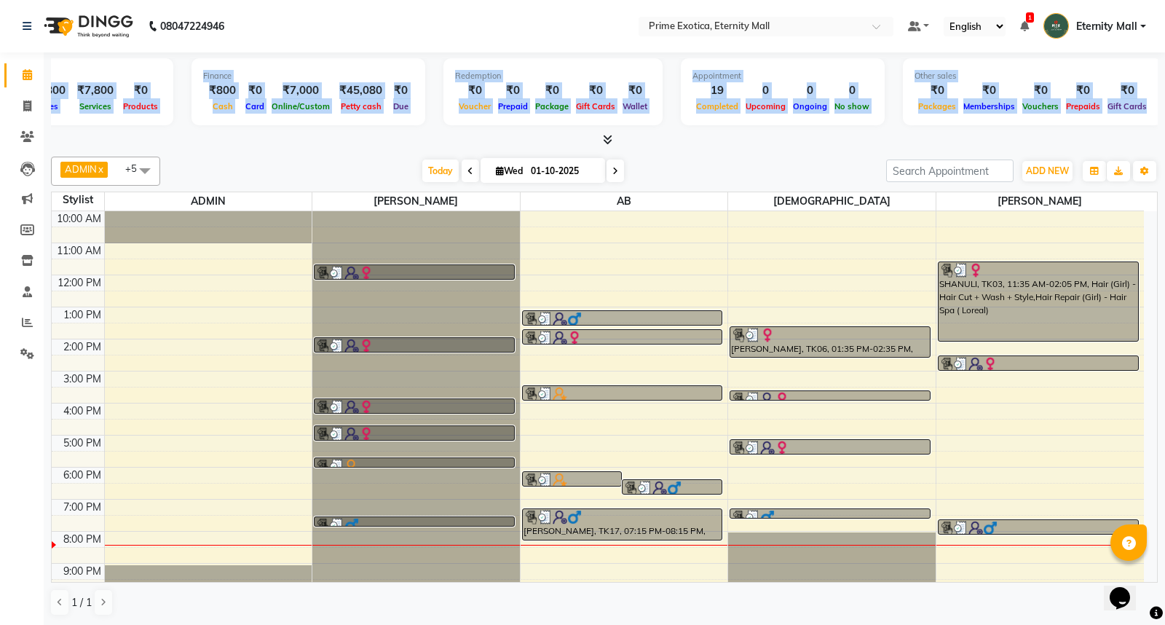
drag, startPoint x: 66, startPoint y: 74, endPoint x: 1164, endPoint y: 107, distance: 1098.6
click at [1164, 107] on div "Total ₹0 Expenses ₹7,800 Sales ₹7,800 Services ₹0 Products Finance ₹800 Cash ₹0…" at bounding box center [604, 338] width 1121 height 573
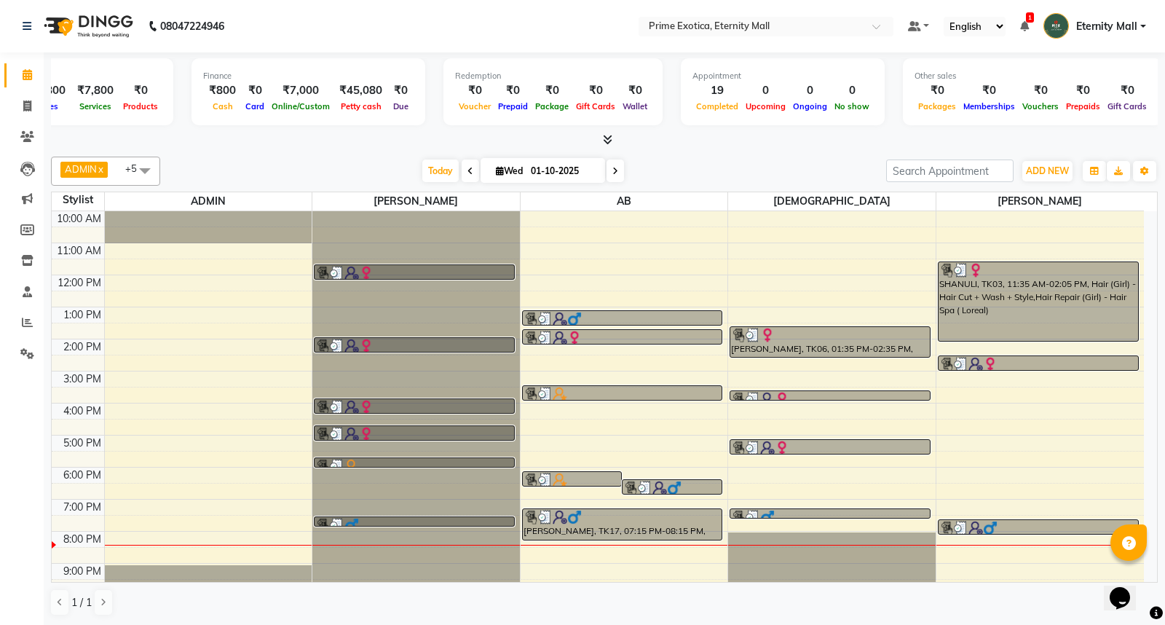
click at [814, 136] on div at bounding box center [604, 140] width 1107 height 15
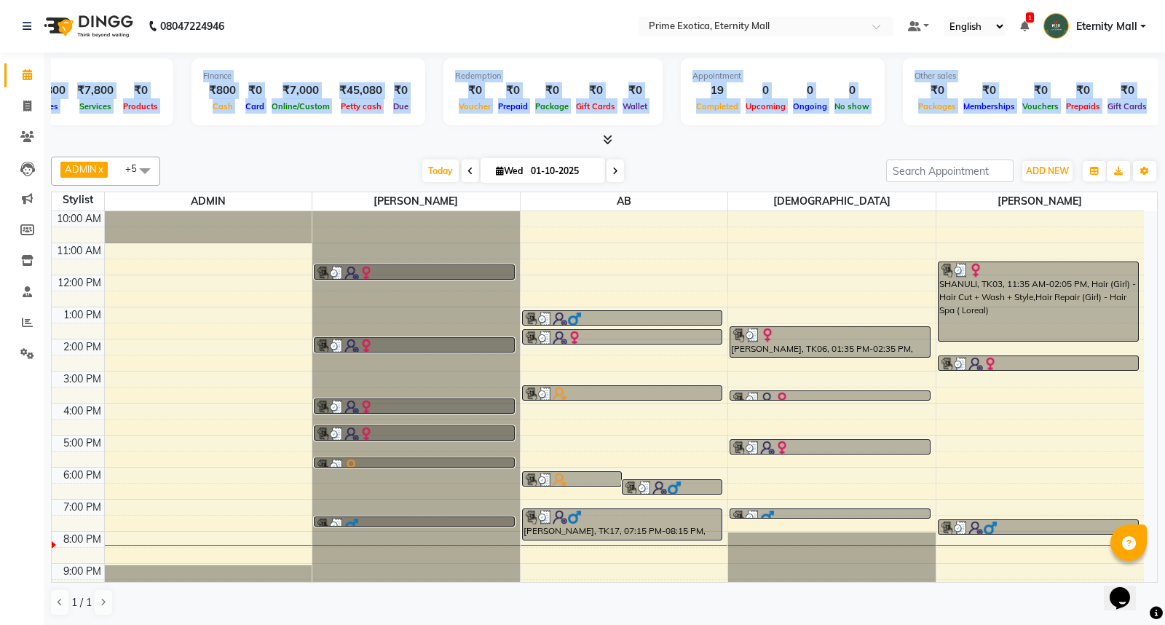
scroll to position [0, 0]
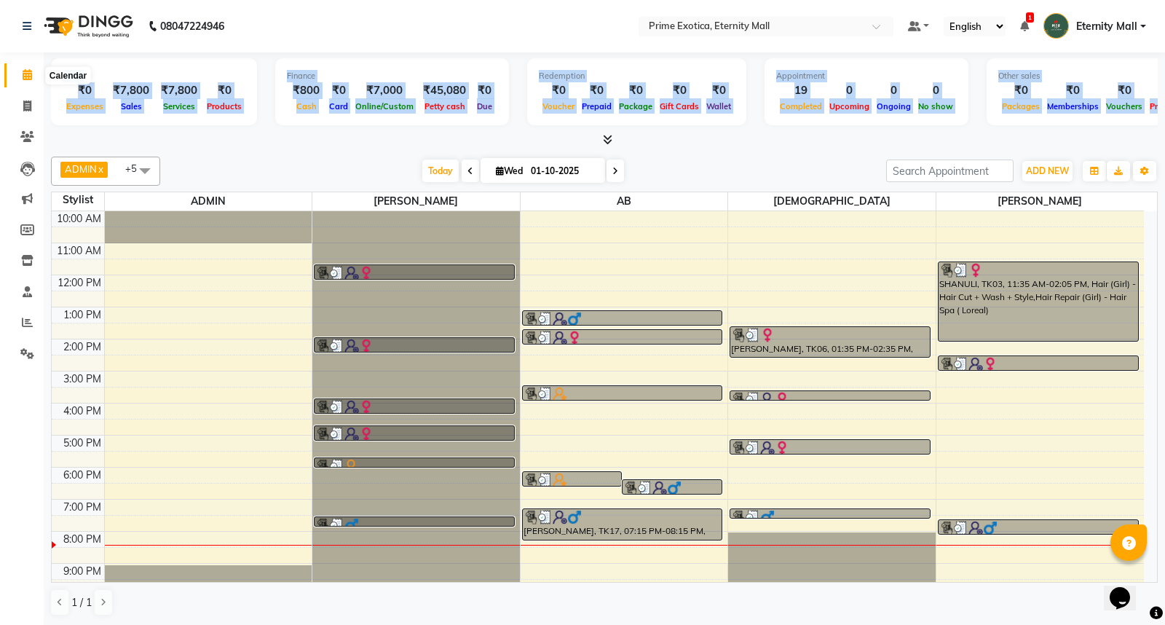
drag, startPoint x: 1153, startPoint y: 131, endPoint x: 19, endPoint y: 82, distance: 1135.6
click at [19, 82] on app-home "08047224946 Select Location × Prime Exotica, Eternity Mall Default Panel My Pan…" at bounding box center [582, 313] width 1165 height 626
click at [216, 147] on div at bounding box center [604, 140] width 1107 height 15
drag, startPoint x: 66, startPoint y: 75, endPoint x: 213, endPoint y: 134, distance: 159.2
click at [213, 134] on div "Total ₹0 Expenses ₹7,800 Sales ₹7,800 Services ₹0 Products Finance ₹800 Cash ₹0…" at bounding box center [604, 99] width 1107 height 95
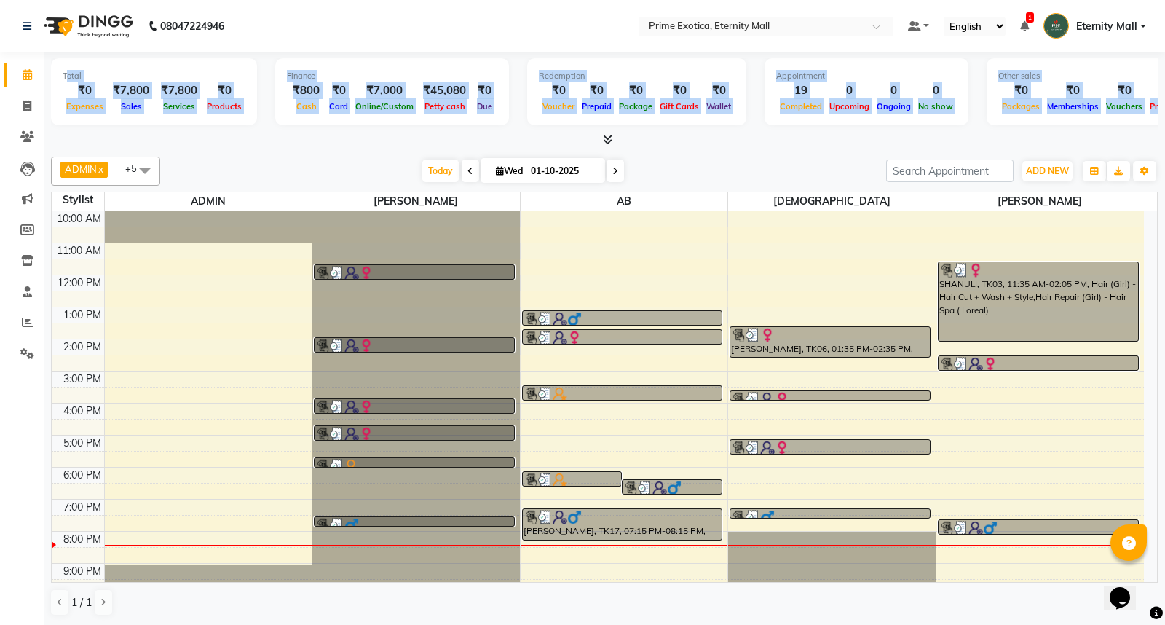
click at [220, 135] on div at bounding box center [604, 140] width 1107 height 15
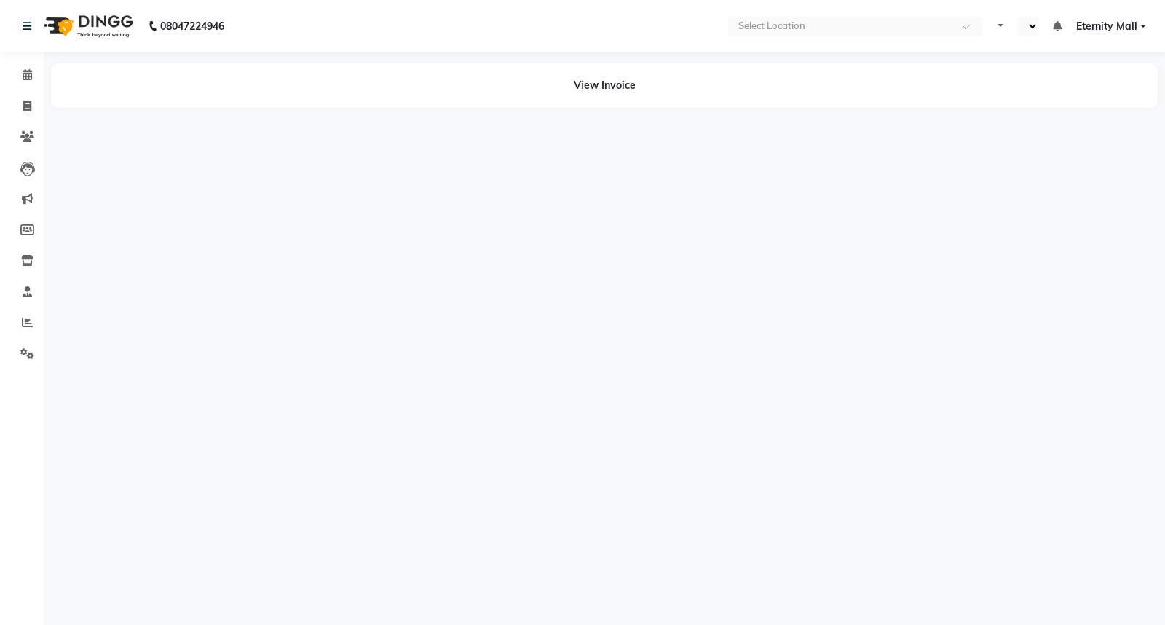
select select "en"
